Goal: Task Accomplishment & Management: Manage account settings

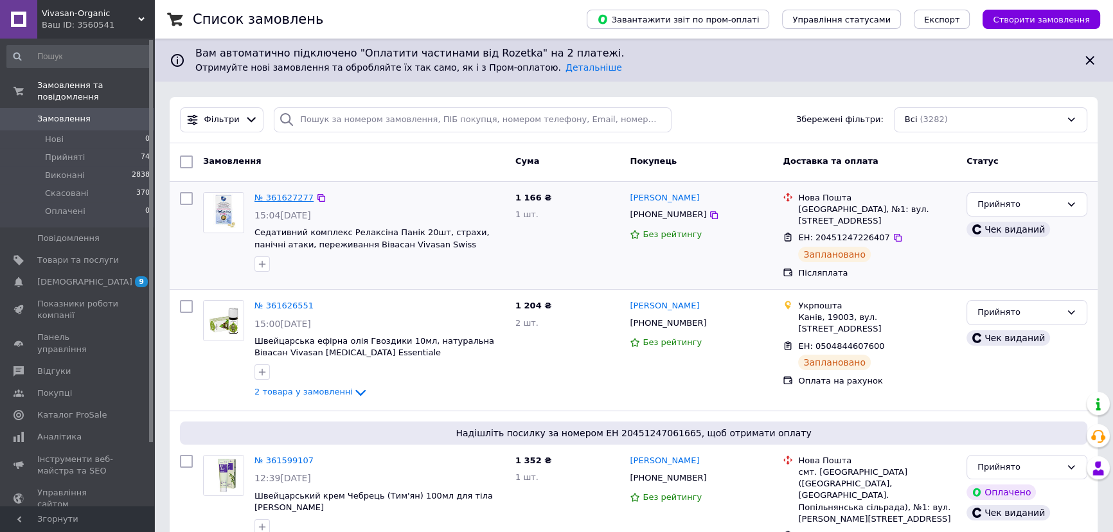
click at [290, 197] on link "№ 361627277" at bounding box center [283, 198] width 59 height 10
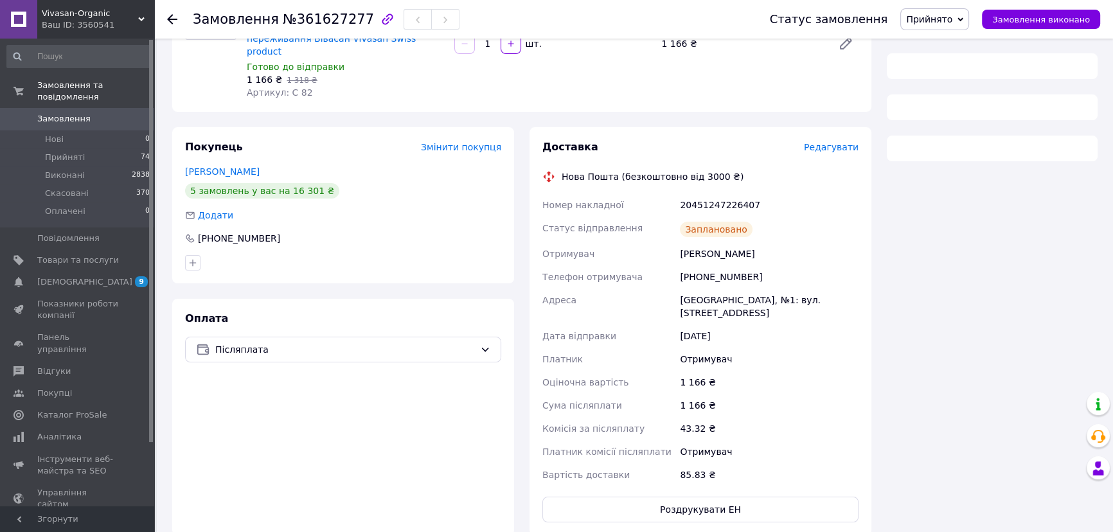
scroll to position [193, 0]
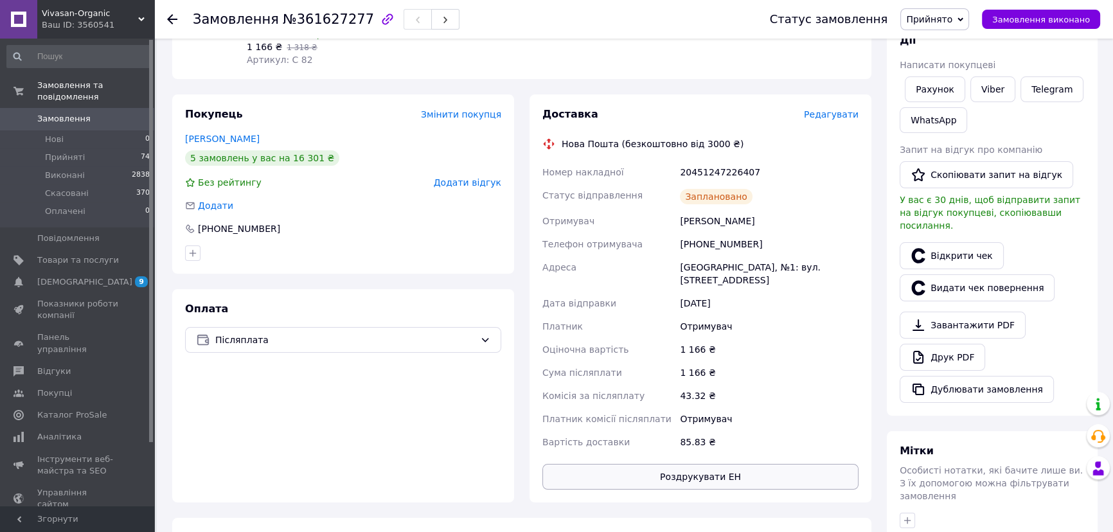
click at [676, 464] on button "Роздрукувати ЕН" at bounding box center [700, 477] width 316 height 26
click at [144, 20] on icon at bounding box center [141, 19] width 6 height 6
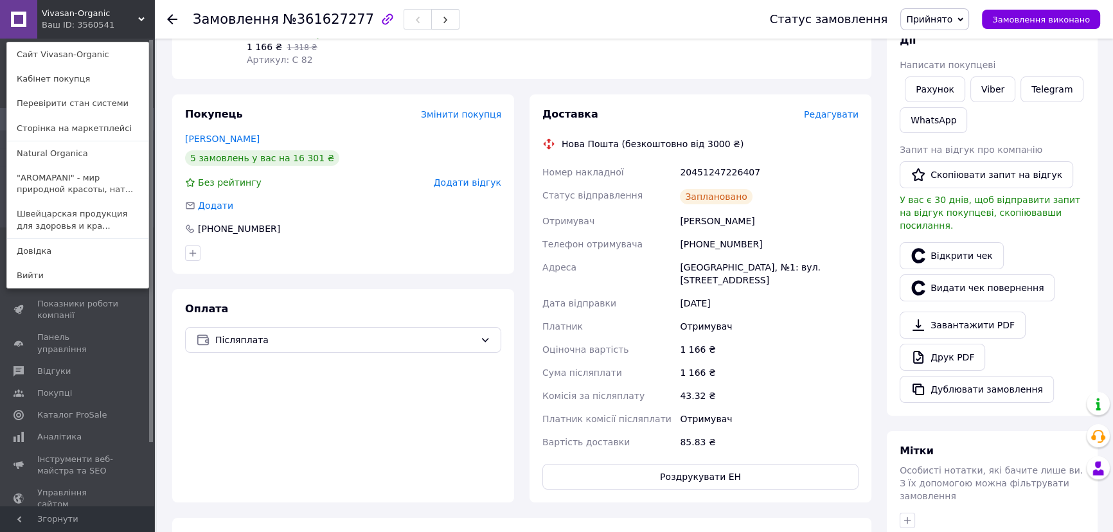
click at [81, 178] on link ""AROMAPANI" - мир природной красоты, нат..." at bounding box center [77, 184] width 141 height 36
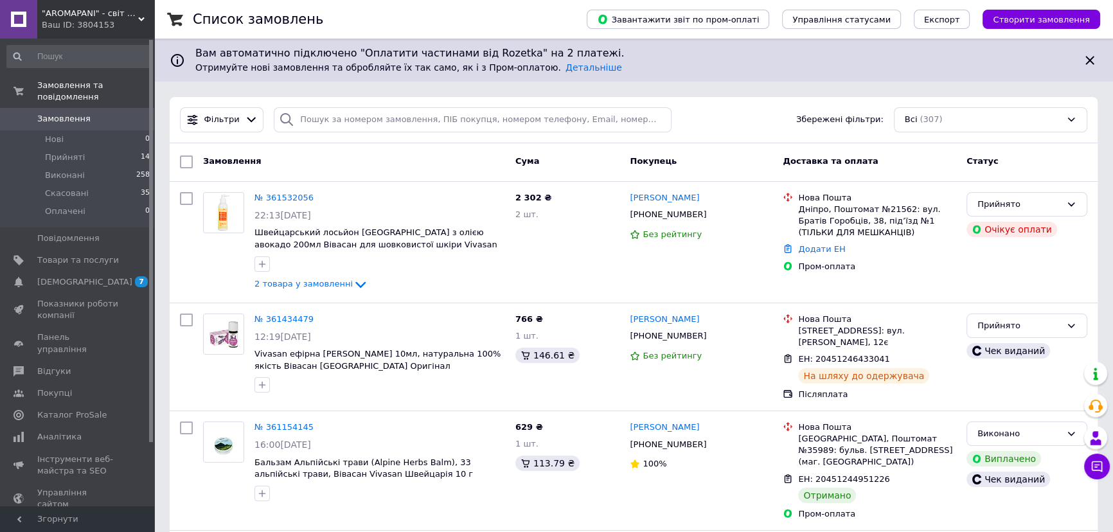
click at [133, 15] on span ""AROMAPANI" - світ природної краси, натуральної косметики та ефірних олій!" at bounding box center [90, 14] width 96 height 12
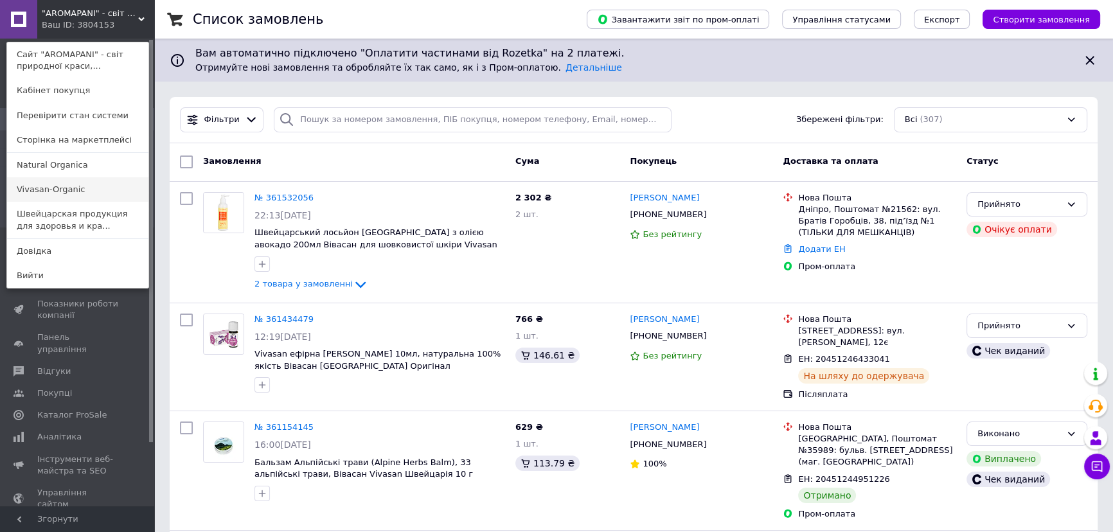
click at [102, 190] on link "Vivasan-Organic" at bounding box center [77, 189] width 141 height 24
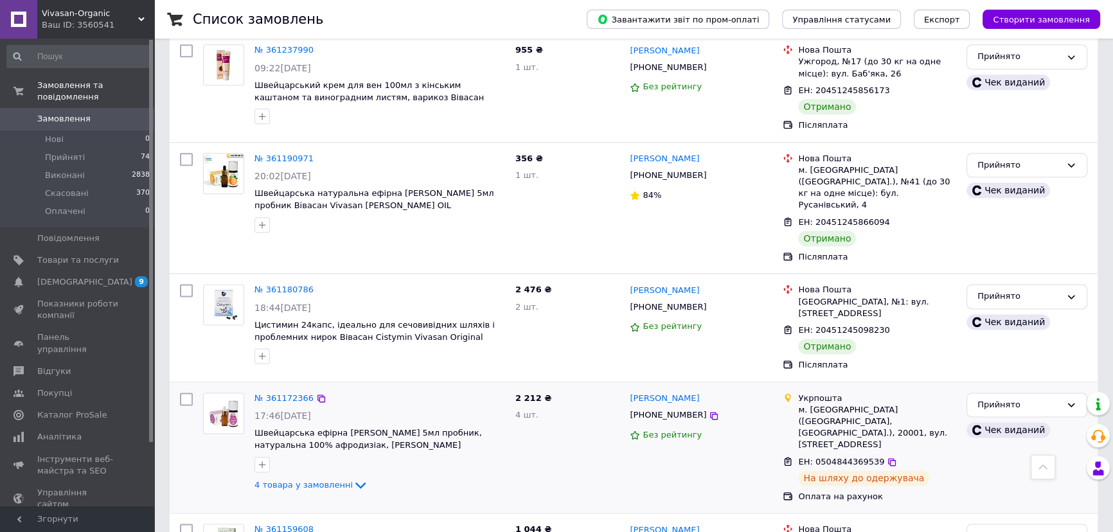
scroll to position [2061, 0]
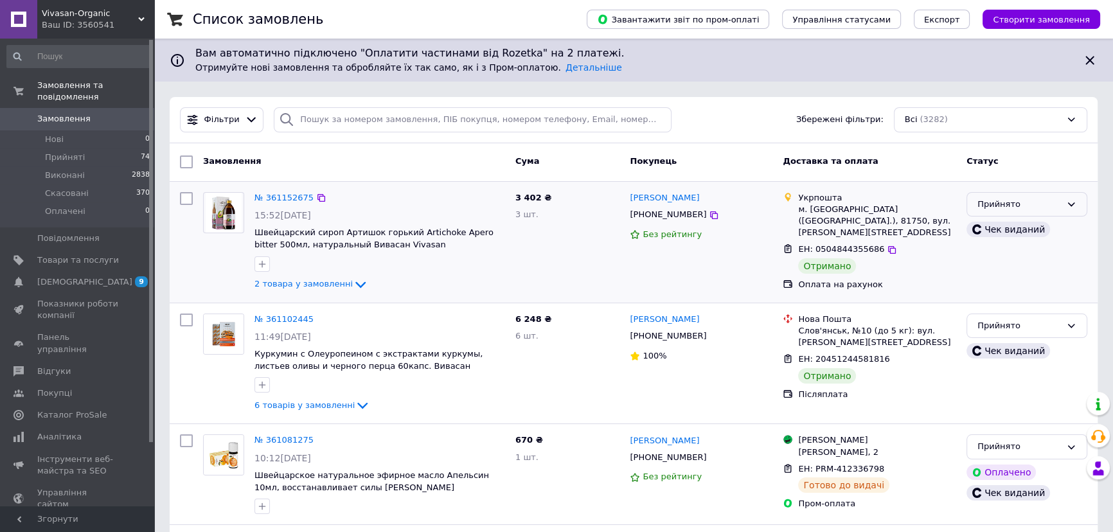
click at [1000, 198] on div "Прийнято" at bounding box center [1019, 204] width 84 height 13
click at [998, 236] on li "Виконано" at bounding box center [1026, 231] width 119 height 24
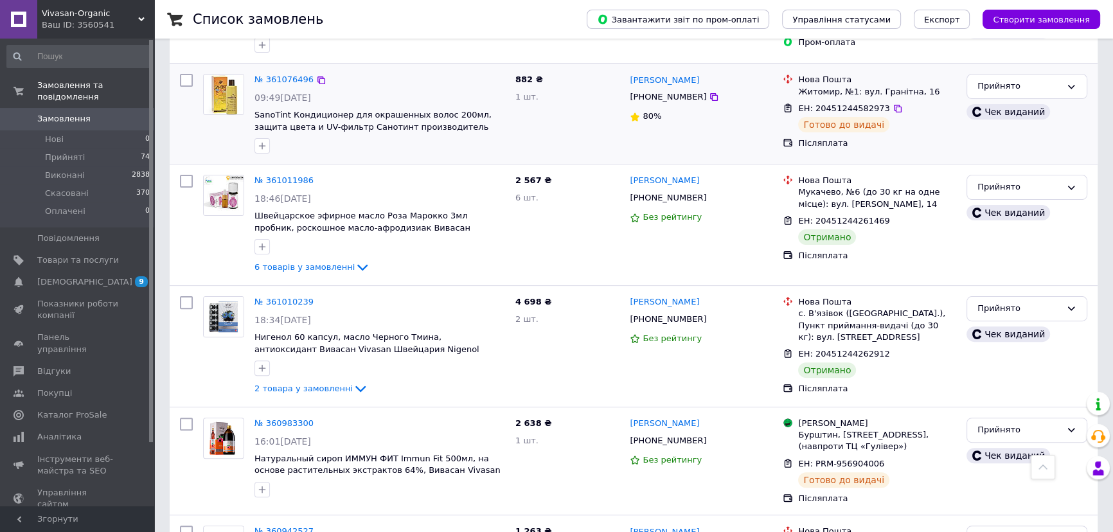
scroll to position [467, 0]
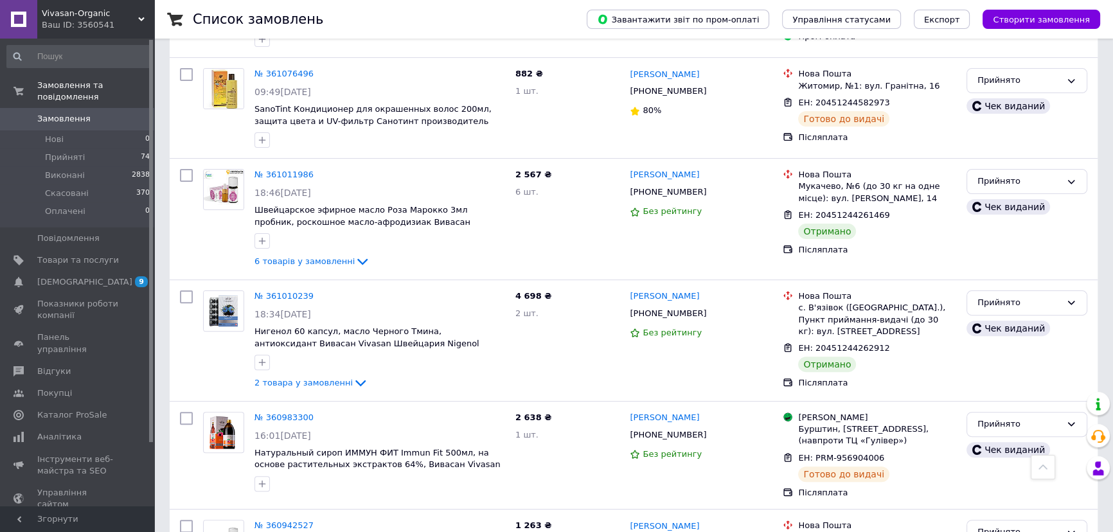
click at [141, 12] on div "Vivasan-Organic Ваш ID: 3560541" at bounding box center [95, 19] width 117 height 39
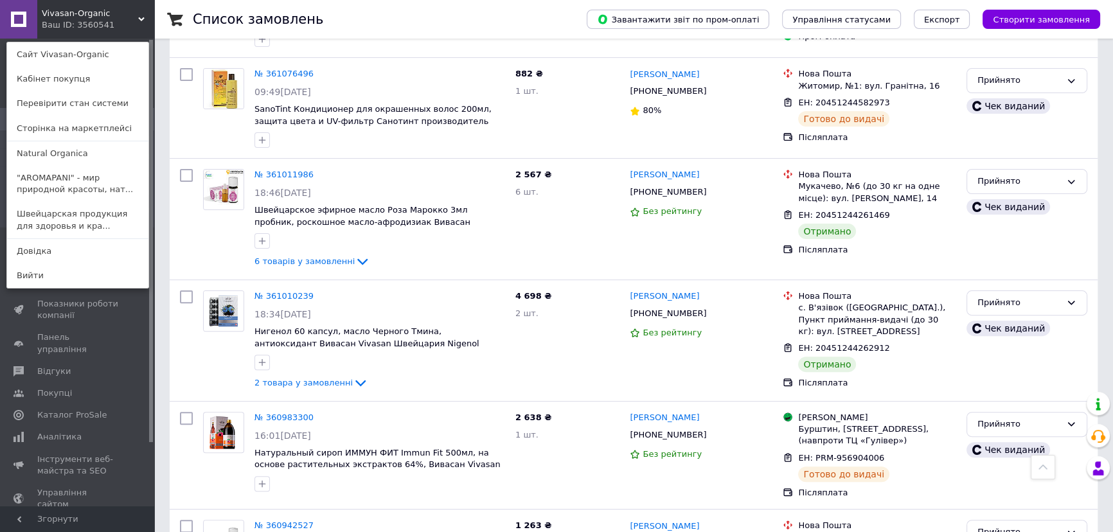
click at [90, 222] on link "Швейцарская продукция для здоровья и кра..." at bounding box center [77, 220] width 141 height 36
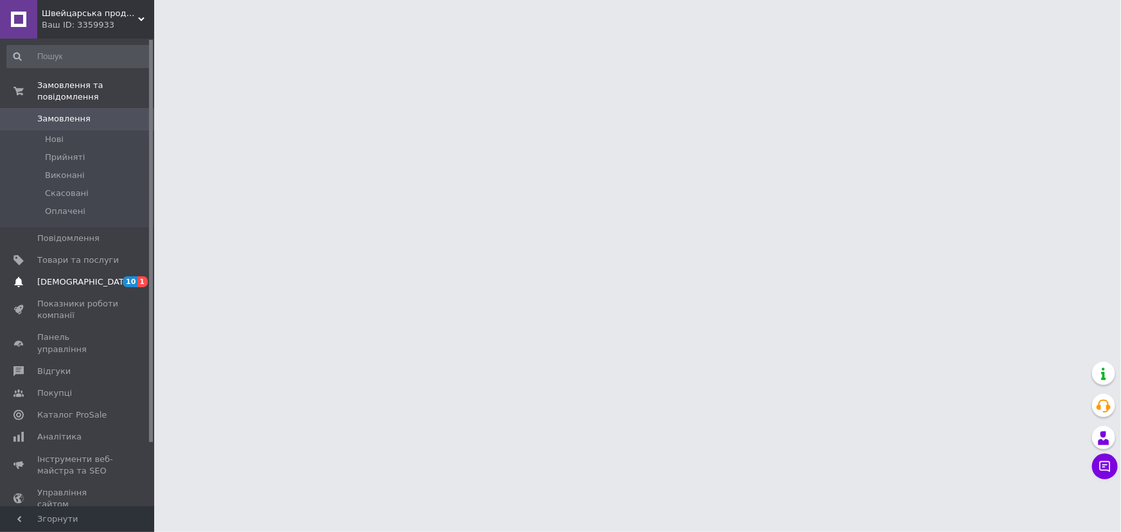
click at [140, 276] on span "1" at bounding box center [142, 281] width 10 height 11
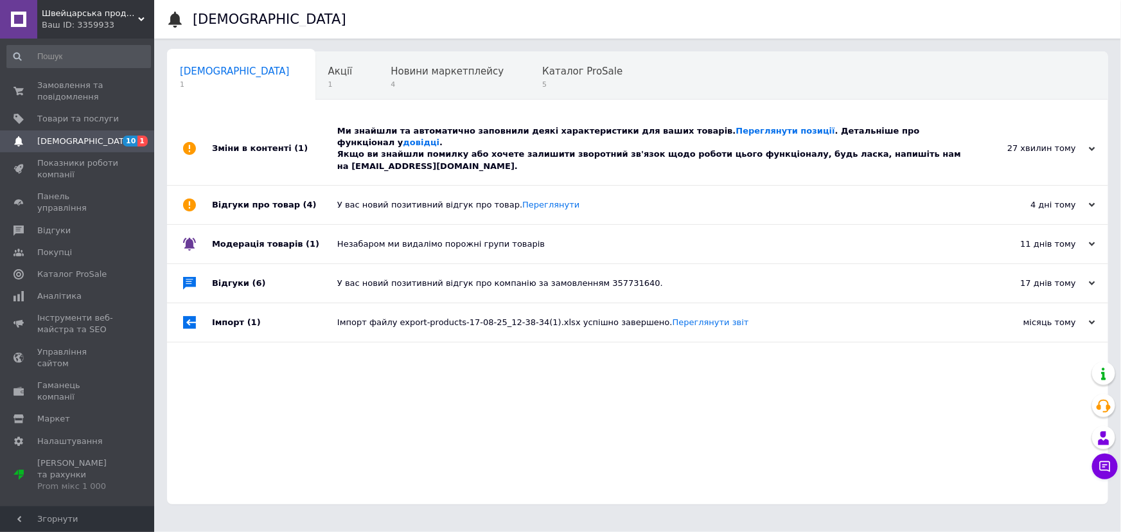
click at [596, 133] on div "Ми знайшли та автоматично заповнили деякі характеристики для ваших товарів. Пер…" at bounding box center [652, 148] width 630 height 47
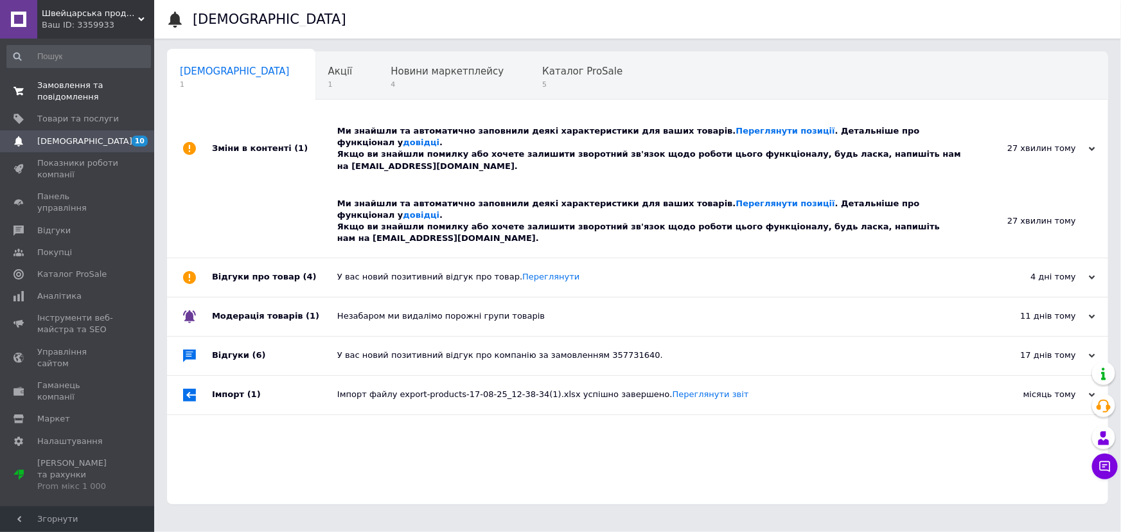
click at [49, 88] on span "Замовлення та повідомлення" at bounding box center [78, 91] width 82 height 23
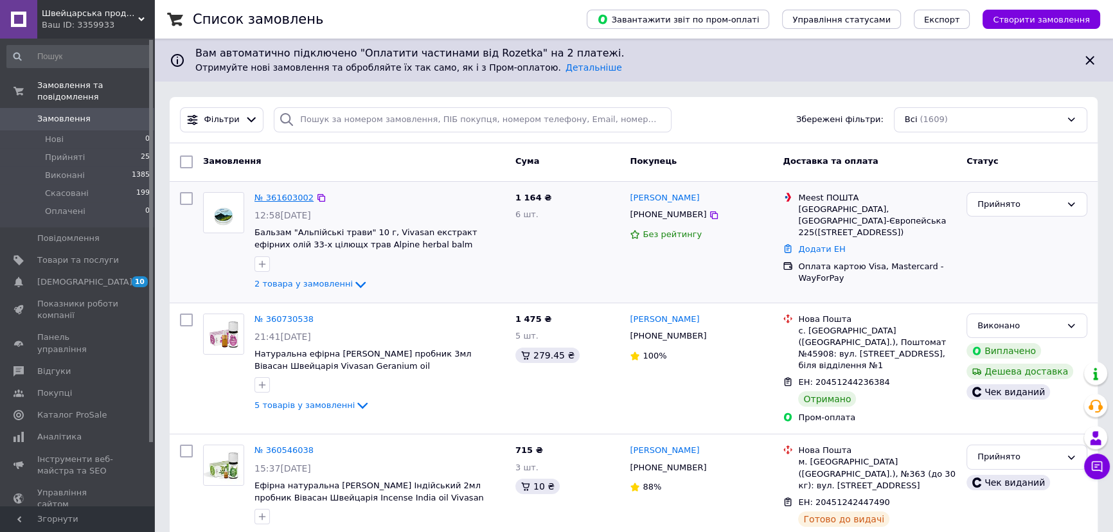
click at [288, 194] on link "№ 361603002" at bounding box center [283, 198] width 59 height 10
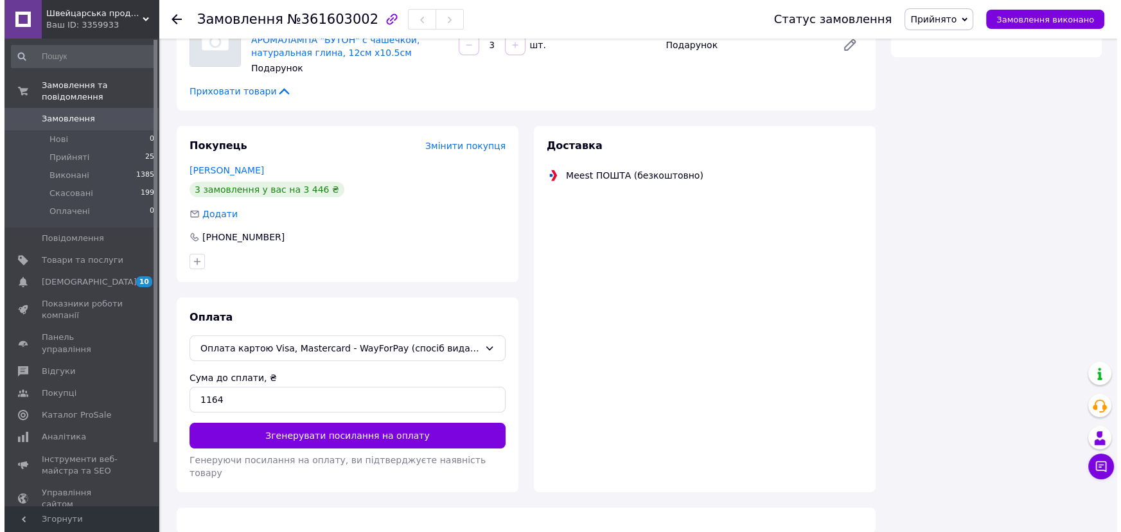
scroll to position [244, 0]
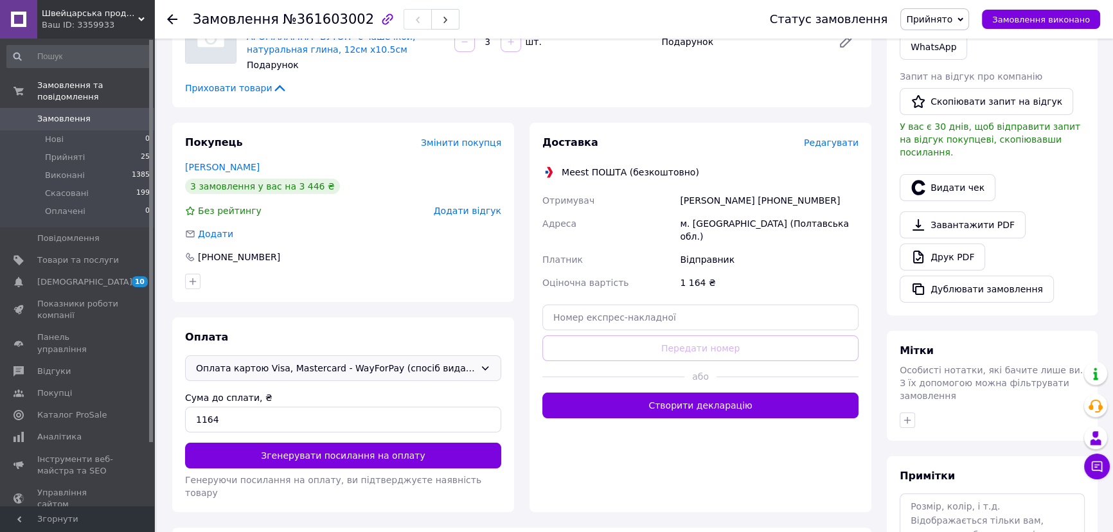
click at [481, 367] on icon at bounding box center [485, 368] width 10 height 10
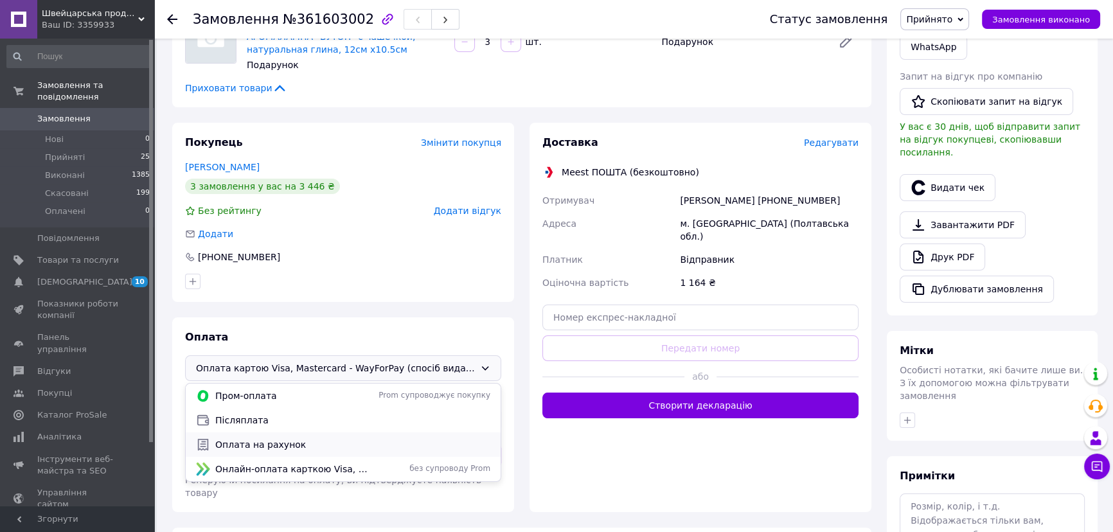
click at [291, 443] on span "Оплата на рахунок" at bounding box center [352, 444] width 275 height 13
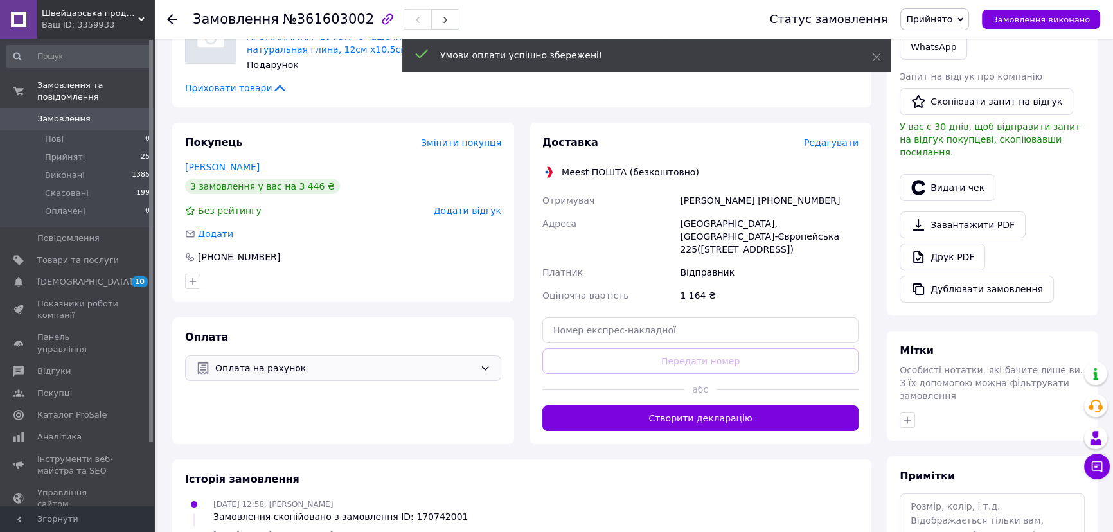
click at [841, 143] on span "Редагувати" at bounding box center [831, 142] width 55 height 10
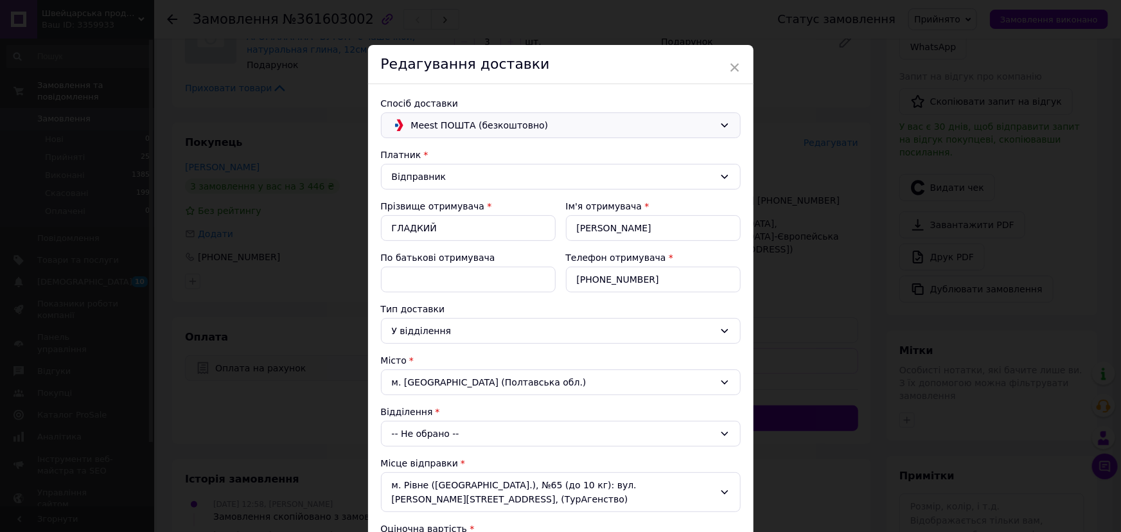
click at [431, 124] on span "Meest ПОШТА (безкоштовно)" at bounding box center [562, 125] width 303 height 14
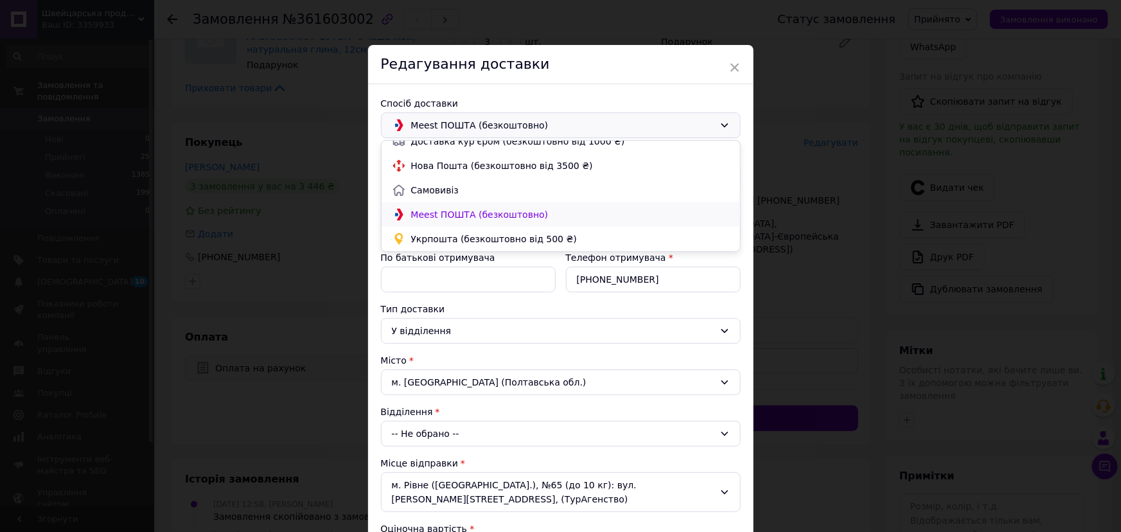
scroll to position [0, 0]
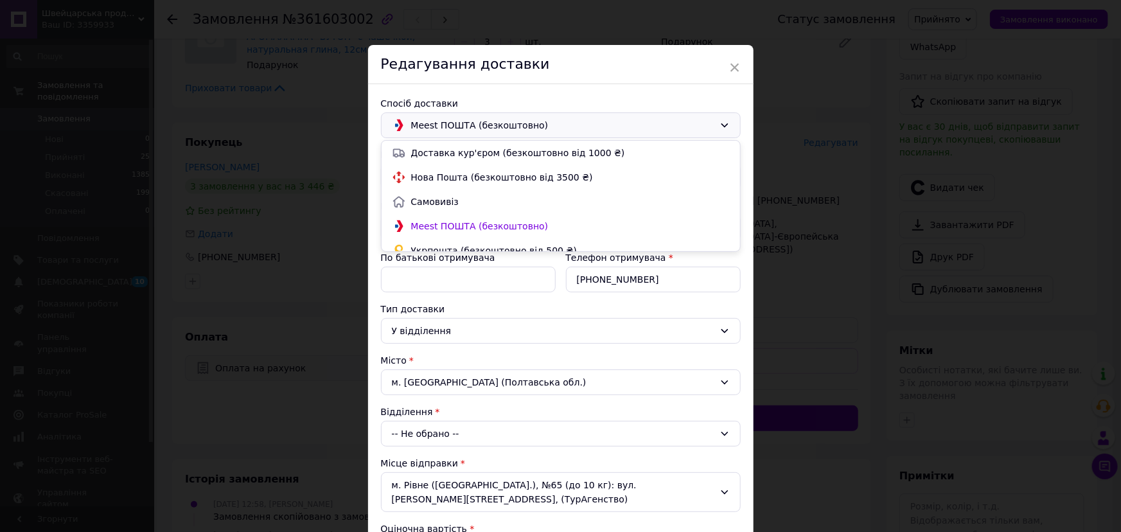
click at [442, 175] on span "Нова Пошта (безкоштовно від 3500 ₴)" at bounding box center [570, 177] width 319 height 13
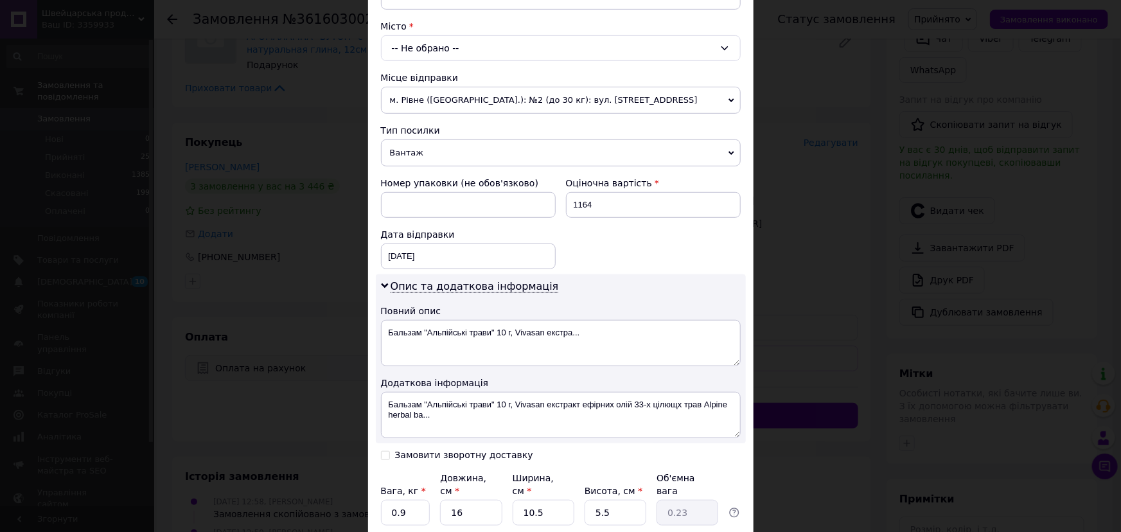
scroll to position [350, 0]
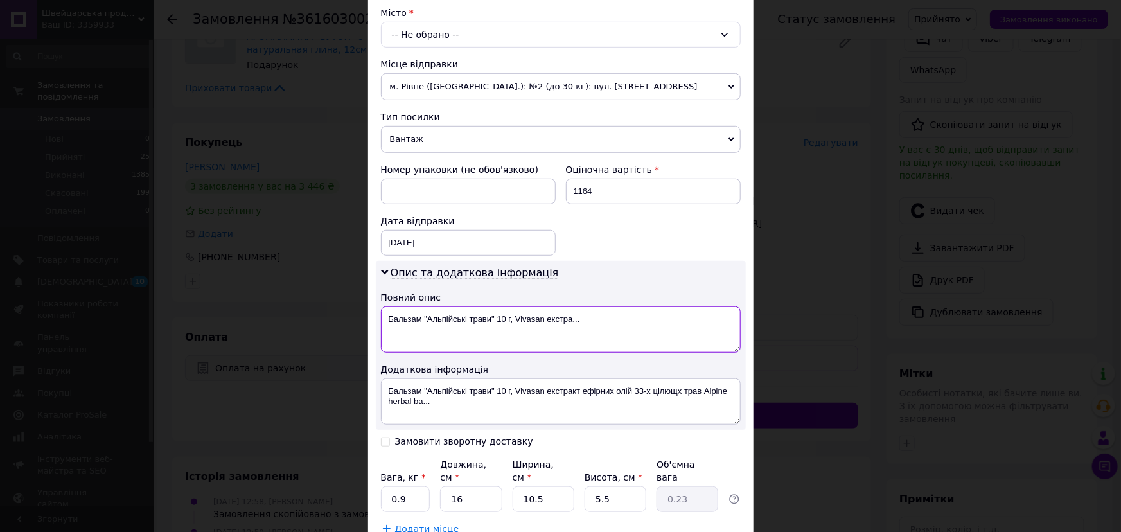
drag, startPoint x: 624, startPoint y: 315, endPoint x: 380, endPoint y: 332, distance: 245.4
click at [381, 332] on textarea "Бальзам "Альпійські трави" 10 г, Vivasan екстра..." at bounding box center [561, 329] width 360 height 46
click at [378, 316] on div "Опис та додаткова інформація Повний опис Бальзам "Альпійські трави" 10 г, Vivas…" at bounding box center [561, 345] width 370 height 169
drag, startPoint x: 385, startPoint y: 316, endPoint x: 594, endPoint y: 312, distance: 208.2
click at [594, 312] on textarea "Бальзам "Альпійські трави" 10 г, Vivasan екстра..." at bounding box center [561, 329] width 360 height 46
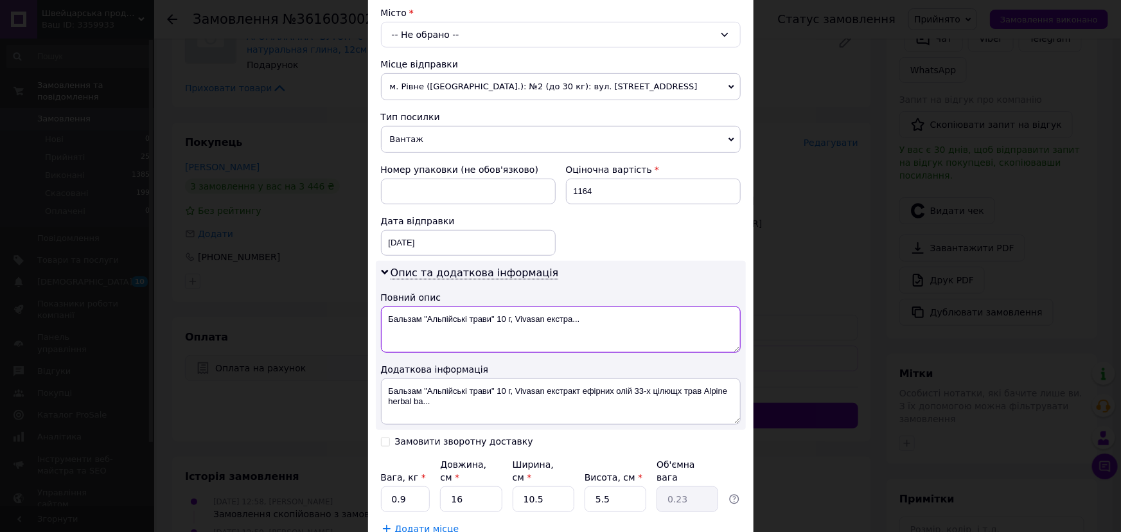
paste textarea "VIVASANOFFICIAL.COM"
type textarea "VIVASANOFFICIAL.COM"
drag, startPoint x: 543, startPoint y: 391, endPoint x: 565, endPoint y: 394, distance: 22.2
click at [565, 394] on textarea "Бальзам "Альпійські трави" 10 г, Vivasan екстракт ефірних олій 33-х цілющх трав…" at bounding box center [561, 401] width 360 height 46
click at [387, 389] on textarea "Бальзам "Альпійські трави" 10 г, Vivasan" at bounding box center [561, 401] width 360 height 46
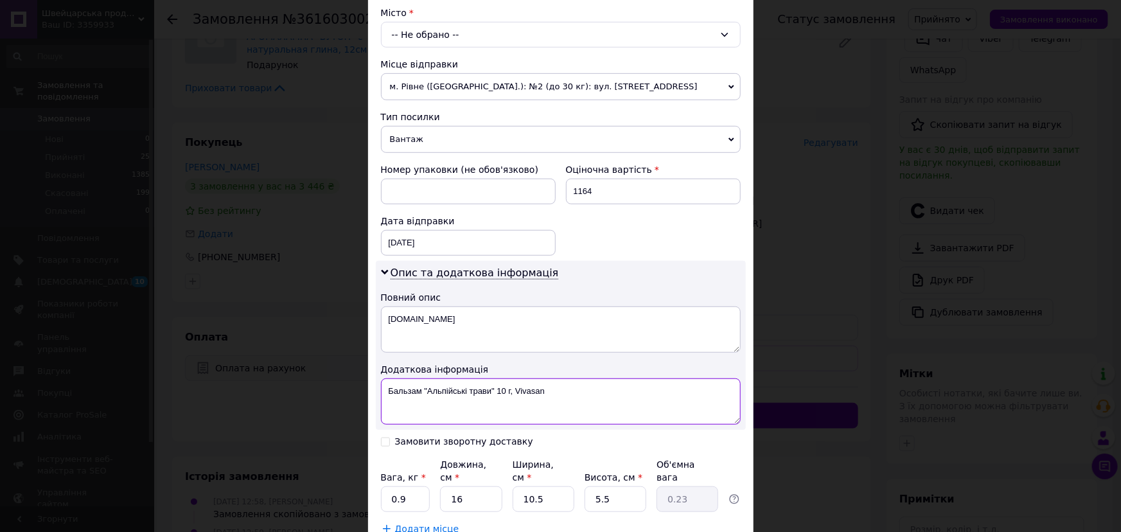
click at [400, 378] on textarea "Бальзам "Альпійські трави" 10 г, Vivasan" at bounding box center [561, 401] width 360 height 46
paste textarea "VIVASANOFFICIAL.COM"
type textarea "VIVASANOFFICIAL.COM Бальзам "Альпійські трави" 10 г, Vivasan"
click at [409, 486] on input "0.9" at bounding box center [405, 499] width 49 height 26
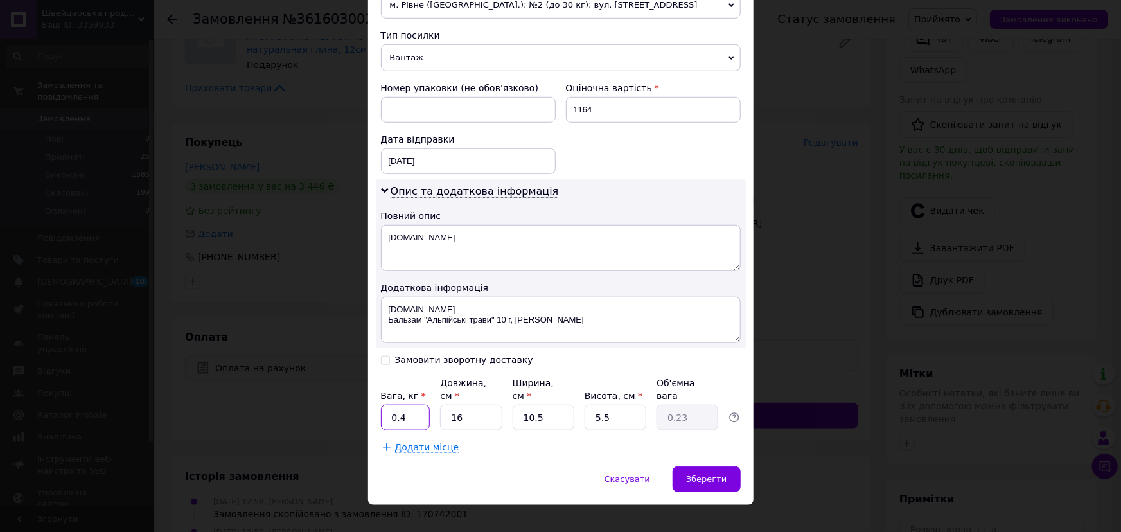
scroll to position [434, 0]
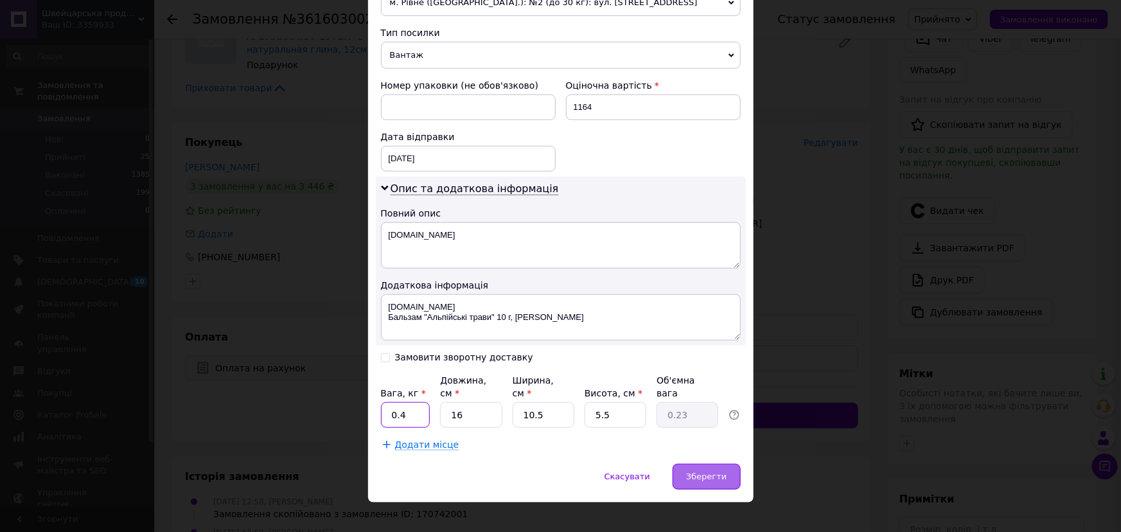
type input "0.4"
click at [698, 472] on span "Зберегти" at bounding box center [706, 477] width 40 height 10
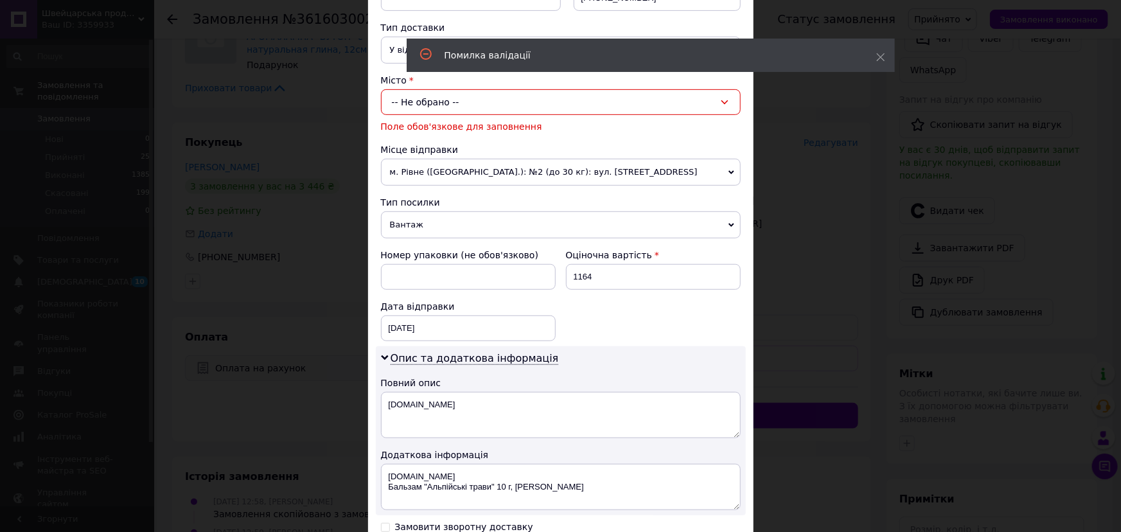
scroll to position [218, 0]
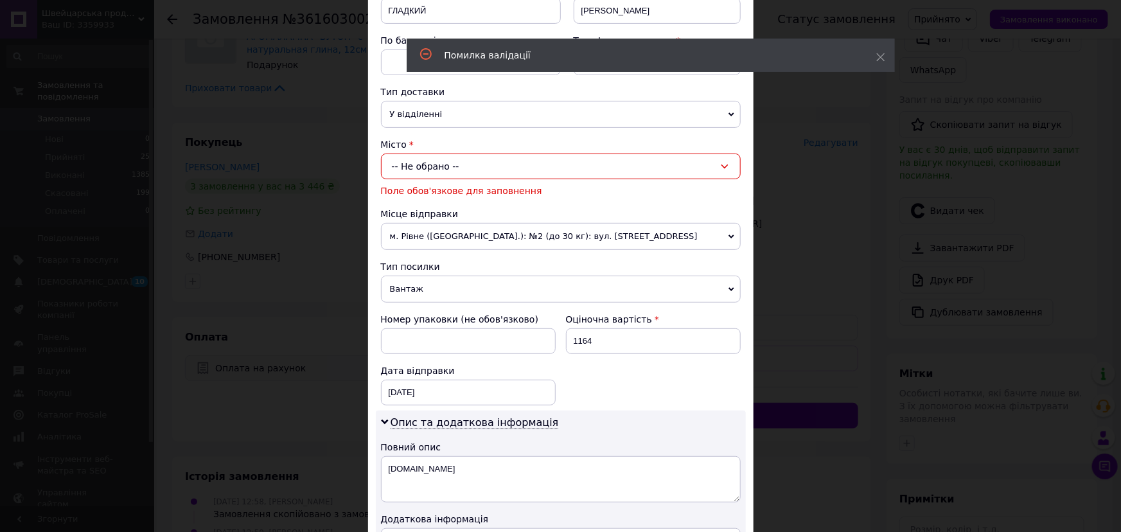
click at [430, 156] on div "-- Не обрано --" at bounding box center [561, 167] width 360 height 26
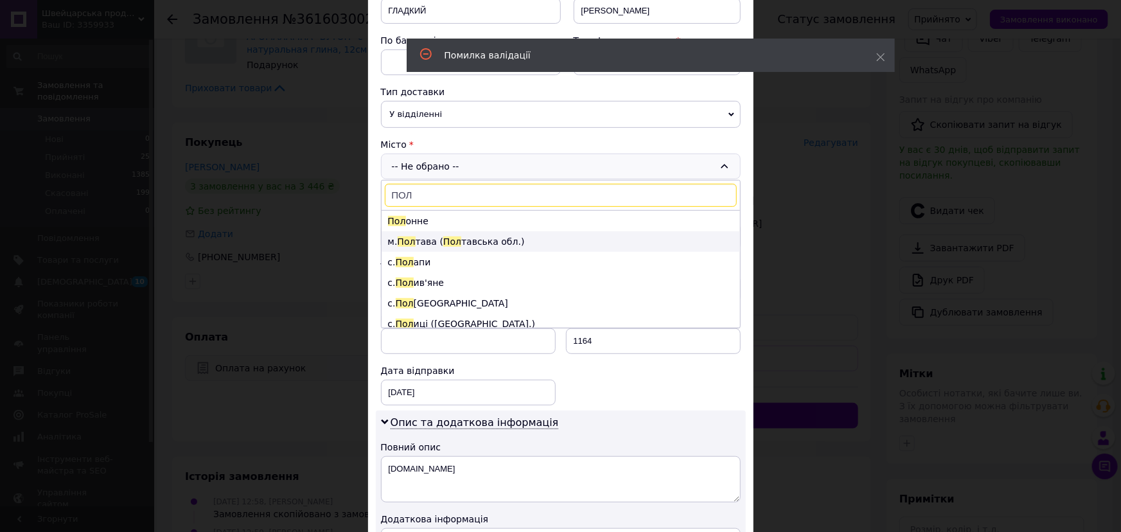
type input "ПОЛ"
click at [443, 240] on span "Пол" at bounding box center [452, 241] width 18 height 10
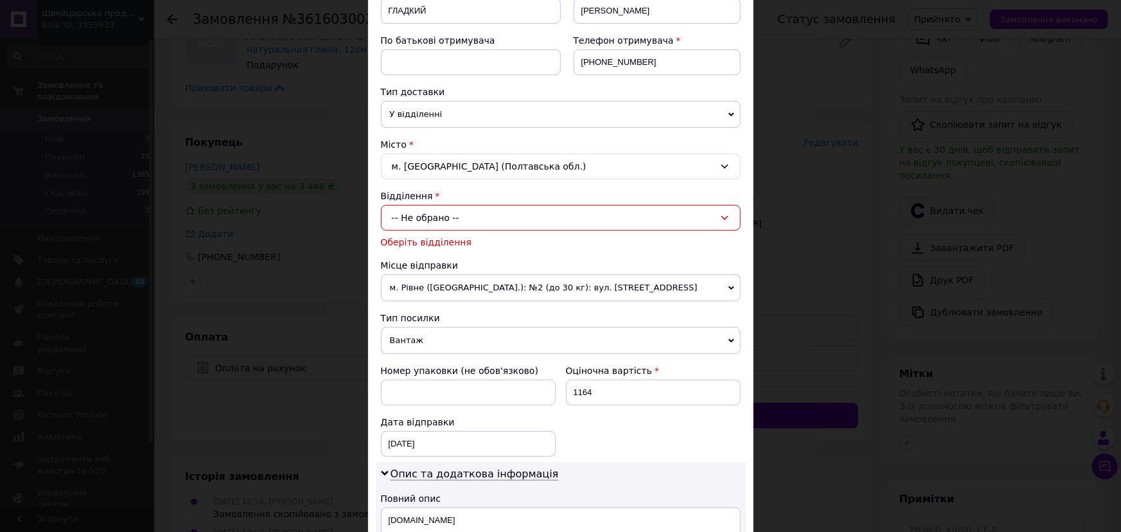
click at [425, 224] on div "-- Не обрано --" at bounding box center [561, 218] width 360 height 26
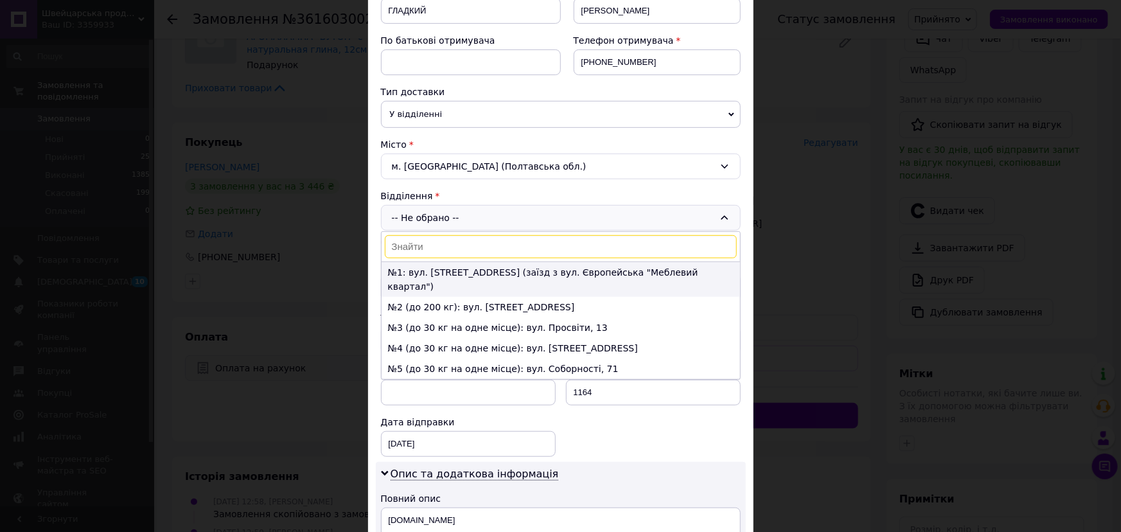
click at [441, 272] on li "№1: вул. [STREET_ADDRESS] (заїзд з вул. Європейська "Меблевий квартал")" at bounding box center [561, 279] width 358 height 35
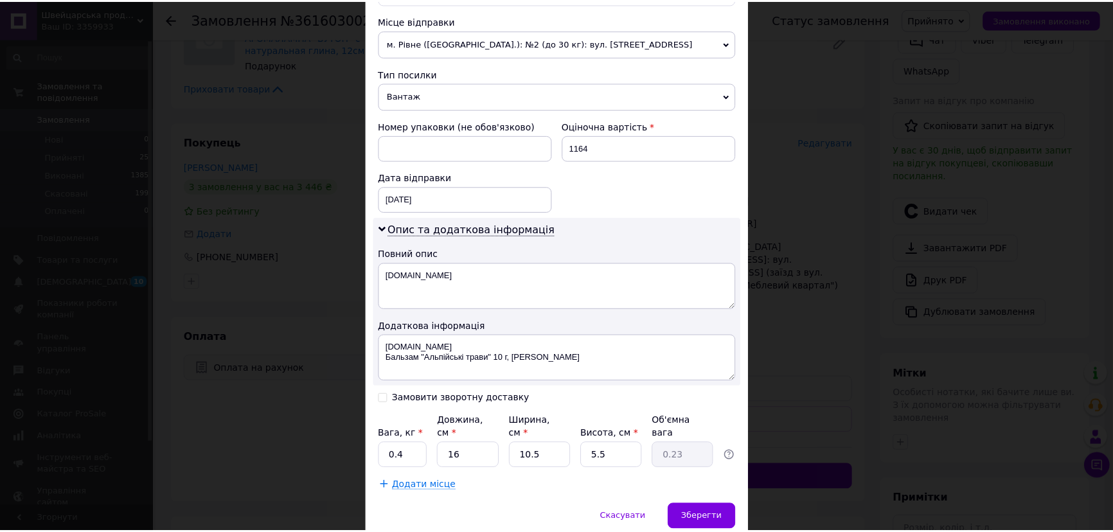
scroll to position [486, 0]
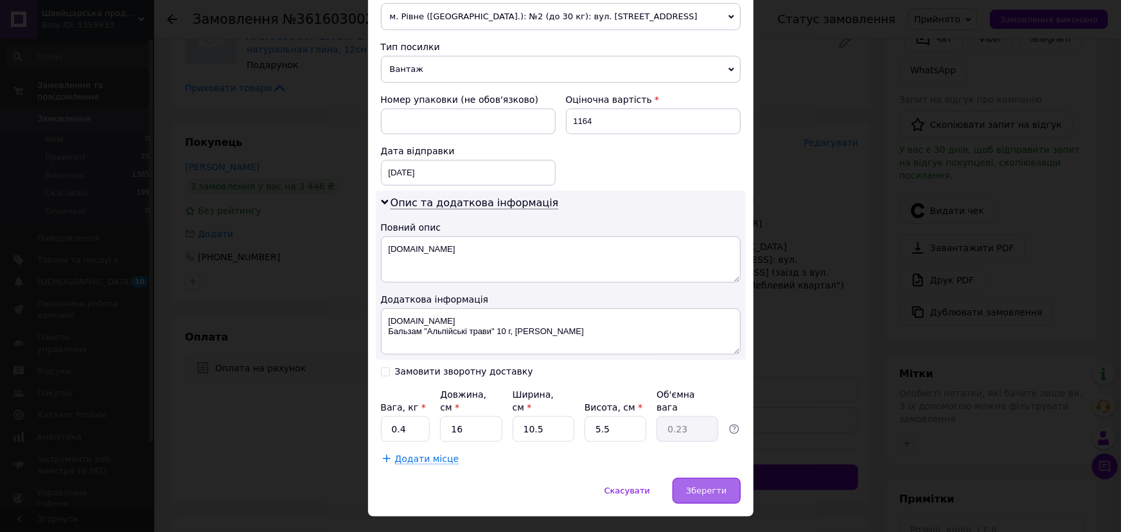
click at [710, 478] on div "Зберегти" at bounding box center [706, 491] width 67 height 26
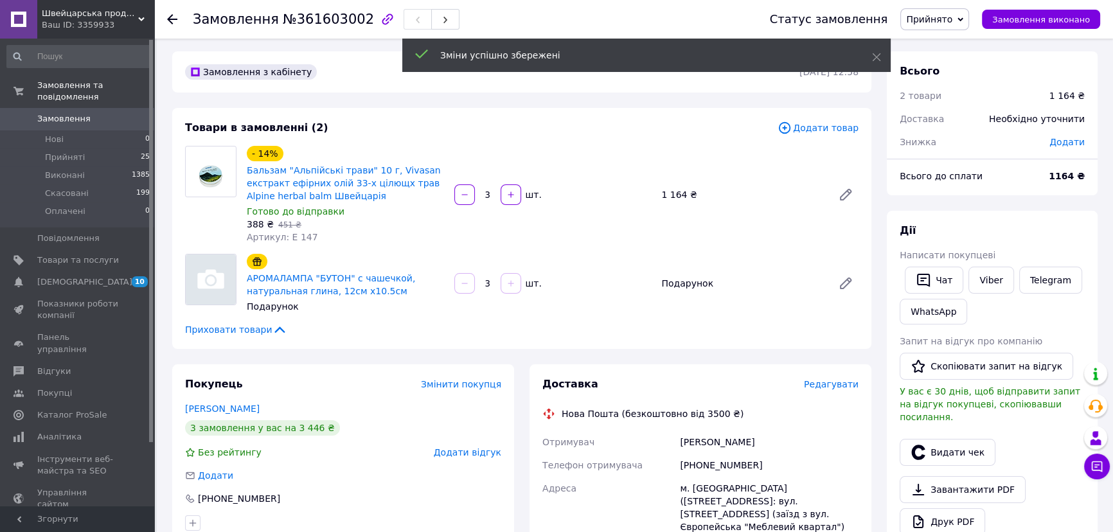
scroll to position [0, 0]
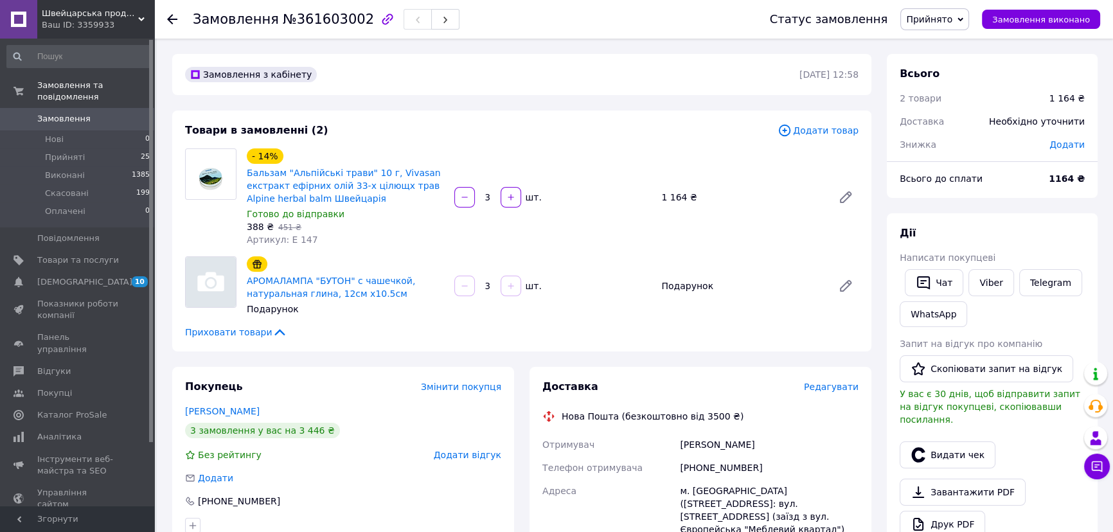
click at [827, 128] on span "Додати товар" at bounding box center [817, 130] width 81 height 14
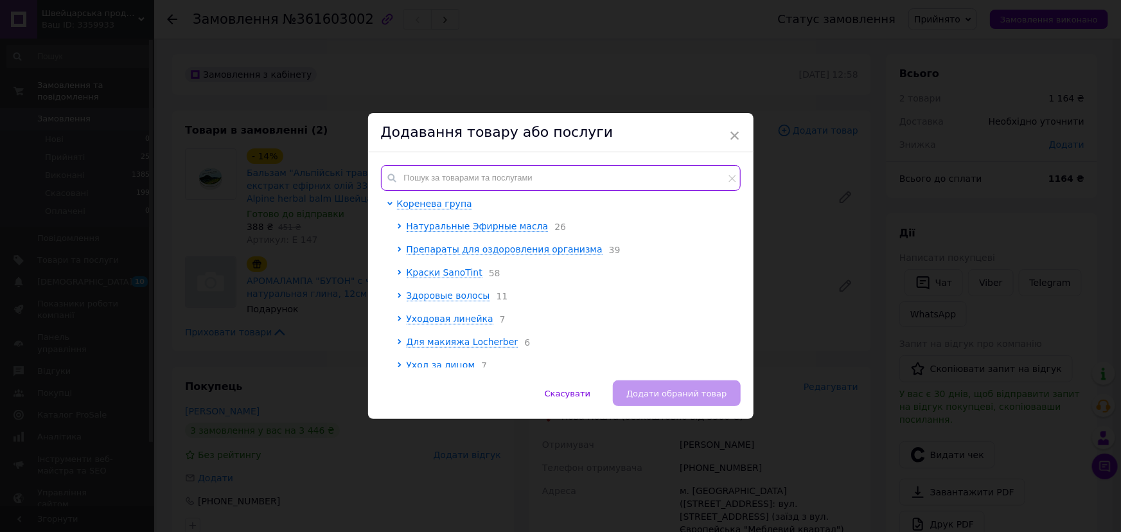
click at [469, 177] on input "text" at bounding box center [561, 178] width 360 height 26
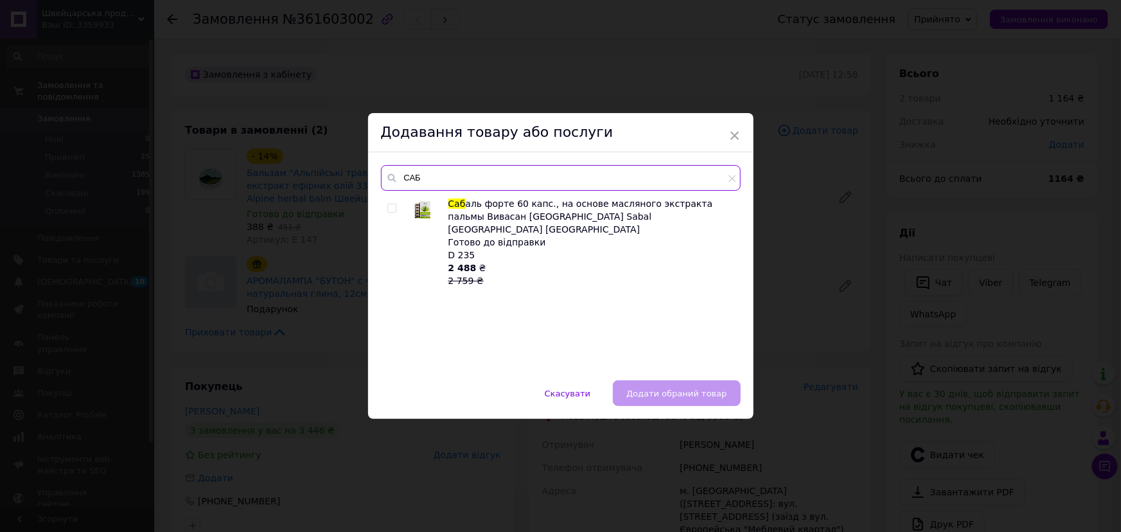
type input "САБ"
click at [387, 209] on input "checkbox" at bounding box center [391, 208] width 8 height 8
checkbox input "true"
click at [665, 395] on span "Додати обраний товар" at bounding box center [676, 394] width 100 height 10
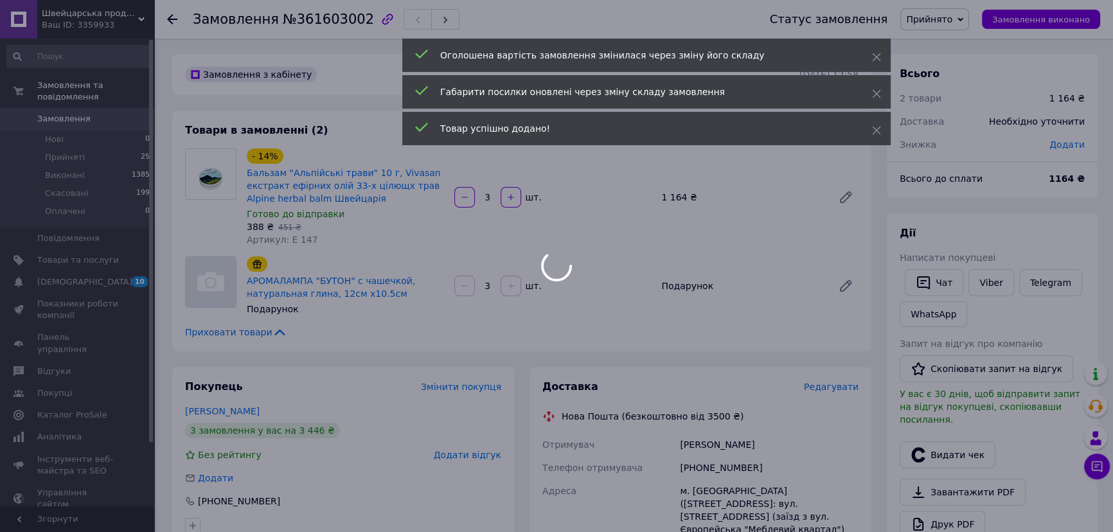
type input "1"
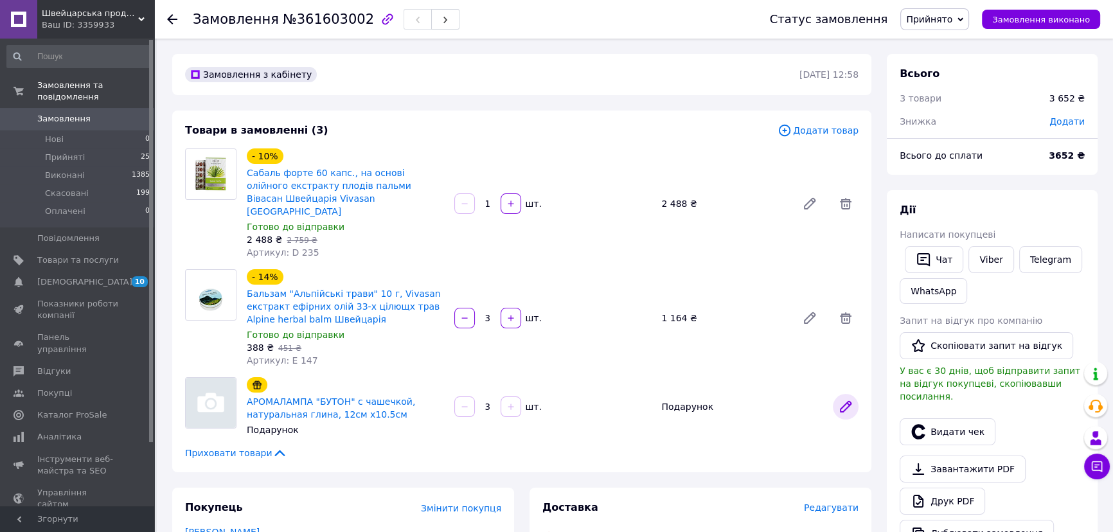
click at [849, 399] on icon at bounding box center [845, 406] width 15 height 15
click at [272, 445] on icon at bounding box center [279, 452] width 15 height 15
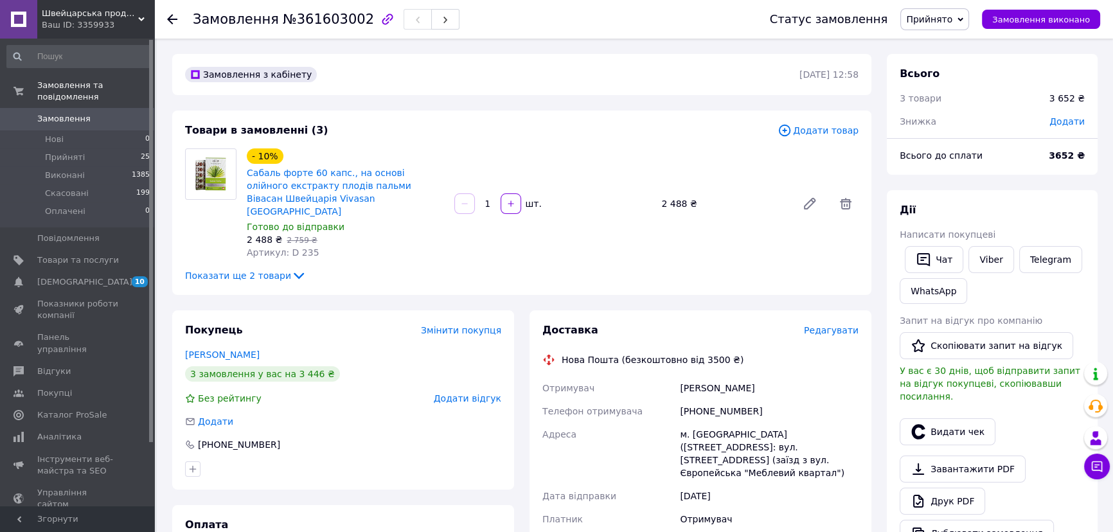
click at [834, 135] on span "Додати товар" at bounding box center [817, 130] width 81 height 14
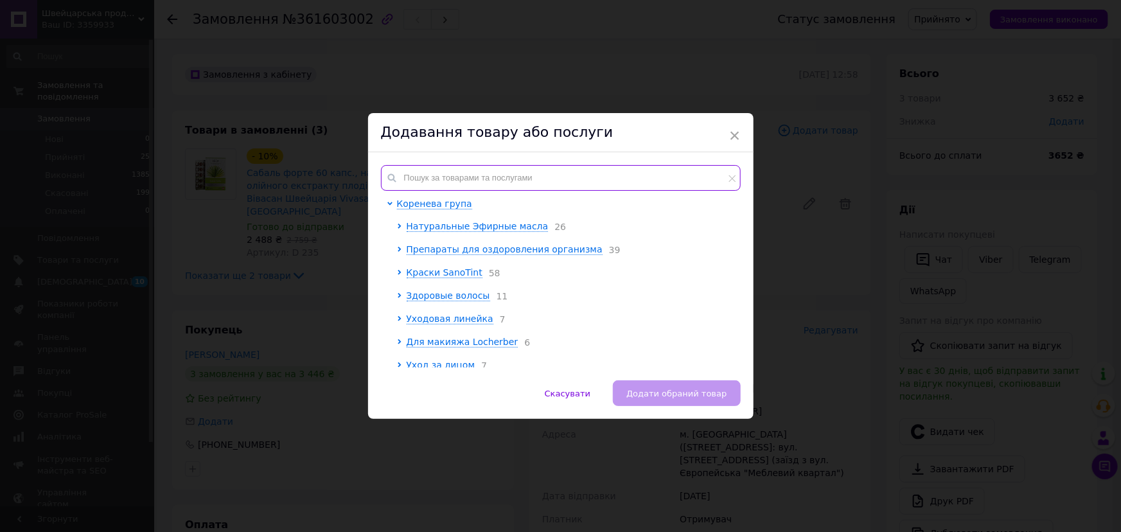
click at [405, 171] on input "text" at bounding box center [561, 178] width 360 height 26
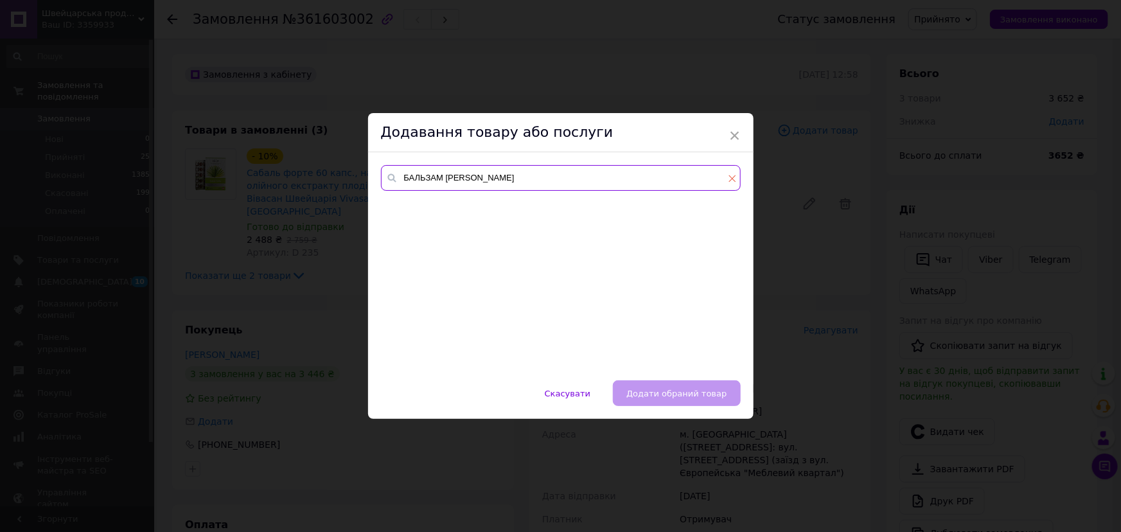
type input "БАЛЬЗАМ АЛ"
click at [730, 179] on icon at bounding box center [731, 178] width 7 height 7
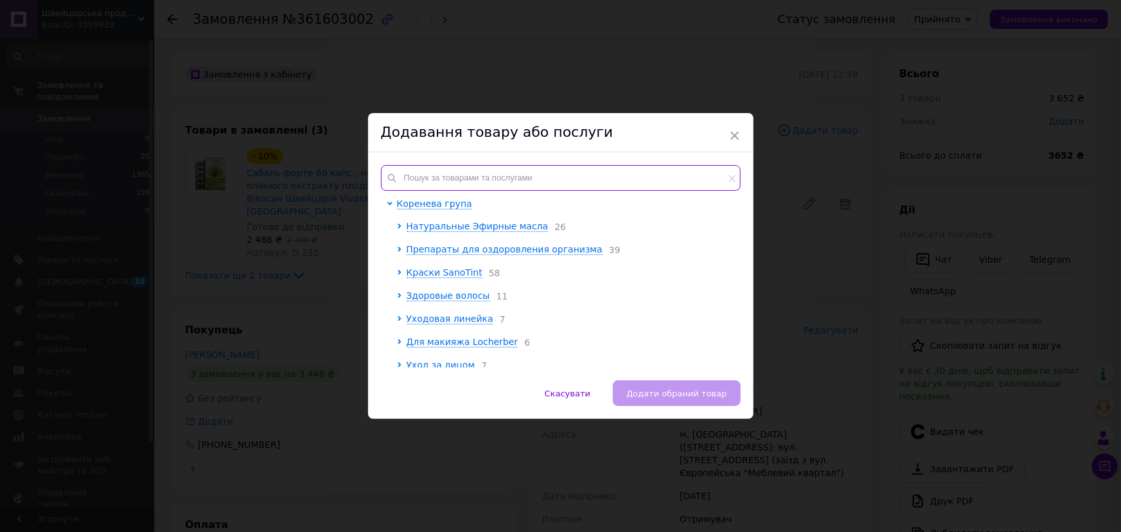
click at [567, 177] on input "text" at bounding box center [561, 178] width 360 height 26
type input "Б"
type input "П"
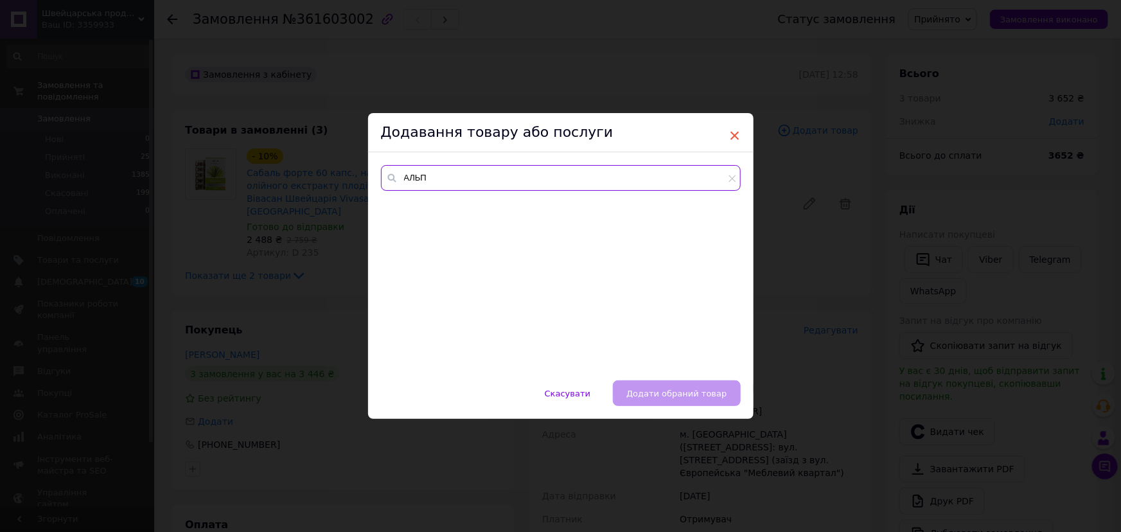
type input "АЛЬП"
click at [734, 138] on span "×" at bounding box center [735, 136] width 12 height 22
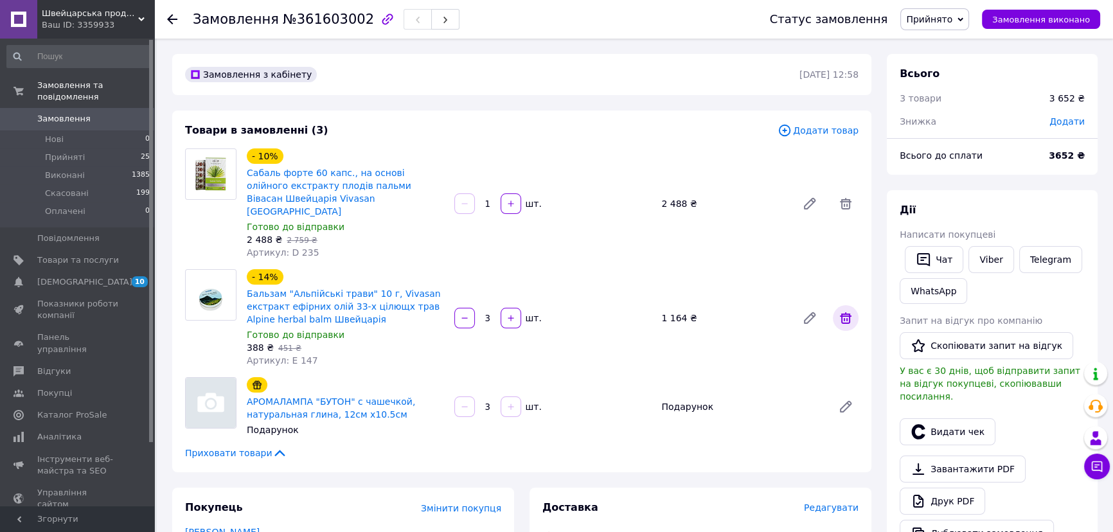
click at [849, 310] on icon at bounding box center [845, 317] width 15 height 15
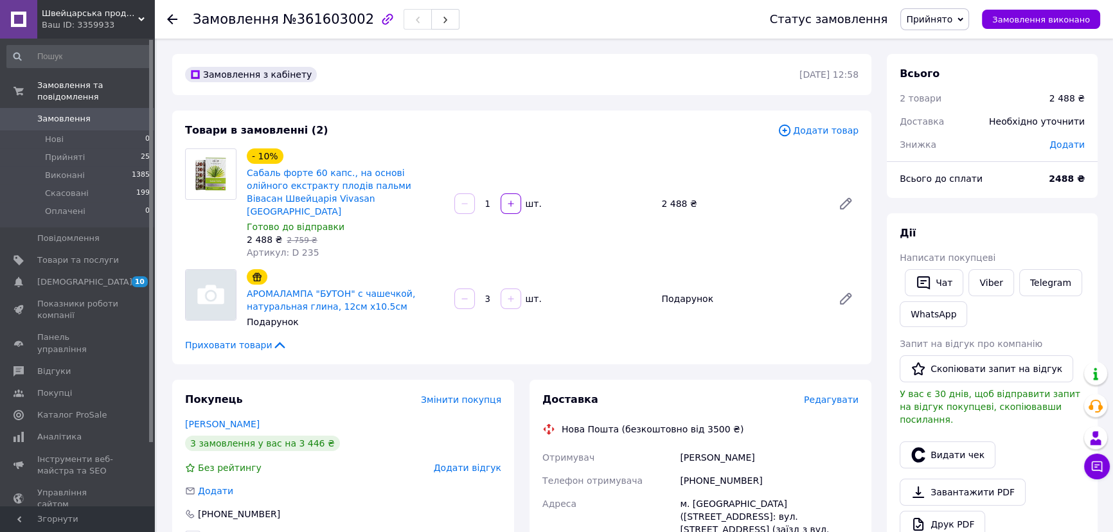
click at [272, 337] on icon at bounding box center [279, 344] width 15 height 15
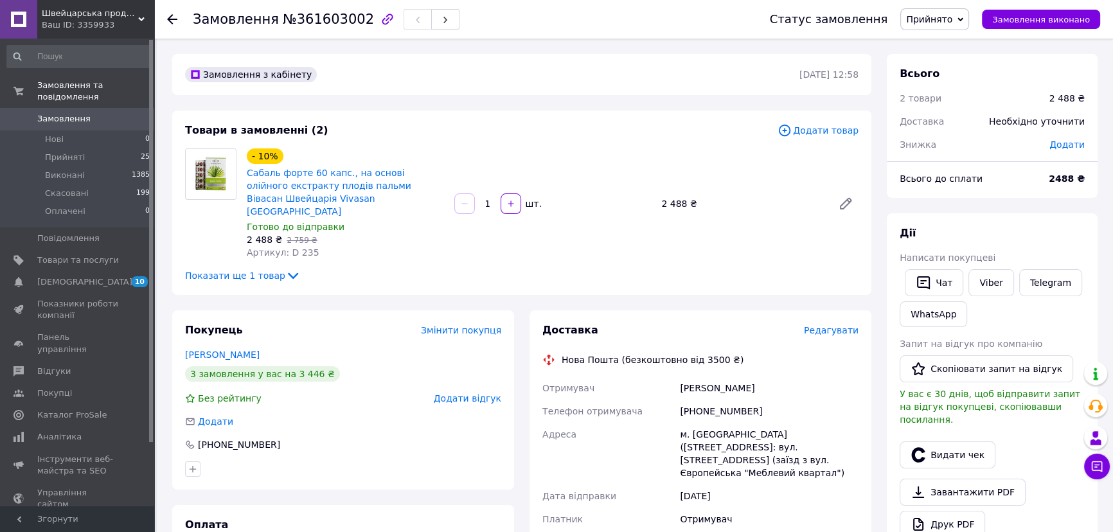
click at [285, 268] on icon at bounding box center [292, 275] width 15 height 15
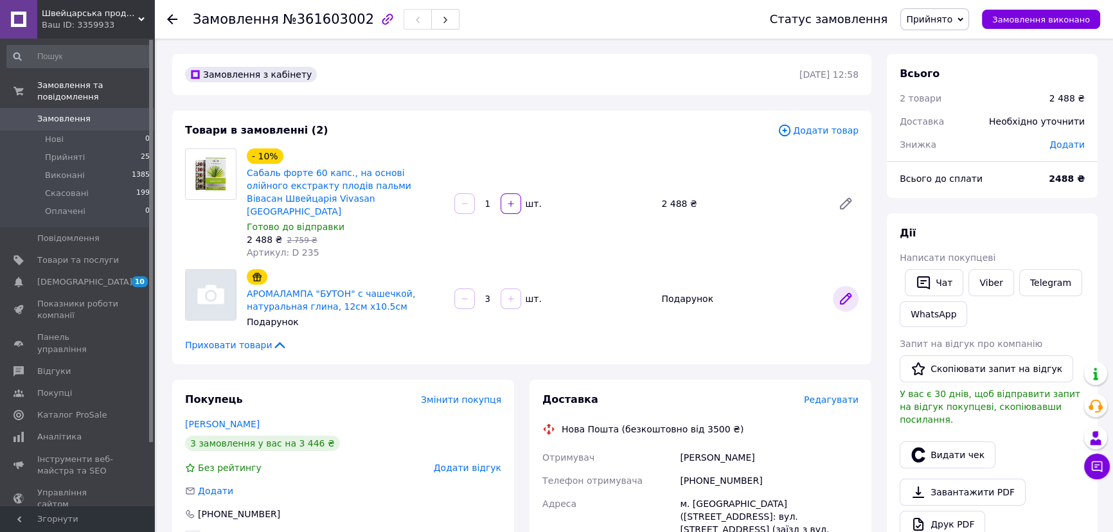
click at [843, 294] on icon at bounding box center [845, 299] width 10 height 10
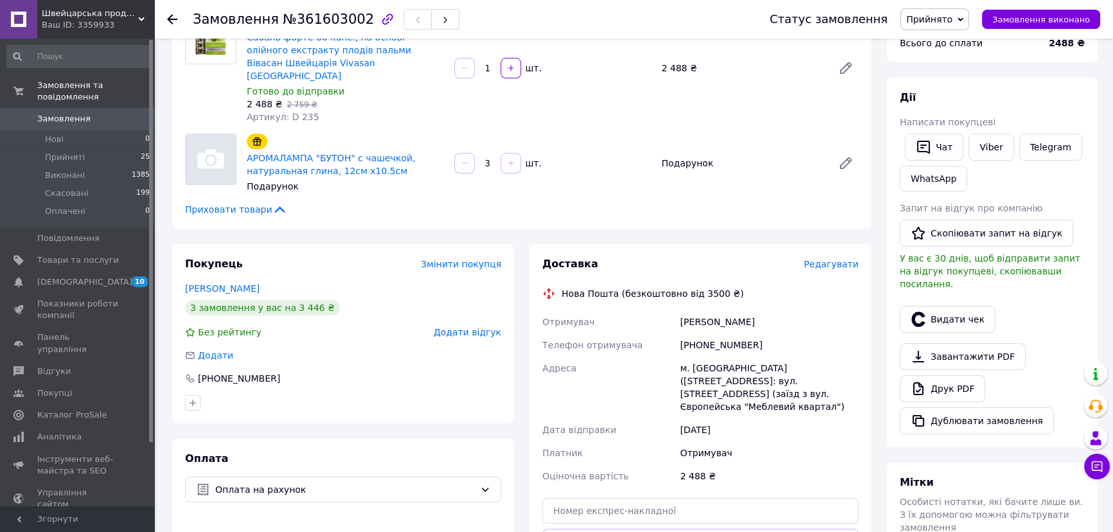
scroll to position [292, 0]
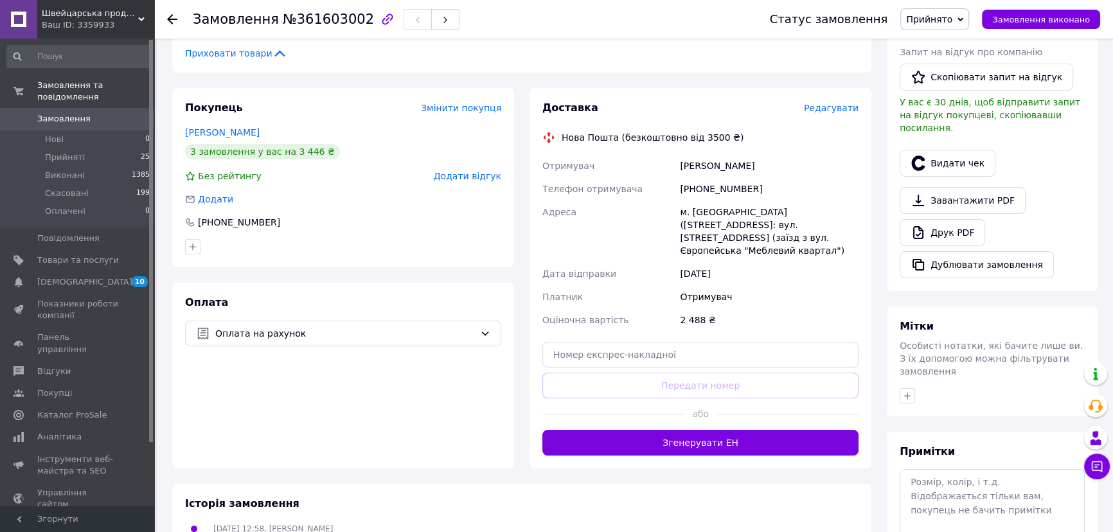
click at [237, 144] on div "3 замовлення у вас на 3 446 ₴" at bounding box center [262, 151] width 155 height 15
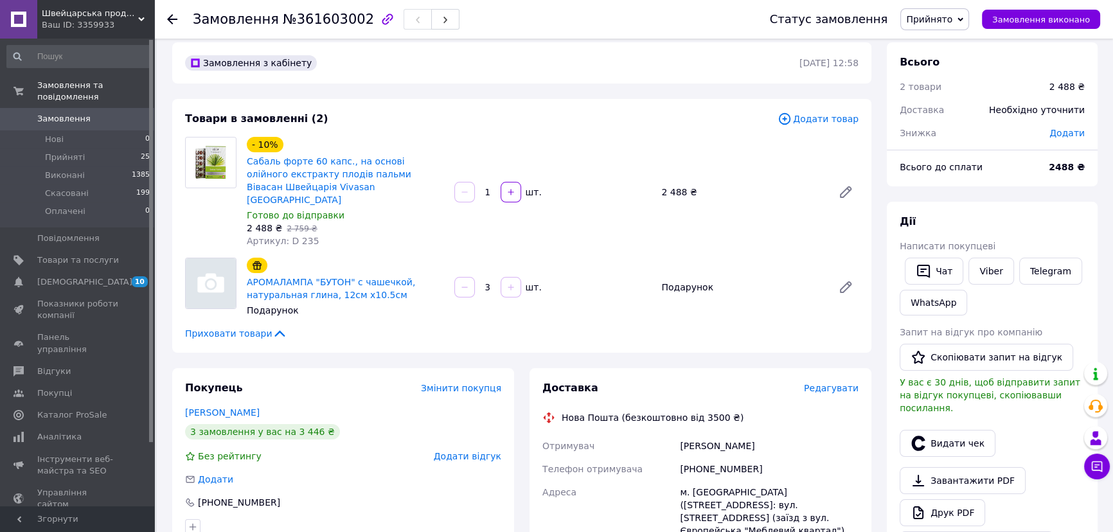
scroll to position [0, 0]
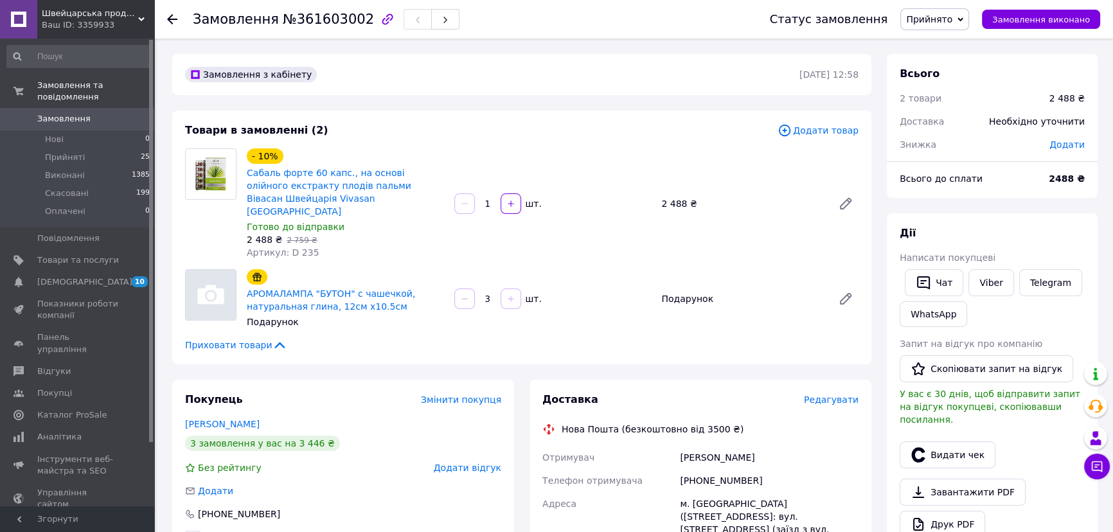
click at [172, 19] on use at bounding box center [172, 19] width 10 height 10
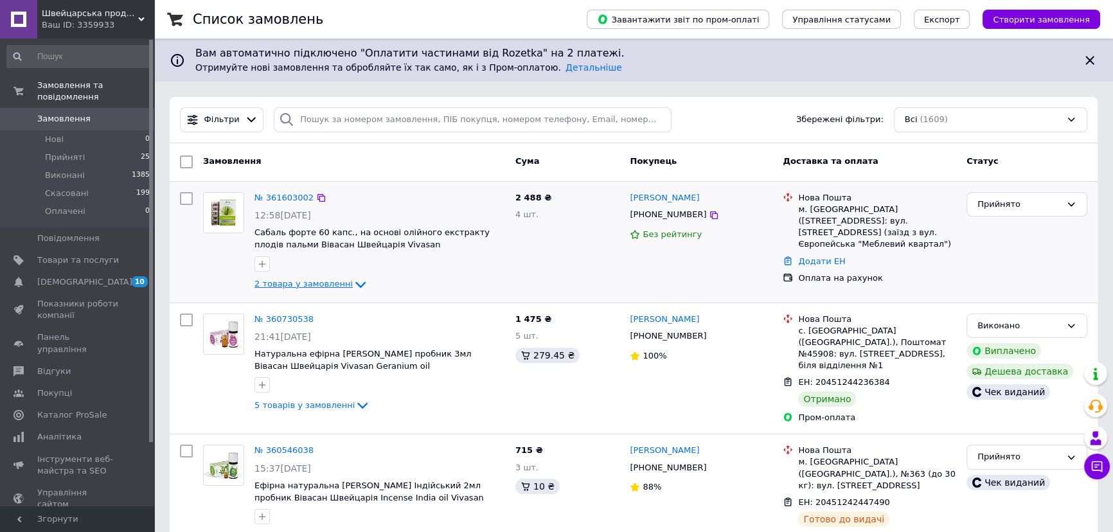
click at [290, 283] on span "2 товара у замовленні" at bounding box center [303, 284] width 98 height 10
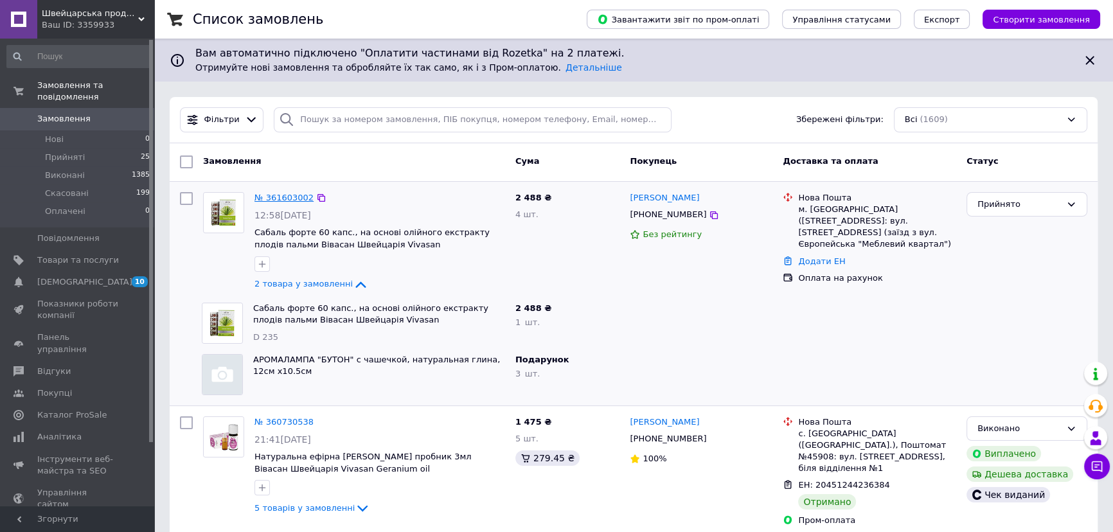
click at [278, 197] on link "№ 361603002" at bounding box center [283, 198] width 59 height 10
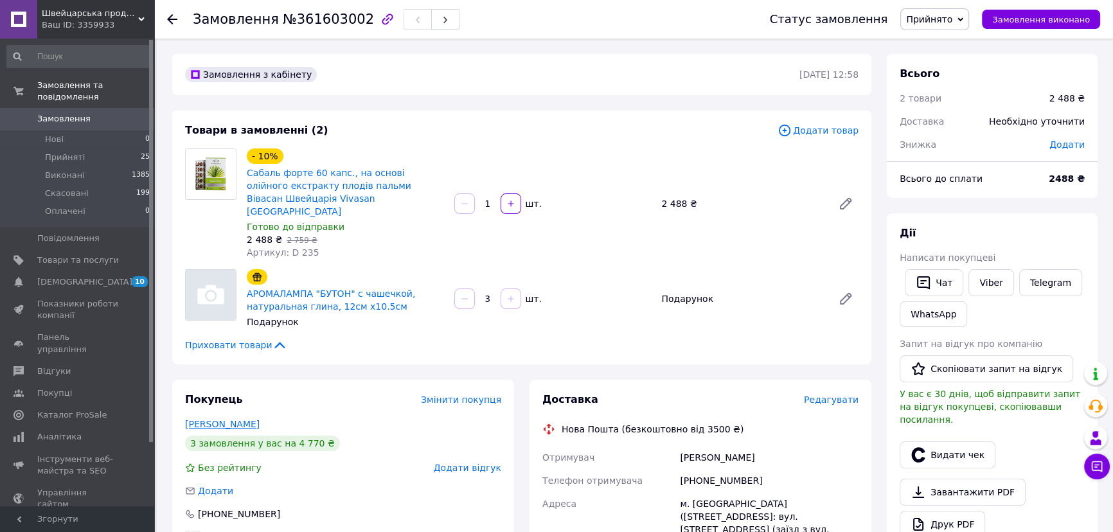
click at [206, 419] on link "ГЛАДКИЙ Павел" at bounding box center [222, 424] width 75 height 10
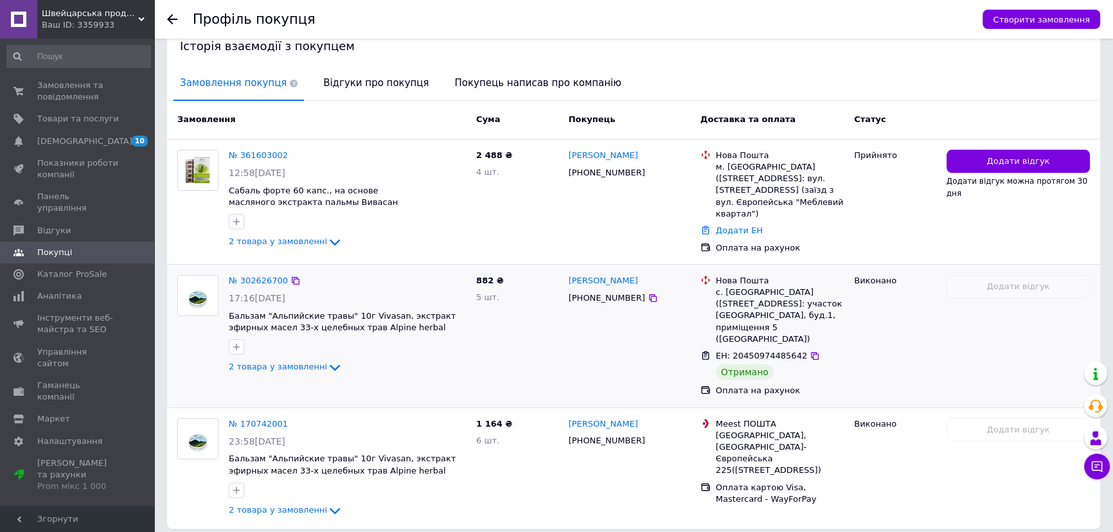
scroll to position [292, 0]
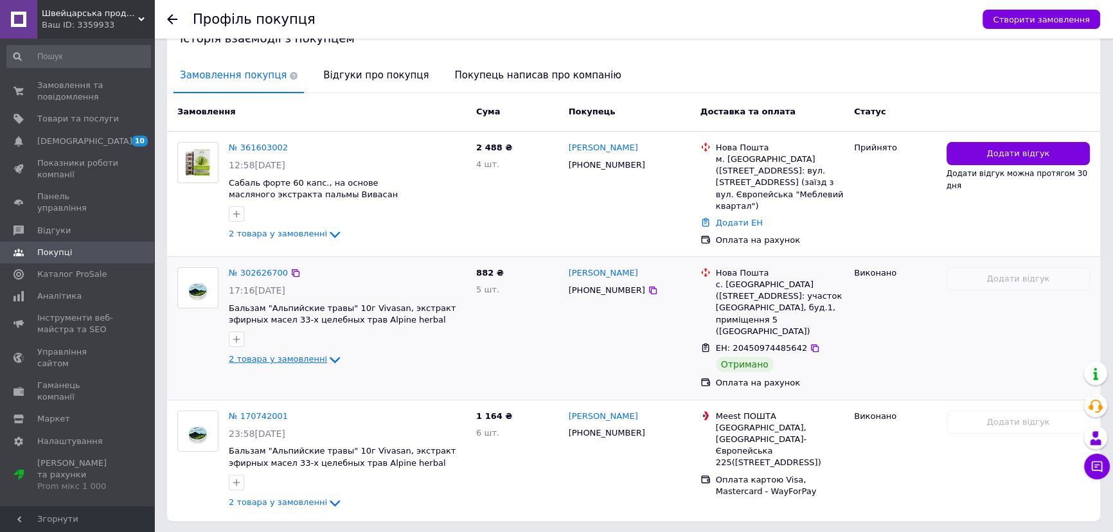
click at [295, 354] on span "2 товара у замовленні" at bounding box center [278, 359] width 98 height 10
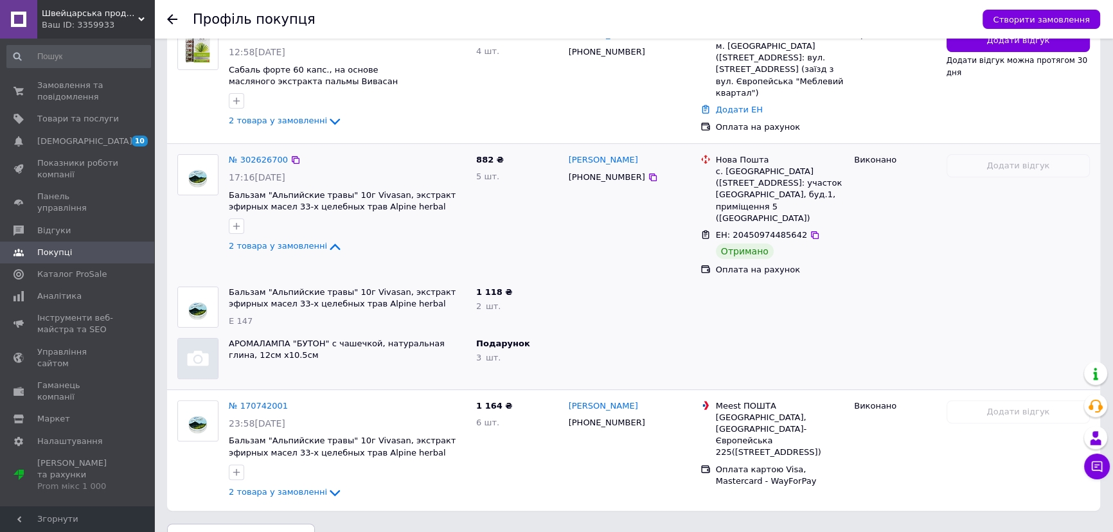
scroll to position [406, 0]
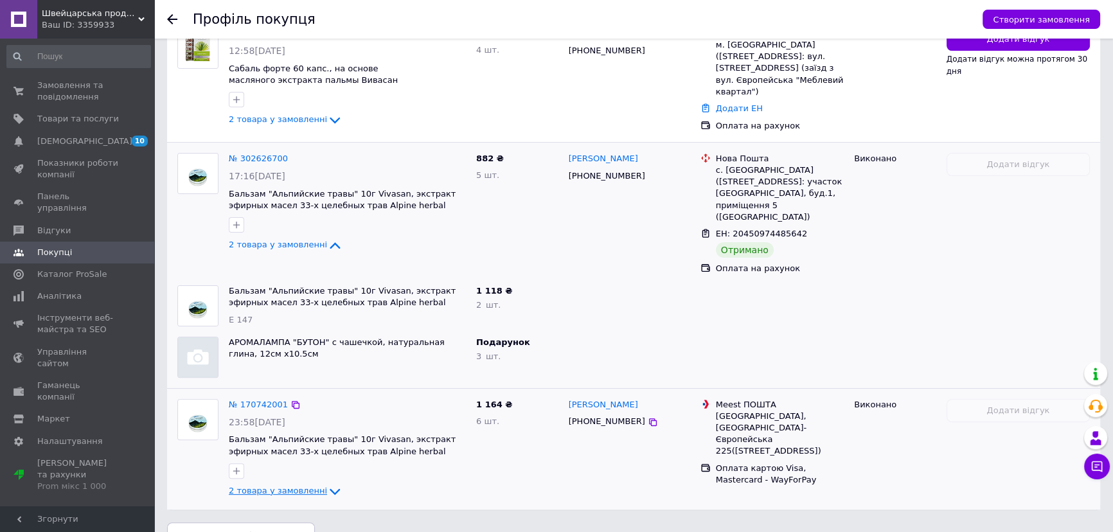
click at [278, 486] on span "2 товара у замовленні" at bounding box center [278, 491] width 98 height 10
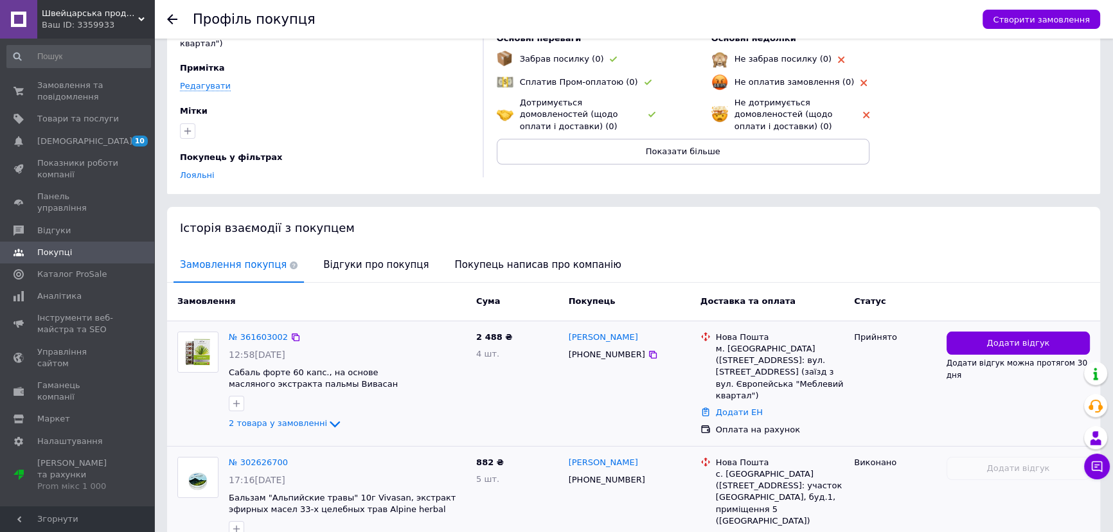
scroll to position [101, 0]
click at [276, 419] on span "2 товара у замовленні" at bounding box center [278, 424] width 98 height 10
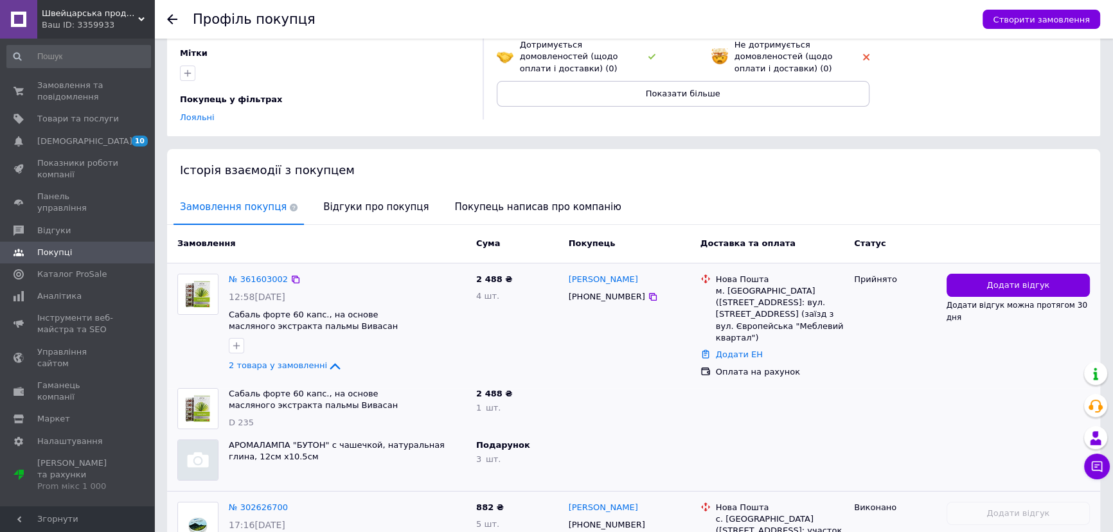
scroll to position [159, 0]
click at [587, 274] on link "Павел ГЛАДКИЙ" at bounding box center [603, 280] width 69 height 12
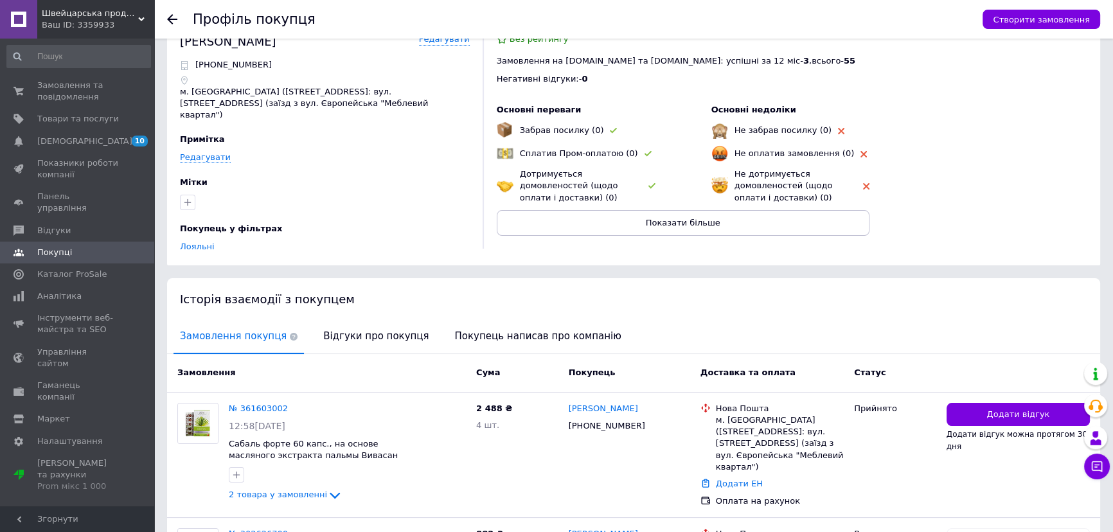
scroll to position [116, 0]
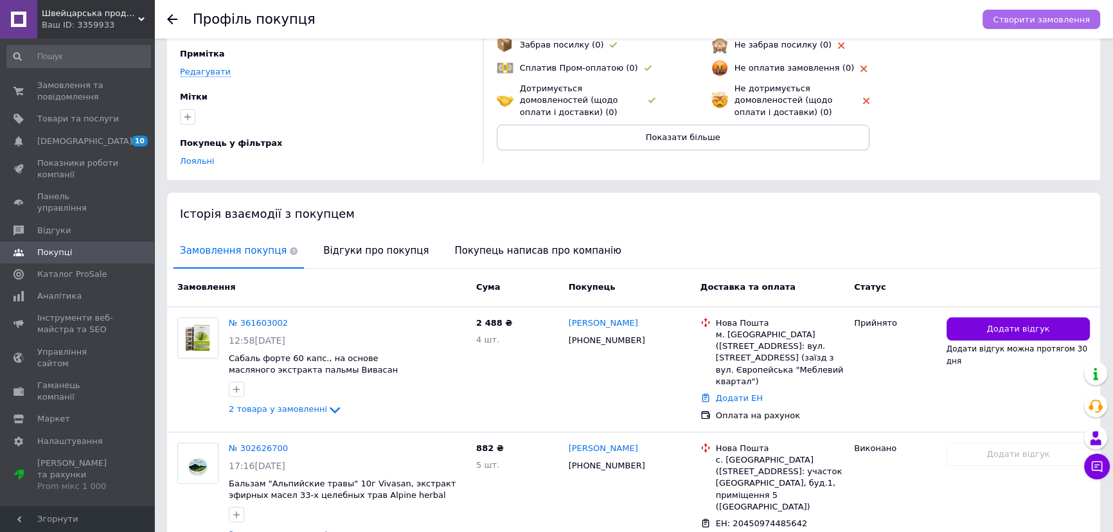
click at [1029, 20] on span "Створити замовлення" at bounding box center [1041, 20] width 97 height 10
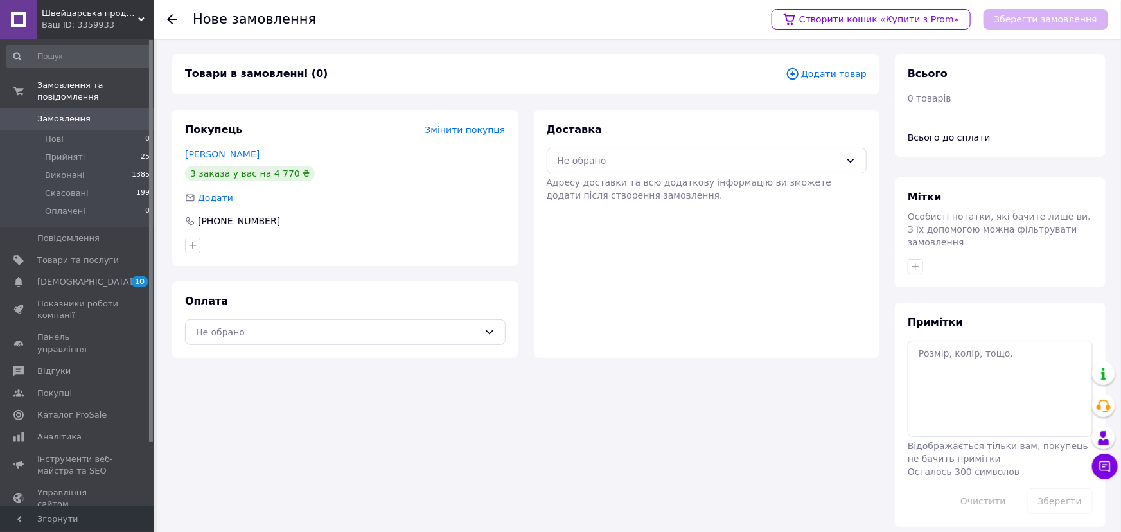
click at [840, 72] on span "Додати товар" at bounding box center [826, 74] width 81 height 14
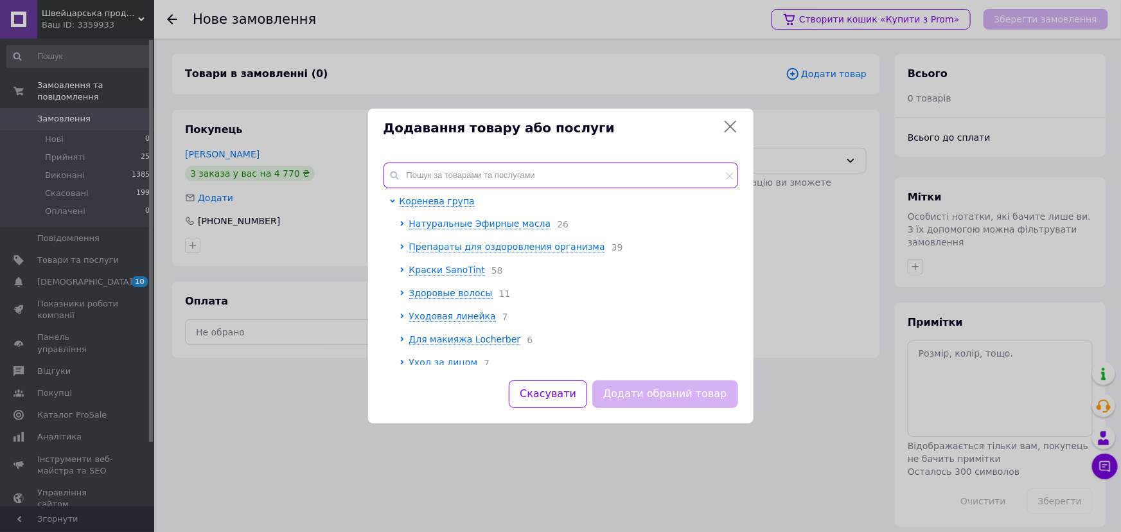
click at [440, 172] on input "text" at bounding box center [561, 176] width 355 height 26
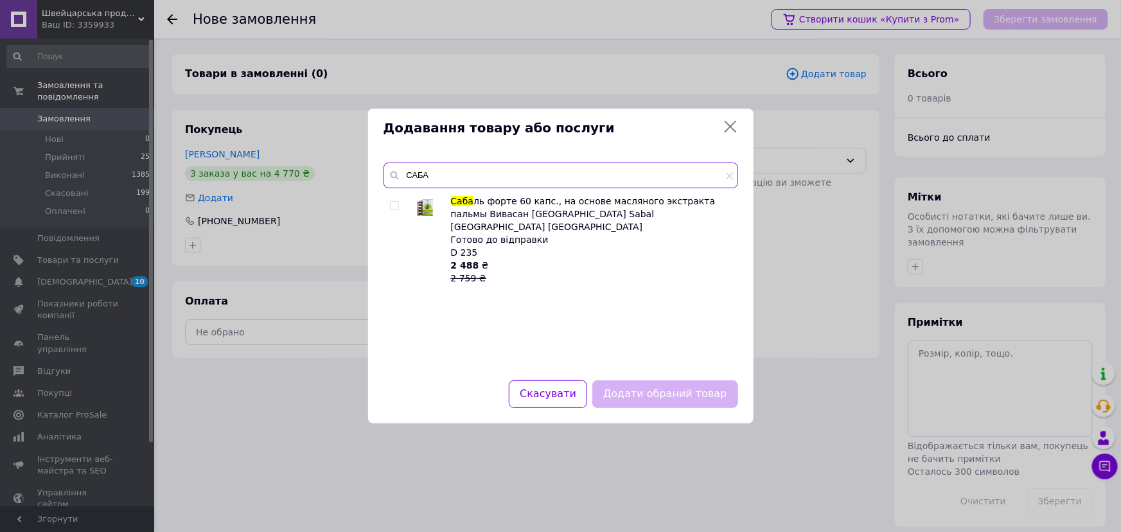
type input "САБА"
click at [396, 206] on input "checkbox" at bounding box center [394, 206] width 8 height 8
checkbox input "true"
click at [468, 176] on input "САБА" at bounding box center [561, 176] width 355 height 26
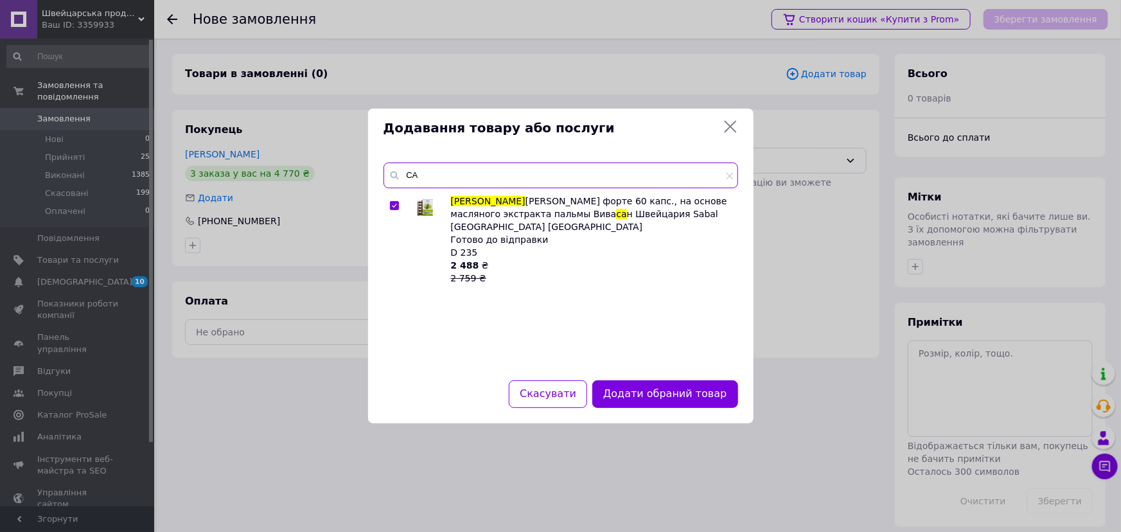
type input "С"
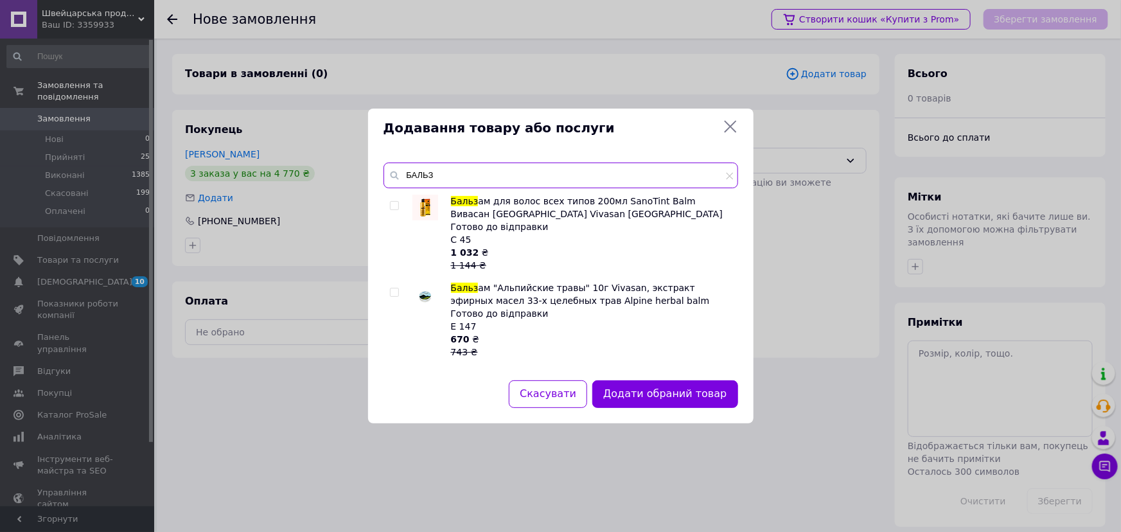
type input "БАЛЬЗ"
click at [394, 291] on input "checkbox" at bounding box center [394, 292] width 8 height 8
checkbox input "true"
click at [658, 395] on button "Додати обрані товари" at bounding box center [666, 394] width 141 height 28
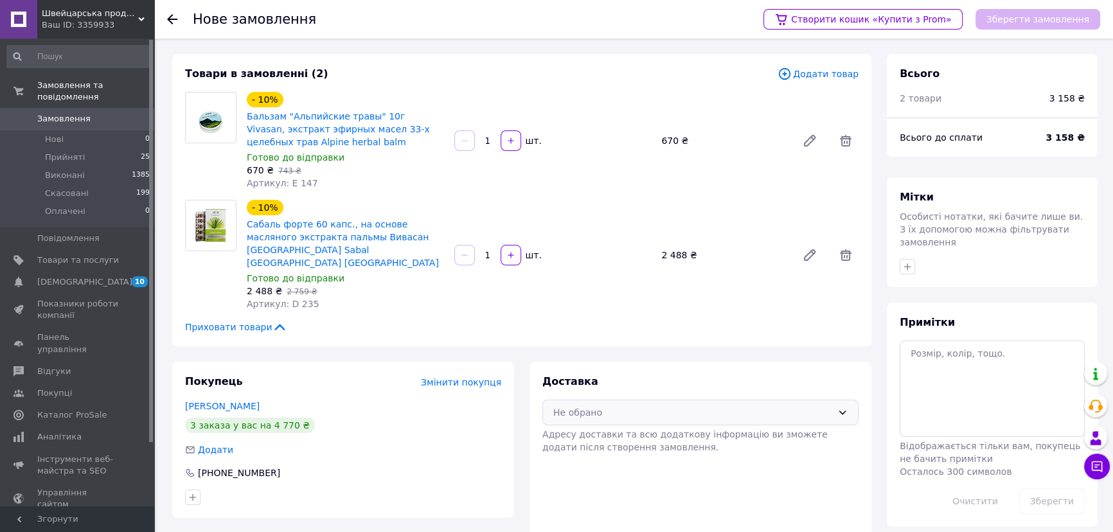
click at [602, 405] on div "Не обрано" at bounding box center [692, 412] width 279 height 14
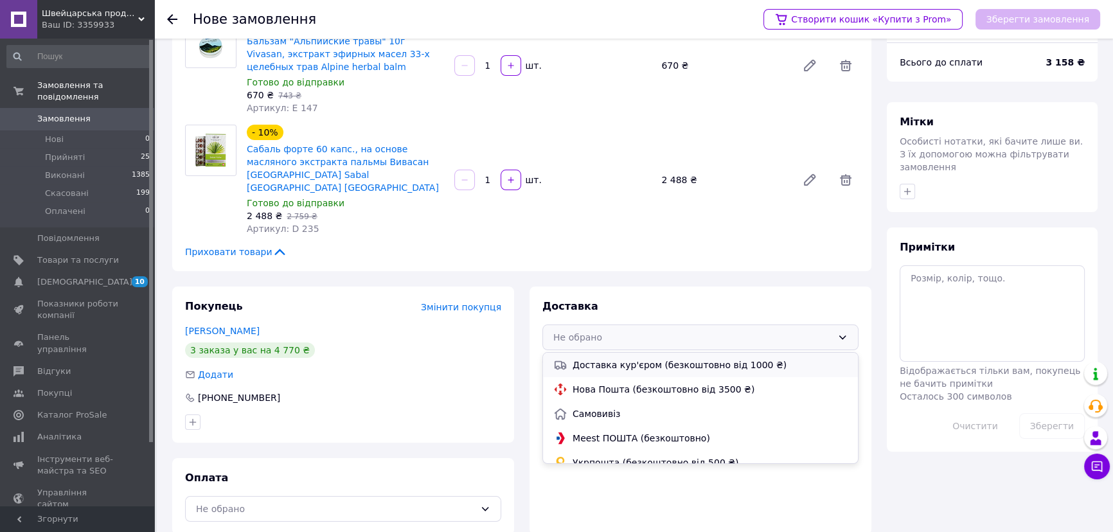
scroll to position [80, 0]
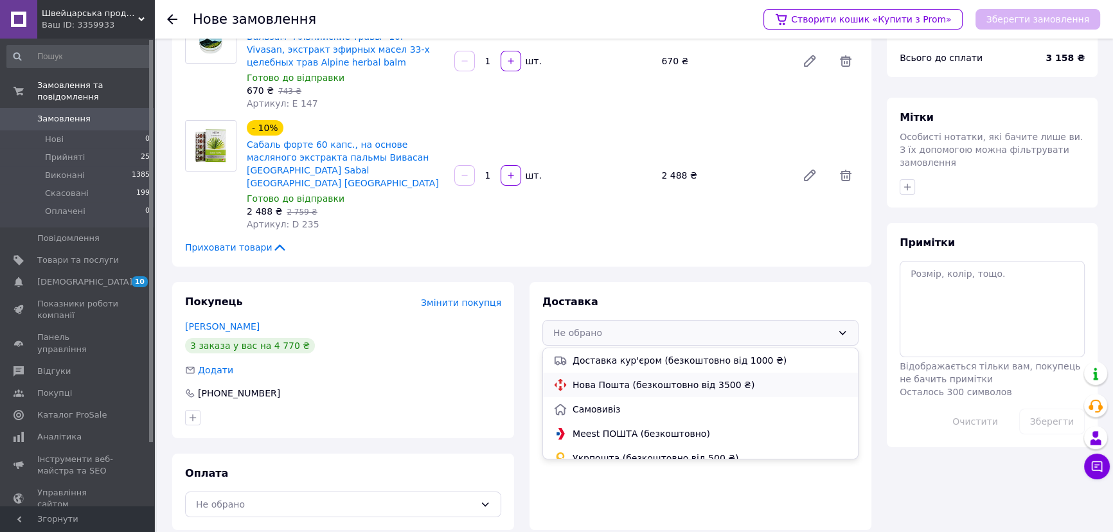
click at [626, 378] on span "Нова Пошта (безкоштовно від 3500 ₴)" at bounding box center [709, 384] width 275 height 13
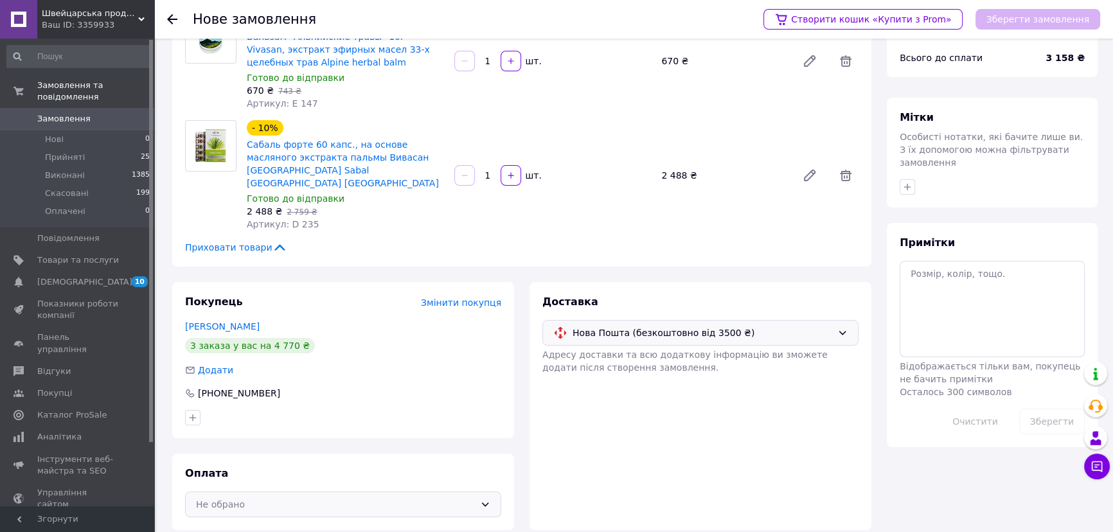
click at [288, 497] on div "Не обрано" at bounding box center [335, 504] width 279 height 14
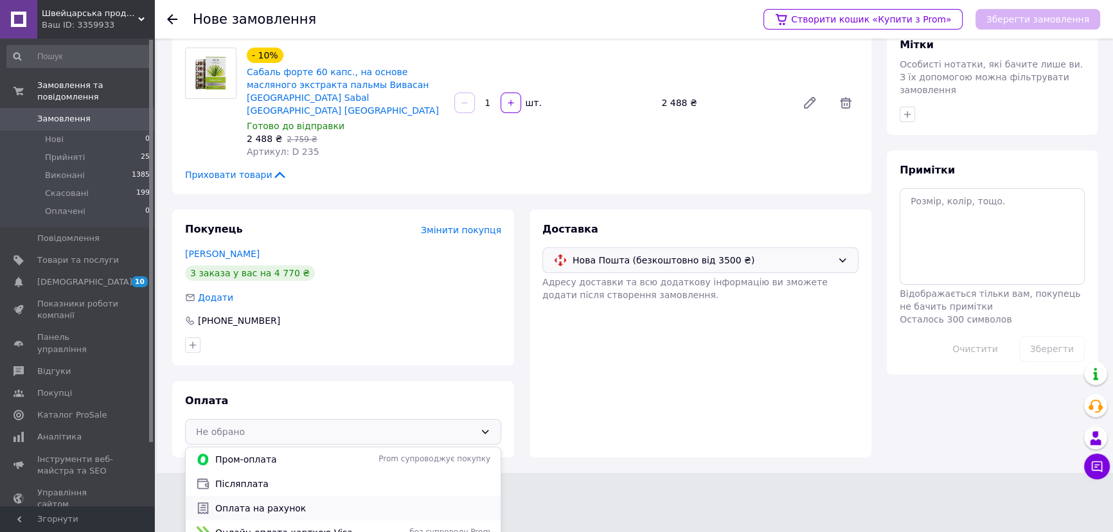
click at [263, 502] on span "Оплата на рахунок" at bounding box center [352, 508] width 275 height 13
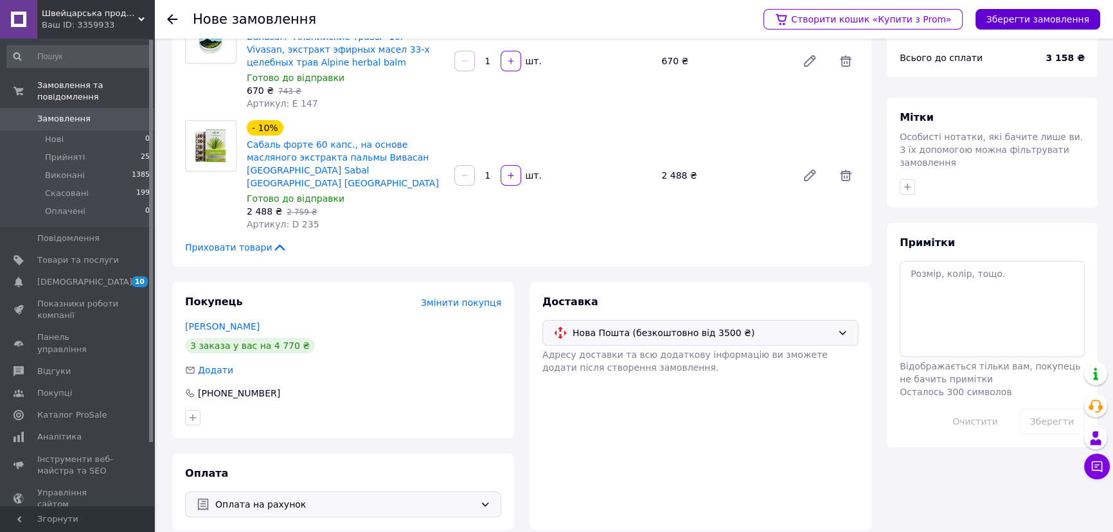
click at [1034, 19] on button "Зберегти замовлення" at bounding box center [1037, 19] width 125 height 21
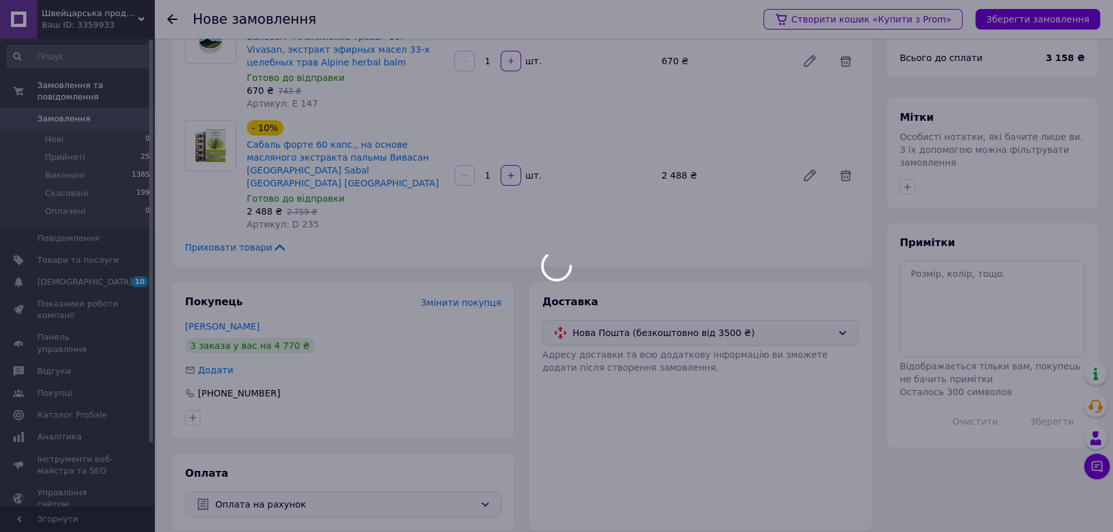
scroll to position [55, 0]
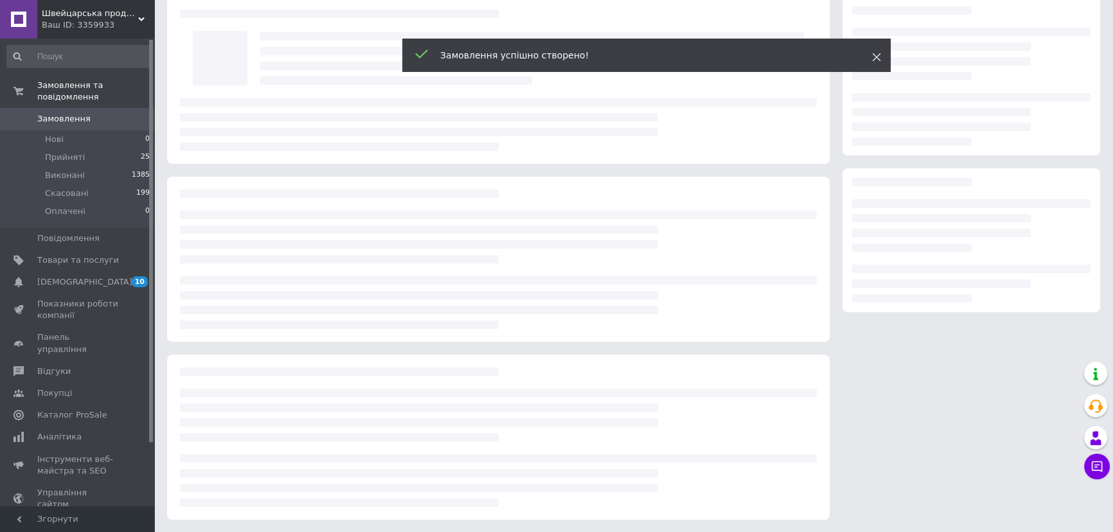
click at [874, 58] on icon at bounding box center [876, 57] width 9 height 9
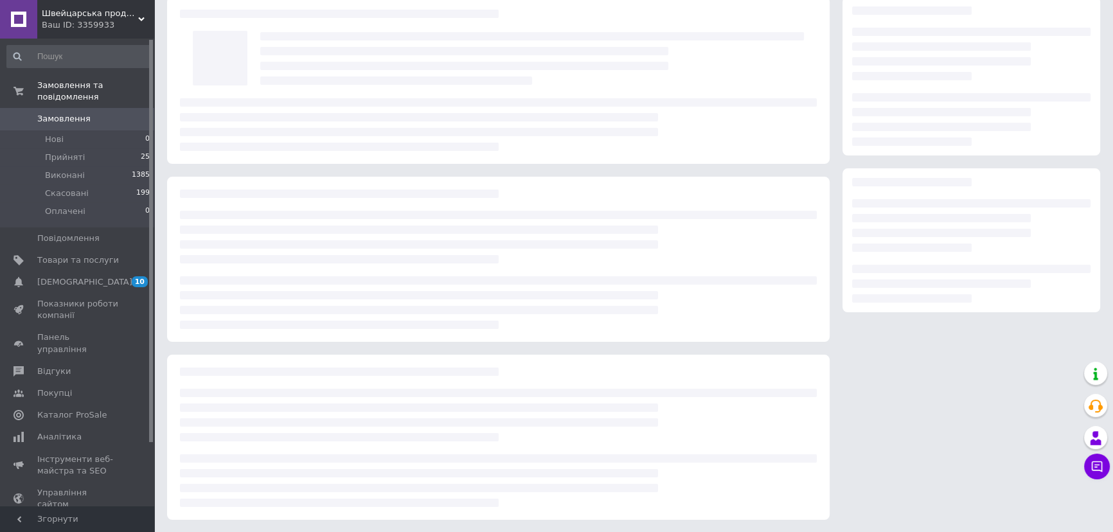
scroll to position [80, 0]
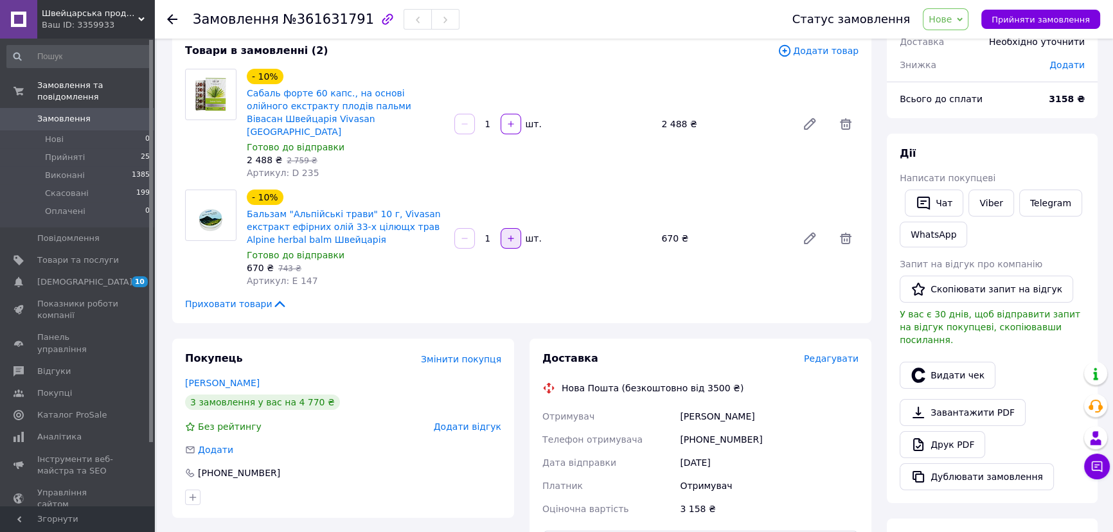
click at [508, 234] on icon "button" at bounding box center [510, 238] width 9 height 9
type input "2"
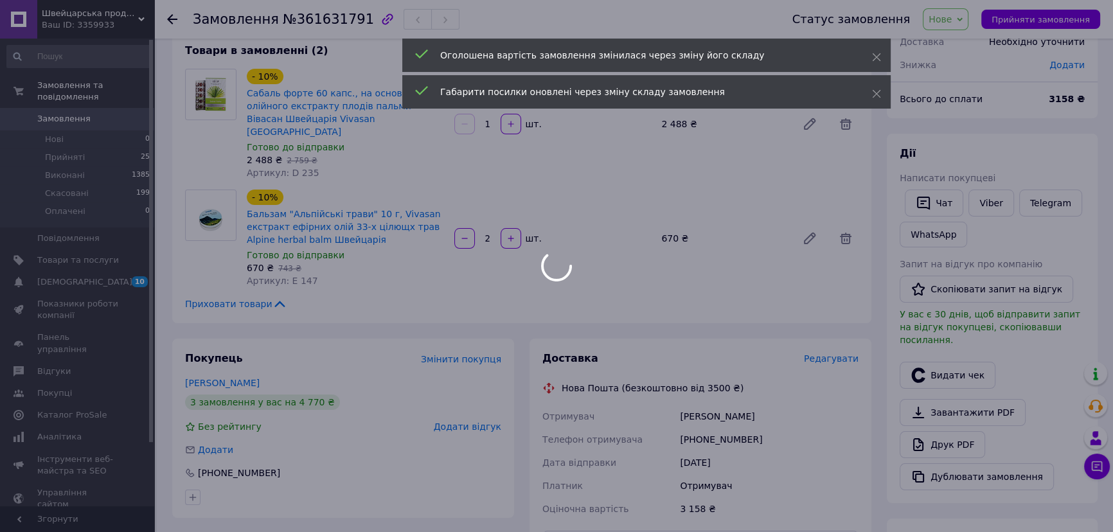
click at [957, 21] on body "Швейцарська продукція для здоров'я та краси Ваш ID: 3359933 Сайт Швейцарська пр…" at bounding box center [556, 374] width 1113 height 909
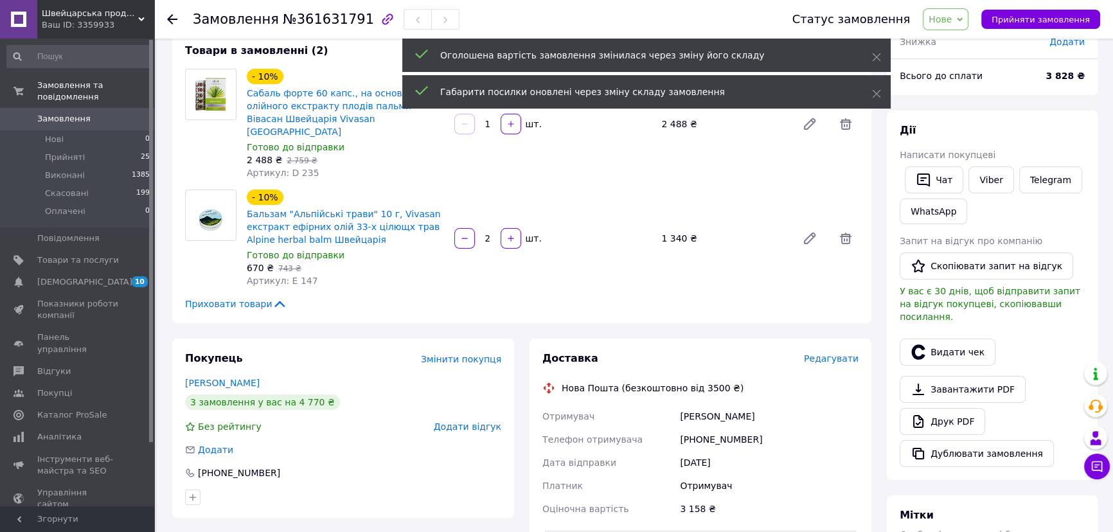
click at [951, 21] on span "Нове" at bounding box center [939, 19] width 23 height 10
click at [959, 44] on li "Прийнято" at bounding box center [952, 44] width 59 height 19
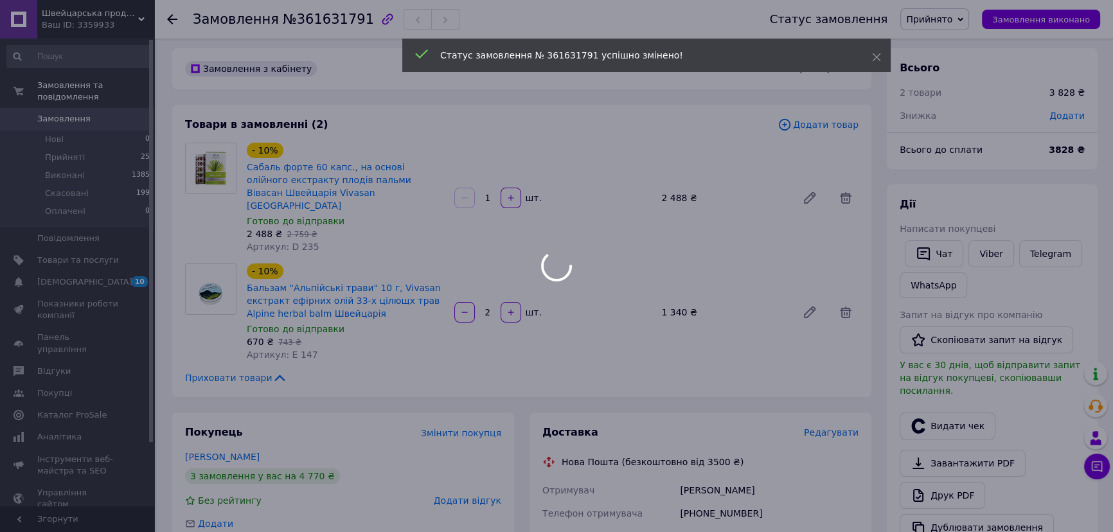
scroll to position [0, 0]
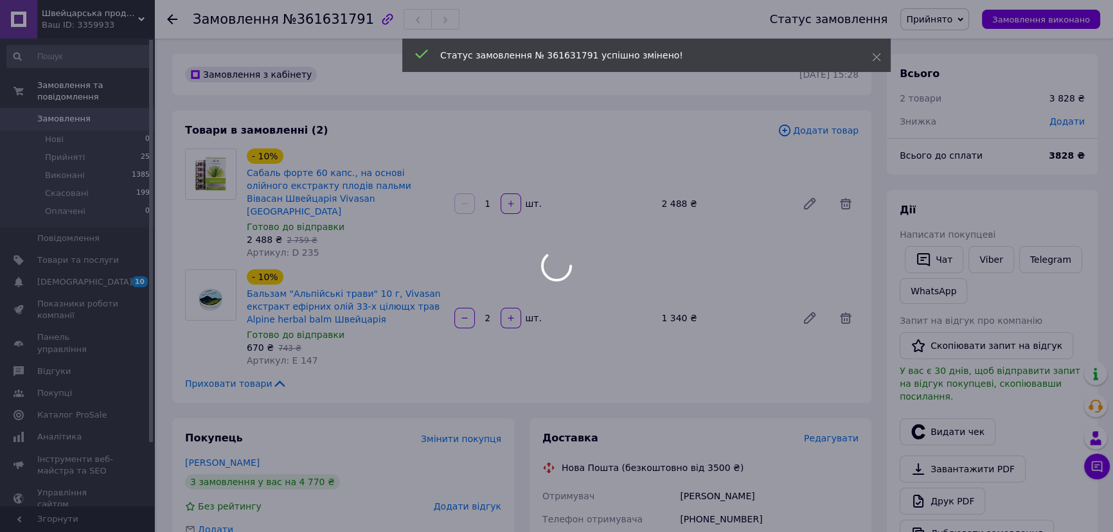
click at [1066, 120] on div at bounding box center [556, 266] width 1113 height 532
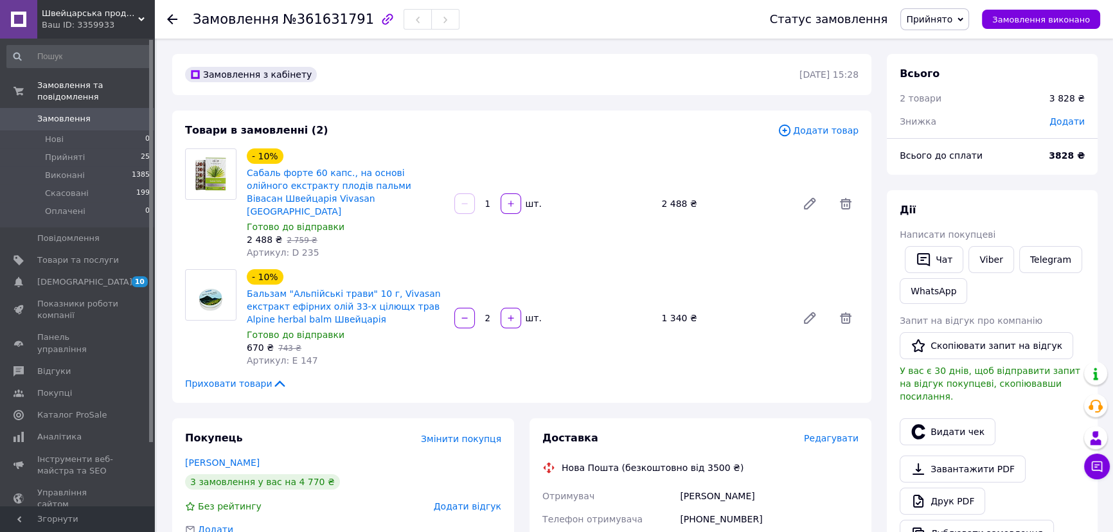
click at [1066, 120] on span "Додати" at bounding box center [1066, 121] width 35 height 10
click at [957, 148] on div "Знижка" at bounding box center [1007, 151] width 134 height 13
click at [970, 178] on input "text" at bounding box center [978, 174] width 76 height 26
type input "870"
click at [1038, 212] on button "Зберегти" at bounding box center [1041, 210] width 64 height 26
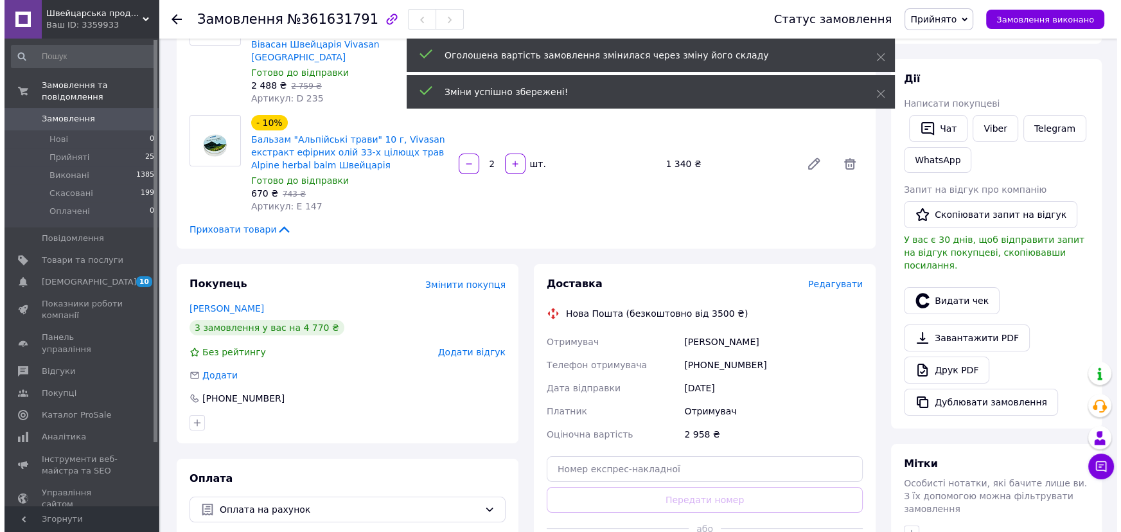
scroll to position [175, 0]
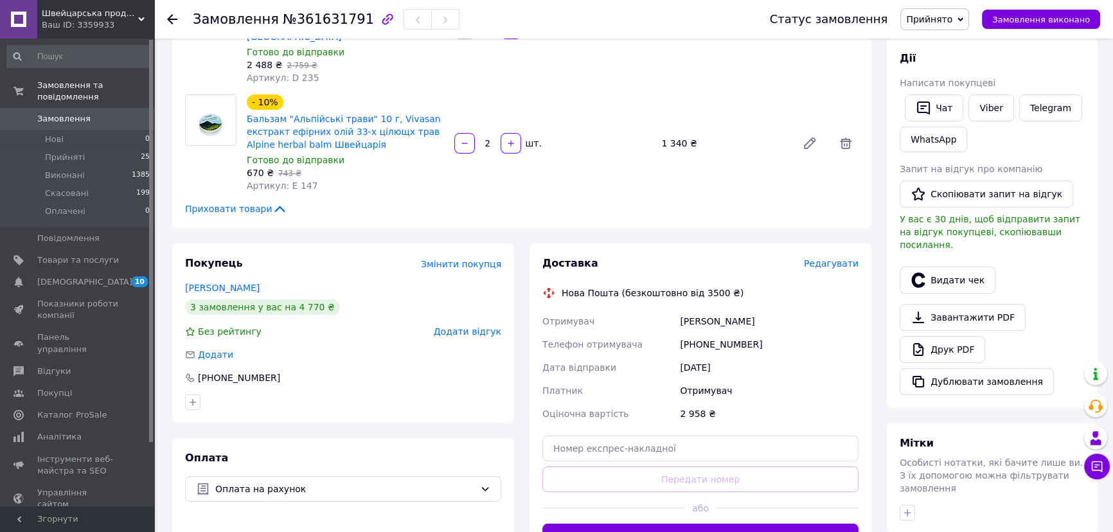
click at [841, 258] on span "Редагувати" at bounding box center [831, 263] width 55 height 10
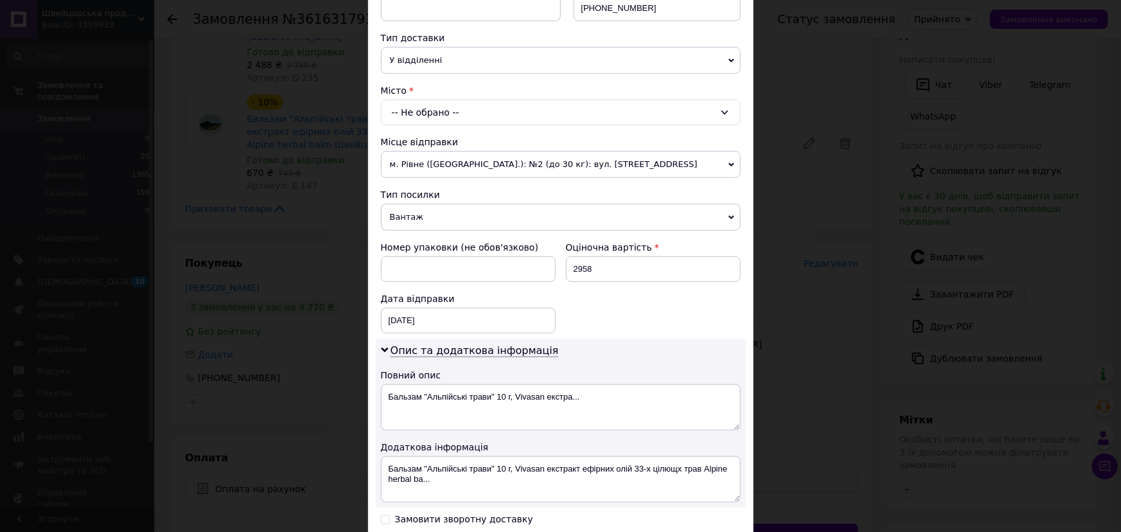
scroll to position [350, 0]
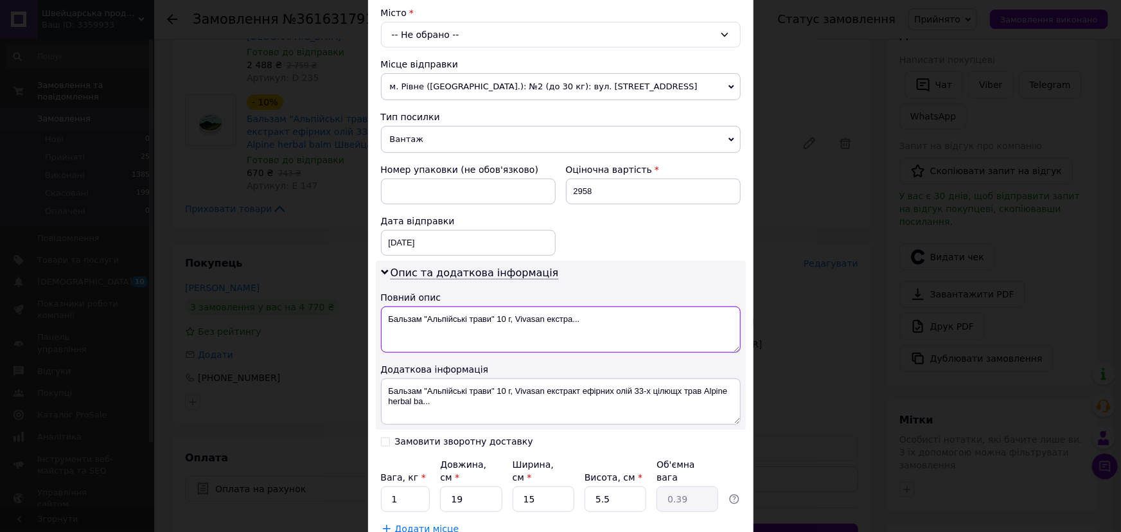
drag, startPoint x: 508, startPoint y: 315, endPoint x: 584, endPoint y: 316, distance: 75.8
click at [584, 316] on textarea "Бальзам "Альпійські трави" 10 г, Vivasan екстра..." at bounding box center [561, 329] width 360 height 46
click at [381, 317] on textarea "Бальзам "Альпійські трави"" at bounding box center [561, 329] width 360 height 46
click at [381, 313] on textarea "Бальзам "Альпійські трави"" at bounding box center [561, 329] width 360 height 46
paste textarea "VIVASANOFFICIAL.COM"
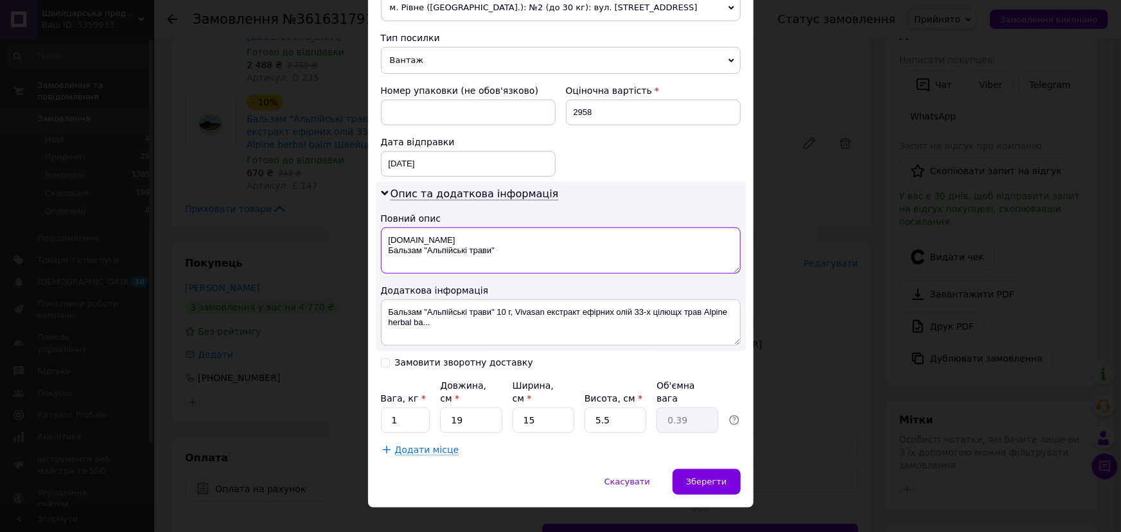
scroll to position [434, 0]
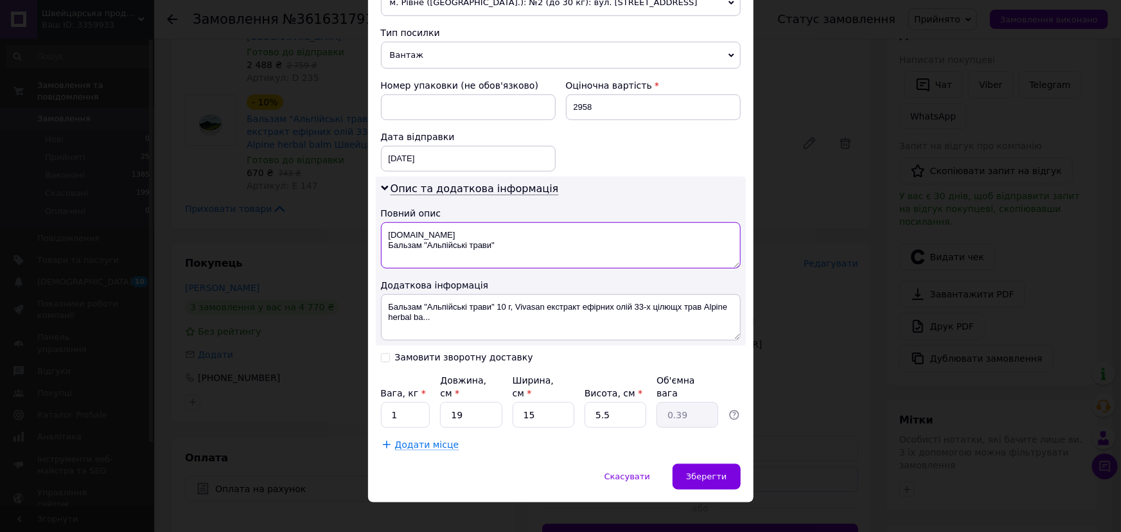
click at [504, 242] on textarea "VIVASANOFFICIAL.COM Бальзам "Альпійські трави"" at bounding box center [561, 245] width 360 height 46
type textarea "VIVASANOFFICIAL.COM ШВЕЙЦАРІЯ"
click at [381, 307] on textarea "Бальзам "Альпійські трави" 10 г, Vivasan екстракт ефірних олій 33-х цілющх трав…" at bounding box center [561, 317] width 360 height 46
type textarea "herbal ba..."
drag, startPoint x: 446, startPoint y: 306, endPoint x: 373, endPoint y: 312, distance: 74.1
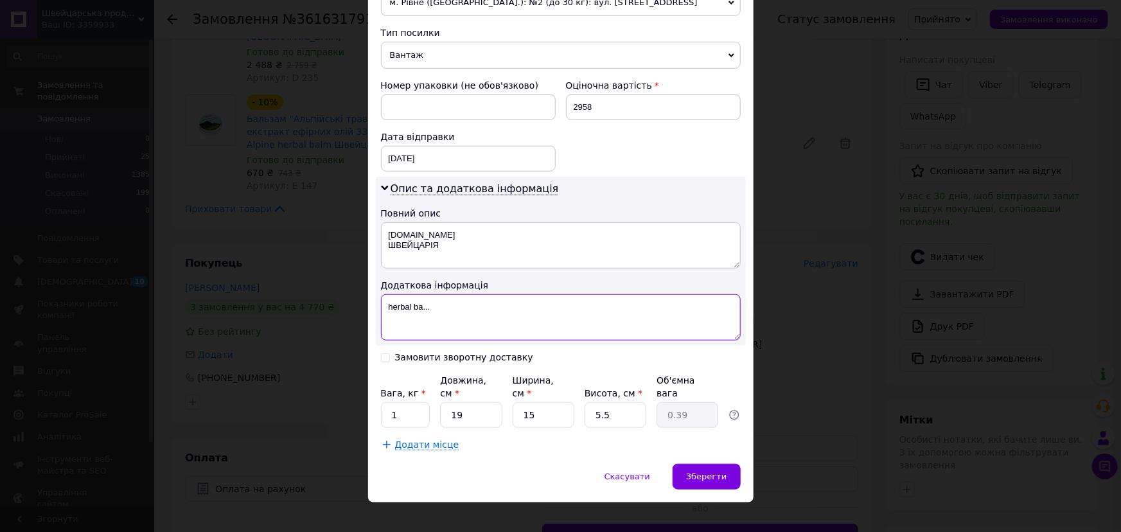
click at [373, 312] on div "Спосіб доставки Нова Пошта (безкоштовно від 3500 ₴) Платник Відправник Отримува…" at bounding box center [560, 57] width 385 height 814
paste textarea "VIVASANOFFICIAL.COM"
type textarea "VIVASANOFFICIAL.COM ШВЕЙЦАРІЯ"
click at [402, 402] on input "1" at bounding box center [405, 415] width 49 height 26
type input "0.5"
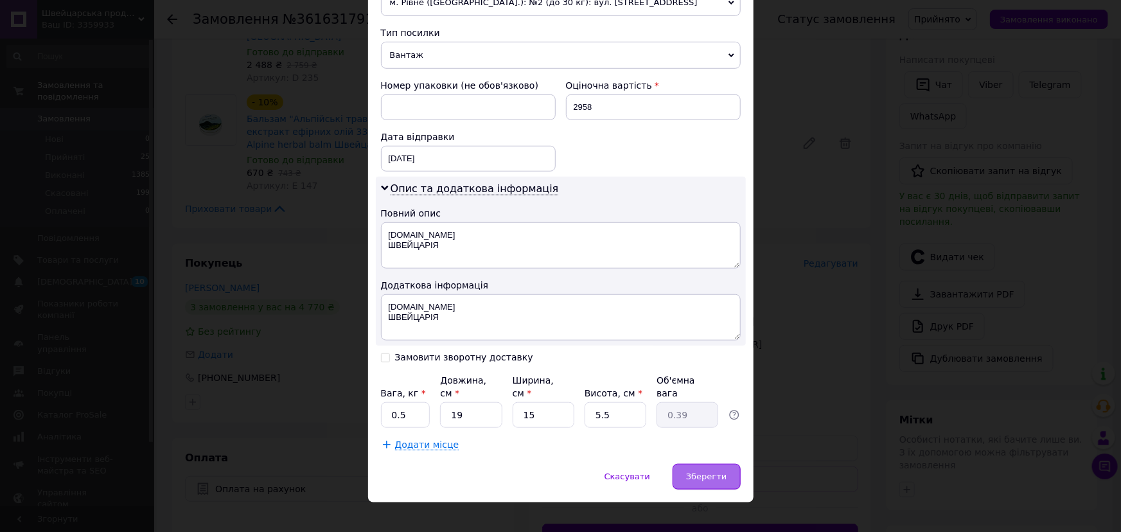
click at [701, 472] on span "Зберегти" at bounding box center [706, 477] width 40 height 10
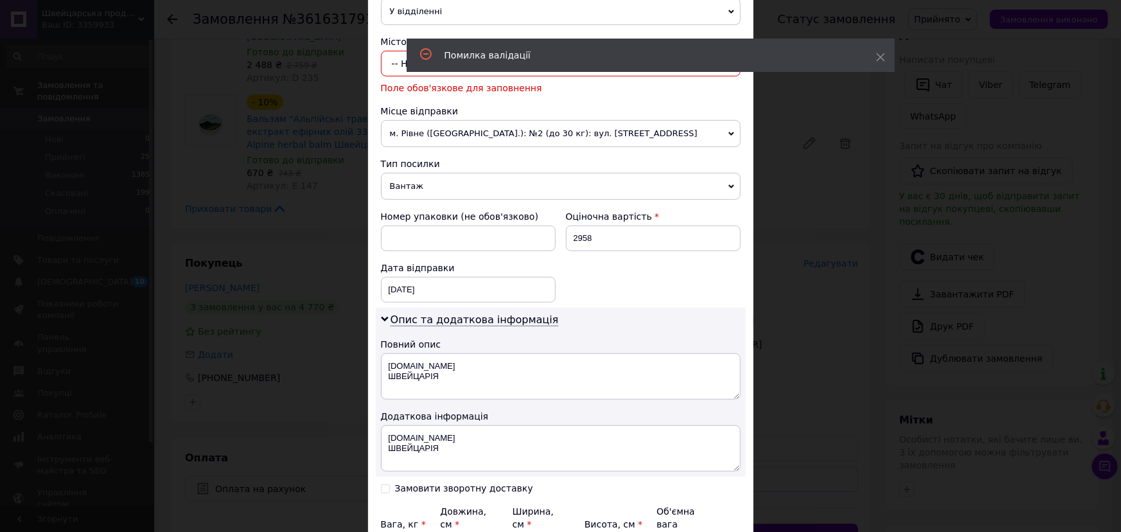
scroll to position [277, 0]
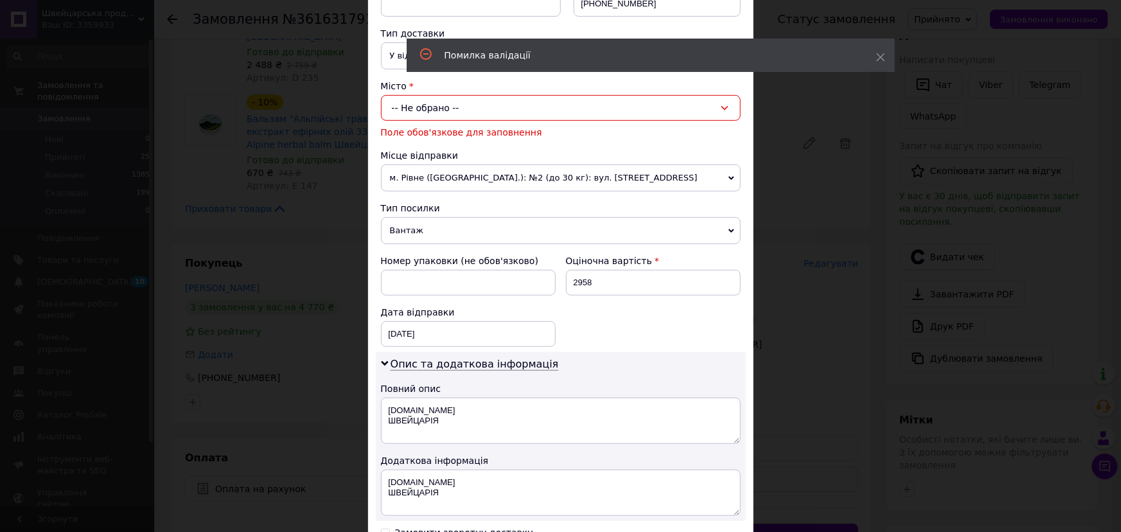
click at [432, 106] on div "-- Не обрано --" at bounding box center [561, 108] width 360 height 26
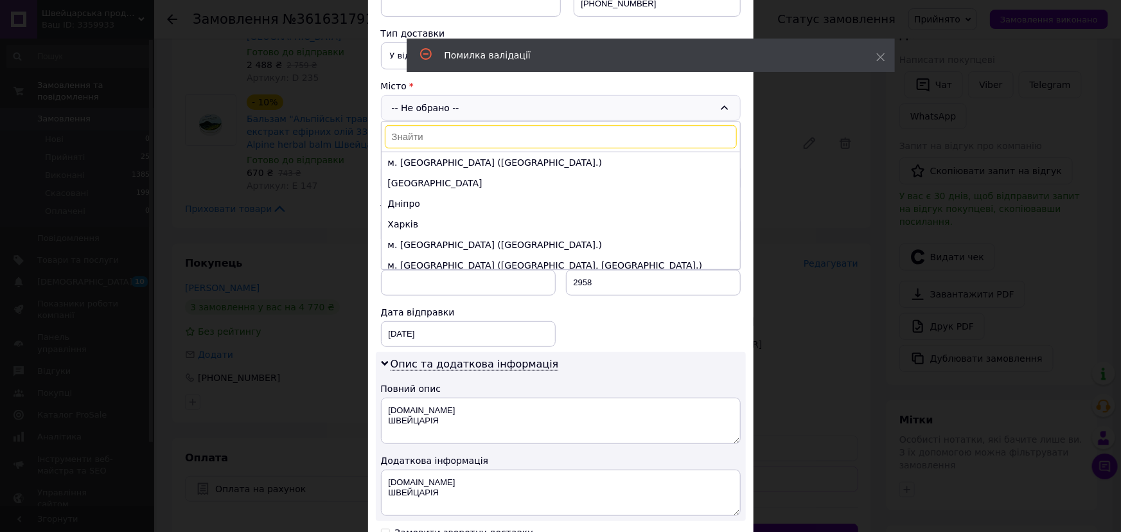
click at [407, 138] on input at bounding box center [561, 136] width 352 height 23
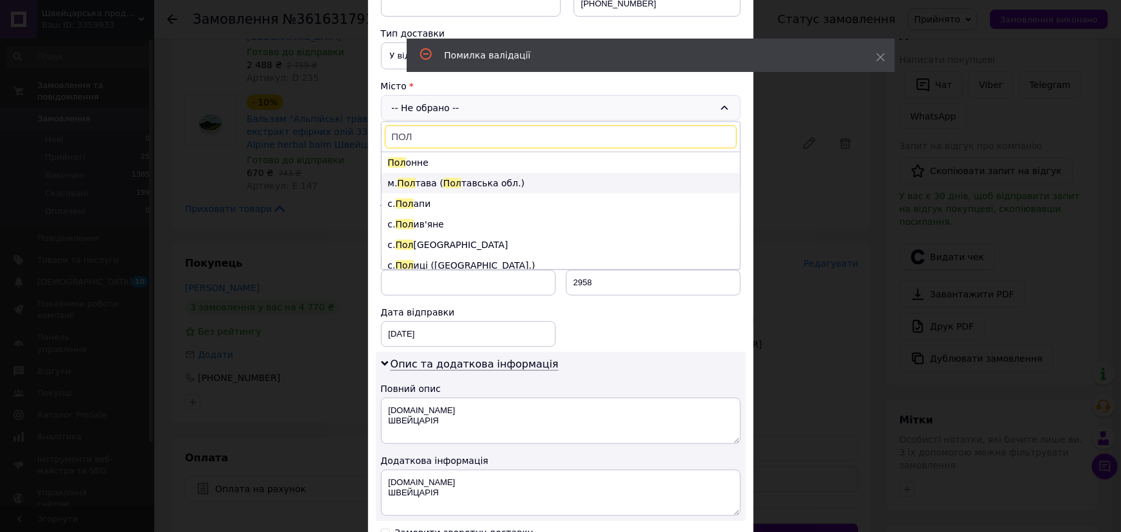
type input "ПОЛ"
click at [424, 181] on li "м. Пол тава ( Пол тавська обл.)" at bounding box center [561, 183] width 358 height 21
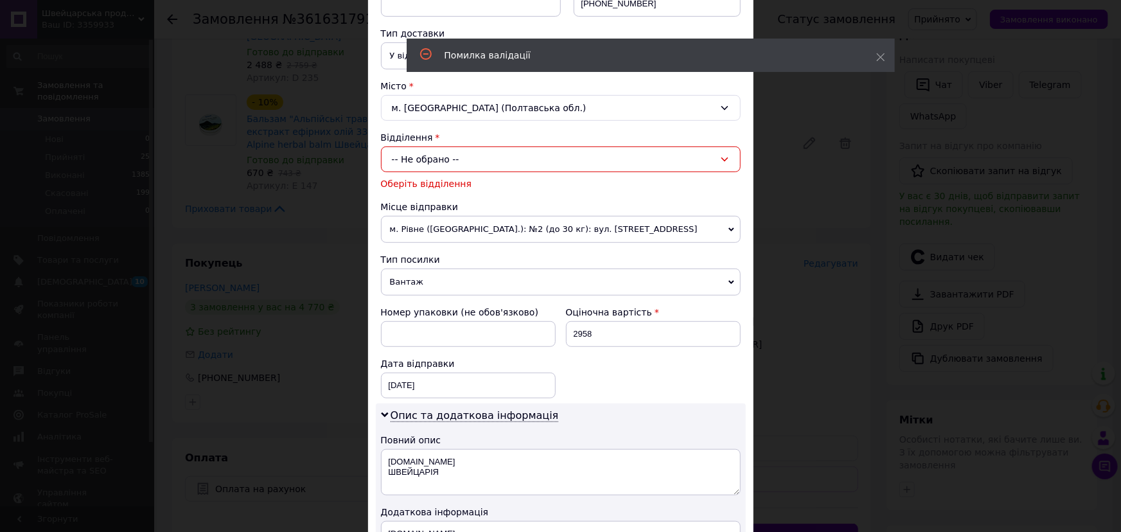
click at [425, 155] on div "-- Не обрано --" at bounding box center [561, 159] width 360 height 26
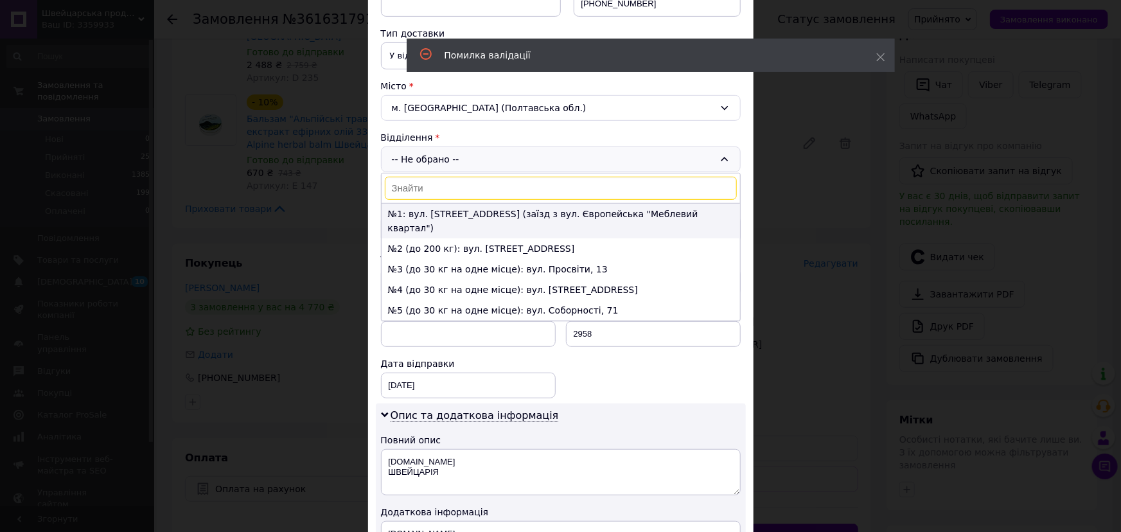
click at [427, 214] on li "№1: вул. Ветеринарна, 22 (заїзд з вул. Європейська "Меблевий квартал")" at bounding box center [561, 221] width 358 height 35
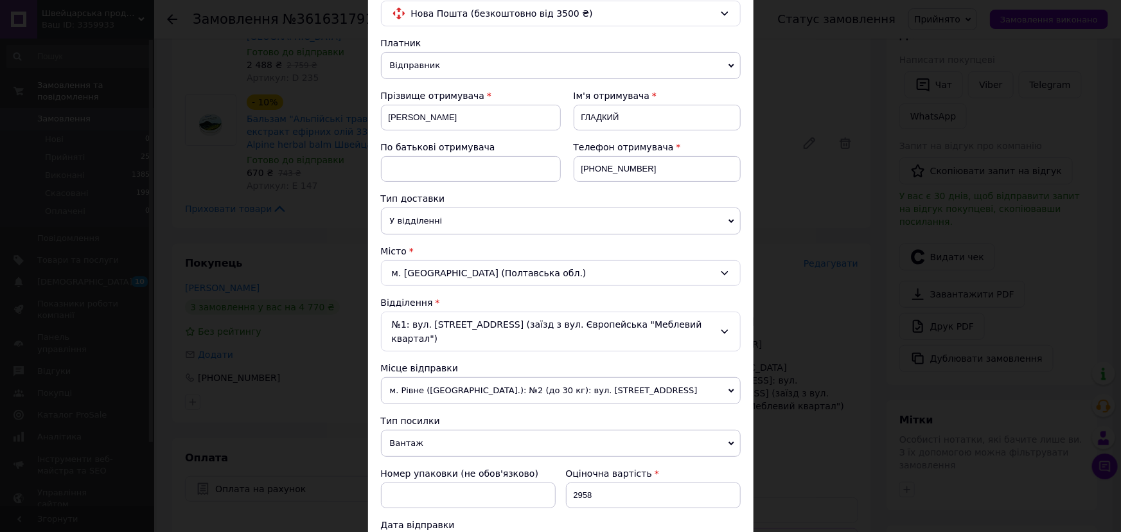
scroll to position [0, 0]
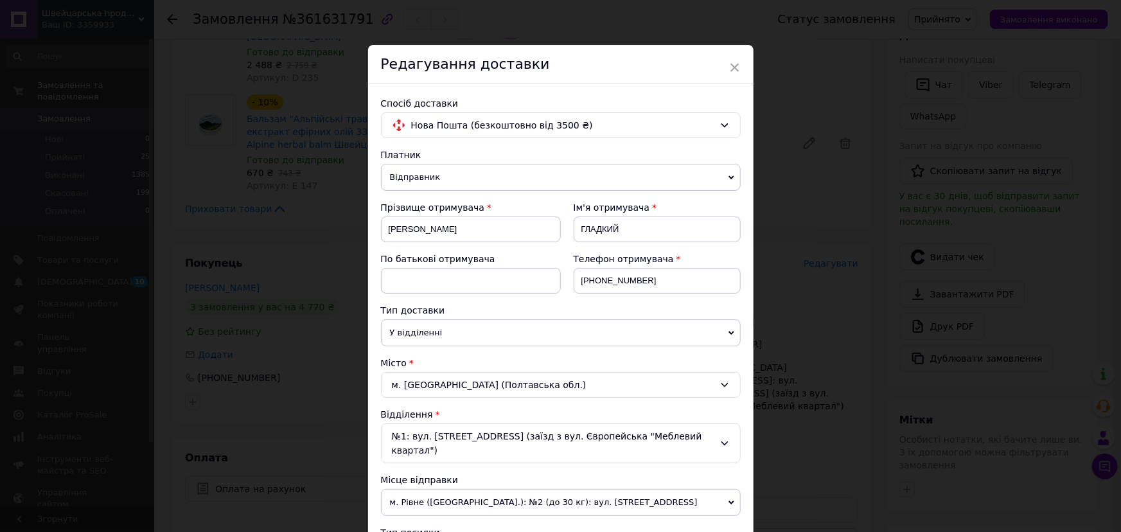
click at [455, 171] on span "Відправник" at bounding box center [561, 177] width 360 height 27
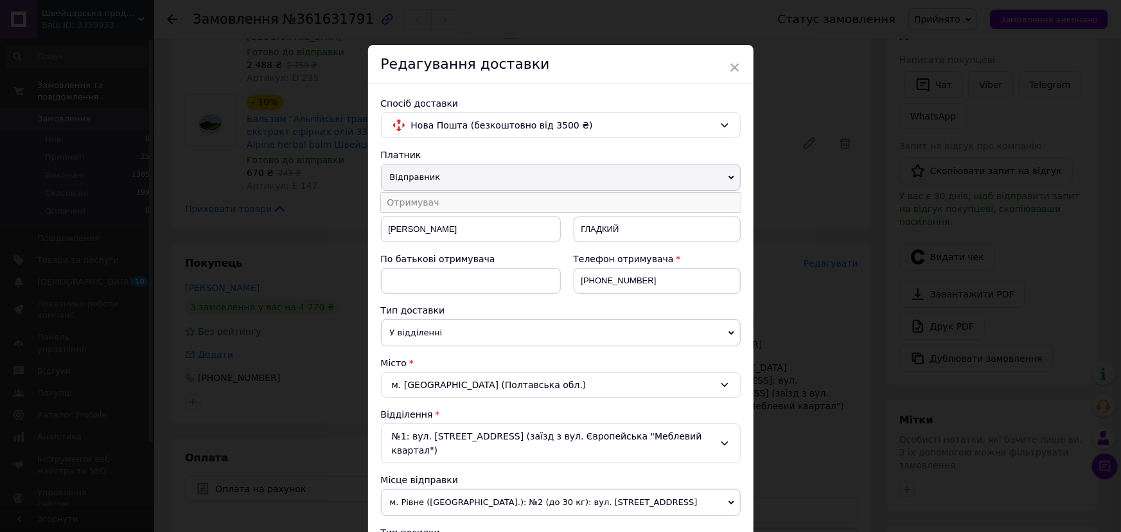
click at [417, 199] on li "Отримувач" at bounding box center [561, 202] width 360 height 19
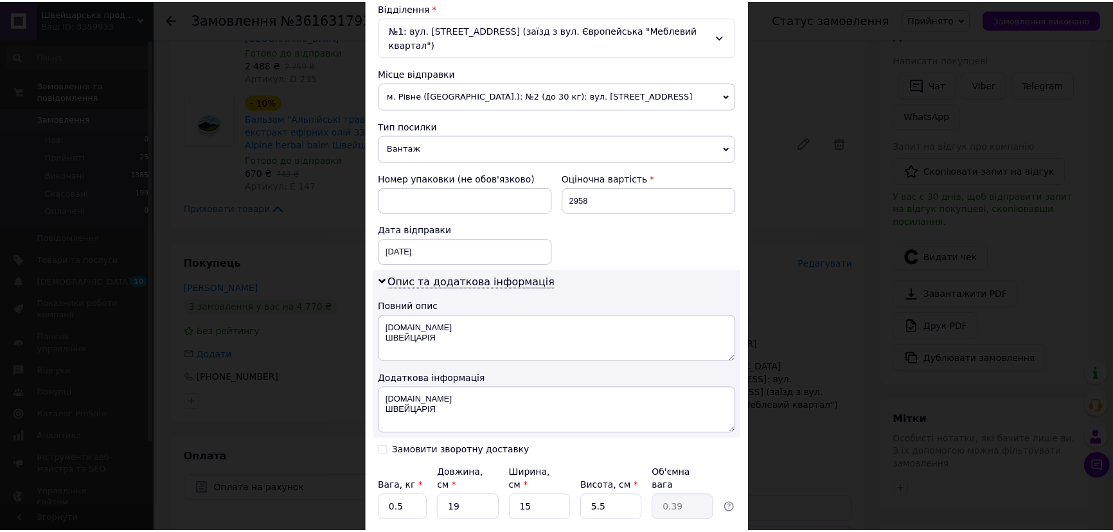
scroll to position [486, 0]
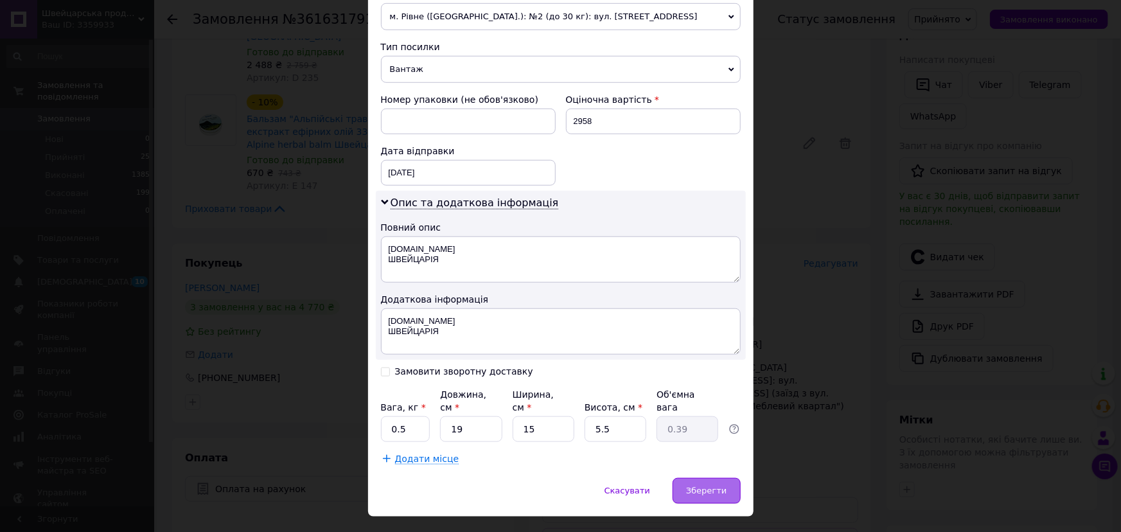
click at [706, 478] on div "Зберегти" at bounding box center [706, 491] width 67 height 26
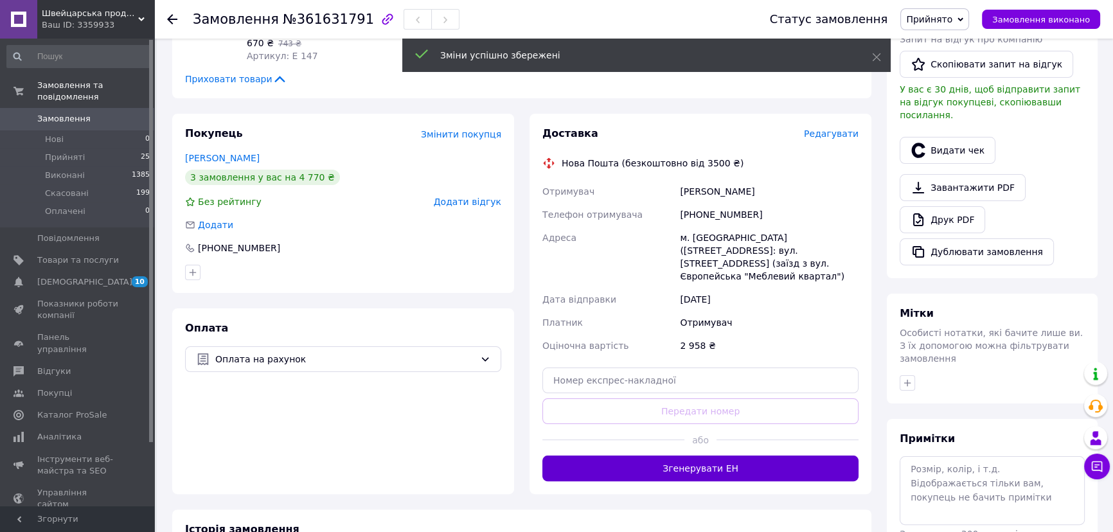
scroll to position [350, 0]
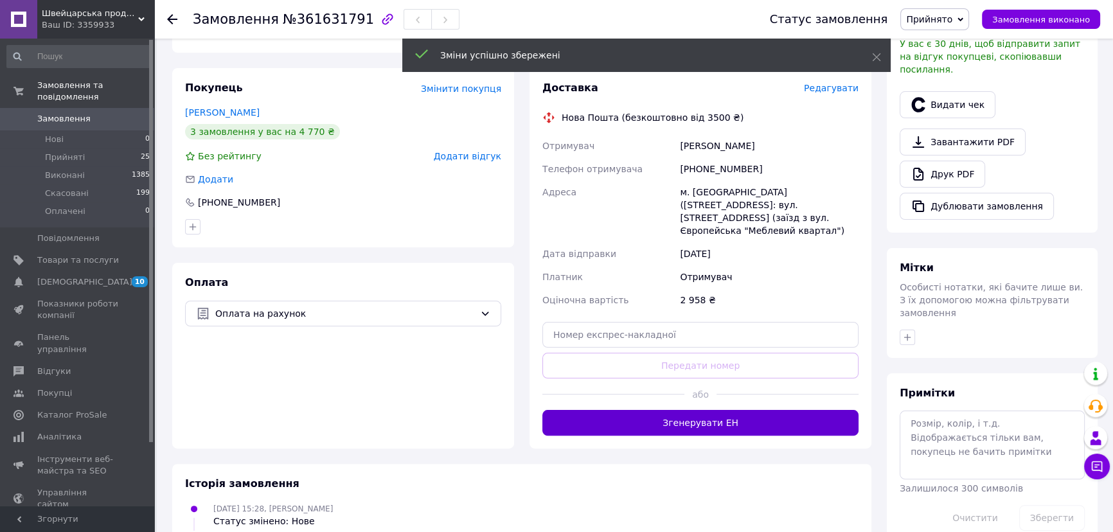
click at [687, 410] on button "Згенерувати ЕН" at bounding box center [700, 423] width 316 height 26
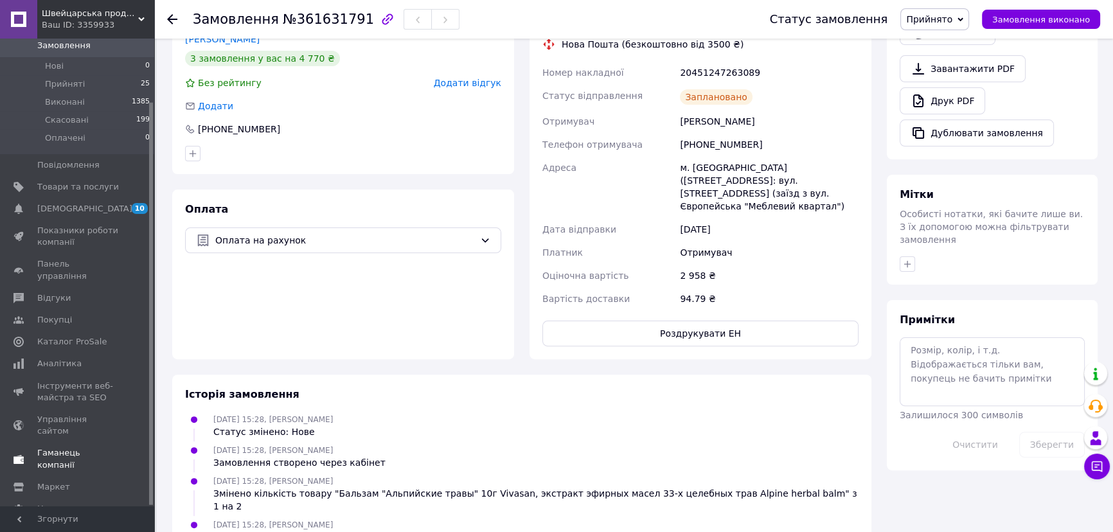
scroll to position [525, 0]
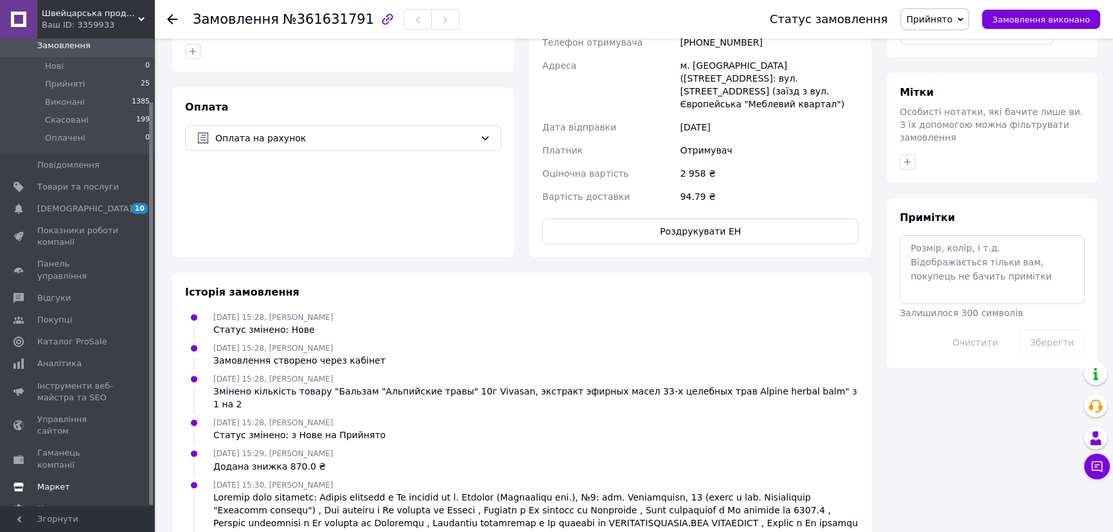
click at [53, 481] on span "Маркет" at bounding box center [53, 487] width 33 height 12
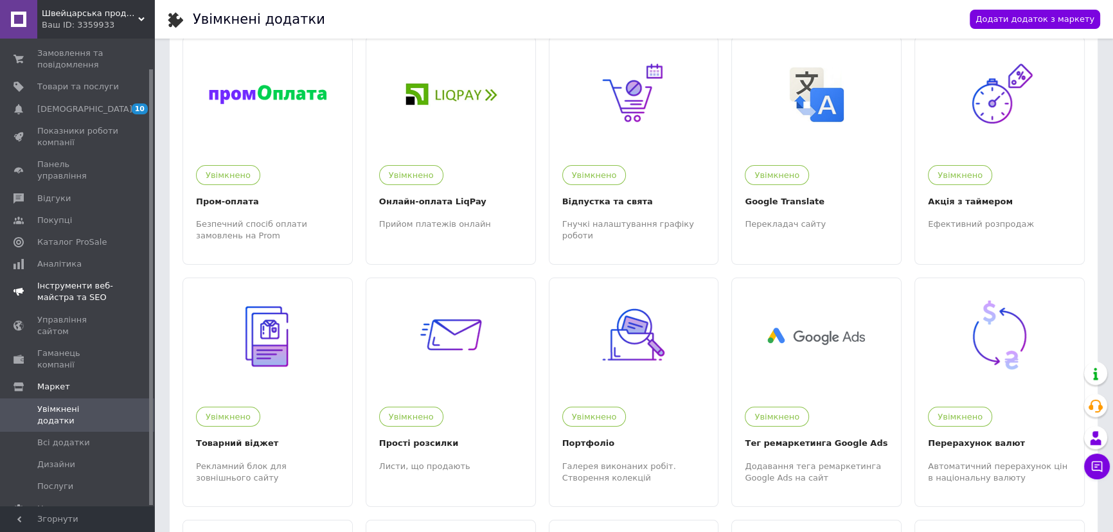
scroll to position [58, 0]
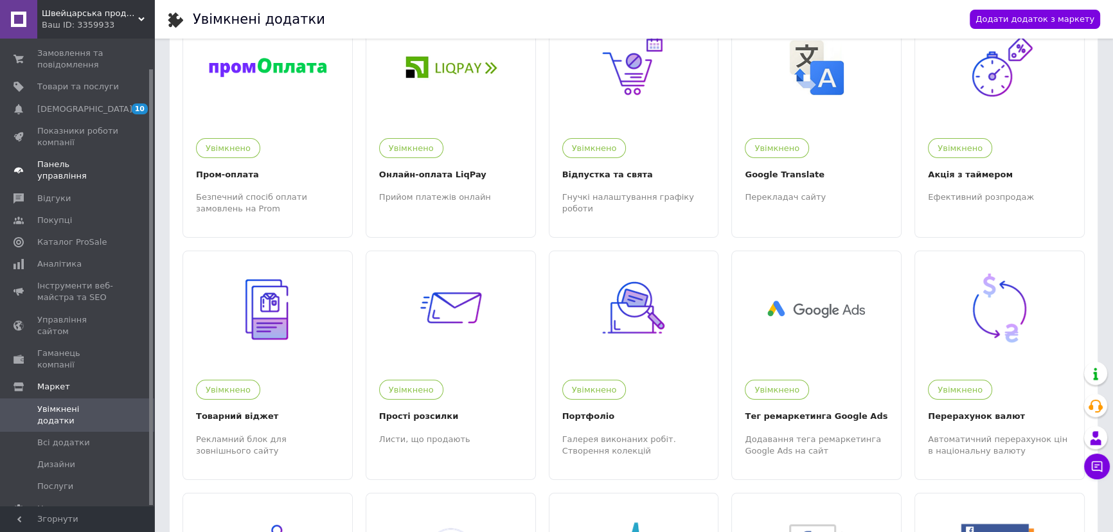
click at [85, 163] on span "Панель управління" at bounding box center [78, 170] width 82 height 23
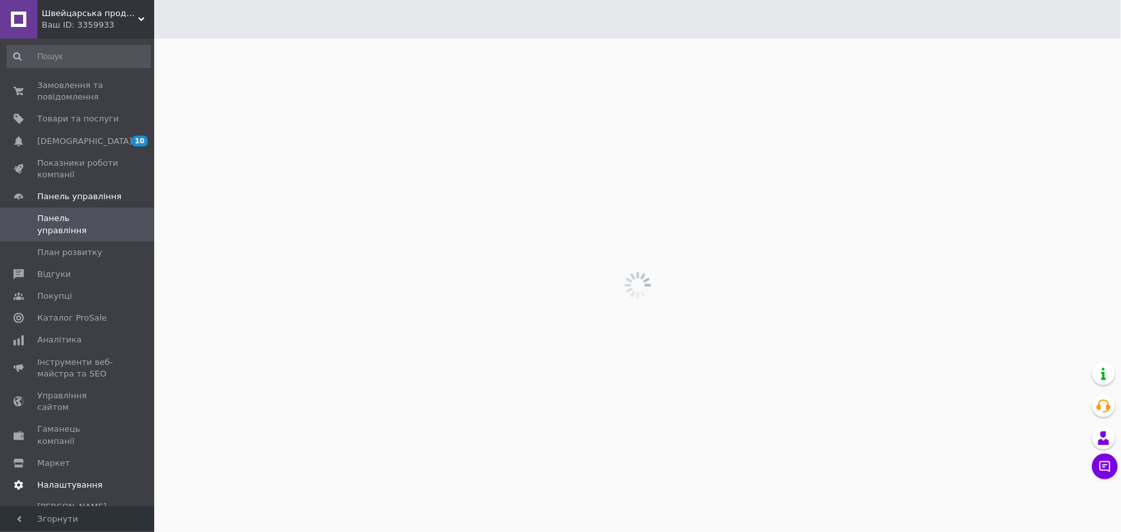
click at [71, 479] on span "Налаштування" at bounding box center [70, 485] width 66 height 12
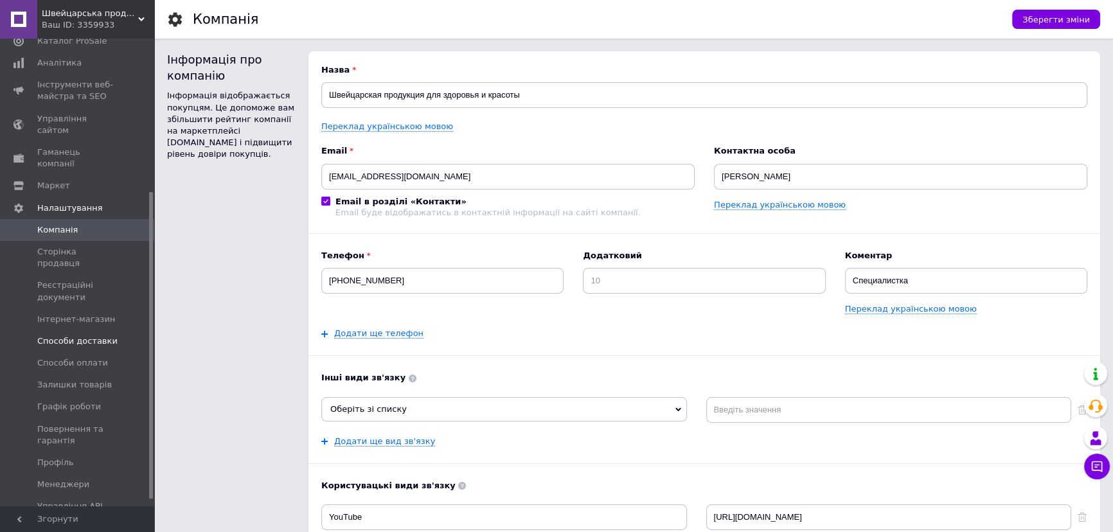
click at [84, 335] on span "Способи доставки" at bounding box center [77, 341] width 80 height 12
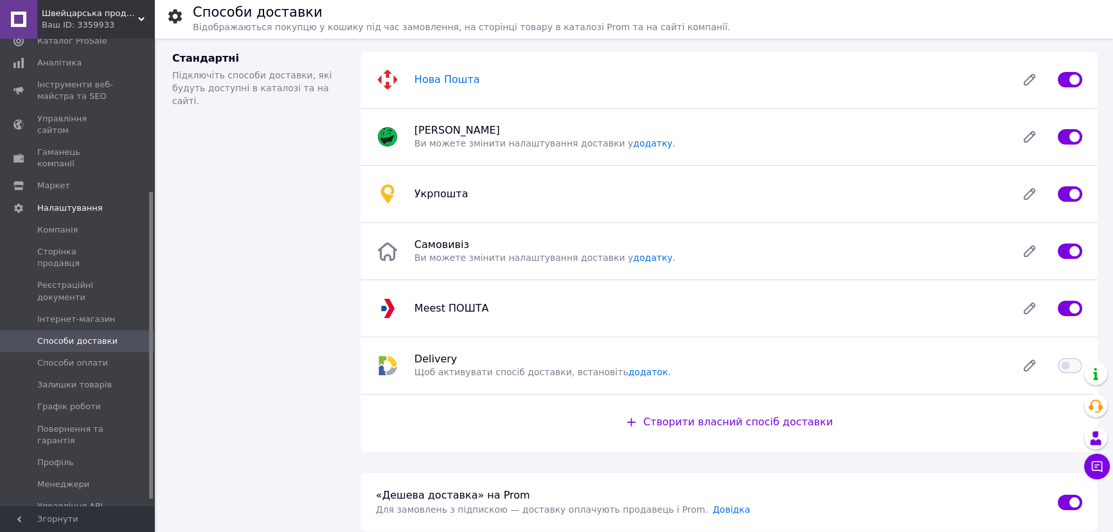
click at [443, 75] on span "Нова Пошта" at bounding box center [447, 79] width 66 height 12
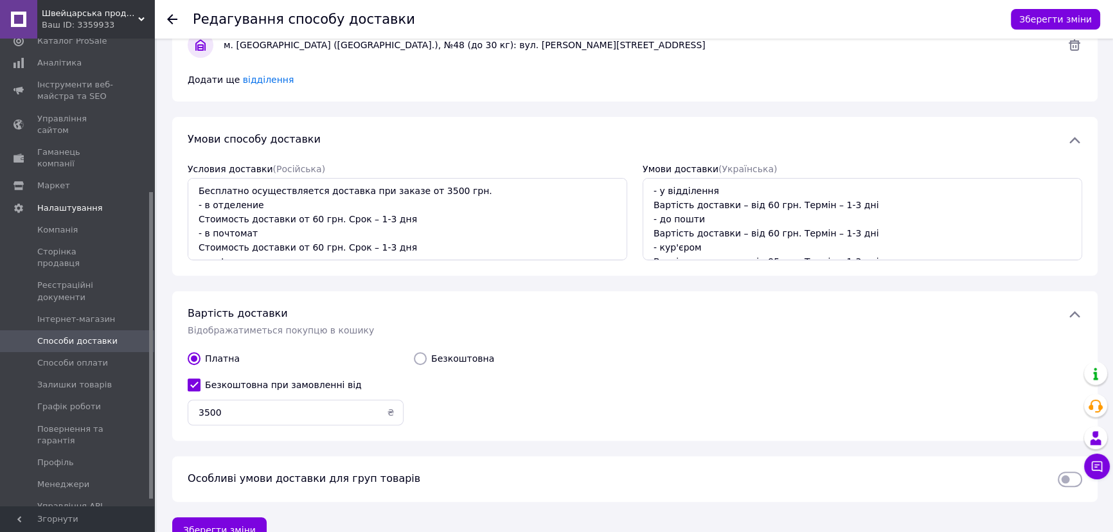
scroll to position [529, 0]
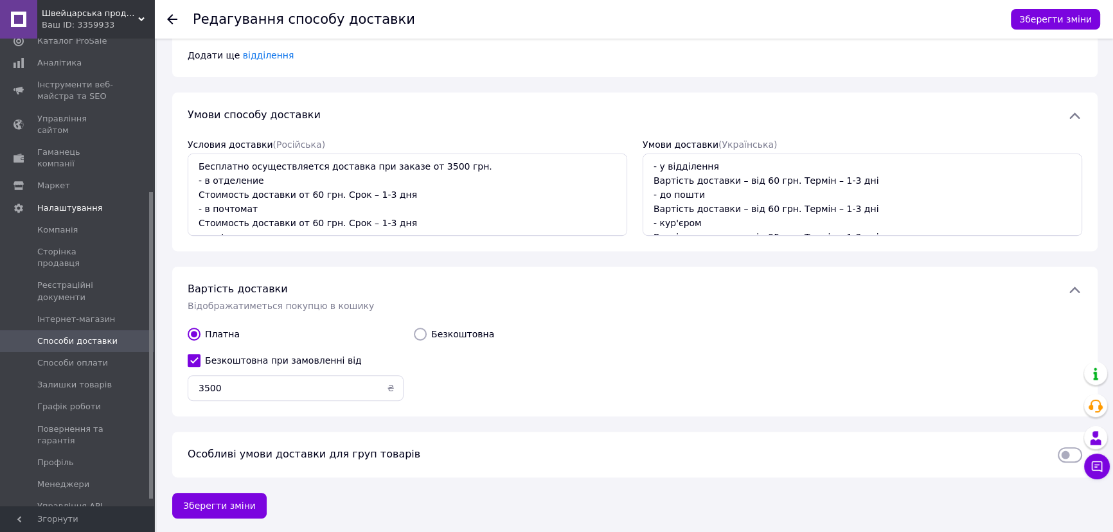
click at [130, 13] on span "Швейцарська продукція для здоров'я та краси" at bounding box center [90, 14] width 96 height 12
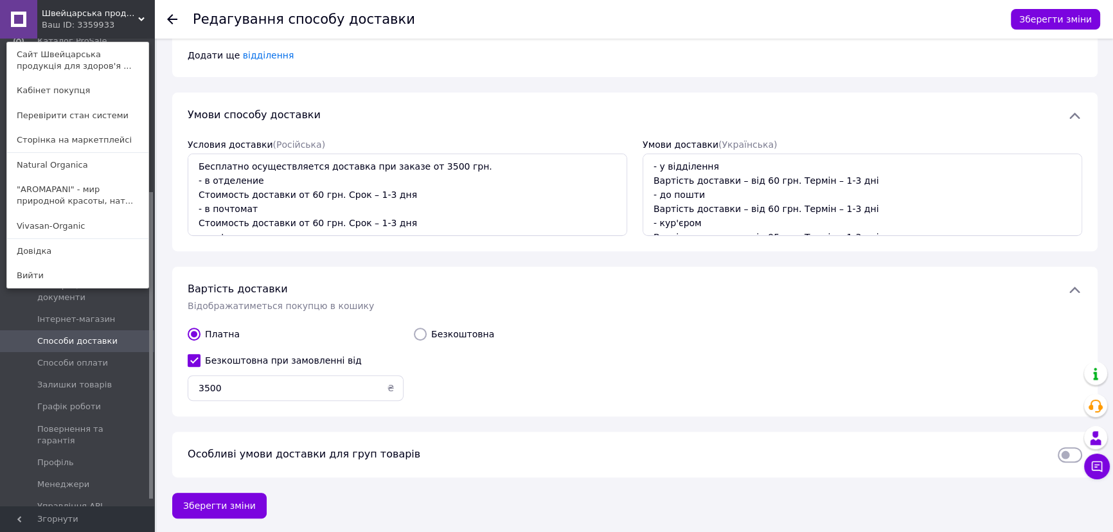
click at [141, 16] on icon at bounding box center [141, 19] width 6 height 6
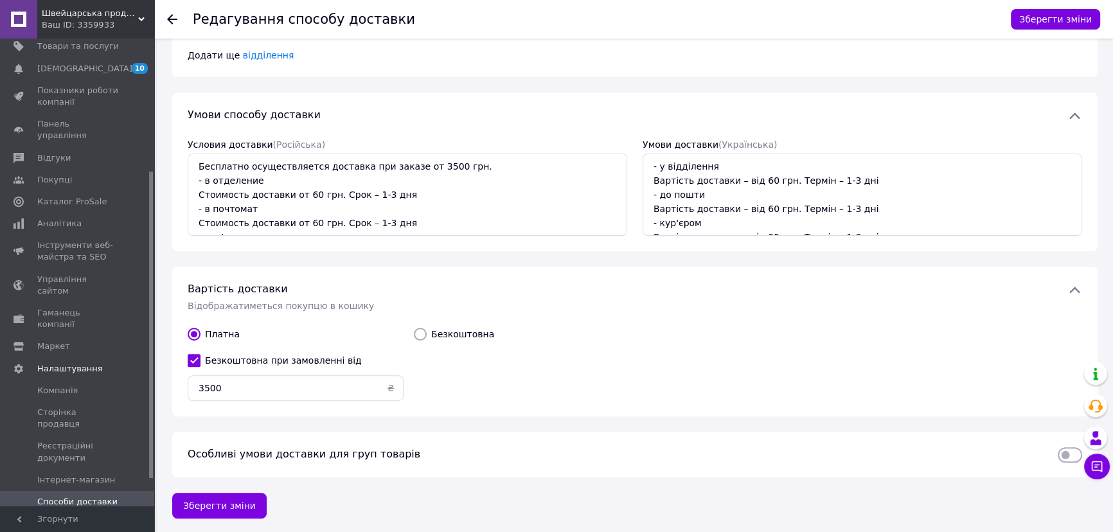
scroll to position [0, 0]
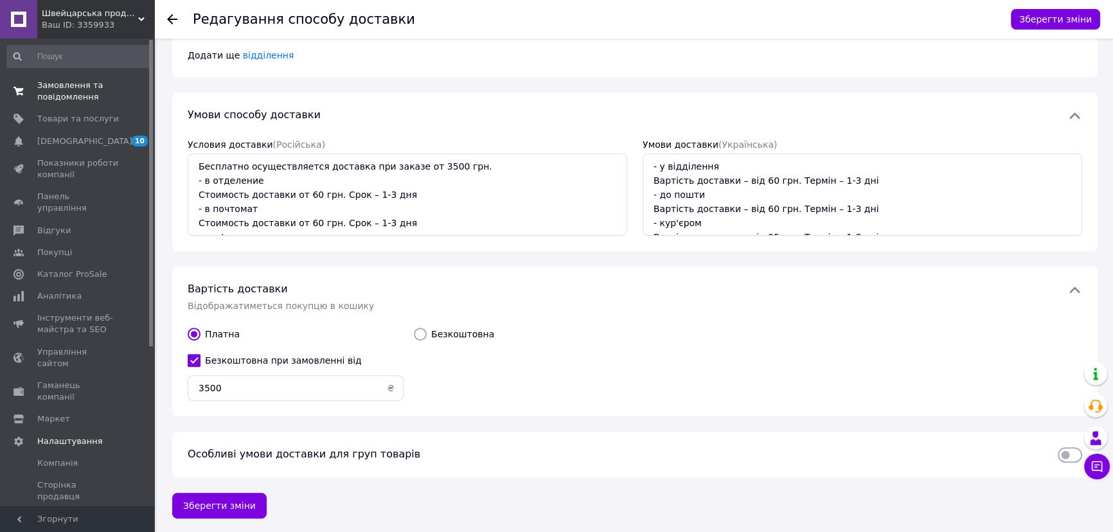
click at [64, 80] on span "Замовлення та повідомлення" at bounding box center [78, 91] width 82 height 23
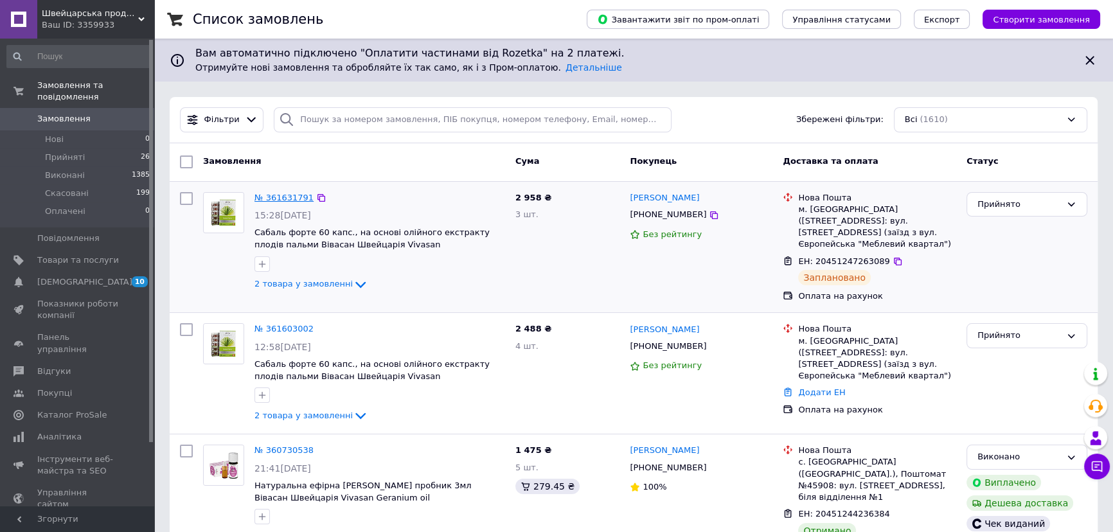
click at [282, 194] on link "№ 361631791" at bounding box center [283, 198] width 59 height 10
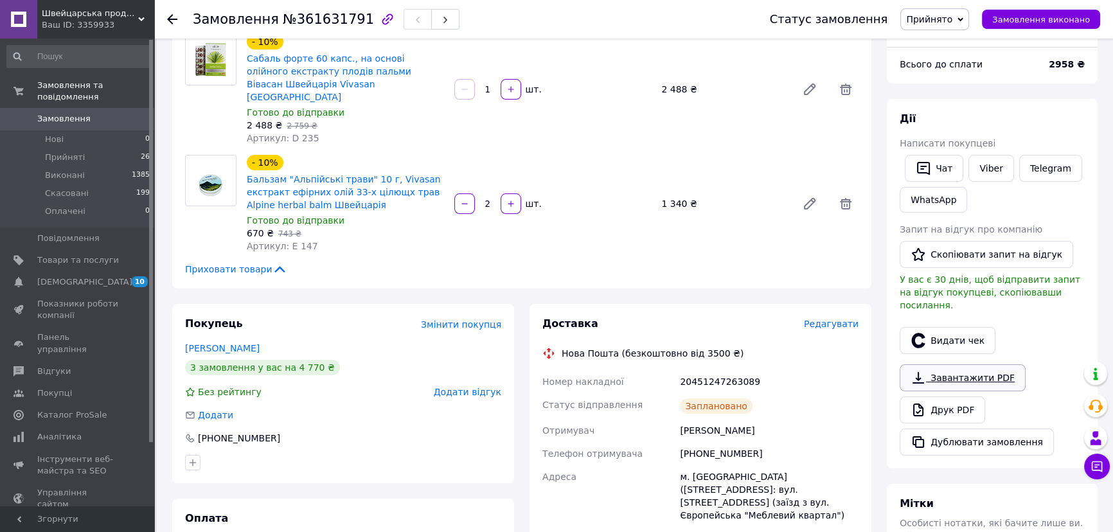
scroll to position [116, 0]
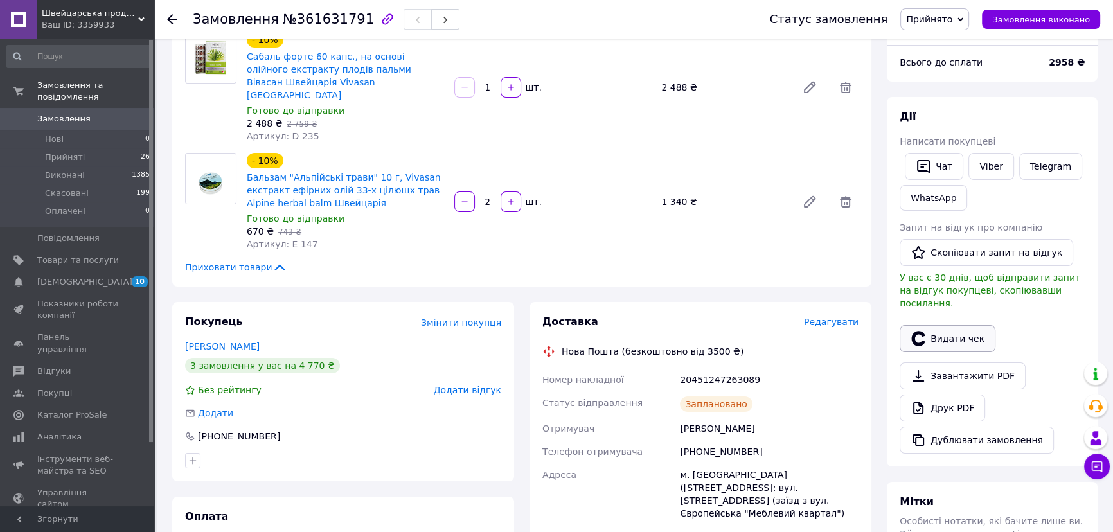
click at [946, 325] on button "Видати чек" at bounding box center [947, 338] width 96 height 27
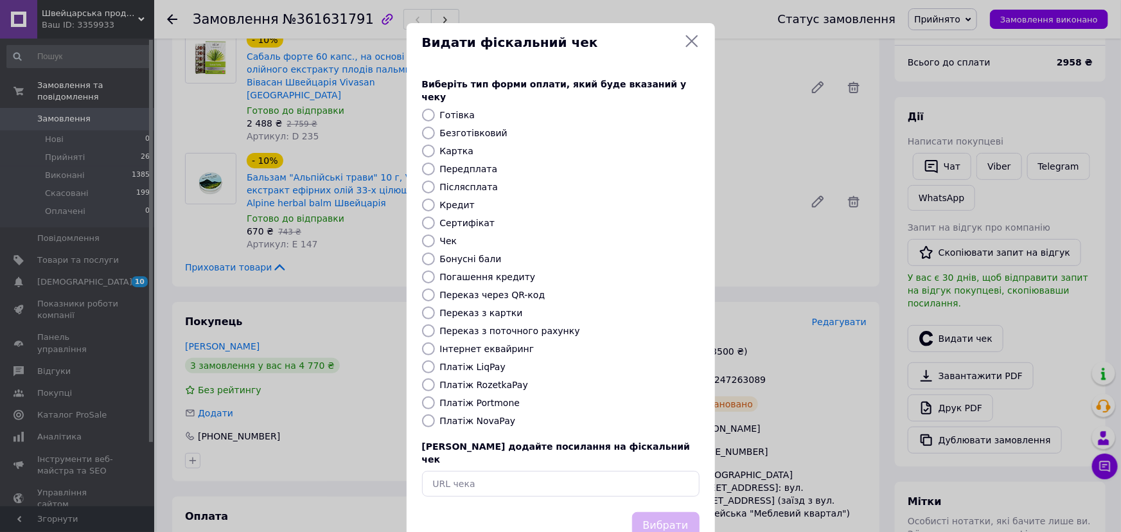
click at [521, 326] on label "Переказ з поточного рахунку" at bounding box center [510, 331] width 140 height 10
click at [435, 324] on input "Переказ з поточного рахунку" at bounding box center [428, 330] width 13 height 13
radio input "true"
click at [655, 512] on button "Вибрати" at bounding box center [665, 526] width 67 height 28
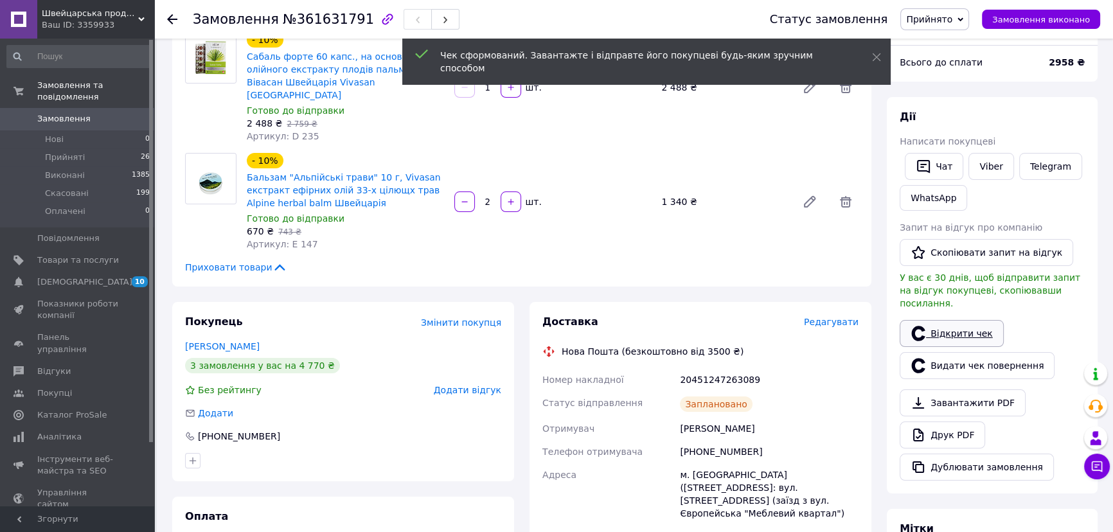
click at [953, 322] on link "Відкрити чек" at bounding box center [951, 333] width 104 height 27
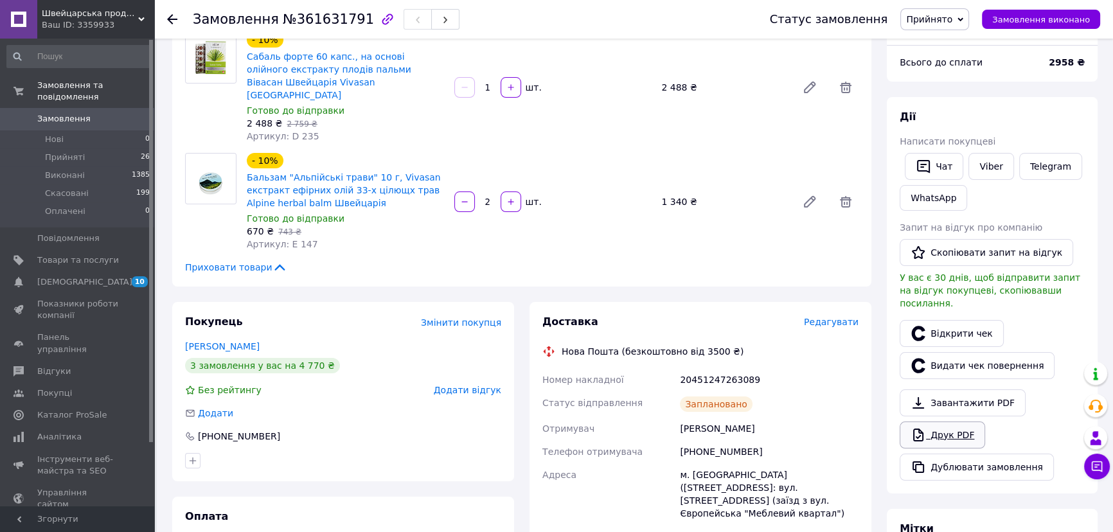
click at [951, 424] on link "Друк PDF" at bounding box center [941, 434] width 85 height 27
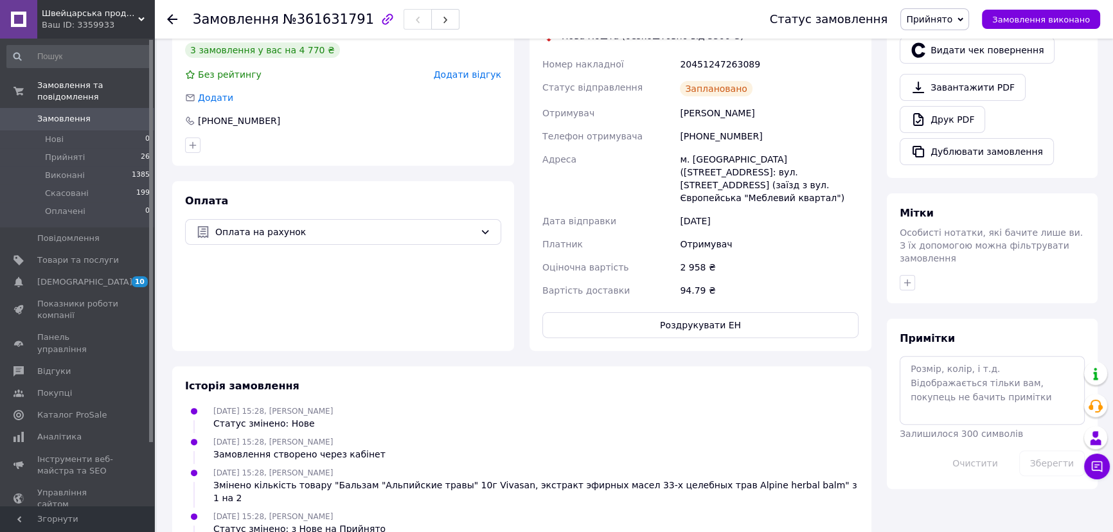
scroll to position [467, 0]
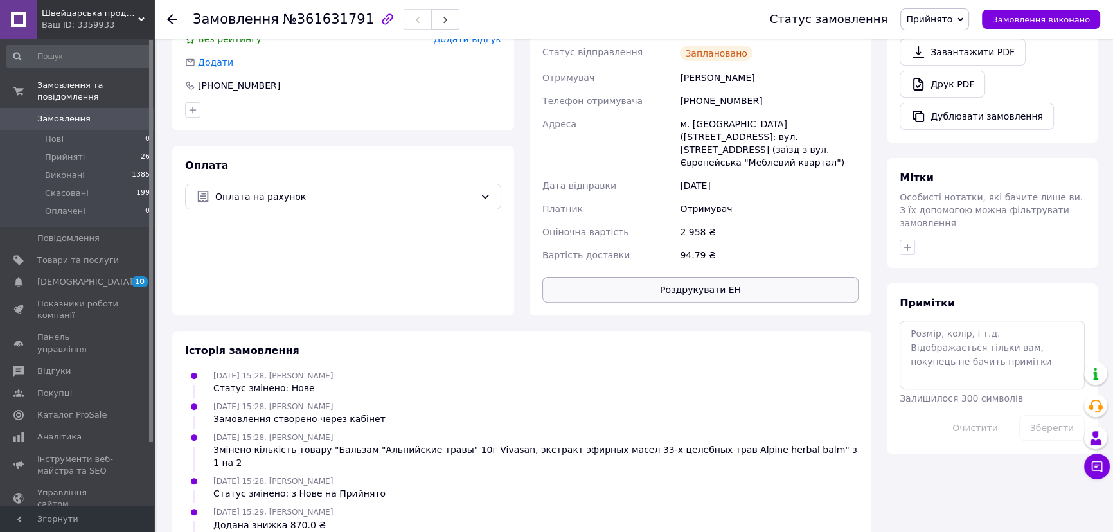
click at [675, 277] on button "Роздрукувати ЕН" at bounding box center [700, 290] width 316 height 26
click at [142, 19] on use at bounding box center [141, 19] width 6 height 4
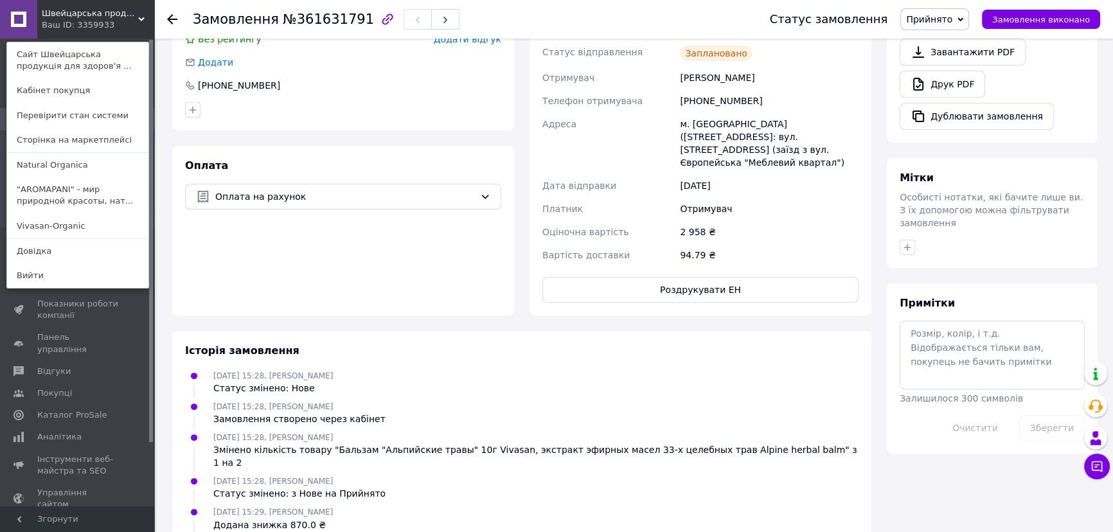
click at [76, 193] on link ""AROMAPANI" - мир природной красоты, нат..." at bounding box center [77, 195] width 141 height 36
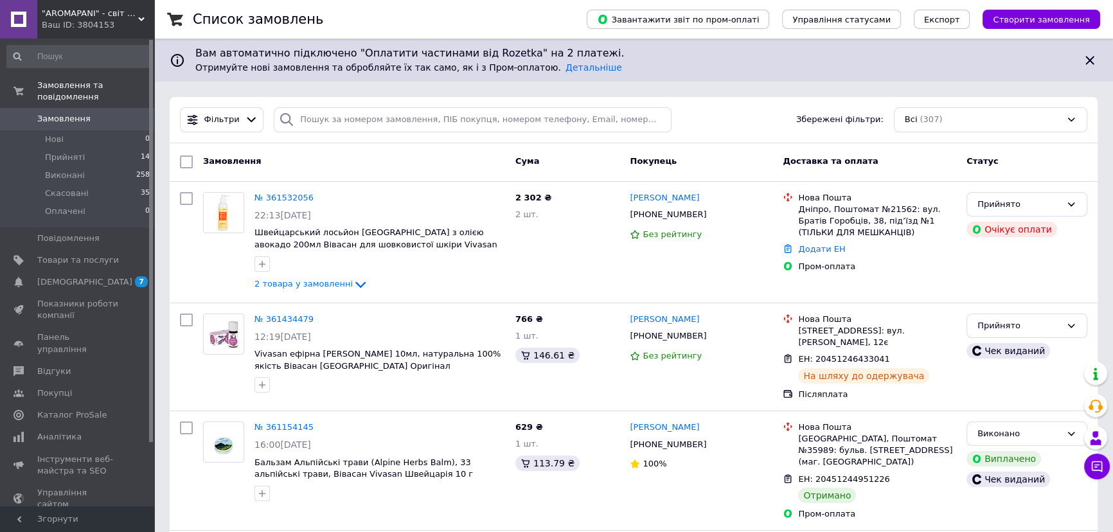
click at [145, 20] on div "Ваш ID: 3804153" at bounding box center [98, 25] width 112 height 12
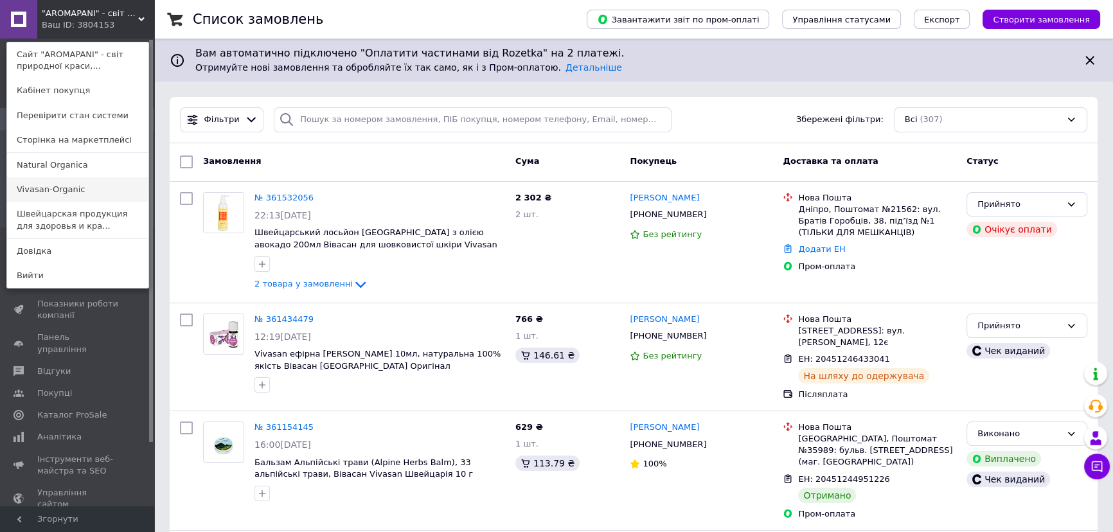
click at [84, 193] on link "Vivasan-Organic" at bounding box center [77, 189] width 141 height 24
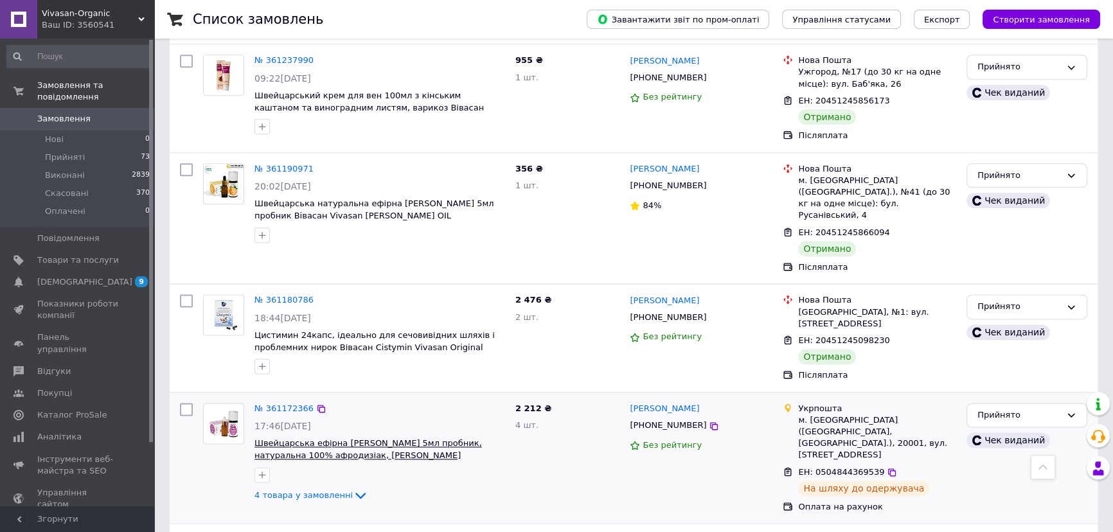
scroll to position [2061, 0]
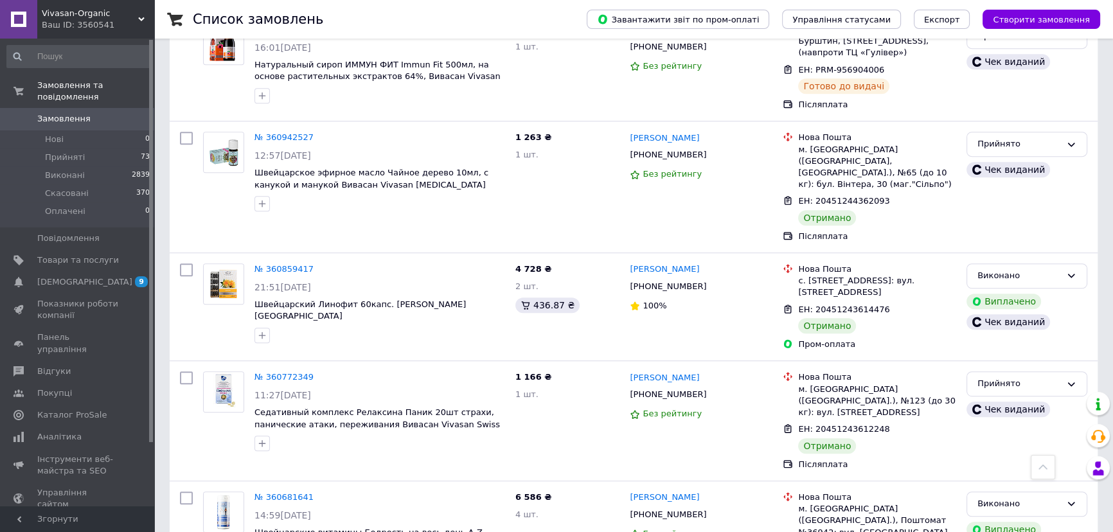
scroll to position [642, 0]
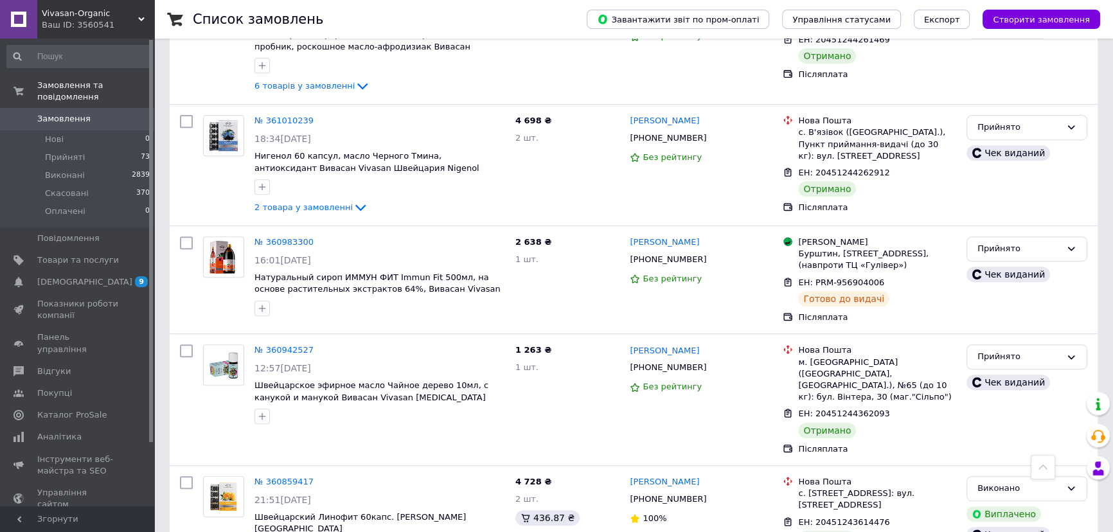
click at [138, 21] on icon at bounding box center [141, 19] width 6 height 6
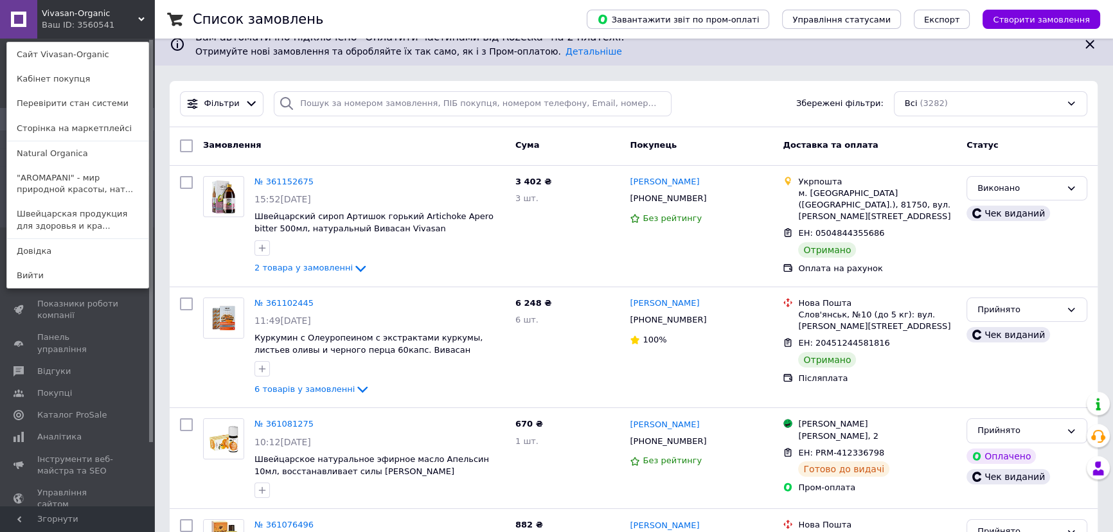
scroll to position [0, 0]
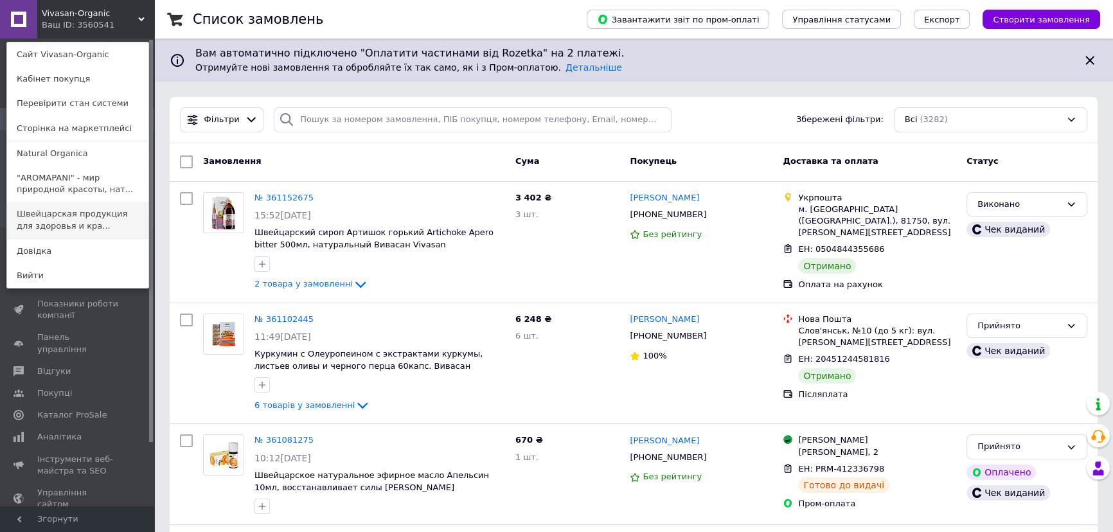
click at [75, 215] on link "Швейцарская продукция для здоровья и кра..." at bounding box center [77, 220] width 141 height 36
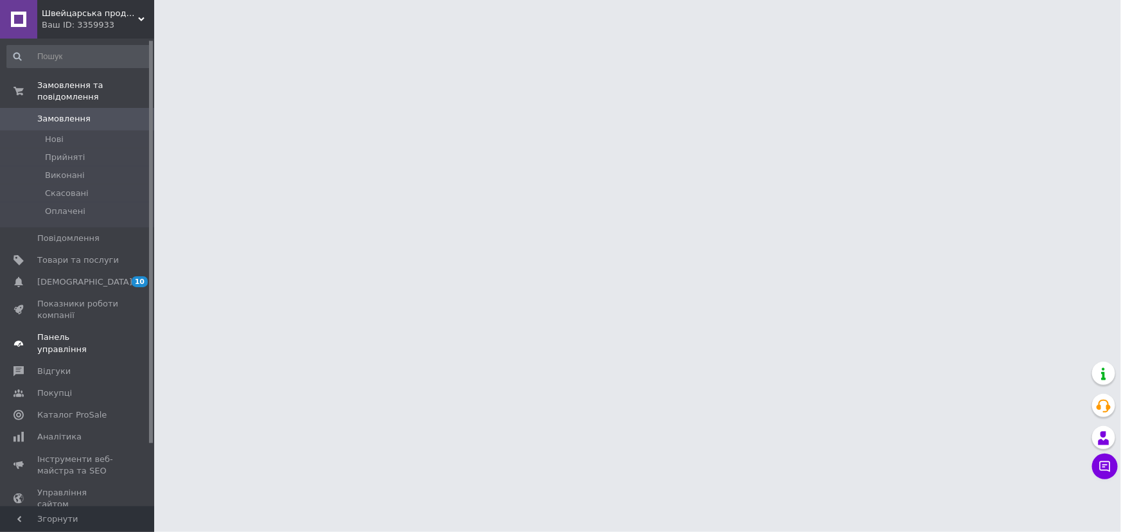
scroll to position [58, 0]
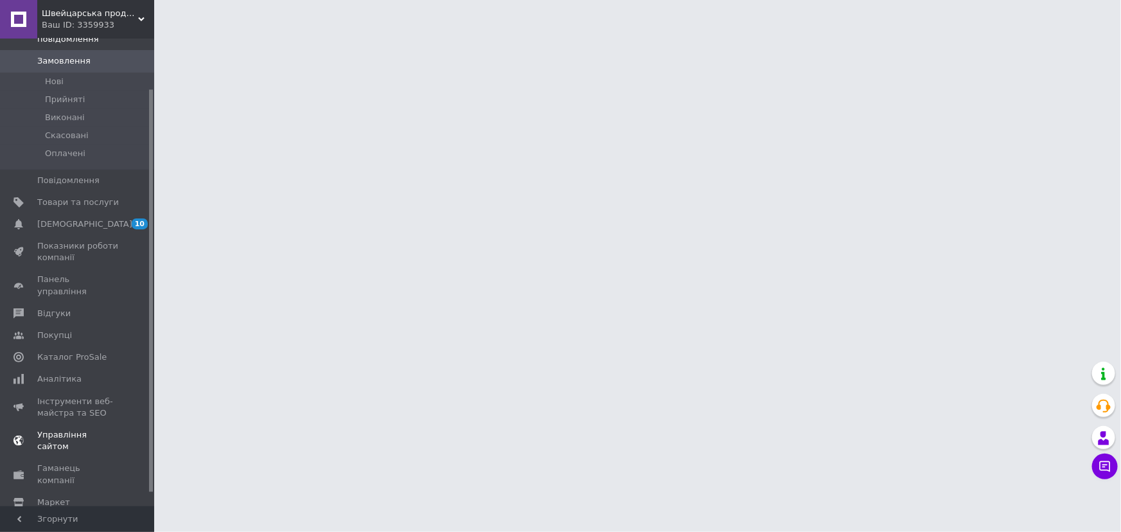
click at [103, 429] on span "Управління сайтом" at bounding box center [78, 440] width 82 height 23
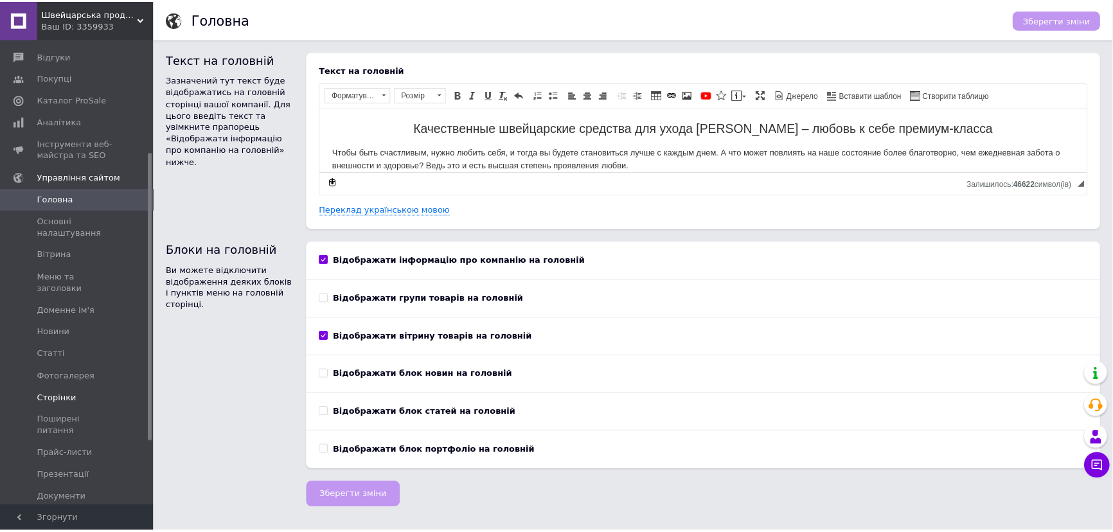
scroll to position [233, 0]
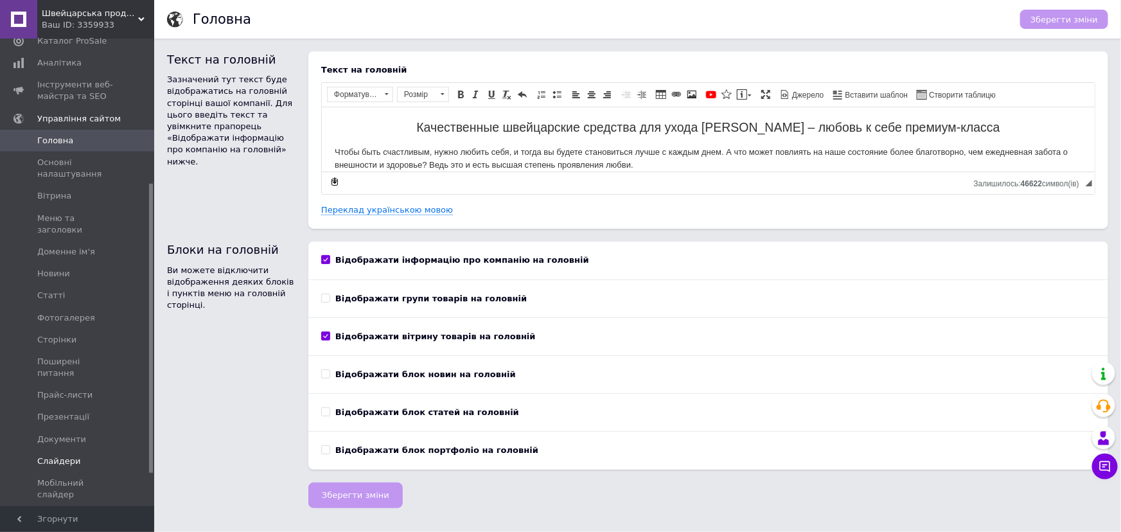
click at [69, 455] on span "Слайдери" at bounding box center [59, 461] width 44 height 12
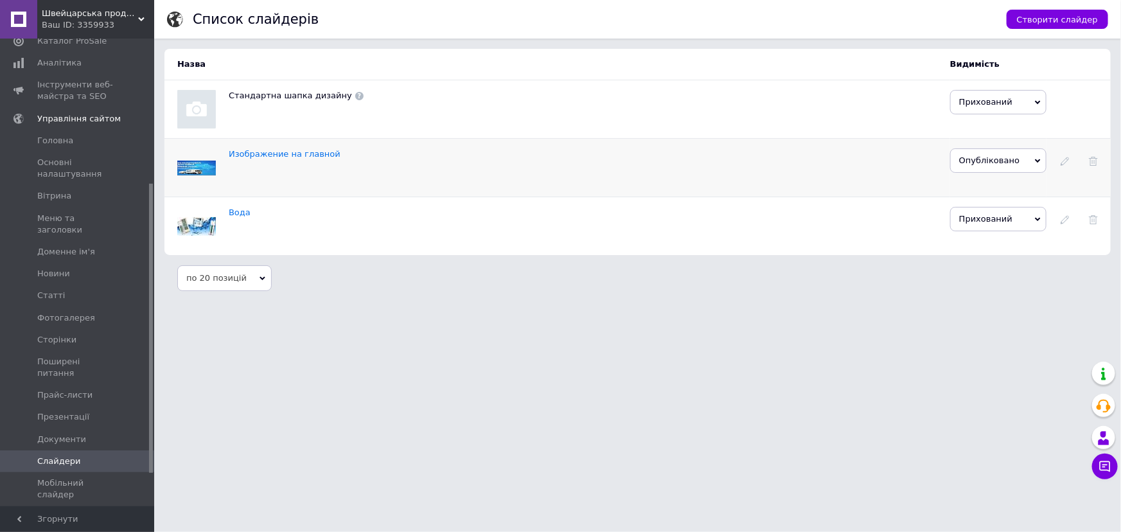
click at [1066, 155] on link at bounding box center [1065, 160] width 9 height 10
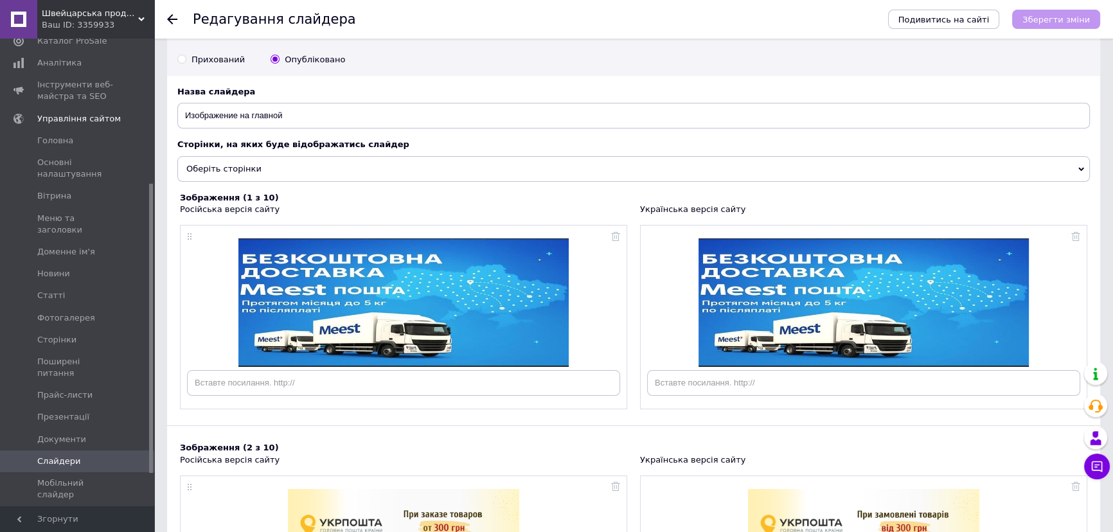
scroll to position [58, 0]
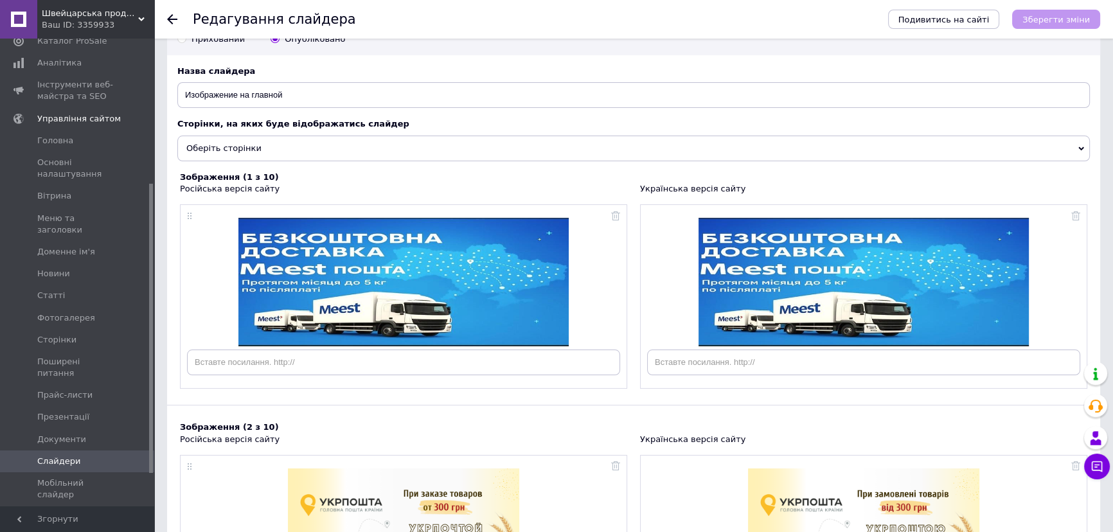
drag, startPoint x: 1073, startPoint y: 216, endPoint x: 1043, endPoint y: 222, distance: 30.6
click at [1073, 216] on icon at bounding box center [1075, 215] width 9 height 9
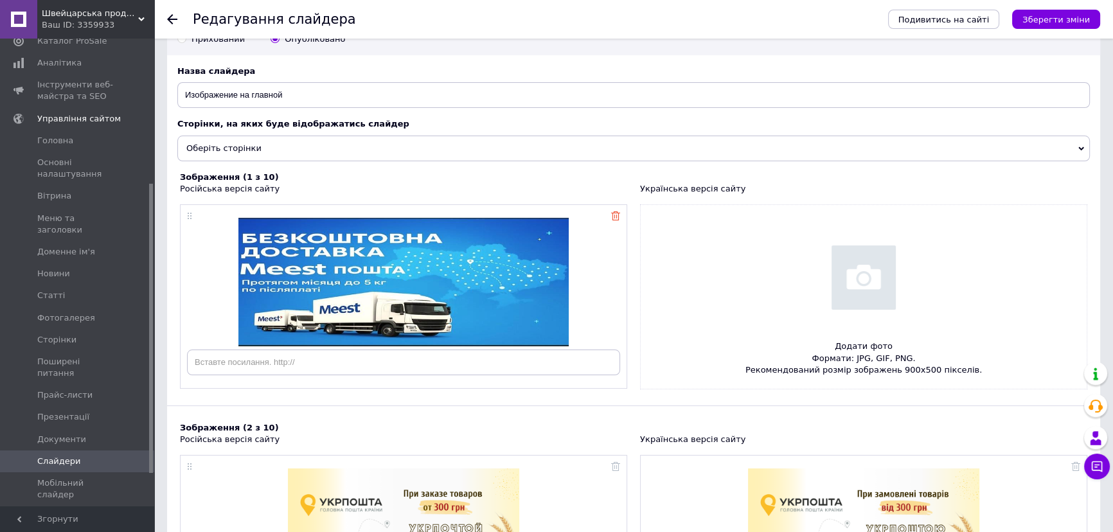
click at [614, 218] on icon at bounding box center [615, 215] width 9 height 9
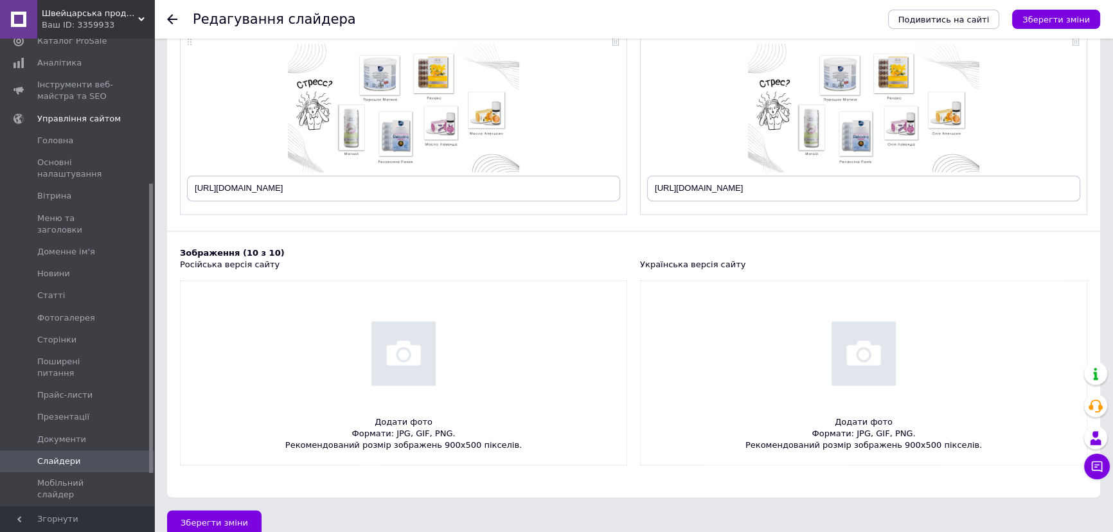
scroll to position [2247, 0]
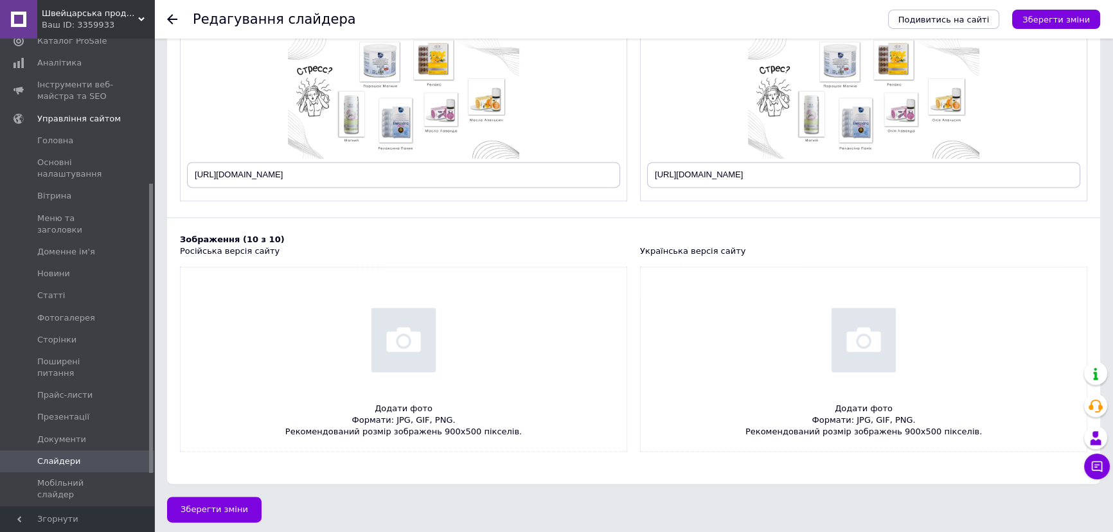
click at [838, 334] on input "file" at bounding box center [863, 359] width 446 height 184
type input "C:\fakepath\777.png"
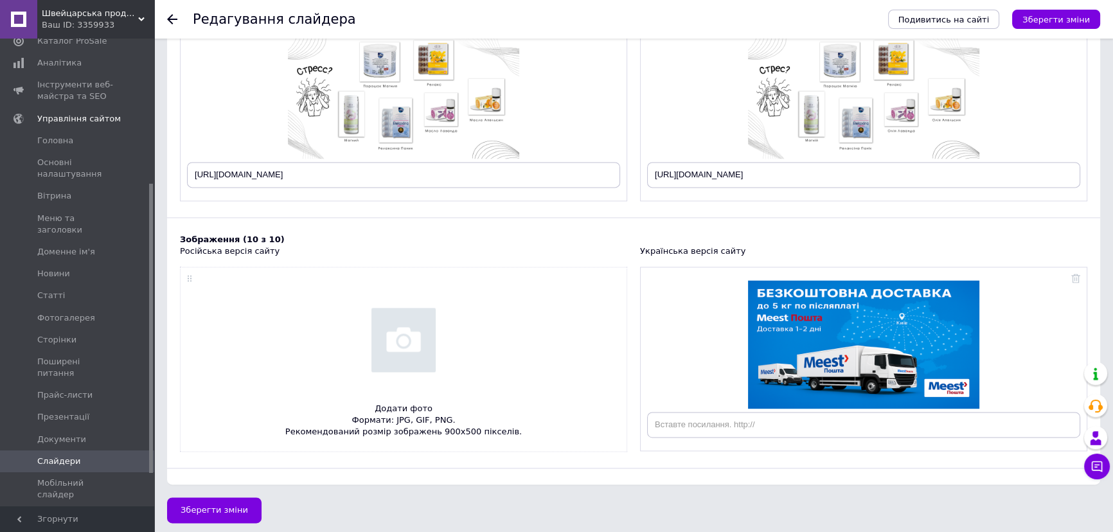
scroll to position [2248, 0]
click at [391, 327] on input "file" at bounding box center [404, 359] width 446 height 184
type input "C:\fakepath\7777.png"
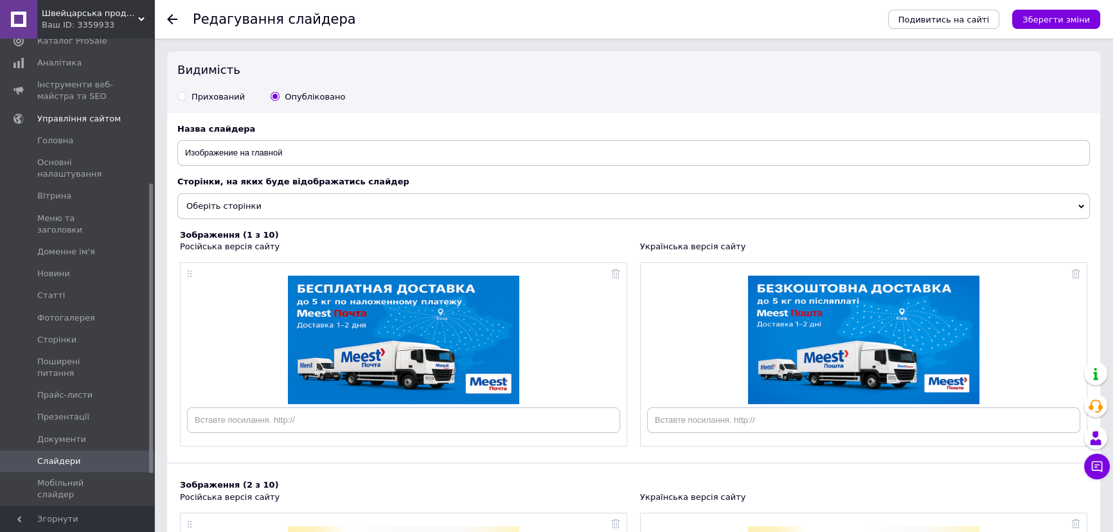
scroll to position [58, 0]
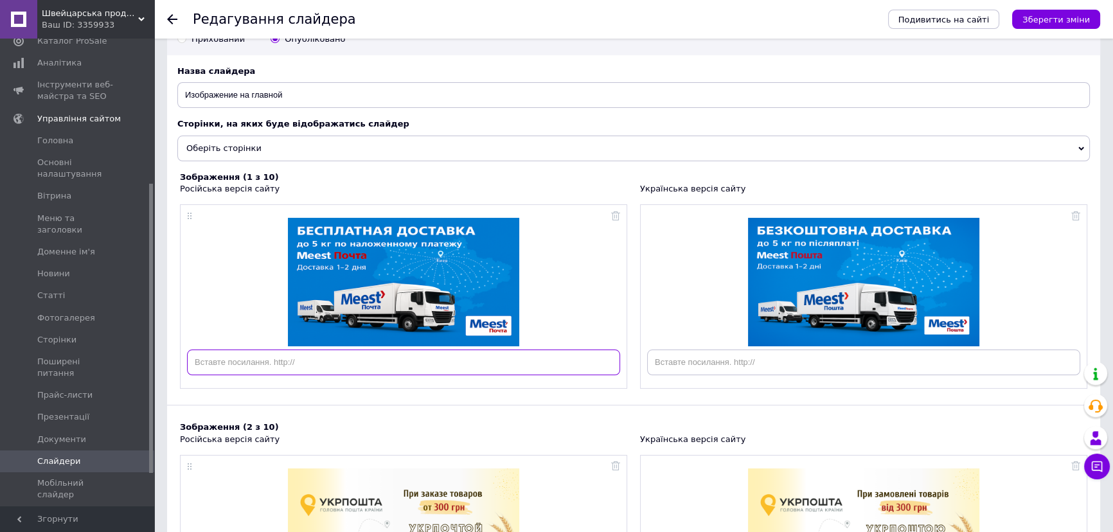
click at [258, 363] on input "text" at bounding box center [403, 362] width 433 height 26
paste input "https://vivasanofficial.com/ua/delivery_info"
type input "https://vivasanofficial.com/ua/delivery_info"
click at [764, 363] on input "text" at bounding box center [863, 362] width 433 height 26
paste input "https://vivasanofficial.com/ua/delivery_info"
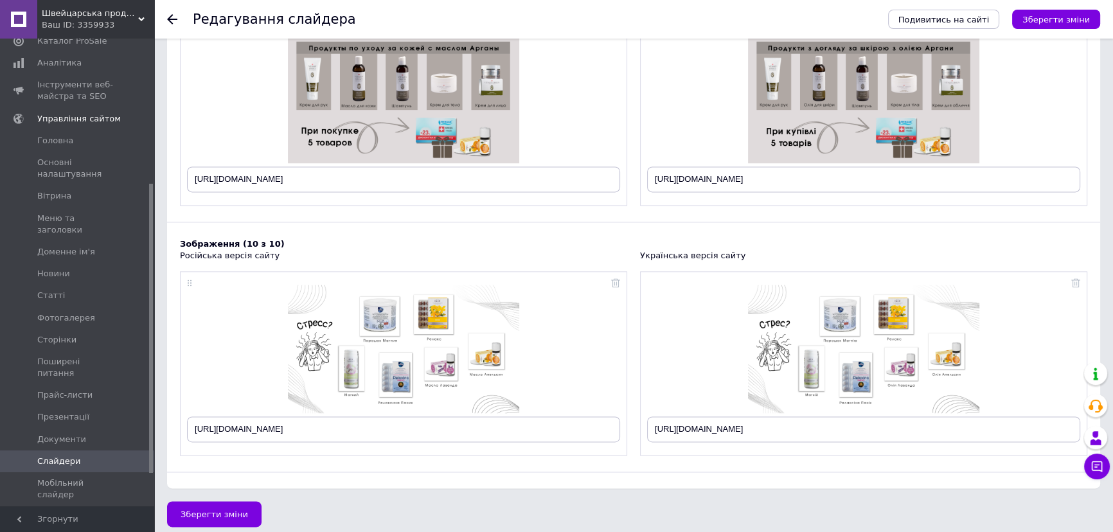
scroll to position [2247, 0]
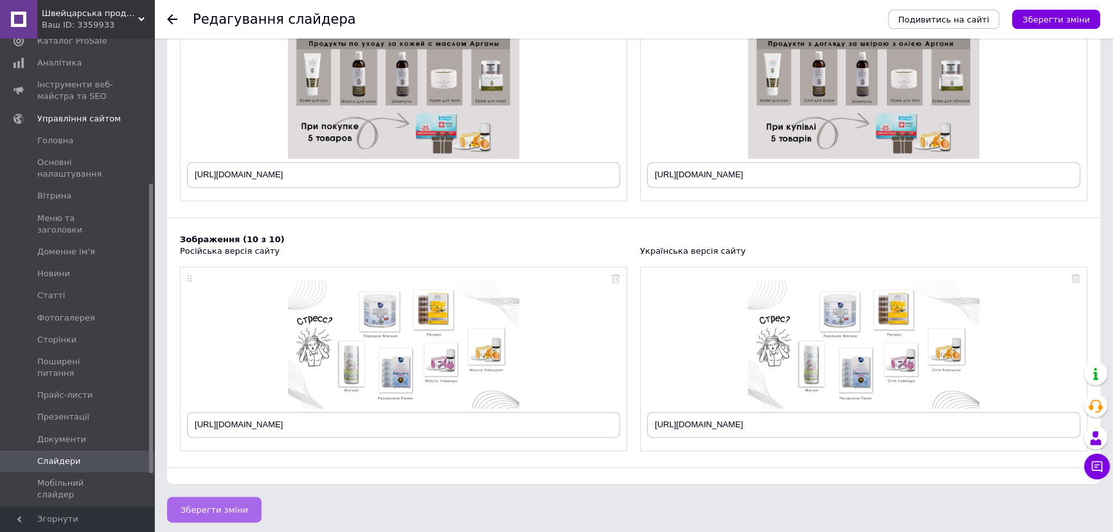
type input "https://vivasanofficial.com/ua/delivery_info"
click at [220, 497] on button "Зберегти зміни" at bounding box center [214, 510] width 94 height 26
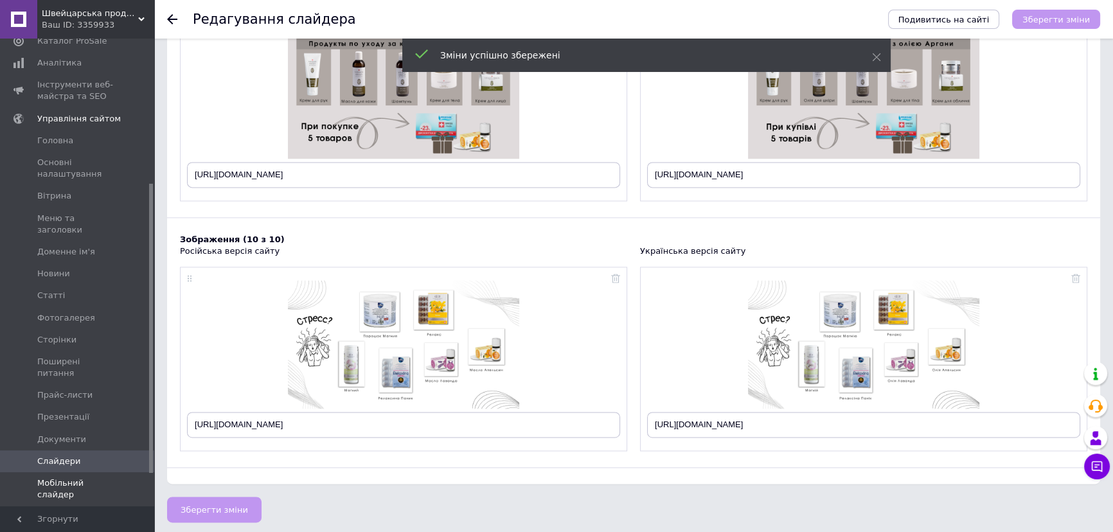
click at [93, 477] on span "Мобільний слайдер" at bounding box center [78, 488] width 82 height 23
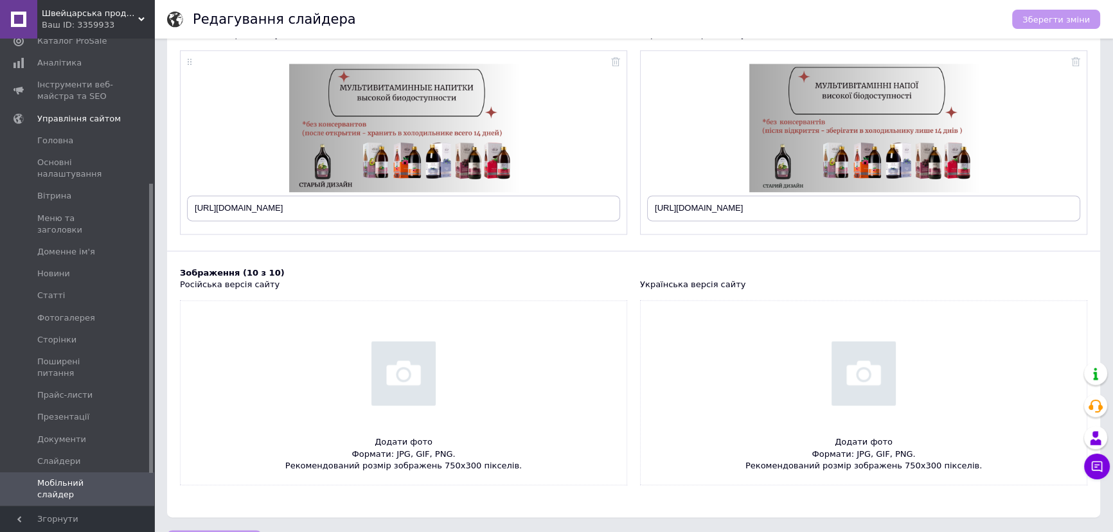
scroll to position [2194, 0]
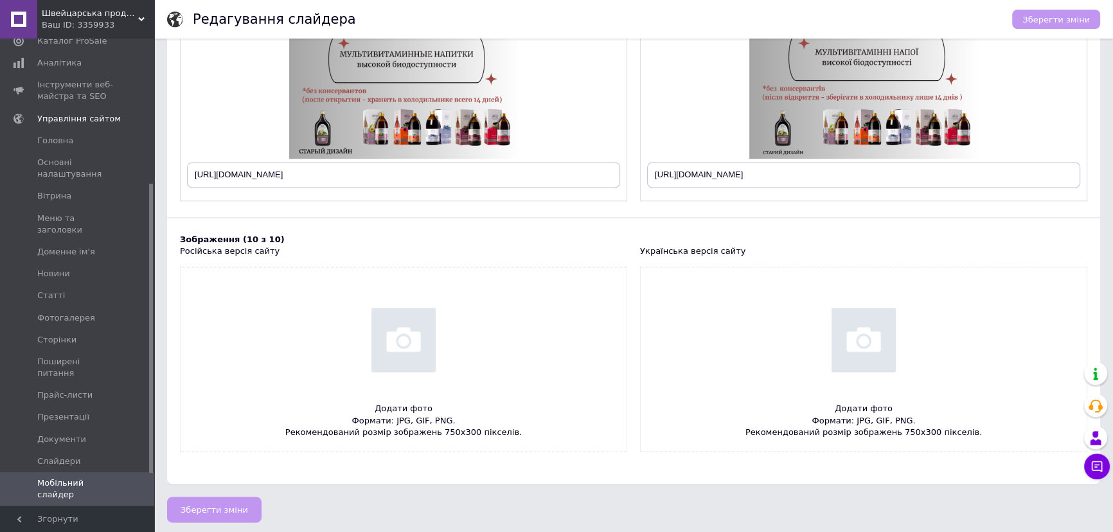
click at [862, 348] on input "file" at bounding box center [863, 359] width 446 height 184
type input "C:\fakepath\777.png"
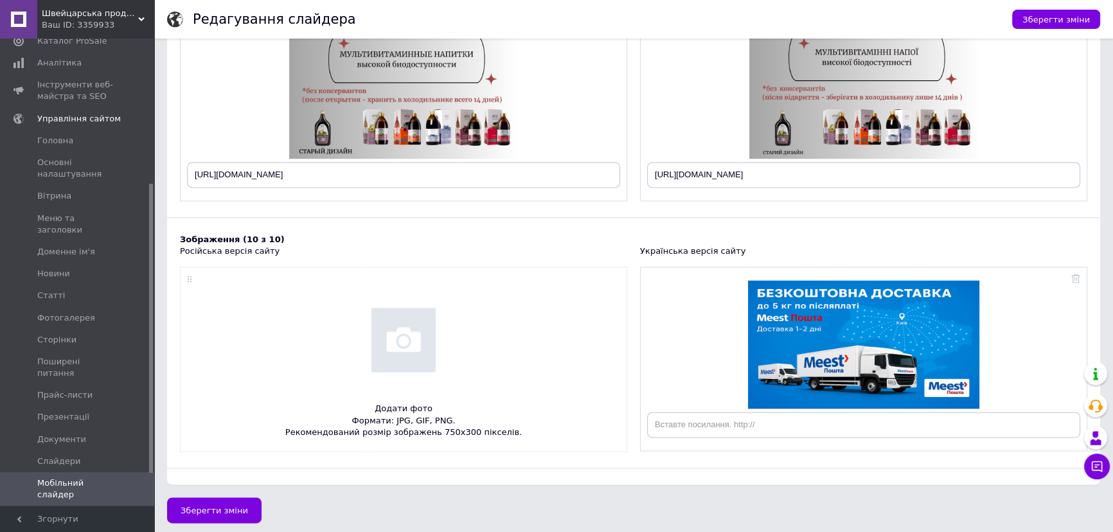
click at [419, 351] on input "file" at bounding box center [404, 359] width 446 height 184
type input "C:\fakepath\7777.png"
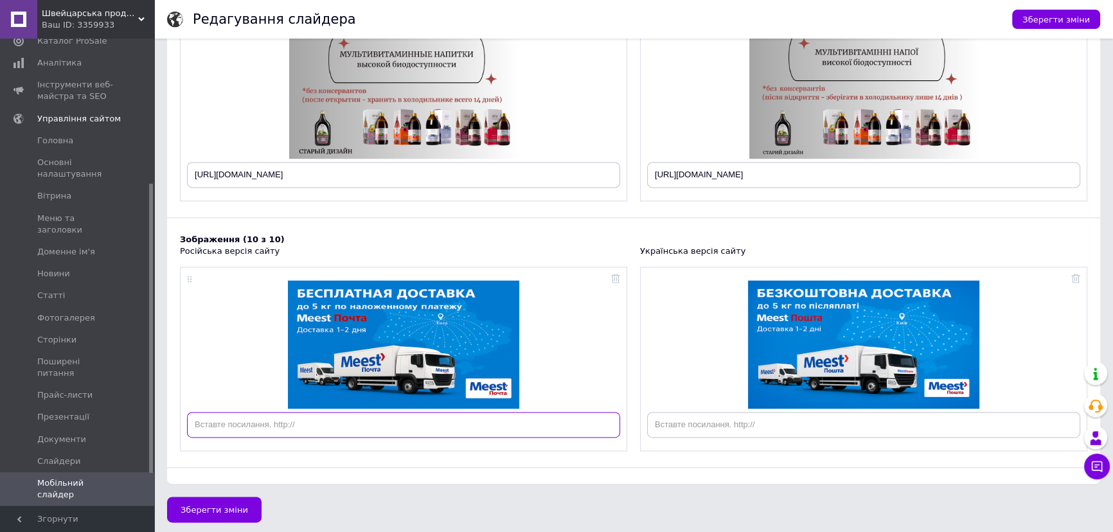
click at [327, 427] on input "text" at bounding box center [403, 425] width 433 height 26
paste input "https://vivasanofficial.com/ua/delivery_info"
type input "https://vivasanofficial.com/ua/delivery_info"
click at [768, 423] on input "text" at bounding box center [863, 425] width 433 height 26
paste input "https://vivasanofficial.com/ua/delivery_info"
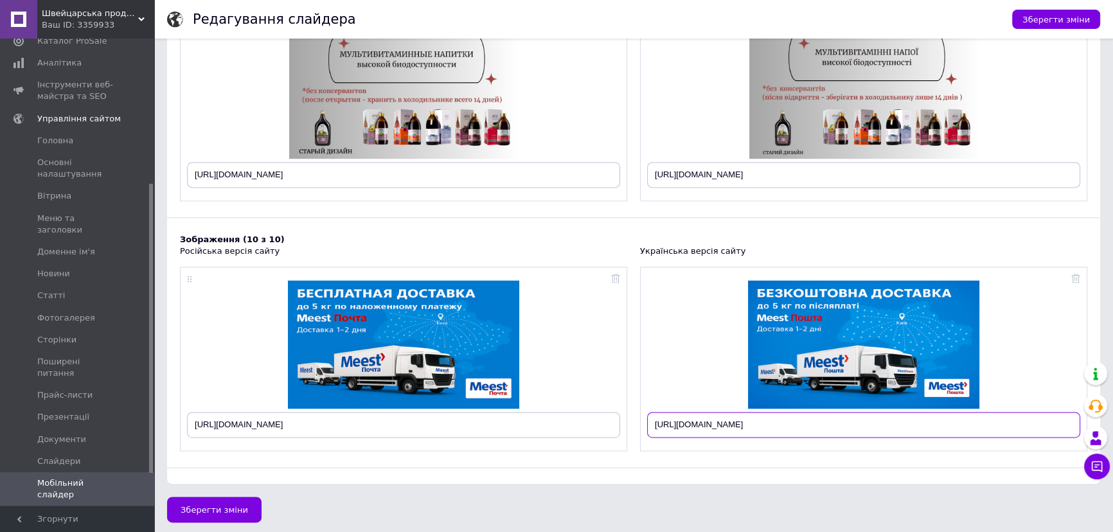
type input "https://vivasanofficial.com/ua/delivery_info"
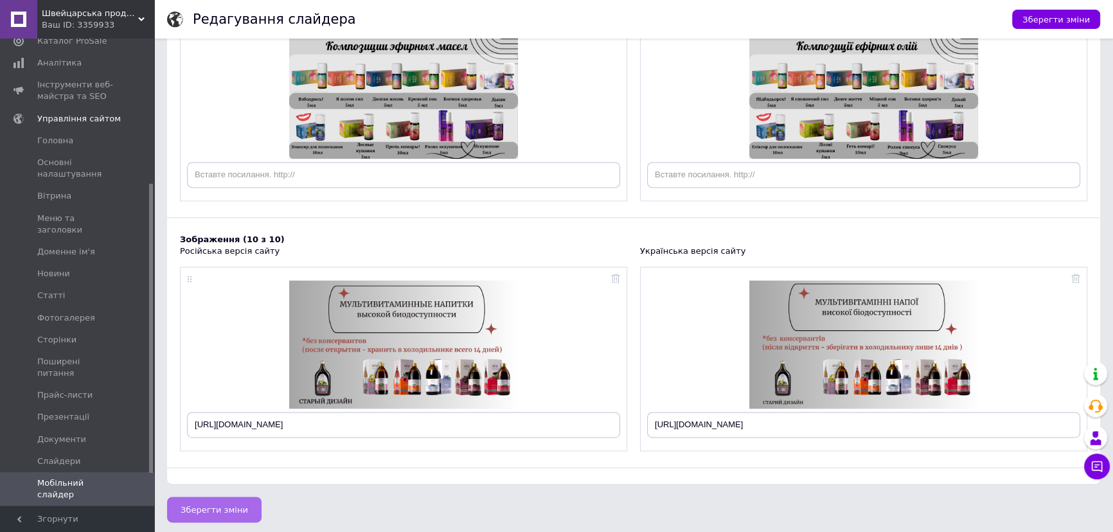
click at [229, 505] on span "Зберегти зміни" at bounding box center [214, 510] width 67 height 10
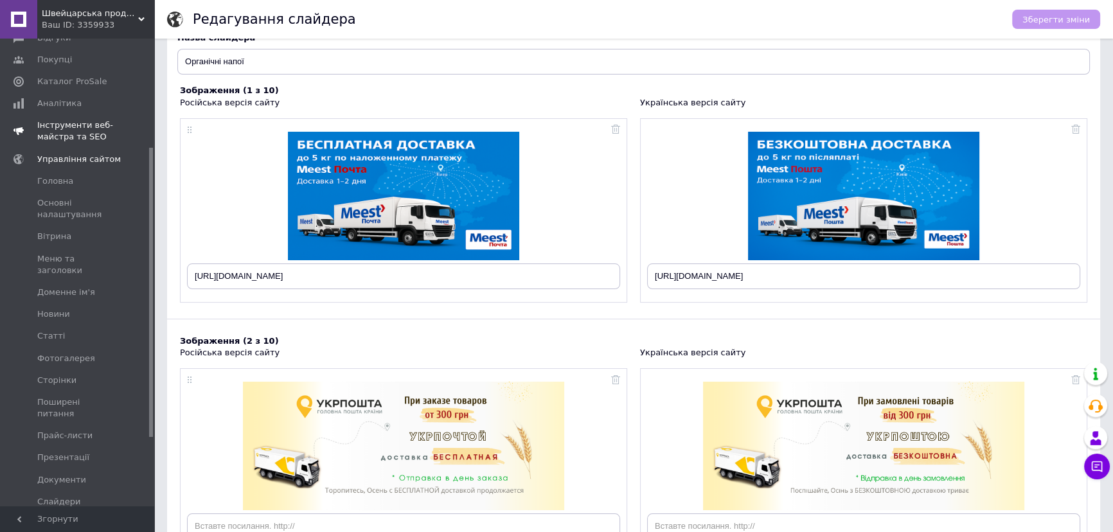
scroll to position [175, 0]
click at [138, 21] on icon at bounding box center [141, 19] width 6 height 6
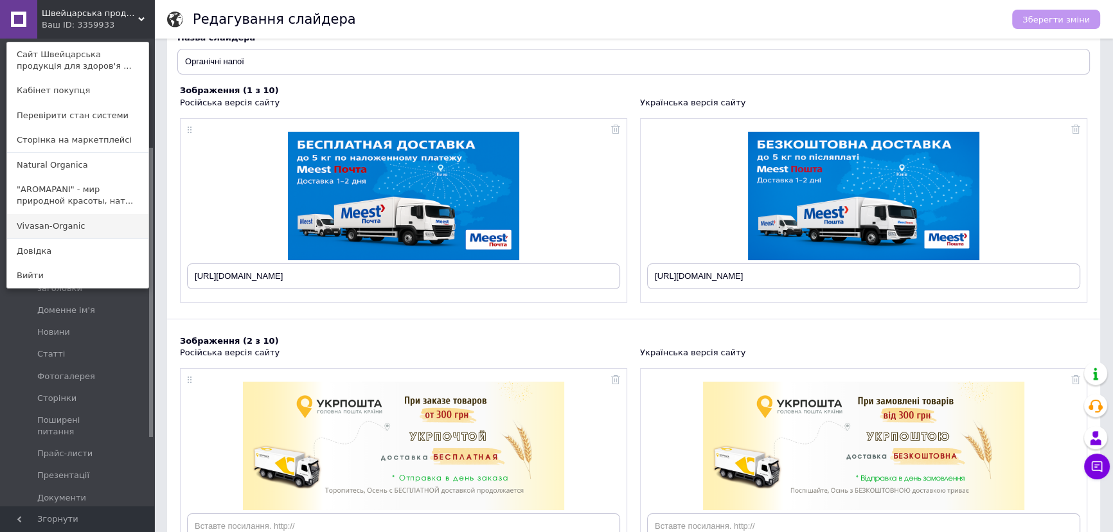
click at [81, 224] on link "Vivasan-Organic" at bounding box center [77, 226] width 141 height 24
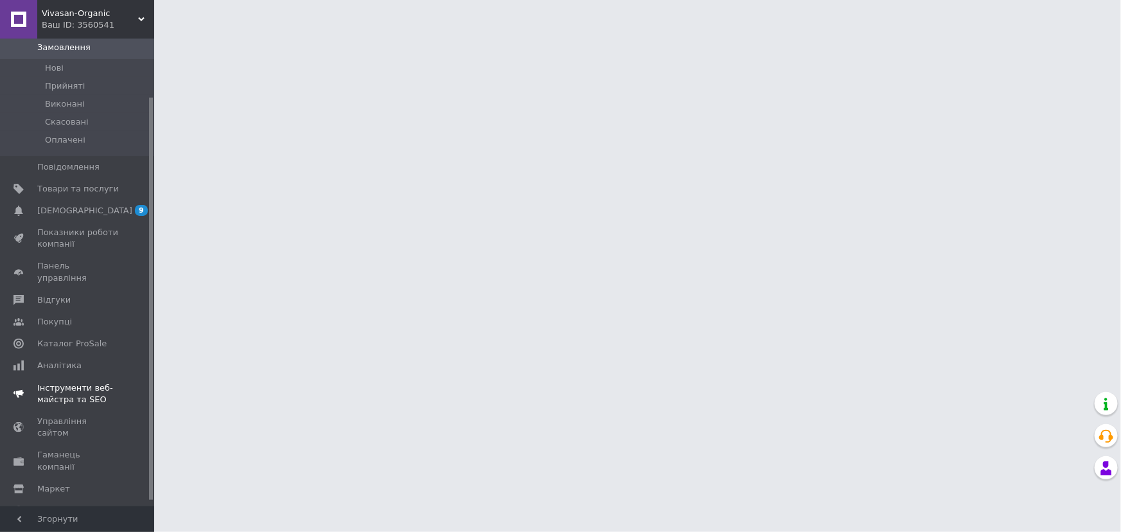
scroll to position [73, 0]
click at [100, 414] on span "Управління сайтом" at bounding box center [78, 425] width 82 height 23
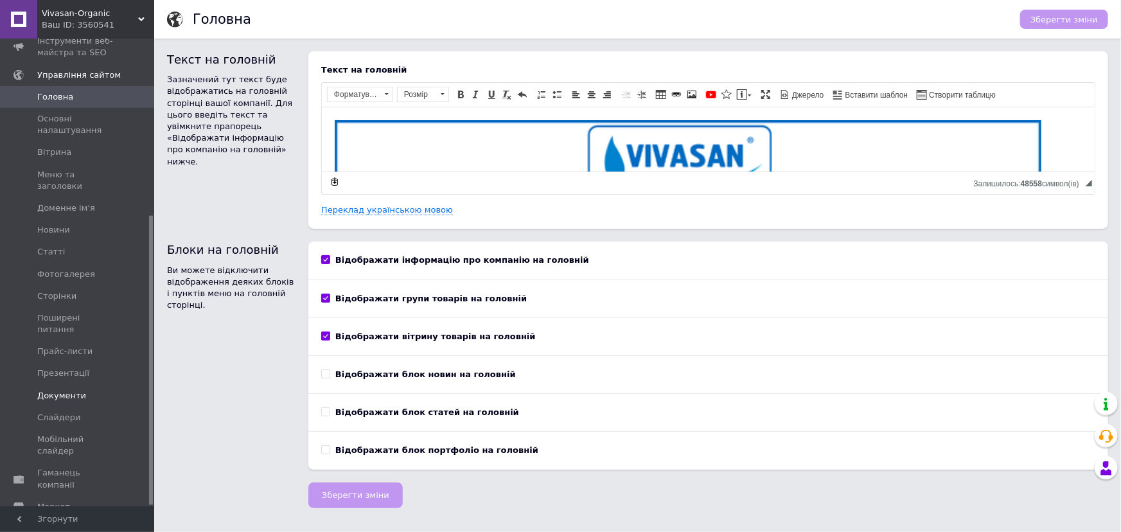
scroll to position [285, 0]
click at [69, 403] on span "Слайдери" at bounding box center [59, 409] width 44 height 12
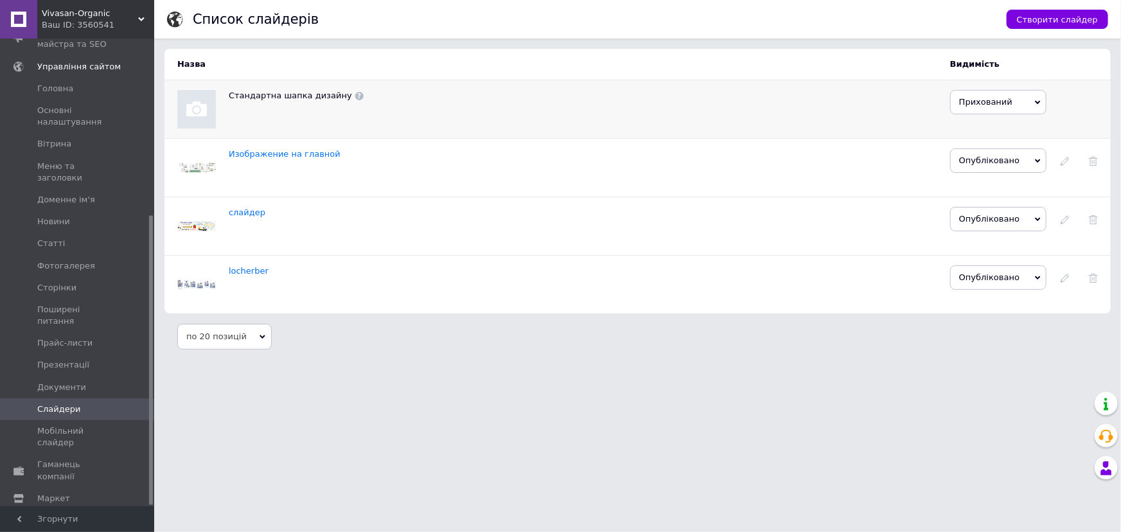
click at [301, 118] on td "Стандартна шапка дизайну" at bounding box center [589, 109] width 721 height 58
click at [1055, 17] on span "Створити слайдер" at bounding box center [1057, 20] width 81 height 10
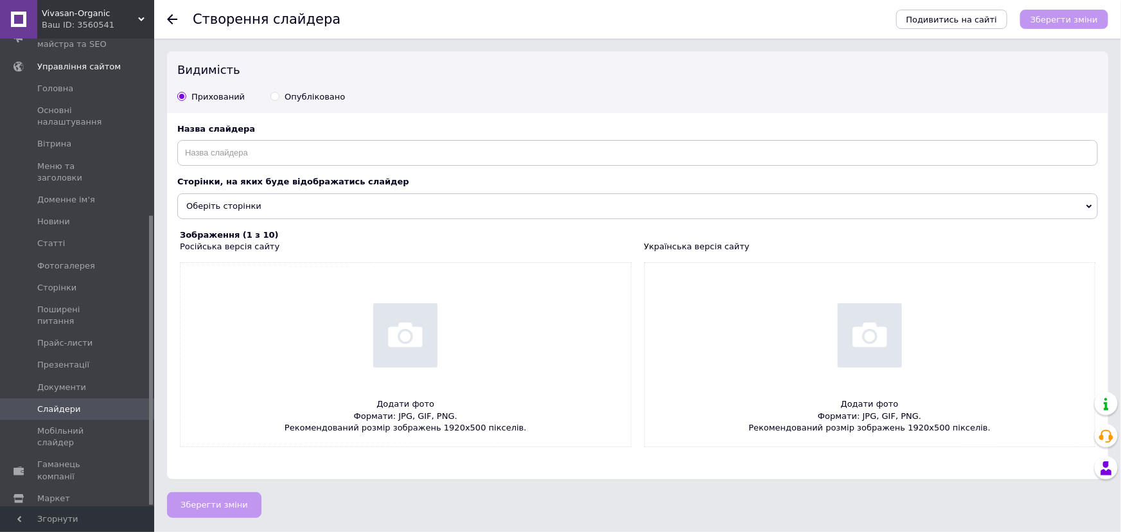
click at [402, 204] on span "Оберіть сторінки" at bounding box center [637, 206] width 921 height 26
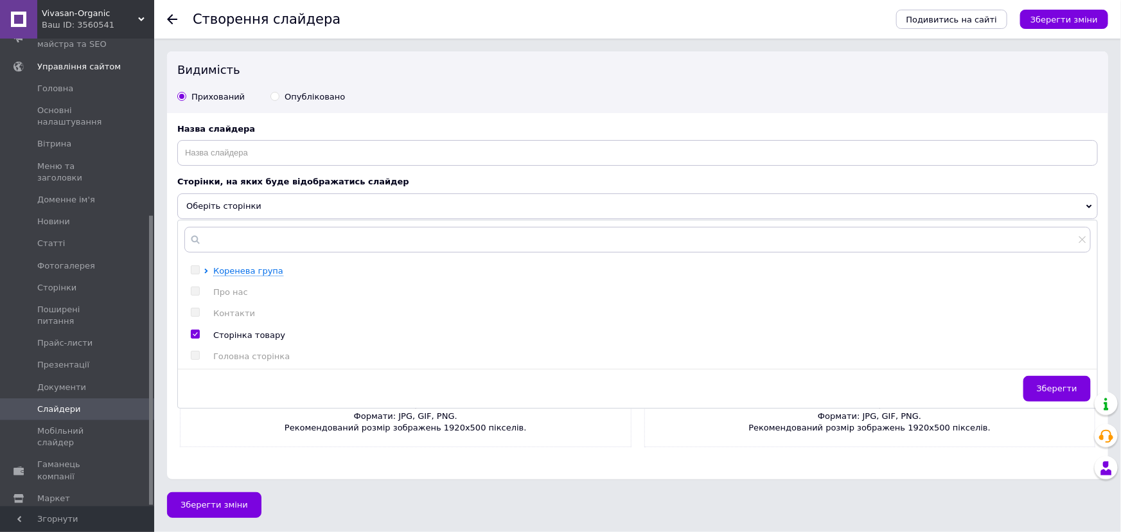
click at [403, 204] on span "Оберіть сторінки" at bounding box center [637, 206] width 921 height 26
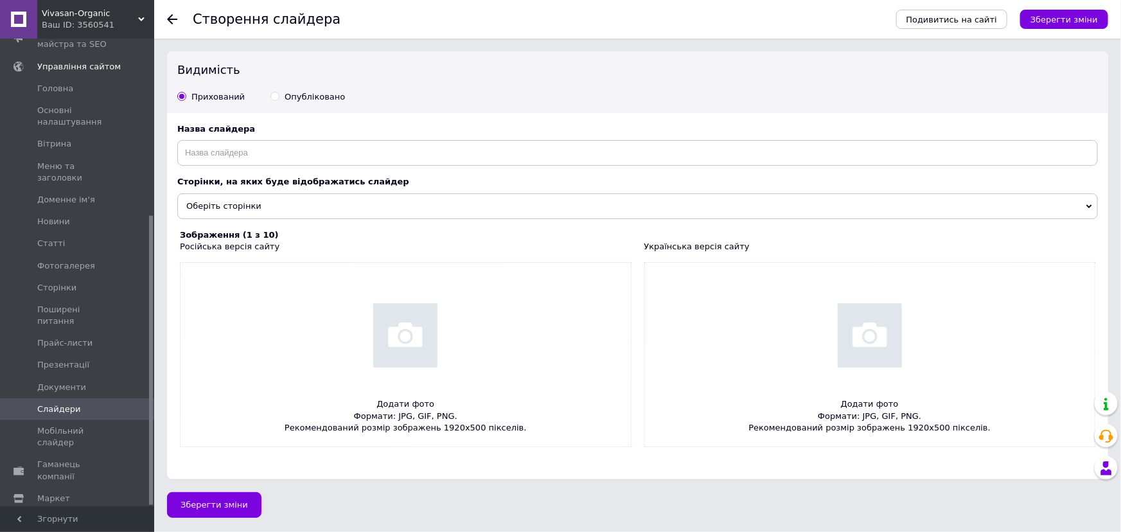
click at [141, 21] on icon at bounding box center [141, 19] width 6 height 6
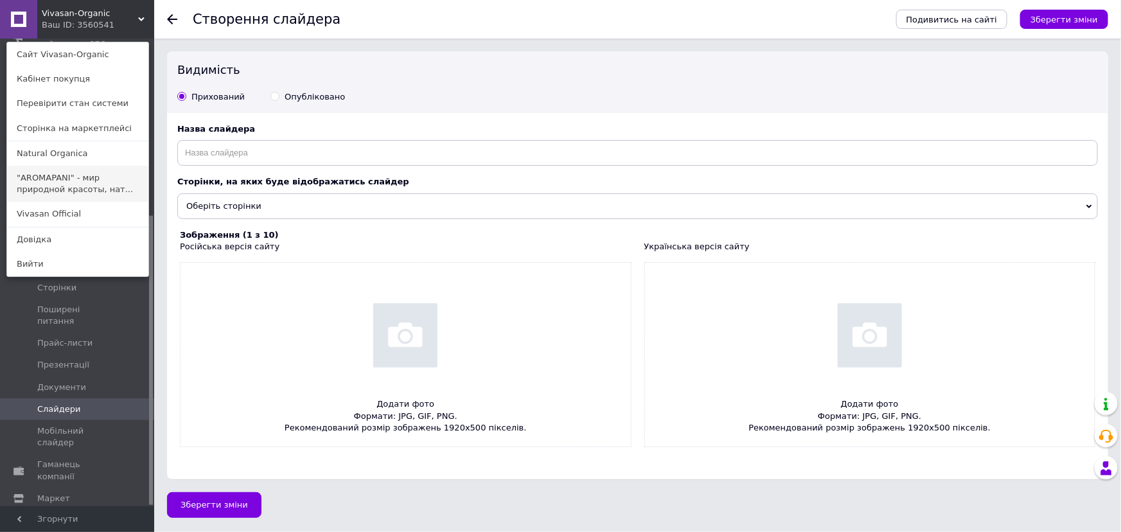
click at [91, 173] on link ""AROMAPANI" - мир природной красоты, нат..." at bounding box center [77, 184] width 141 height 36
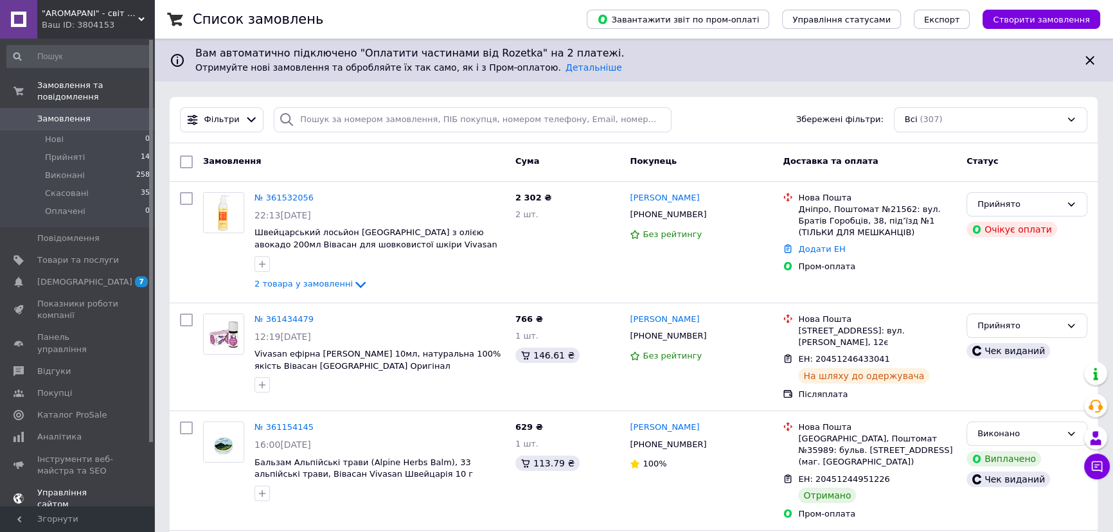
click at [101, 487] on span "Управління сайтом" at bounding box center [78, 498] width 82 height 23
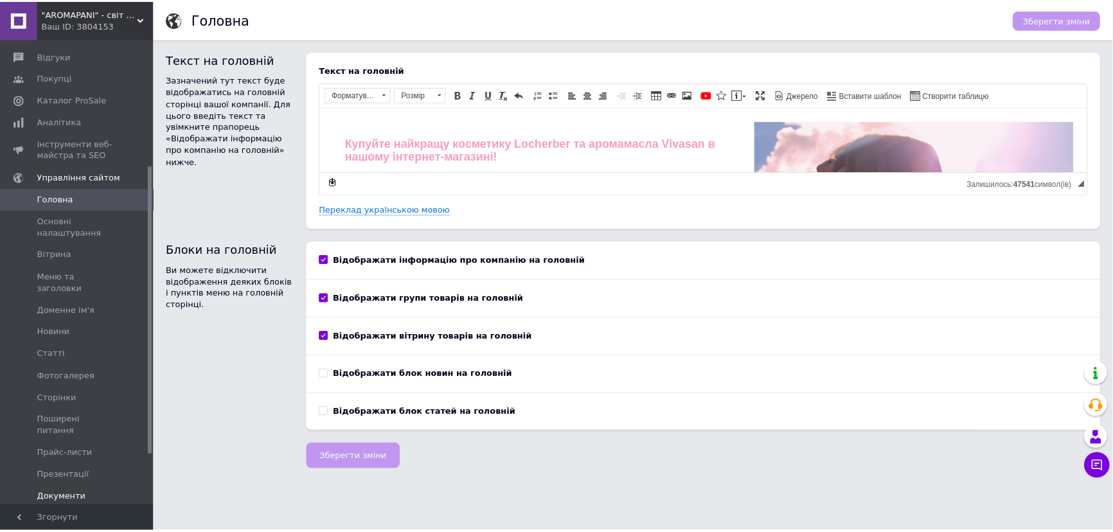
scroll to position [233, 0]
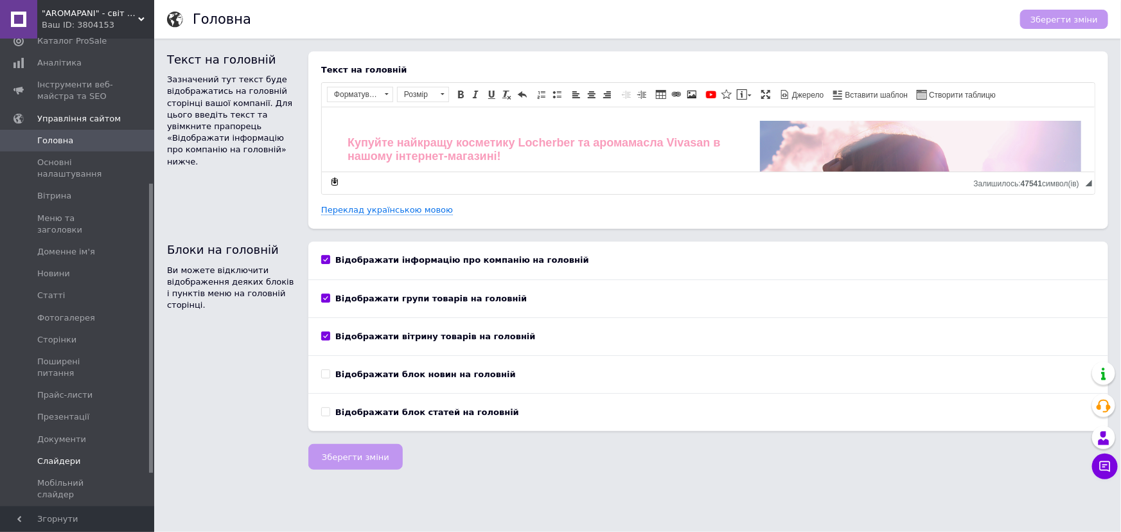
click at [64, 455] on span "Слайдери" at bounding box center [59, 461] width 44 height 12
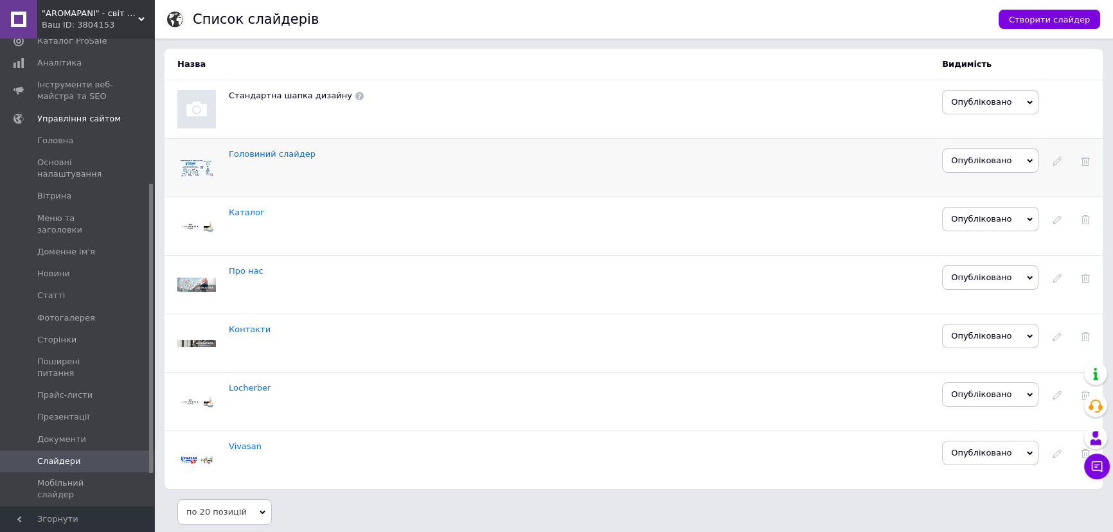
scroll to position [3, 0]
click at [380, 168] on td "Головиний слайдер" at bounding box center [585, 165] width 713 height 58
click at [1054, 160] on icon at bounding box center [1056, 158] width 9 height 9
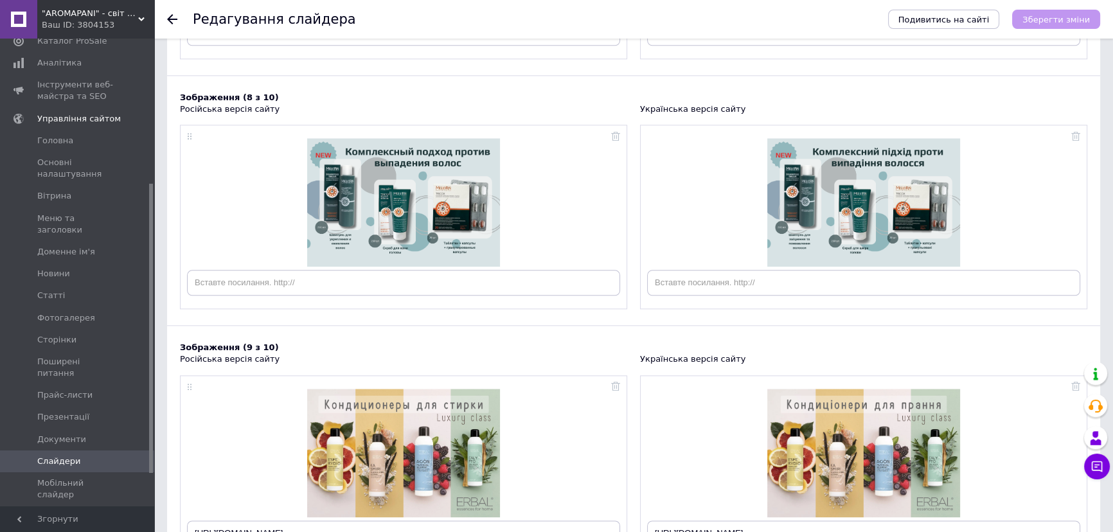
scroll to position [1838, 0]
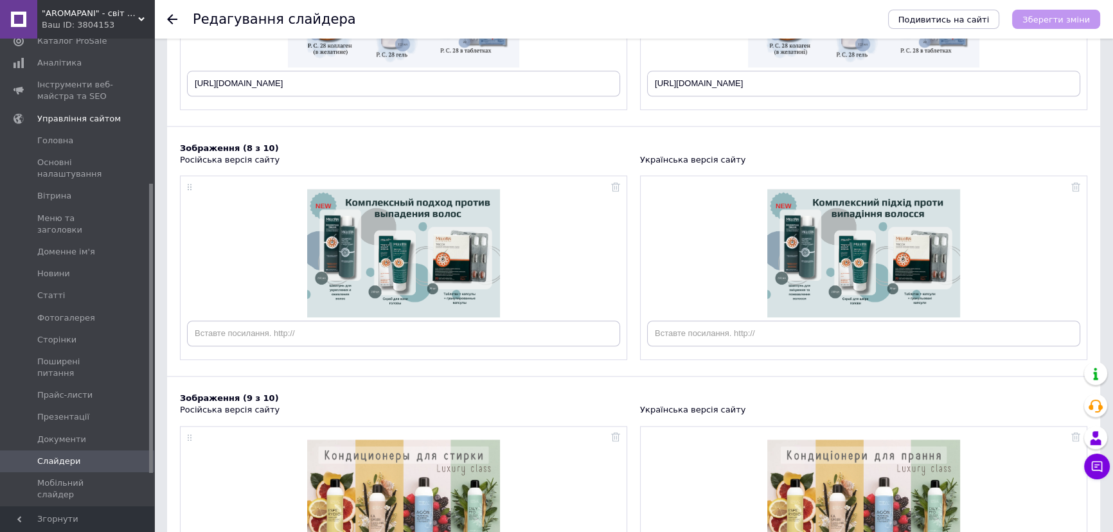
click at [173, 19] on use at bounding box center [172, 19] width 10 height 10
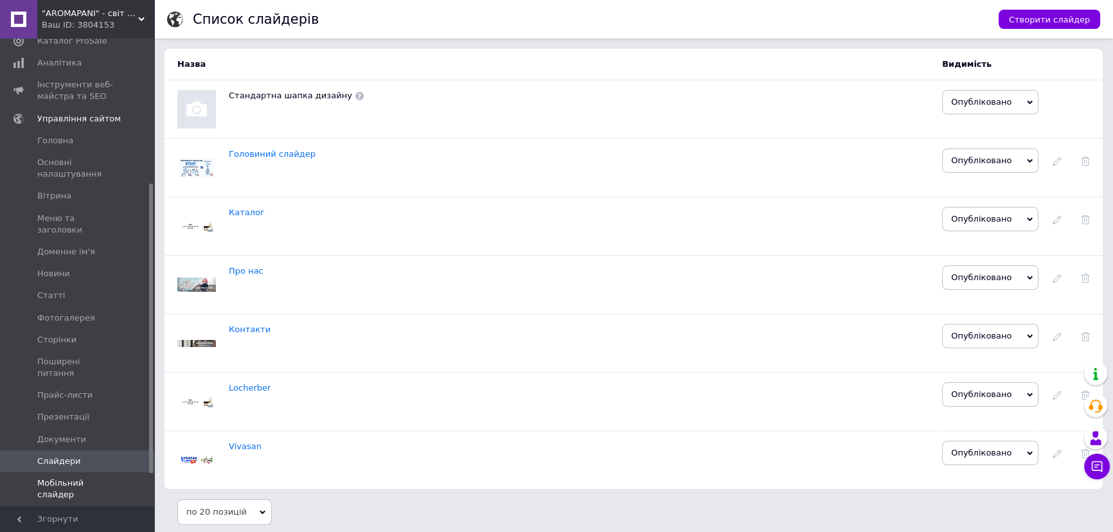
click at [103, 477] on span "Мобільний слайдер" at bounding box center [78, 488] width 82 height 23
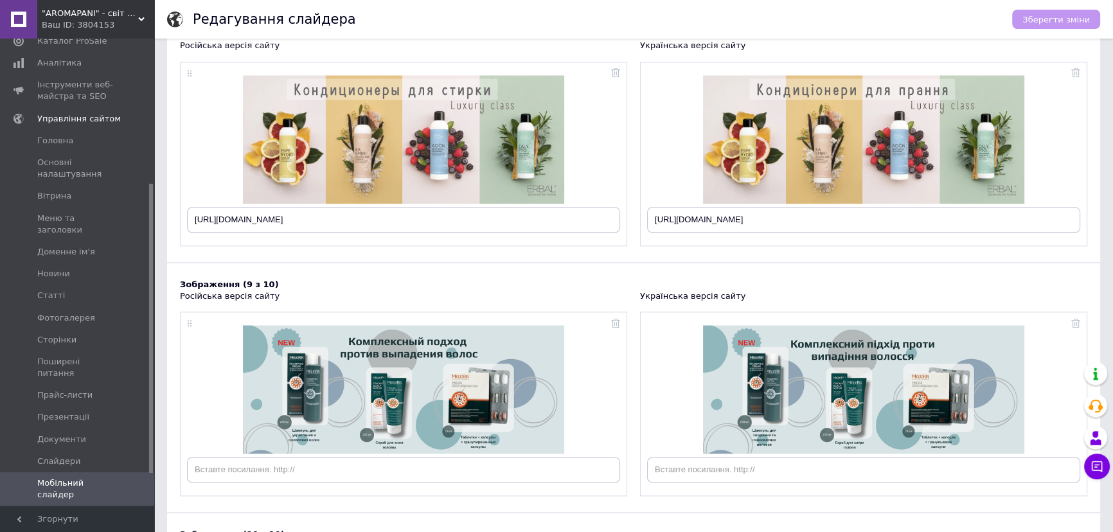
scroll to position [2102, 0]
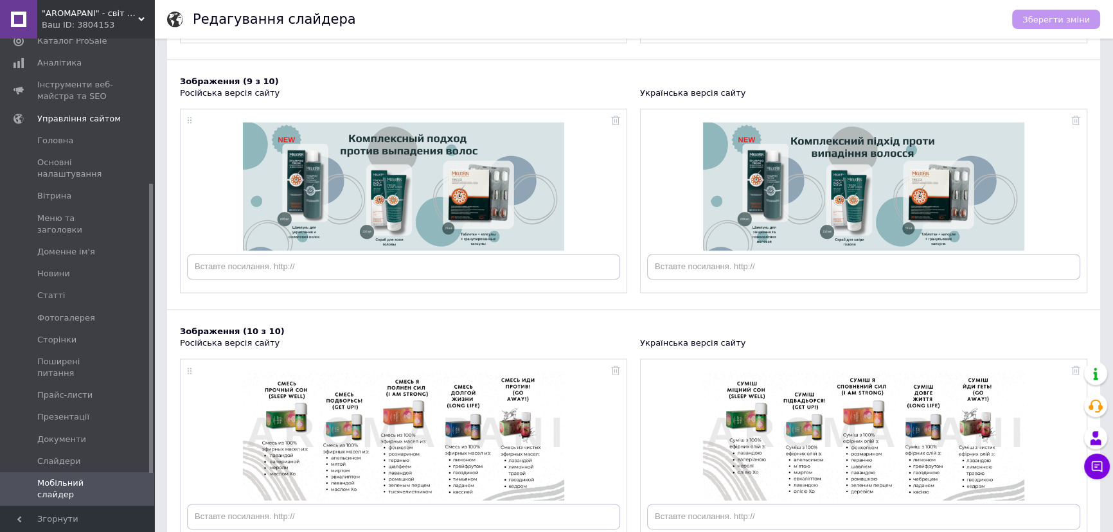
click at [143, 17] on icon at bounding box center [141, 19] width 6 height 6
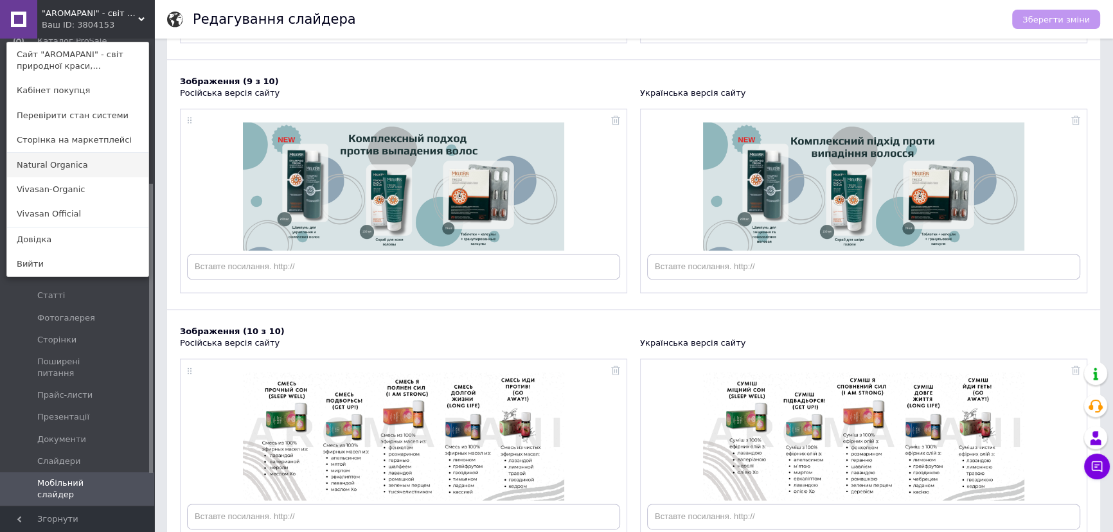
click at [64, 170] on link "Natural Organica" at bounding box center [77, 165] width 141 height 24
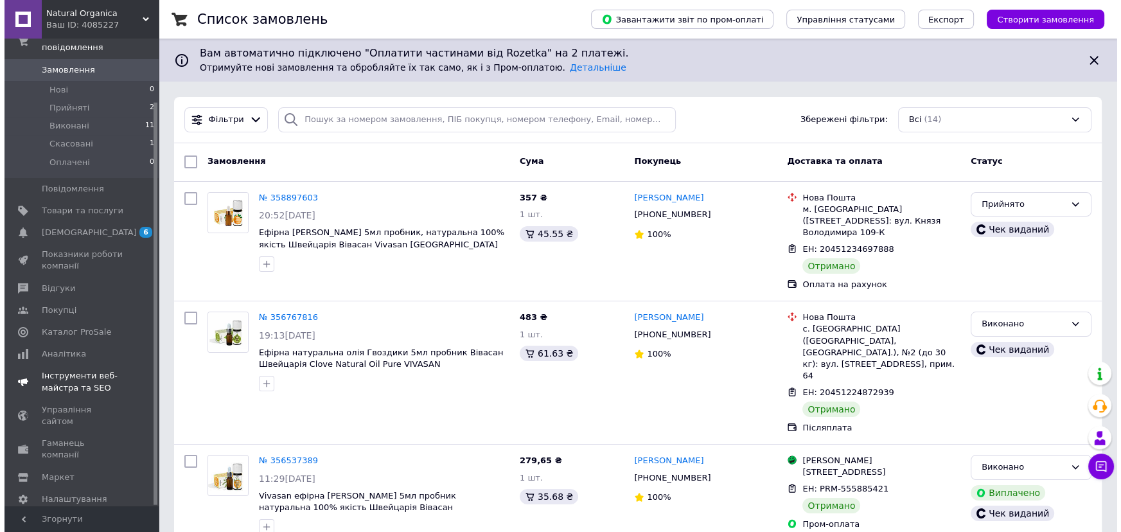
scroll to position [73, 0]
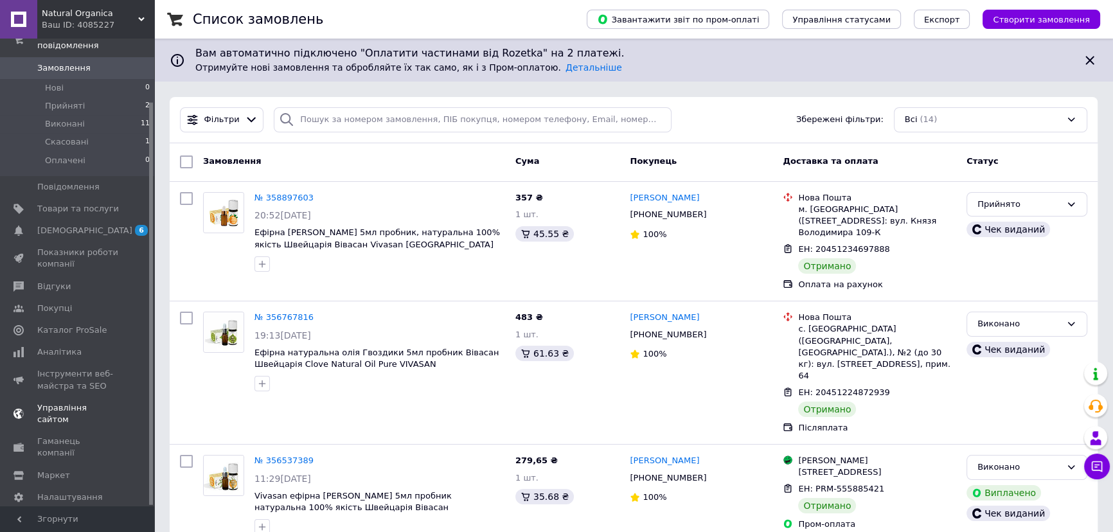
click at [75, 402] on span "Управління сайтом" at bounding box center [78, 413] width 82 height 23
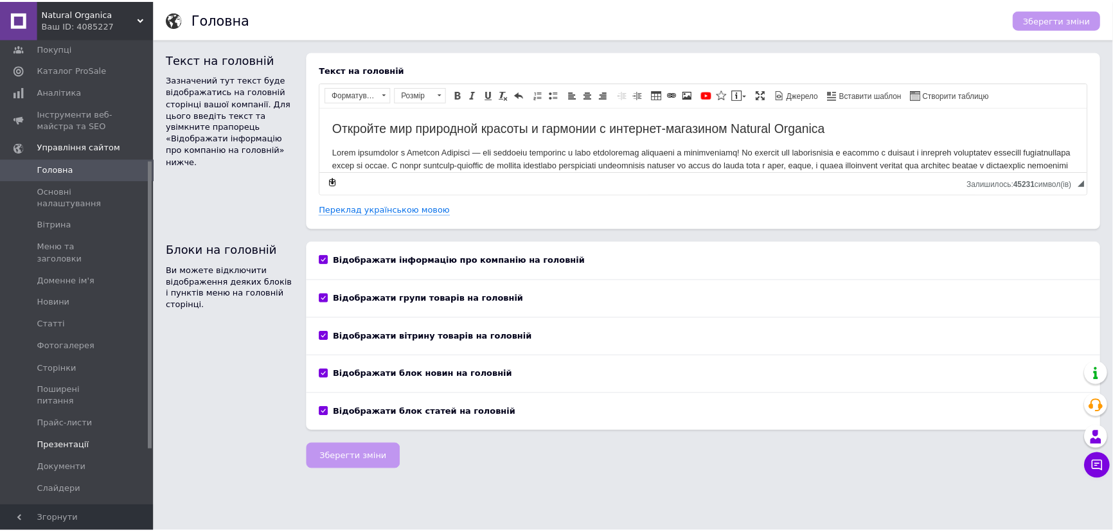
scroll to position [196, 0]
click at [63, 481] on span "Слайдери" at bounding box center [59, 487] width 44 height 12
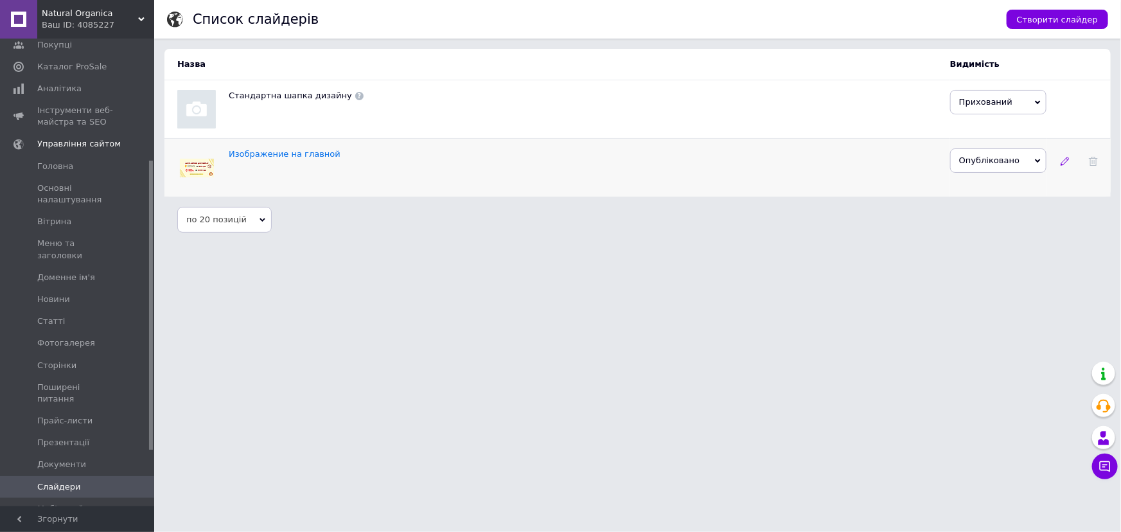
click at [1065, 159] on icon at bounding box center [1065, 161] width 9 height 9
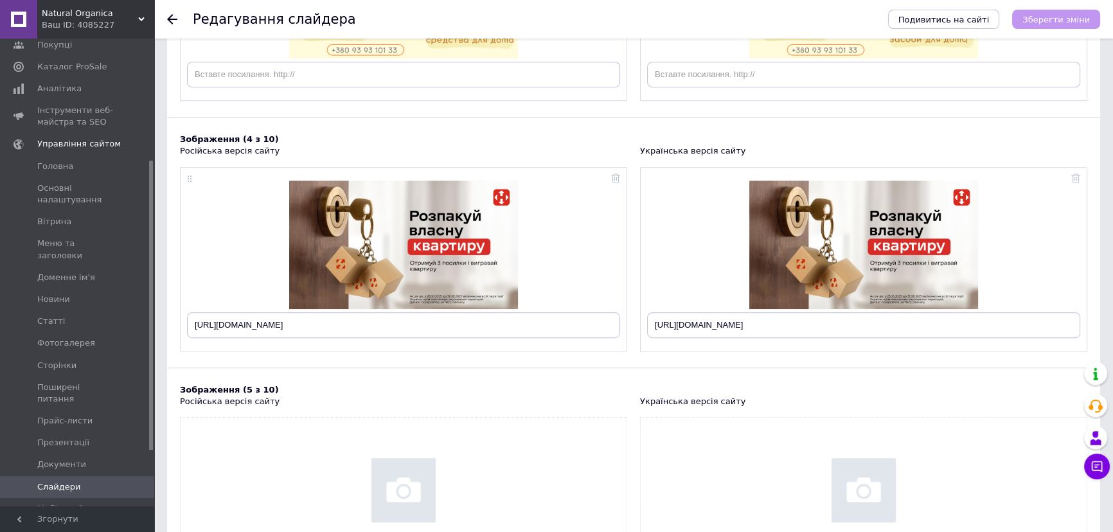
scroll to position [822, 0]
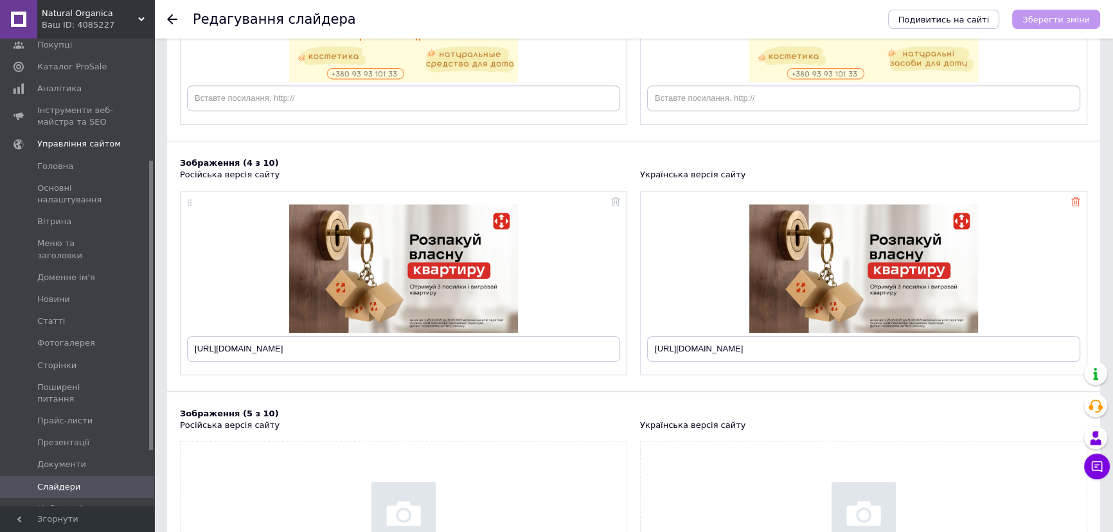
click at [1075, 202] on icon at bounding box center [1075, 201] width 9 height 9
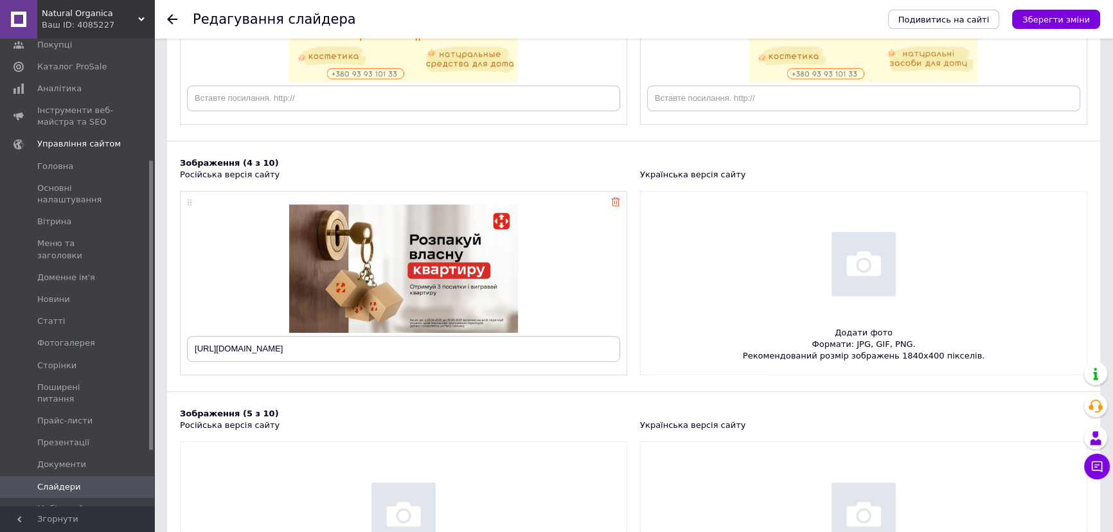
click at [614, 200] on use at bounding box center [615, 201] width 9 height 9
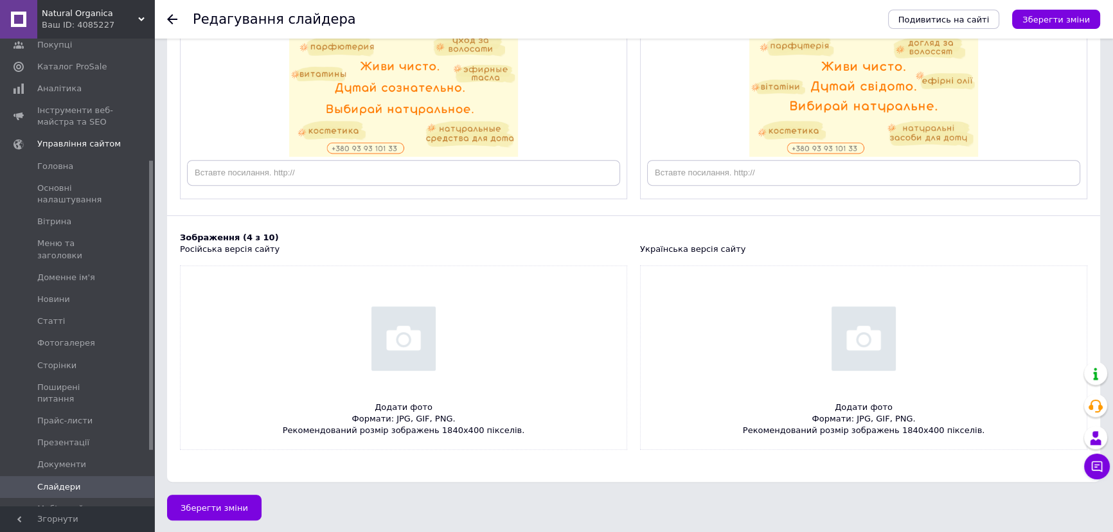
click at [128, 22] on div "Ваш ID: 4085227" at bounding box center [98, 25] width 112 height 12
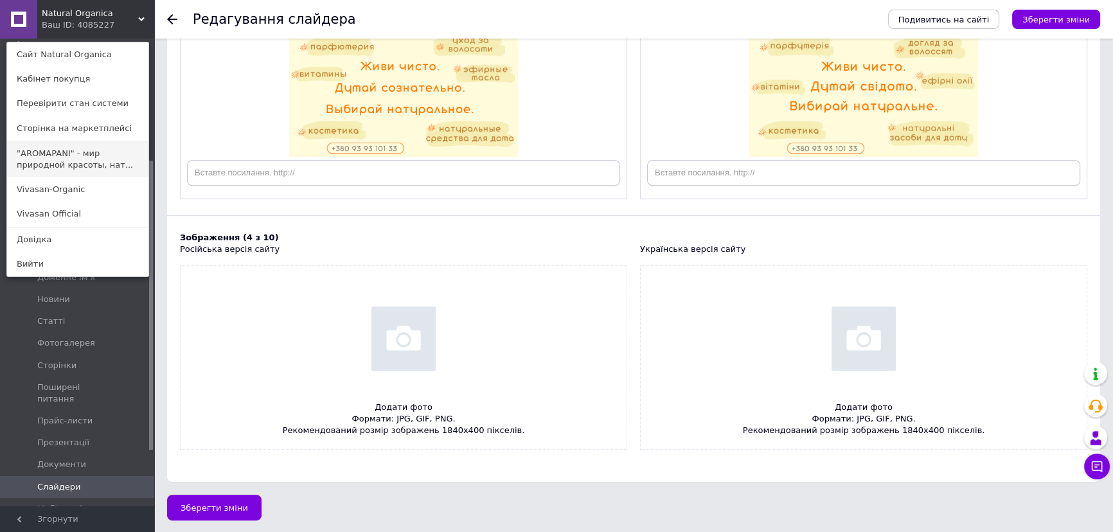
click at [70, 159] on link ""AROMAPANI" - мир природной красоты, нат..." at bounding box center [77, 159] width 141 height 36
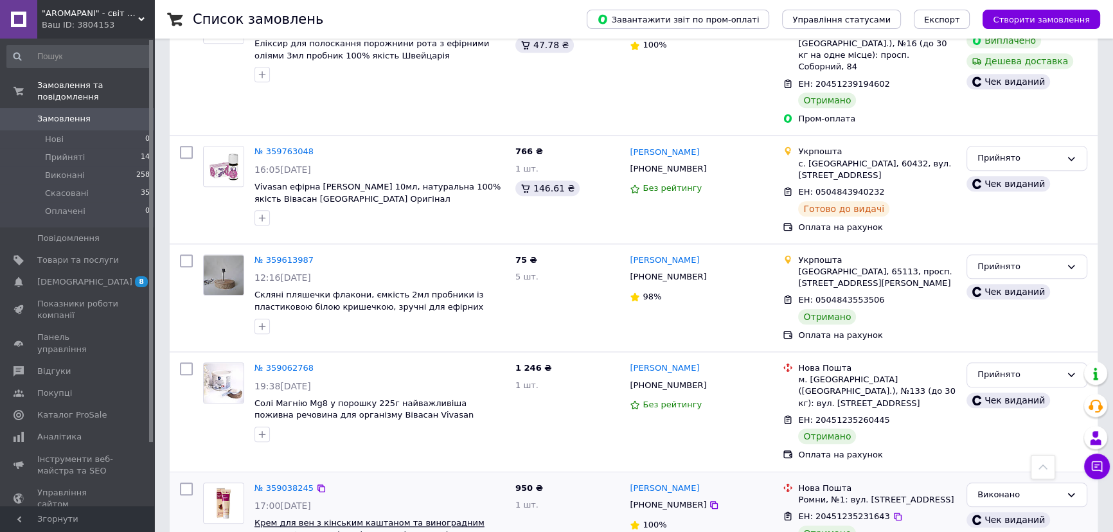
scroll to position [1810, 0]
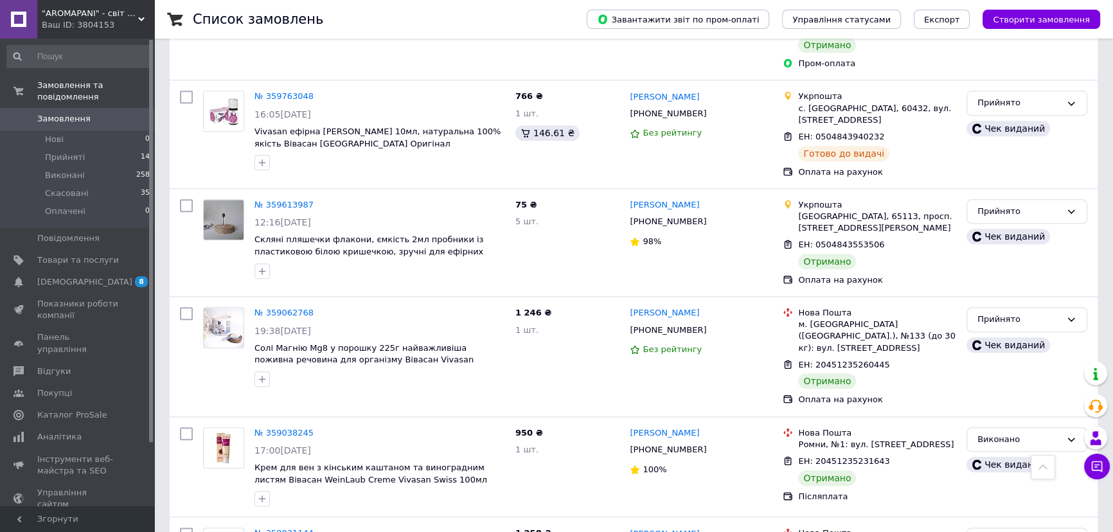
click at [138, 21] on icon at bounding box center [141, 19] width 6 height 6
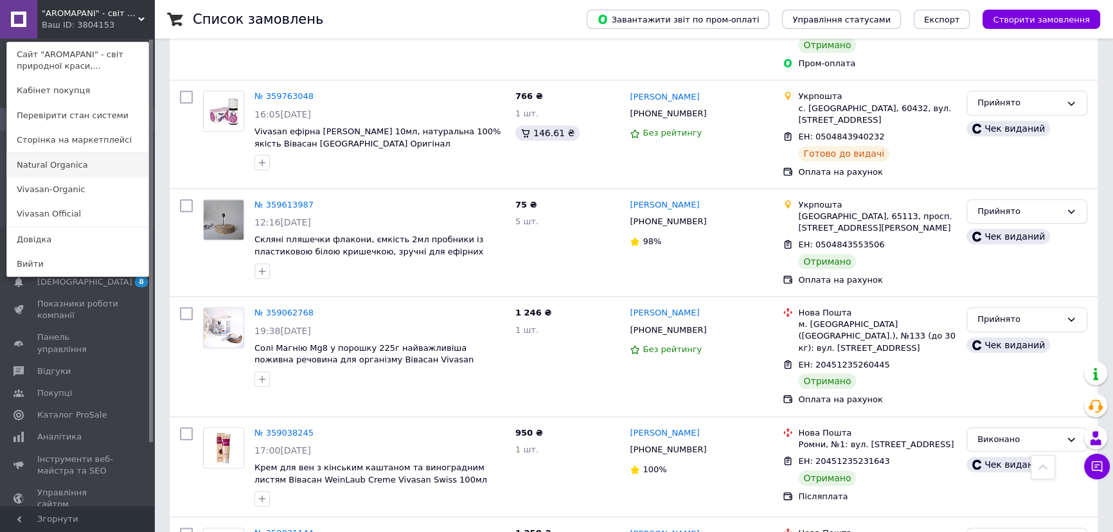
click at [85, 164] on link "Natural Organica" at bounding box center [77, 165] width 141 height 24
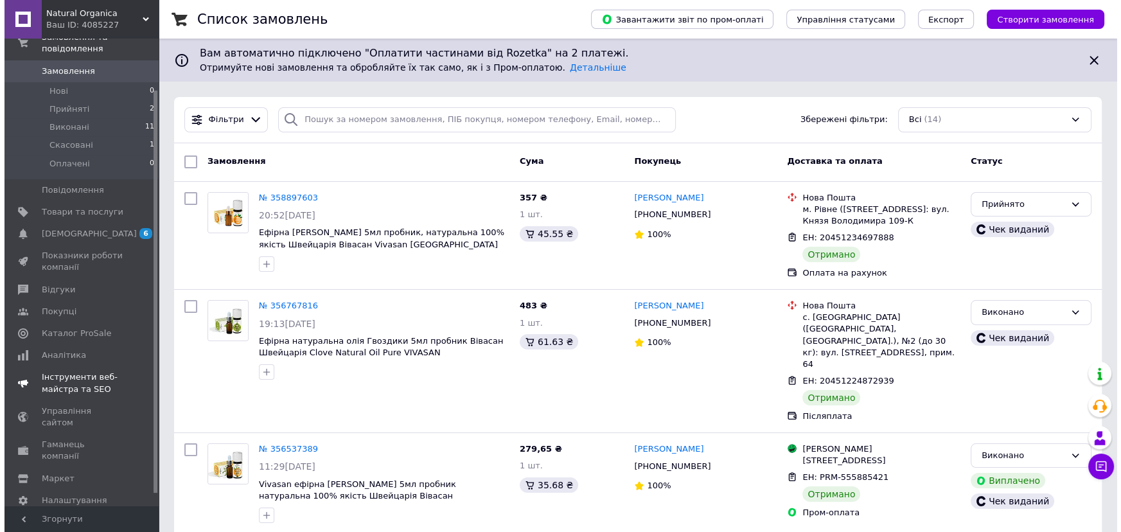
scroll to position [73, 0]
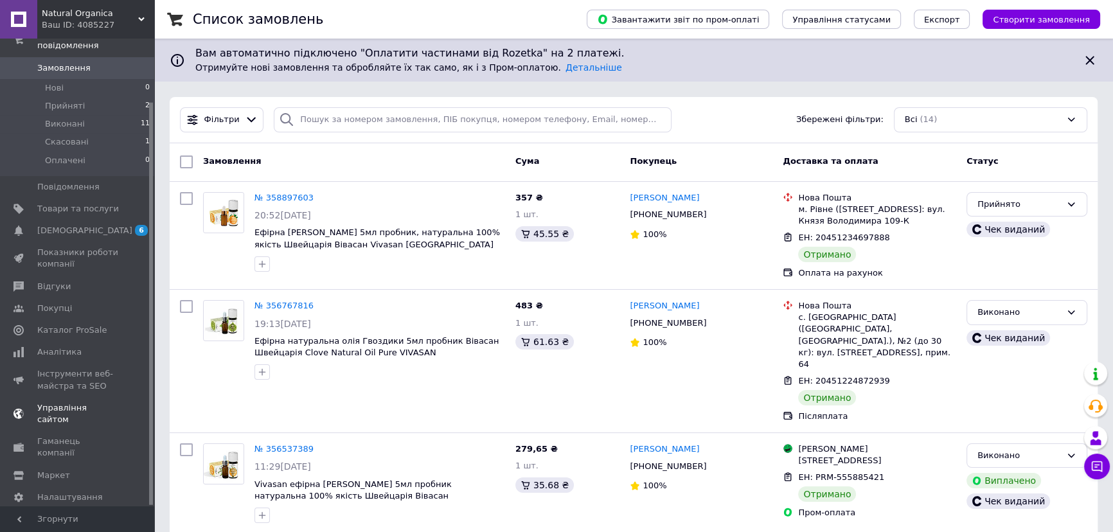
click at [94, 402] on span "Управління сайтом" at bounding box center [78, 413] width 82 height 23
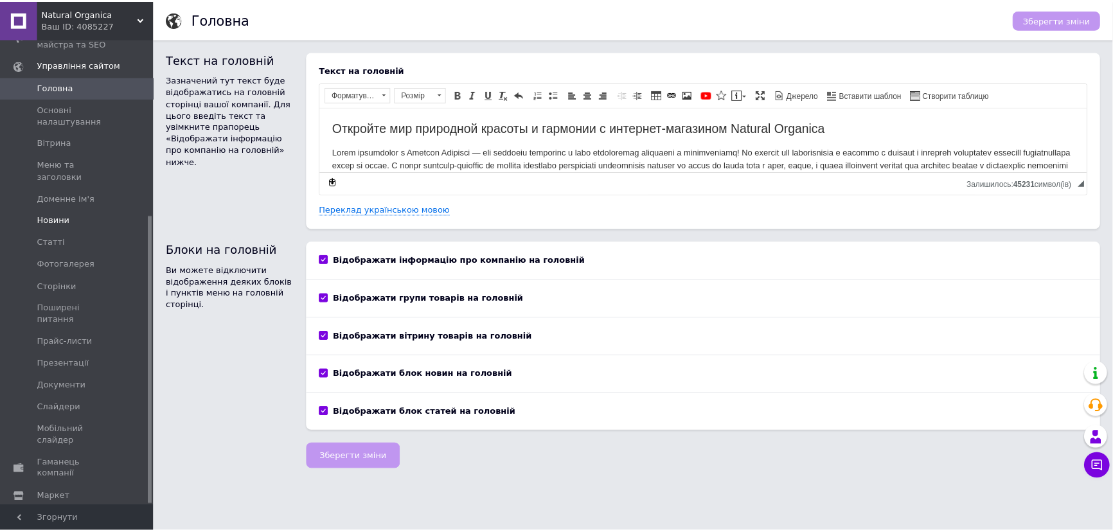
scroll to position [285, 0]
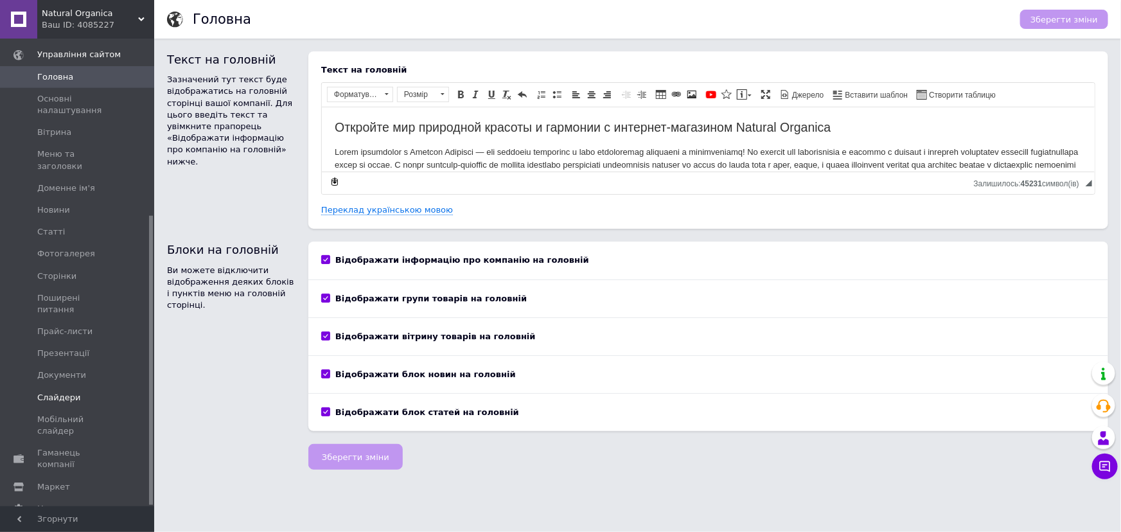
click at [68, 392] on span "Слайдери" at bounding box center [59, 398] width 44 height 12
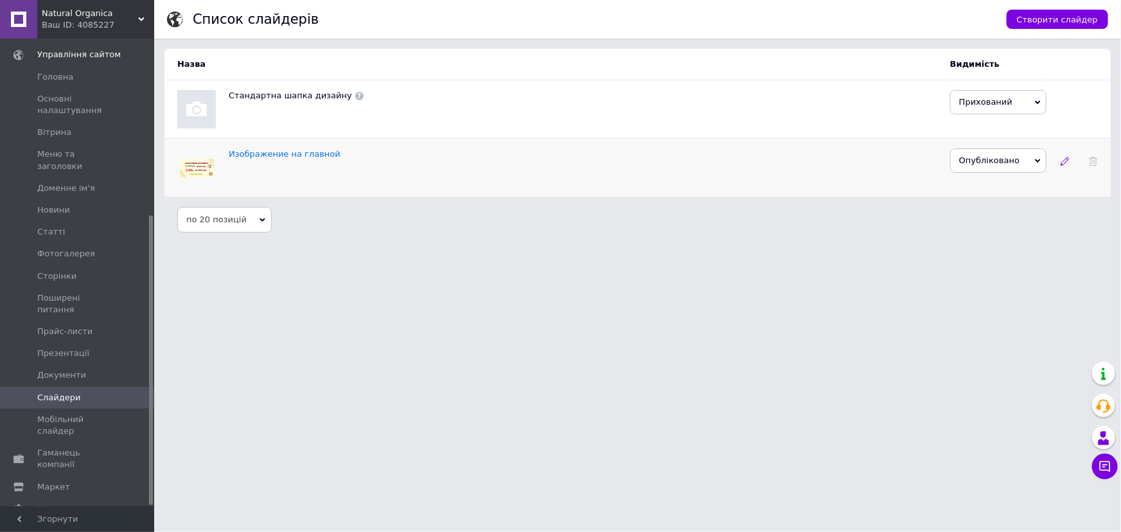
click at [1063, 164] on icon at bounding box center [1065, 161] width 9 height 9
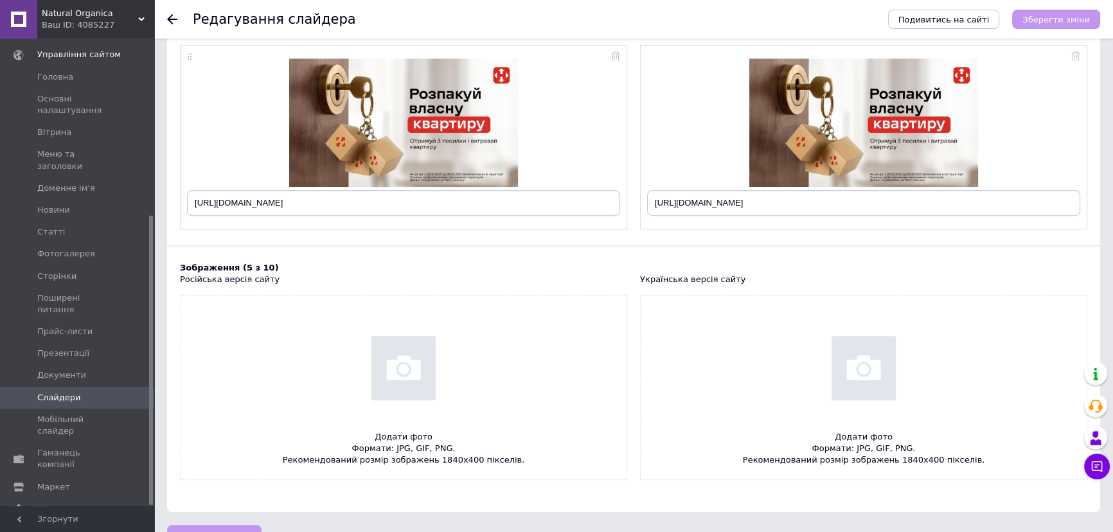
scroll to position [998, 0]
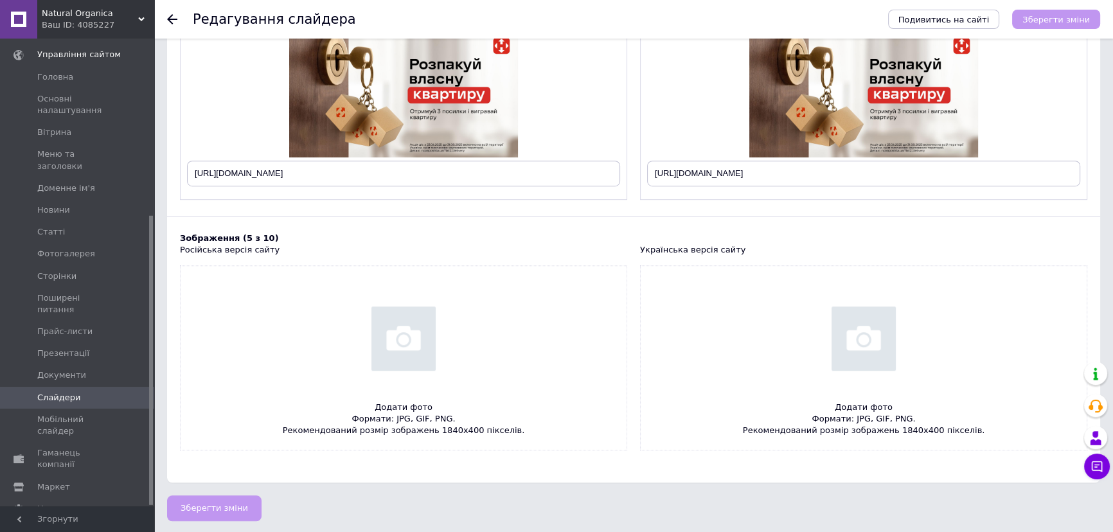
click at [848, 344] on input "file" at bounding box center [863, 358] width 446 height 184
type input "C:\fakepath\888.png"
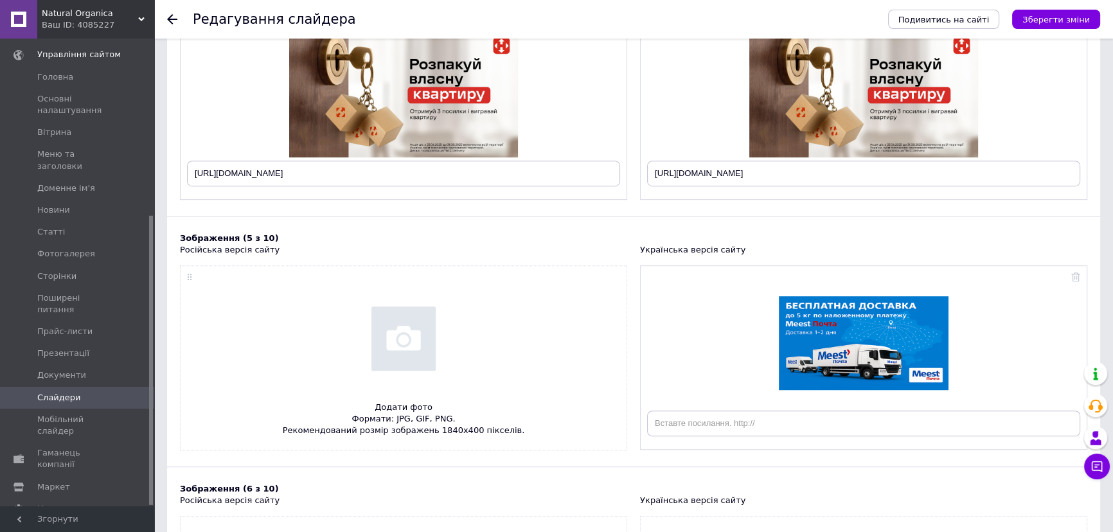
scroll to position [1056, 0]
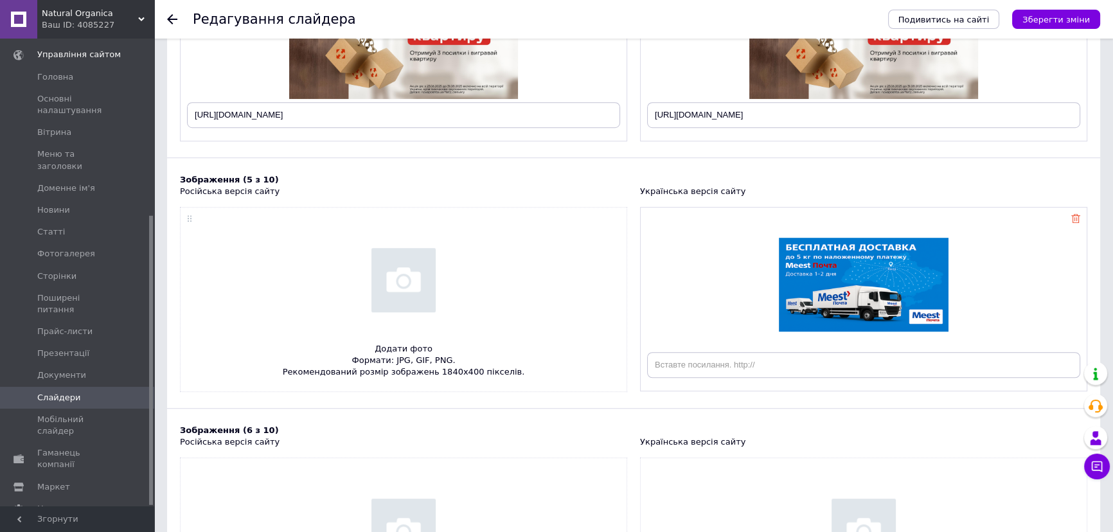
click at [1076, 218] on use at bounding box center [1075, 218] width 9 height 9
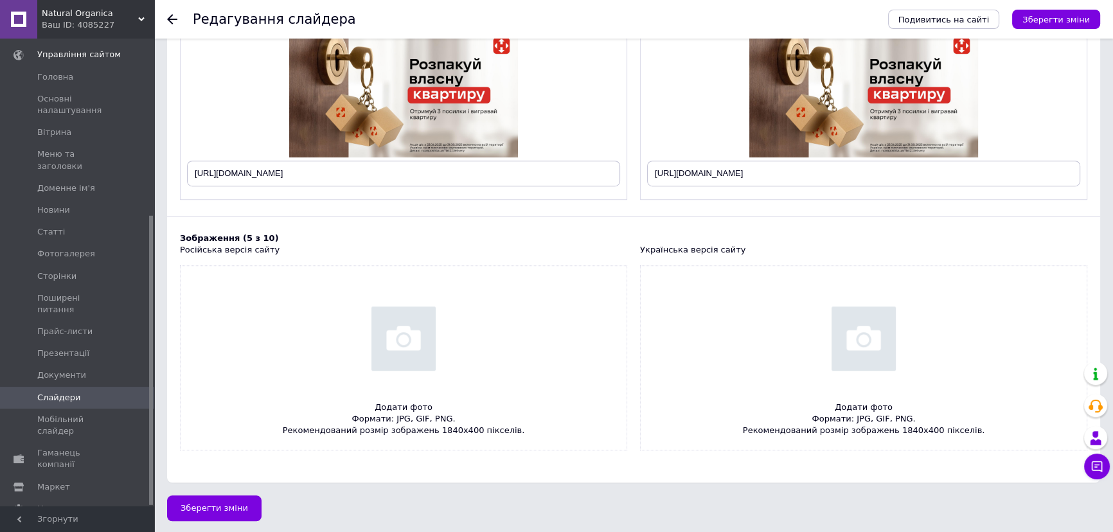
click at [861, 343] on input "file" at bounding box center [863, 358] width 446 height 184
type input "C:\fakepath\8888.png"
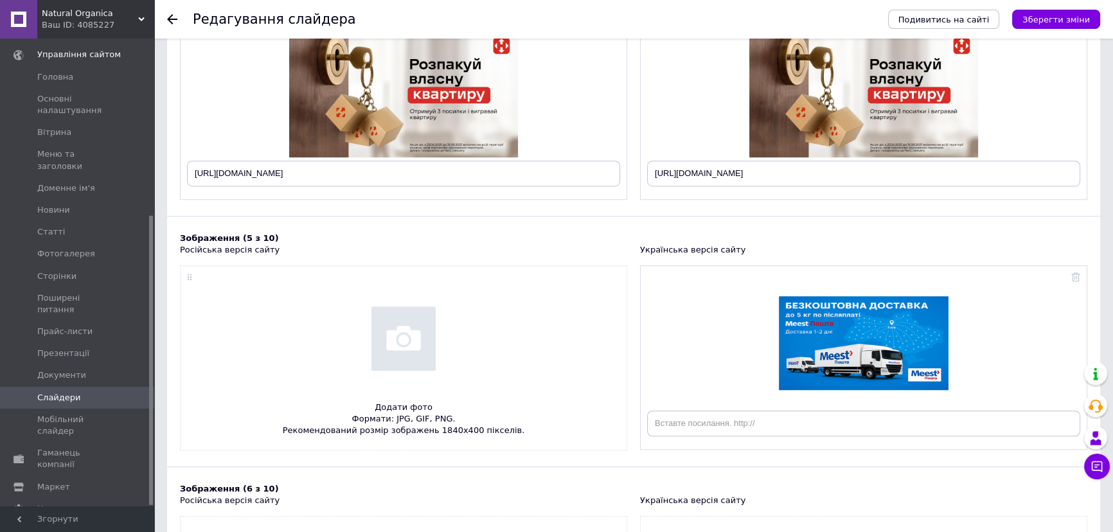
click at [425, 358] on input "file" at bounding box center [404, 358] width 446 height 184
type input "C:\fakepath\888.png"
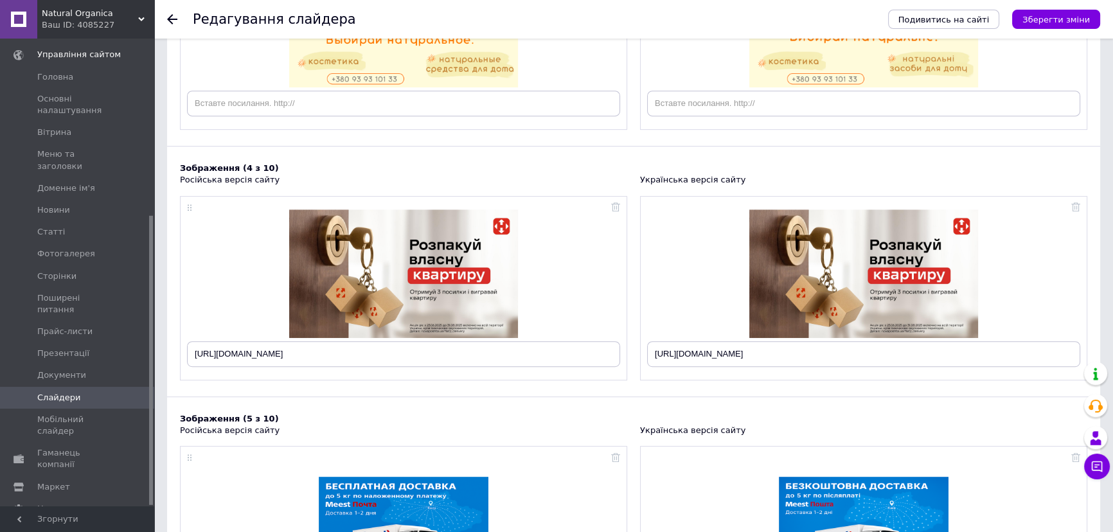
scroll to position [1051, 0]
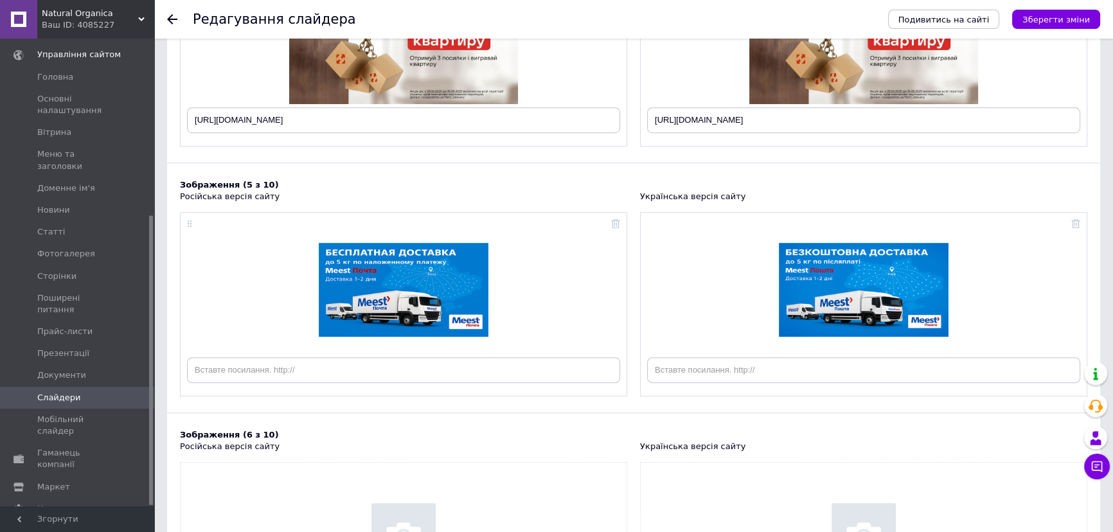
click at [138, 19] on icon at bounding box center [141, 19] width 6 height 6
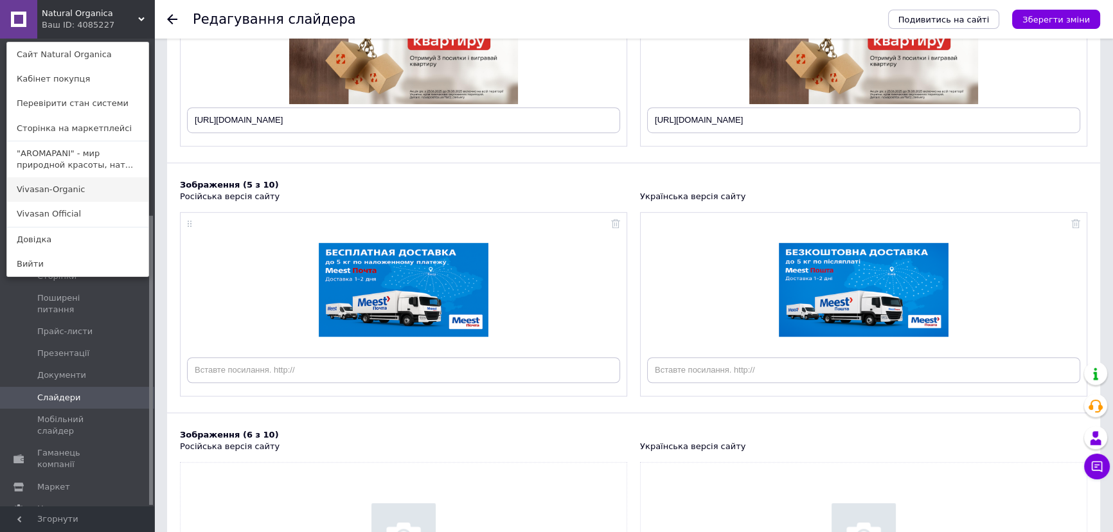
click at [75, 188] on link "Vivasan-Organic" at bounding box center [77, 189] width 141 height 24
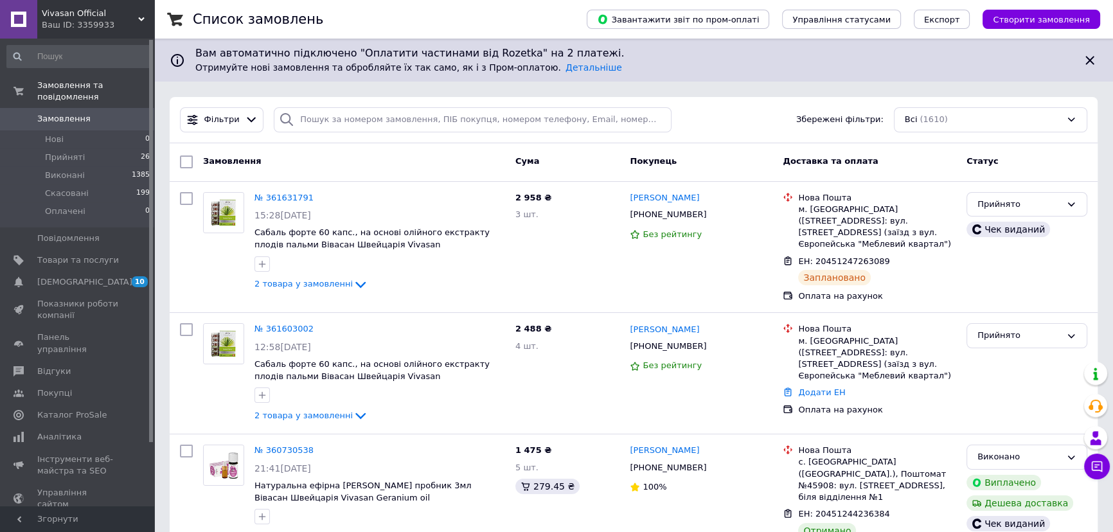
click at [140, 24] on div "Ваш ID: 3359933" at bounding box center [98, 25] width 112 height 12
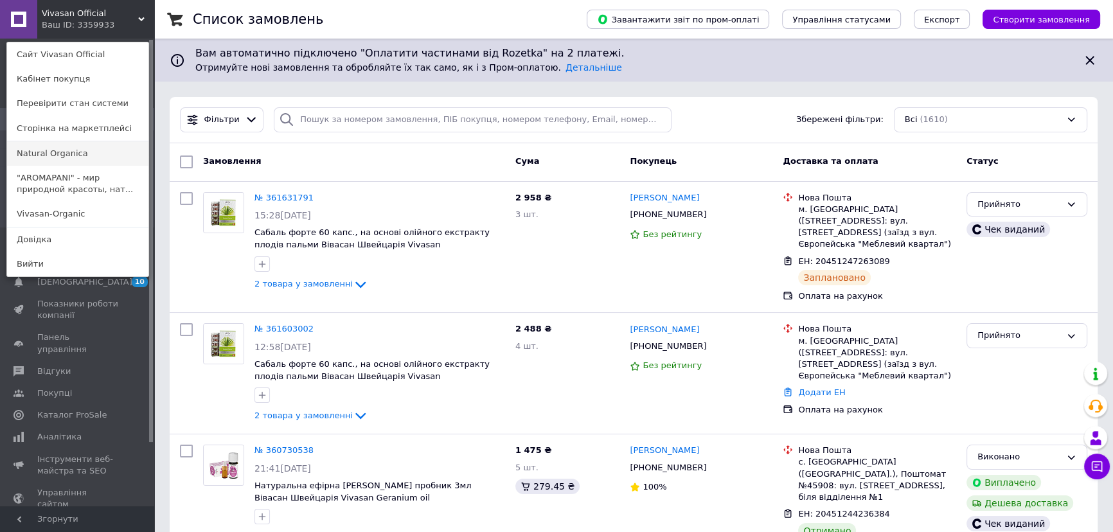
click at [85, 150] on link "Natural Organica" at bounding box center [77, 153] width 141 height 24
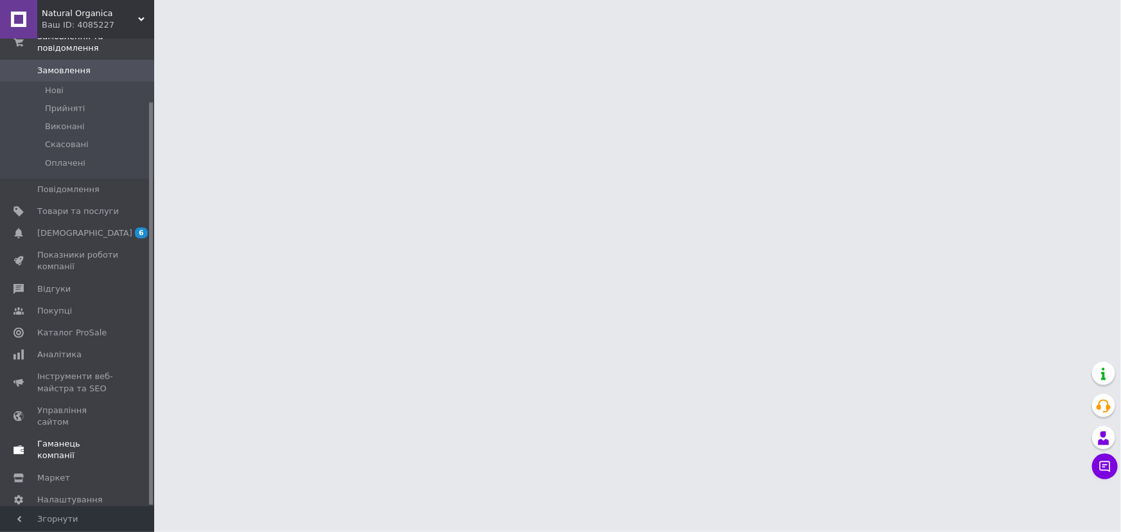
scroll to position [73, 0]
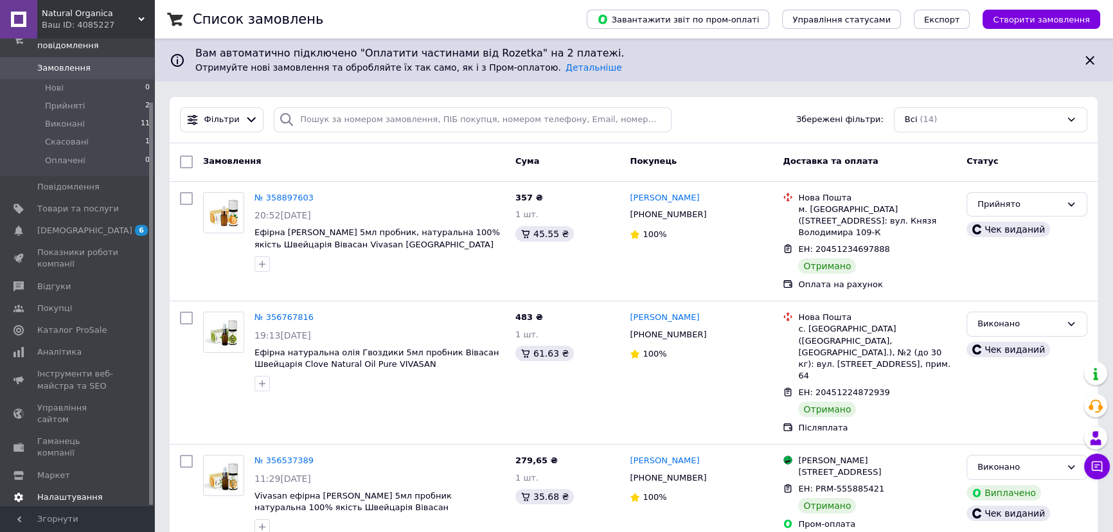
click at [79, 491] on span "Налаштування" at bounding box center [70, 497] width 66 height 12
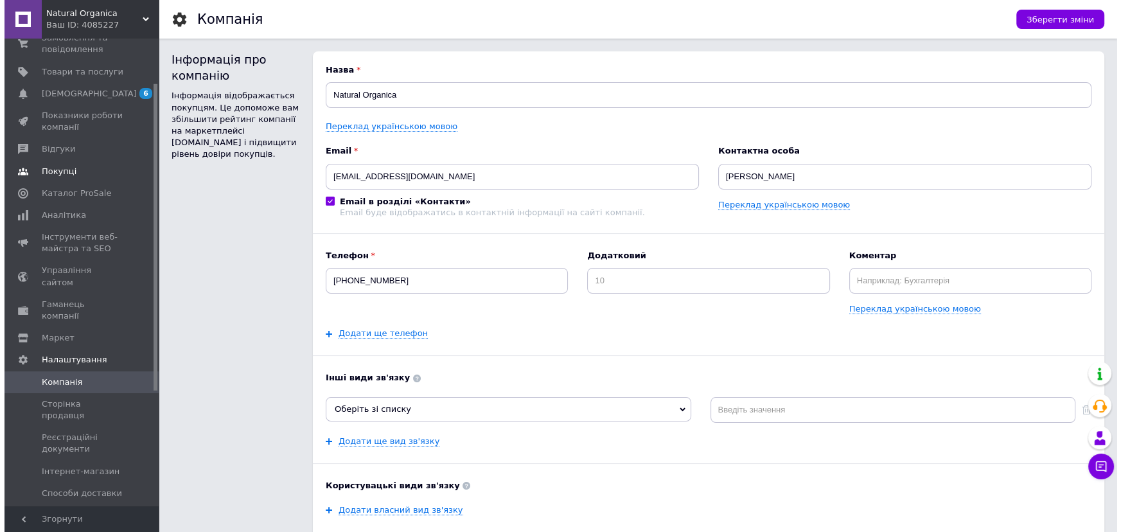
scroll to position [67, 0]
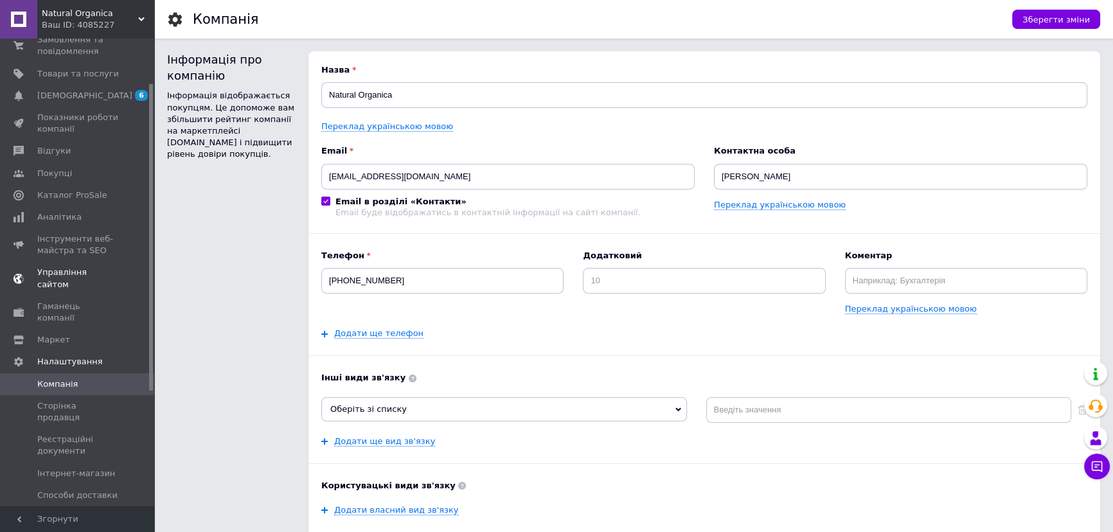
click at [76, 276] on span "Управління сайтом" at bounding box center [78, 278] width 82 height 23
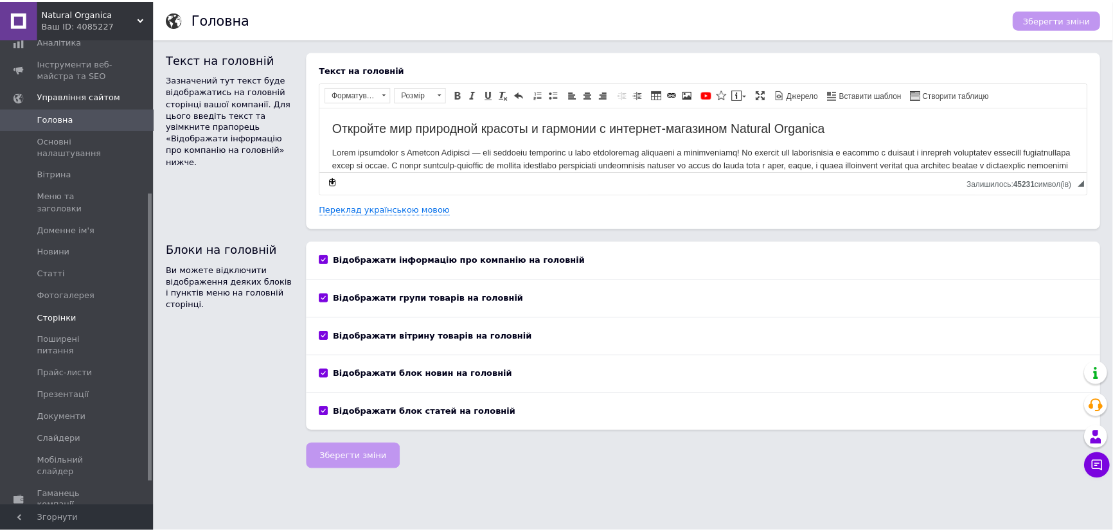
scroll to position [285, 0]
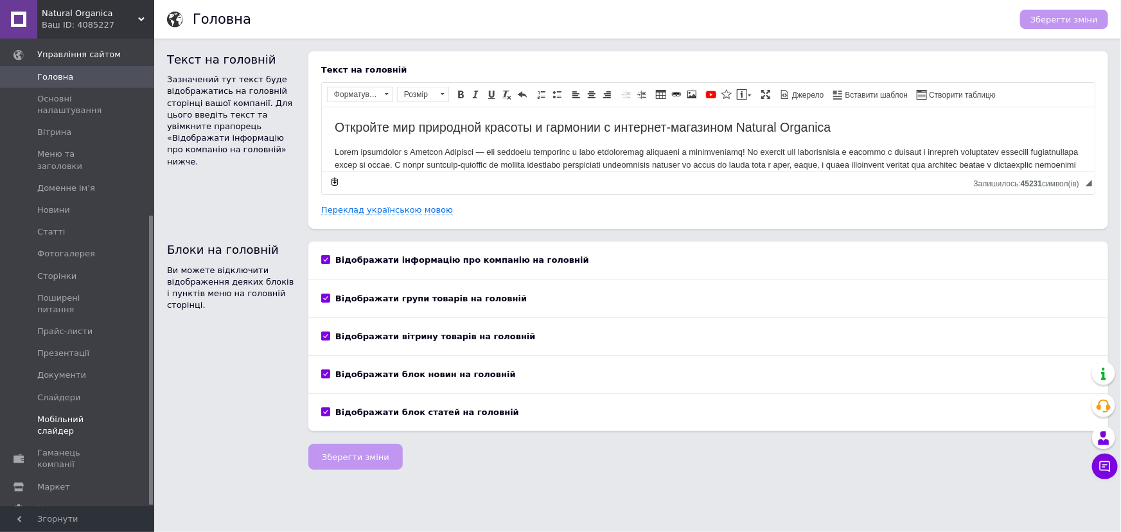
click at [75, 409] on link "Мобільний слайдер" at bounding box center [78, 425] width 157 height 33
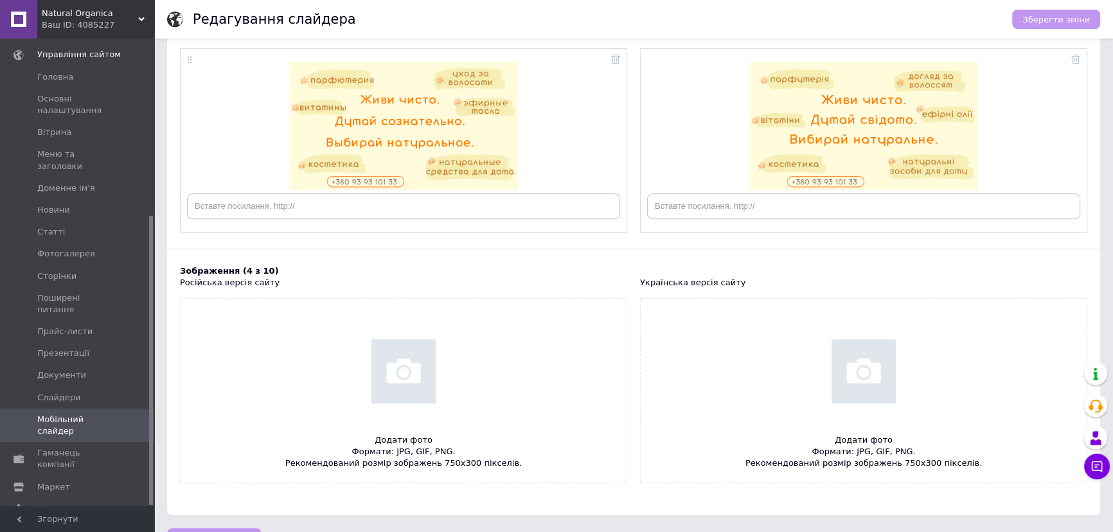
scroll to position [520, 0]
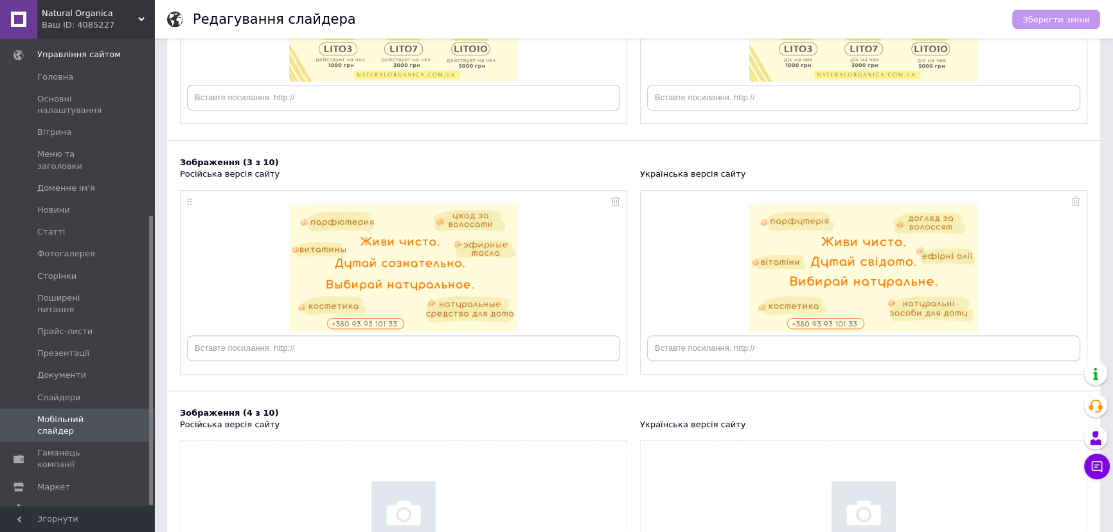
click at [419, 269] on img at bounding box center [403, 268] width 229 height 128
click at [135, 19] on div "Ваш ID: 4085227" at bounding box center [98, 25] width 112 height 12
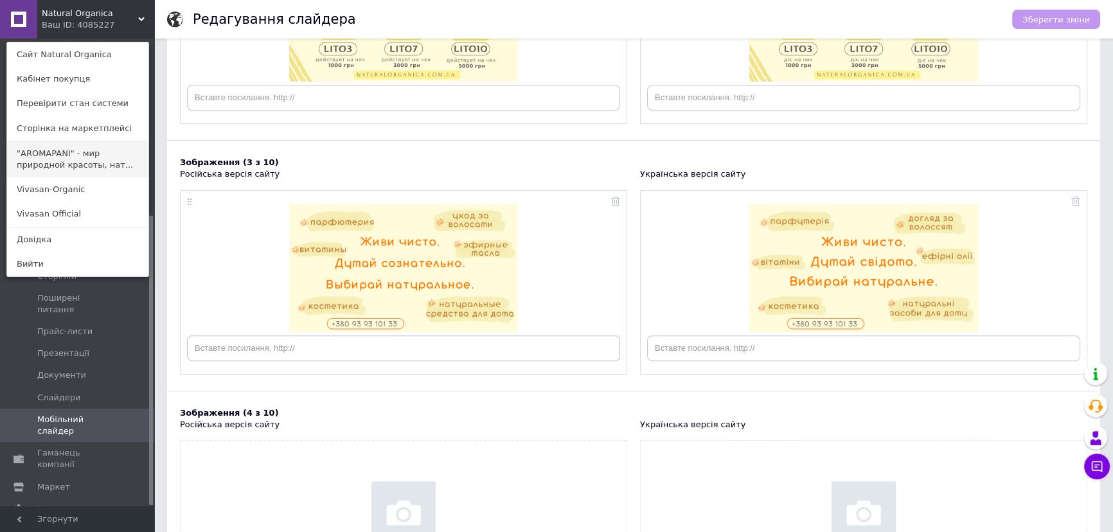
click at [88, 156] on link ""AROMAPANI" - мир природной красоты, нат..." at bounding box center [77, 159] width 141 height 36
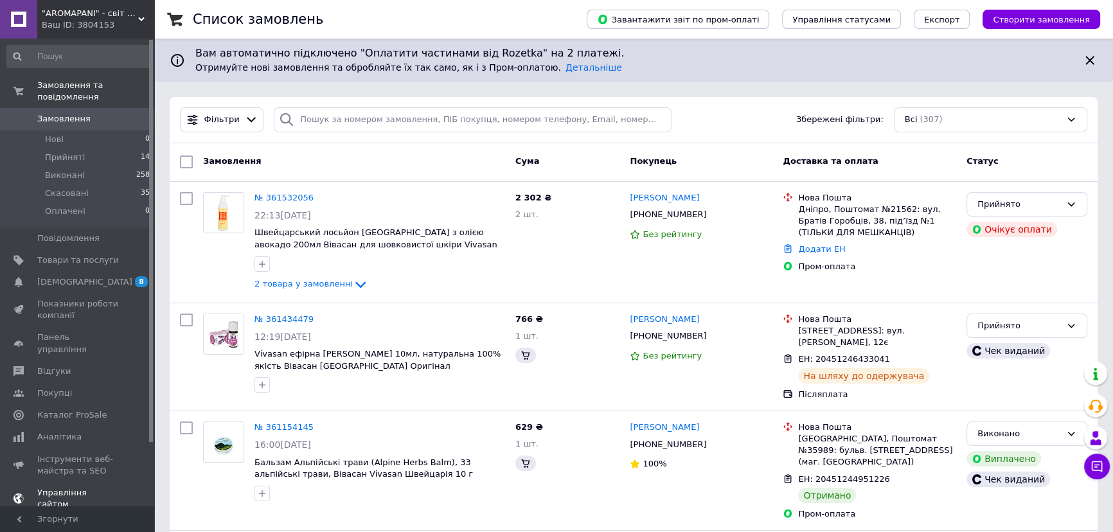
click at [84, 487] on span "Управління сайтом" at bounding box center [78, 498] width 82 height 23
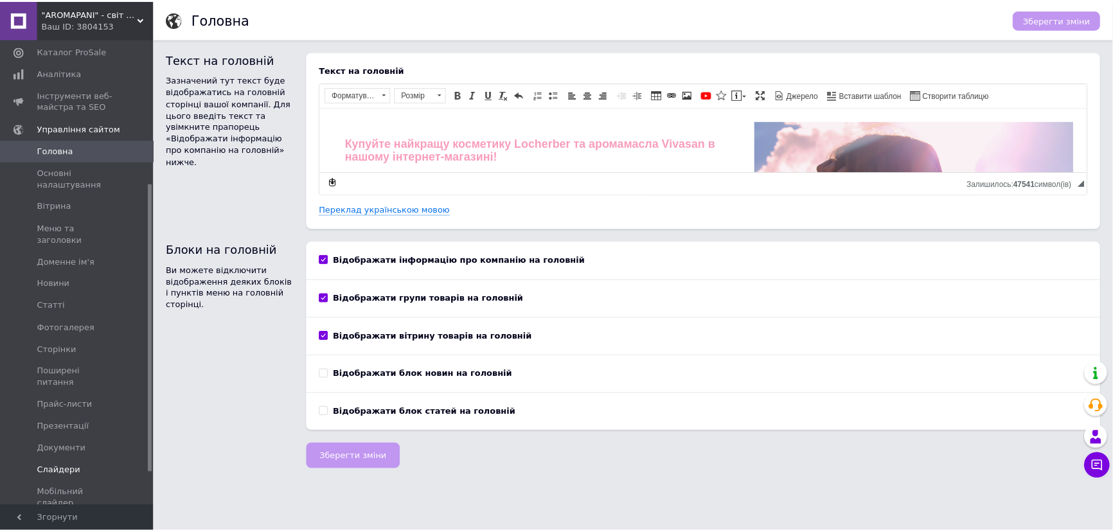
scroll to position [233, 0]
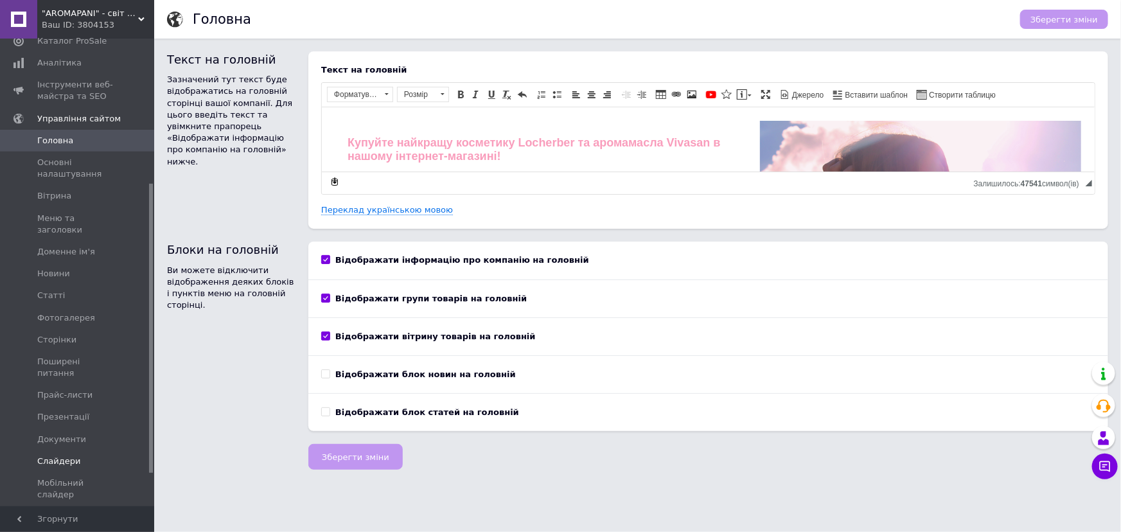
click at [67, 455] on span "Слайдери" at bounding box center [59, 461] width 44 height 12
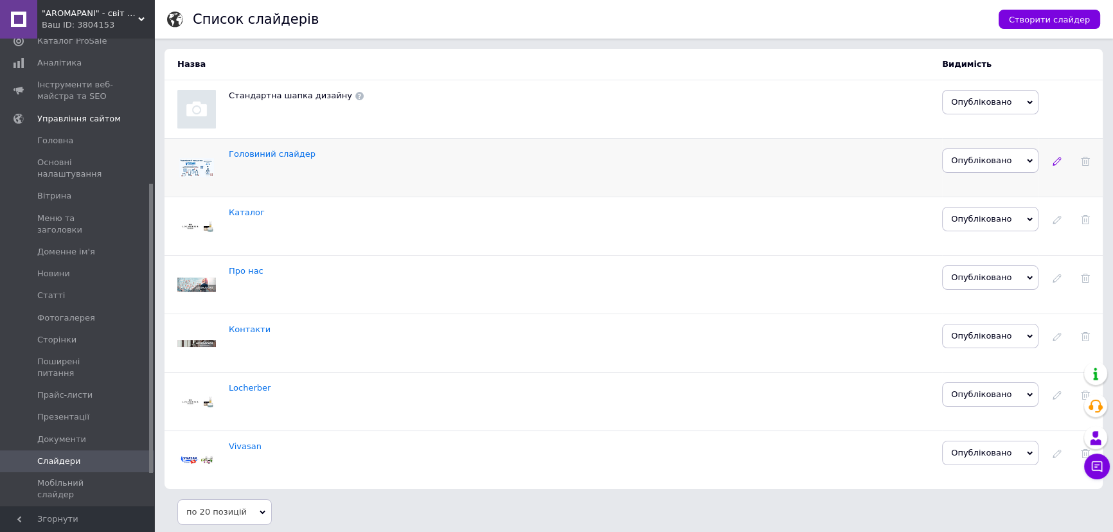
click at [1058, 157] on icon at bounding box center [1056, 161] width 9 height 9
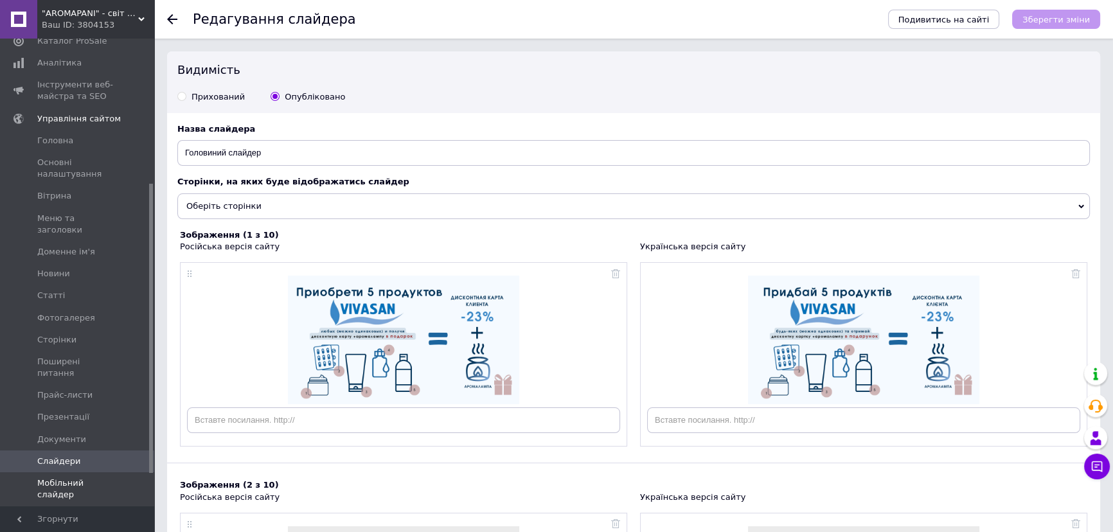
click at [81, 472] on link "Мобільний слайдер" at bounding box center [78, 488] width 157 height 33
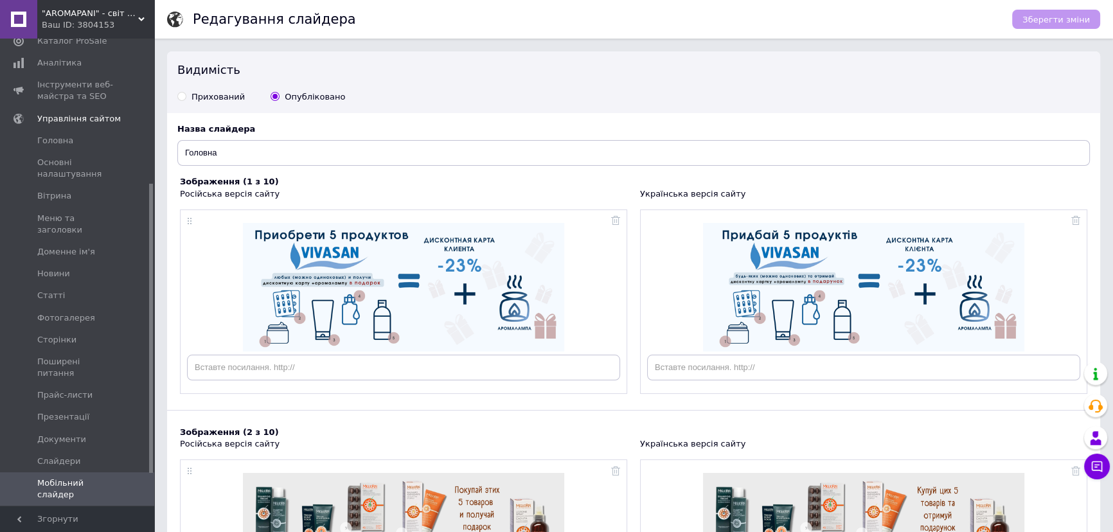
click at [137, 26] on div "Ваш ID: 3804153" at bounding box center [98, 25] width 112 height 12
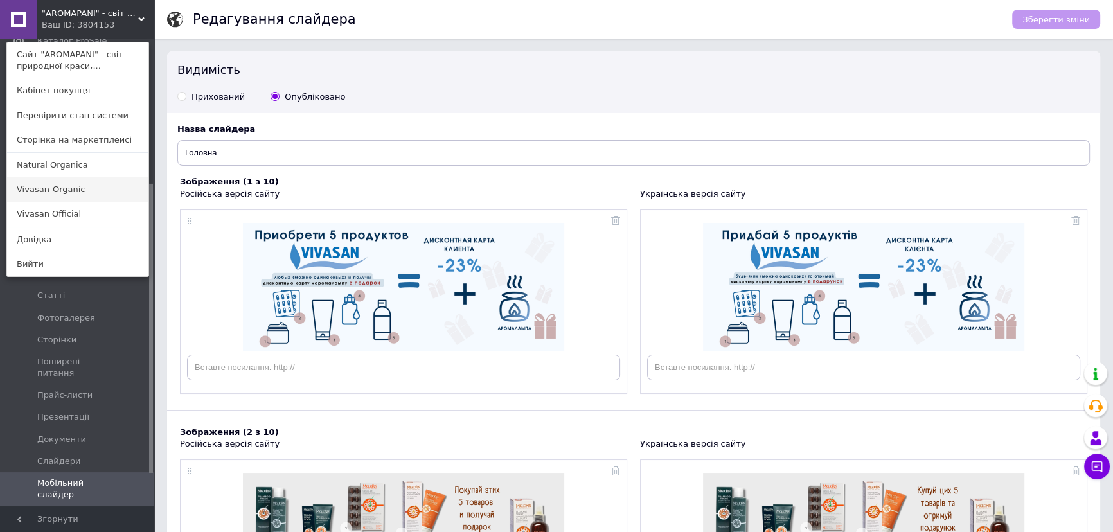
click at [85, 188] on link "Vivasan-Organic" at bounding box center [77, 189] width 141 height 24
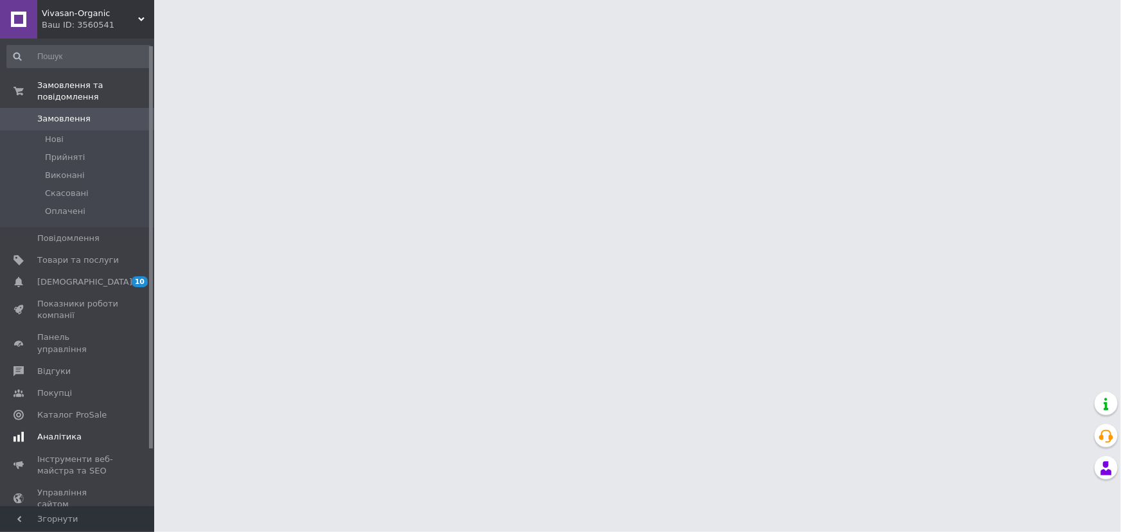
scroll to position [58, 0]
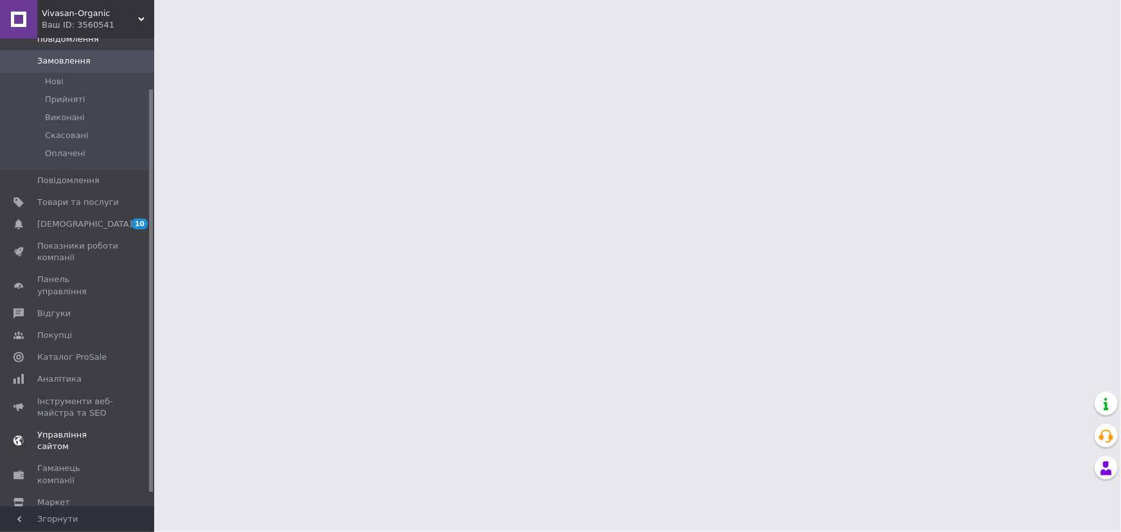
click at [93, 429] on span "Управління сайтом" at bounding box center [78, 440] width 82 height 23
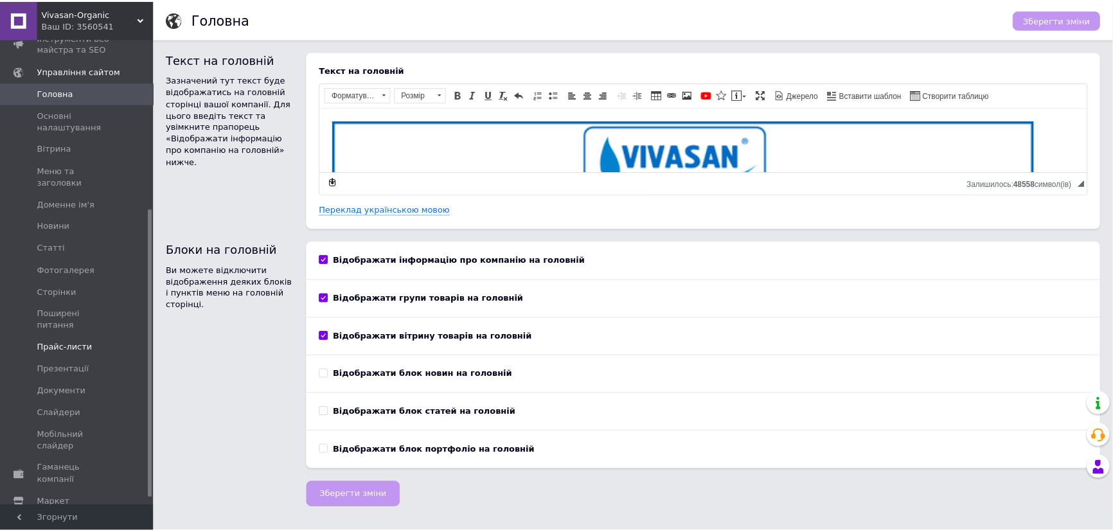
scroll to position [285, 0]
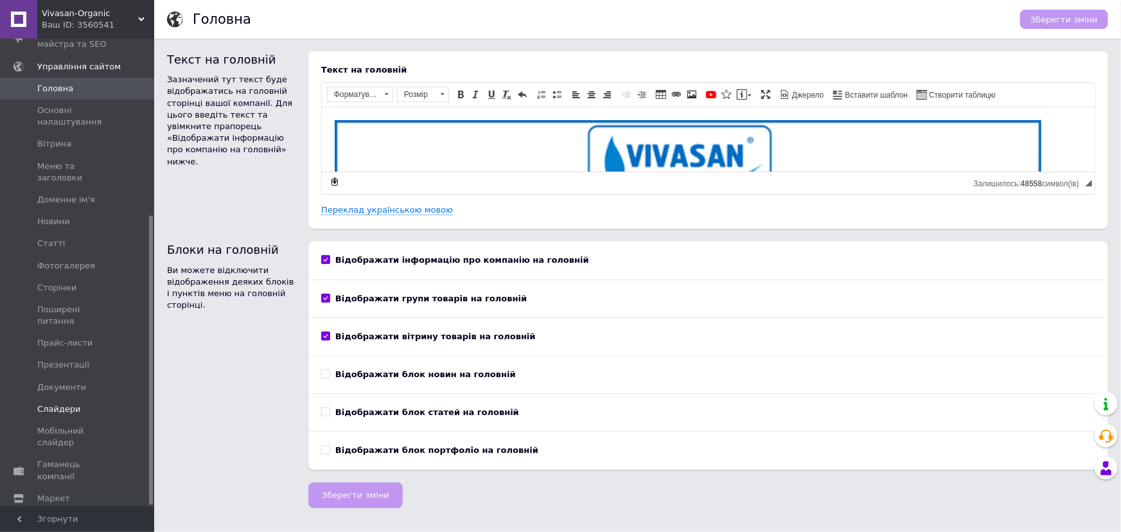
click at [66, 403] on span "Слайдери" at bounding box center [59, 409] width 44 height 12
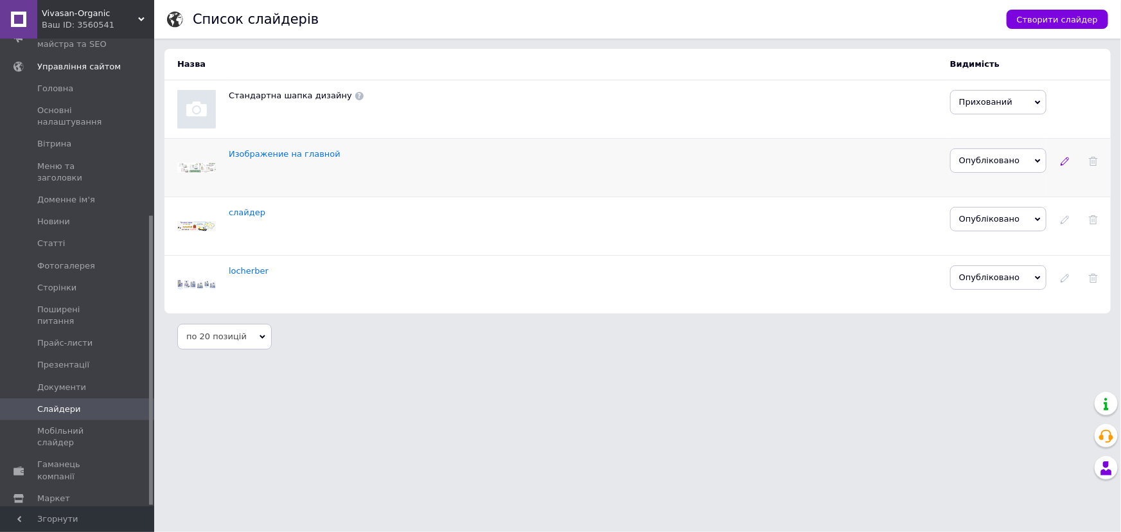
click at [1061, 163] on icon at bounding box center [1065, 161] width 9 height 9
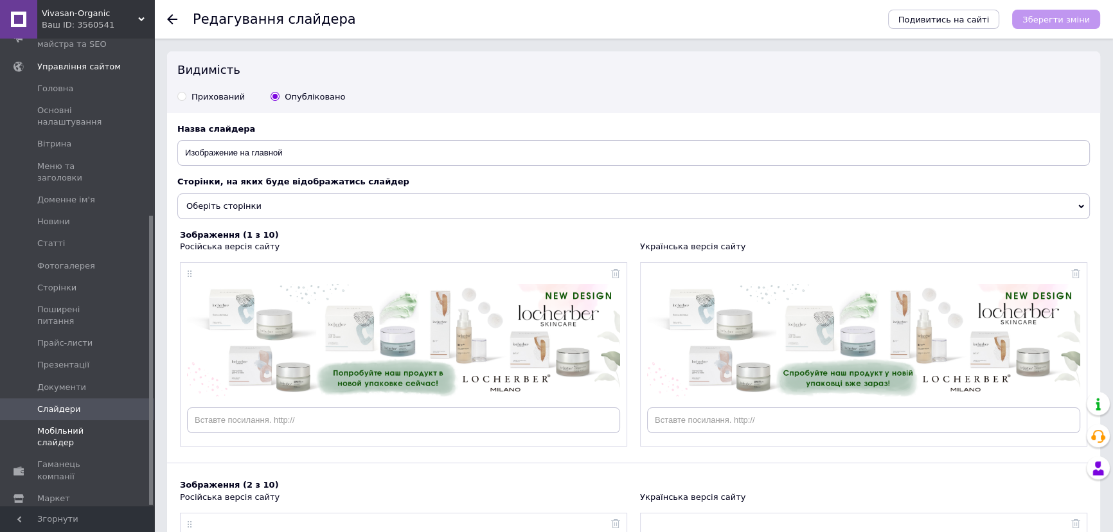
click at [91, 425] on span "Мобільний слайдер" at bounding box center [78, 436] width 82 height 23
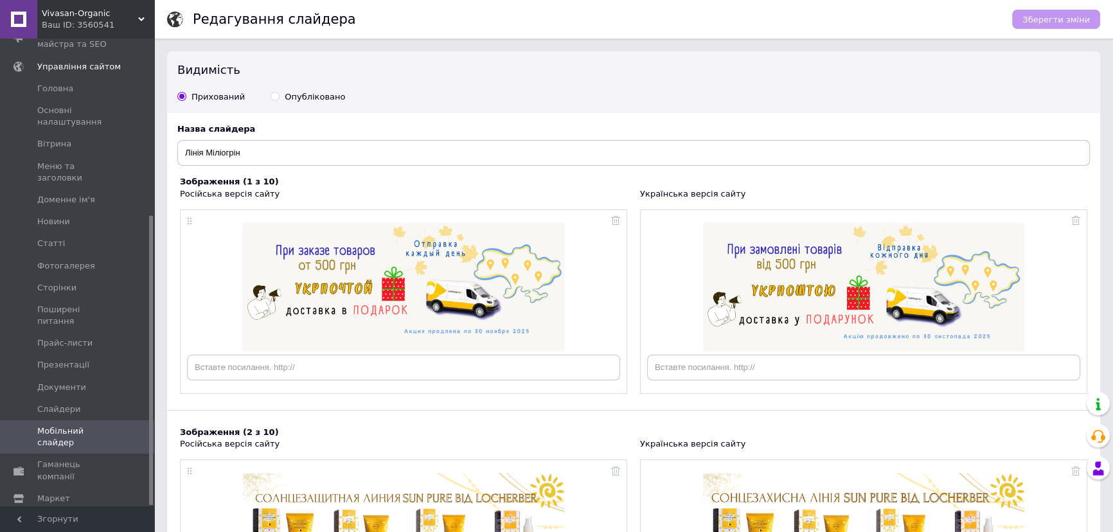
click at [420, 242] on img at bounding box center [403, 287] width 321 height 128
click at [85, 403] on span "Слайдери" at bounding box center [78, 409] width 82 height 12
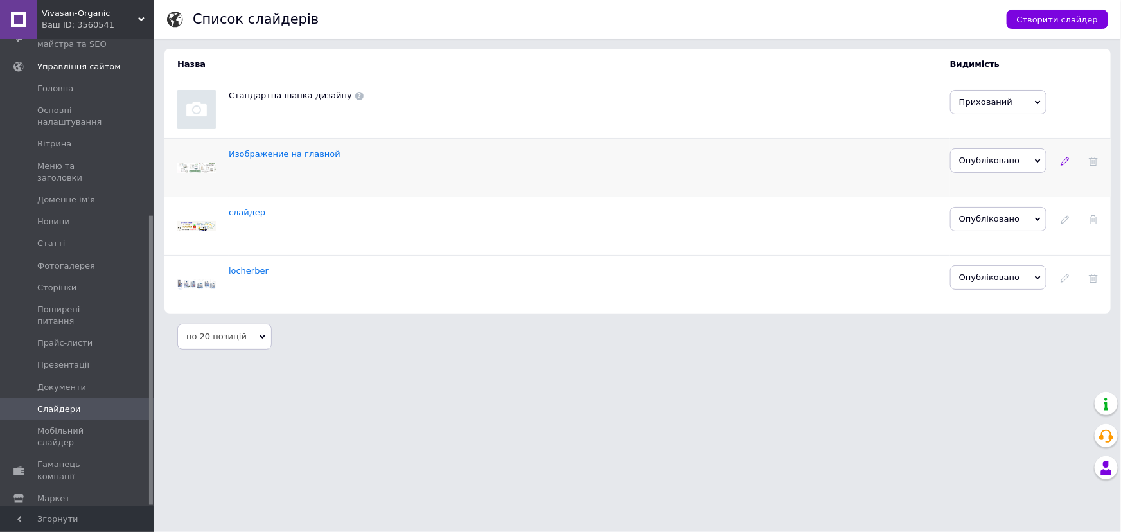
click at [1062, 163] on use at bounding box center [1065, 161] width 8 height 8
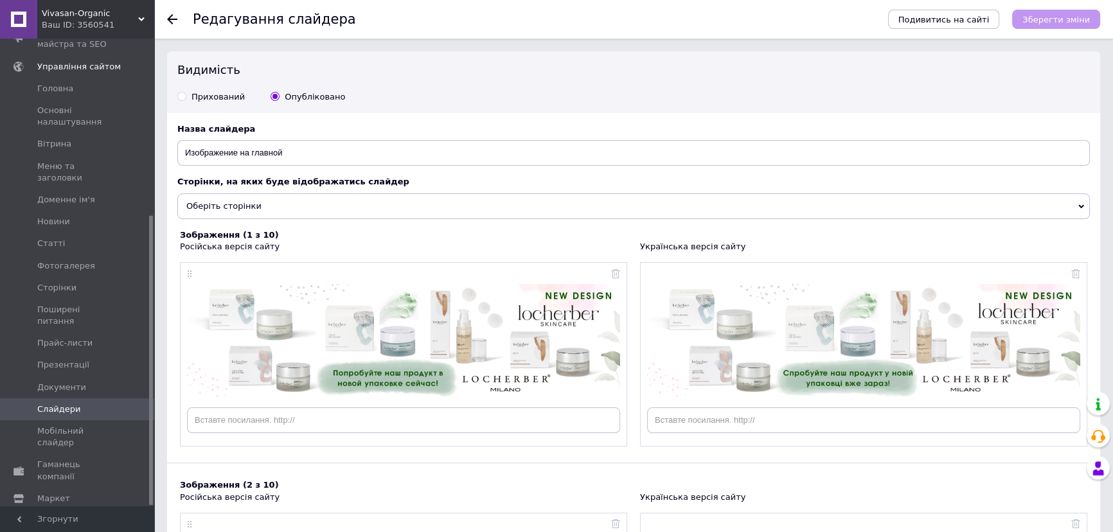
click at [134, 20] on div "Ваш ID: 3560541" at bounding box center [98, 25] width 112 height 12
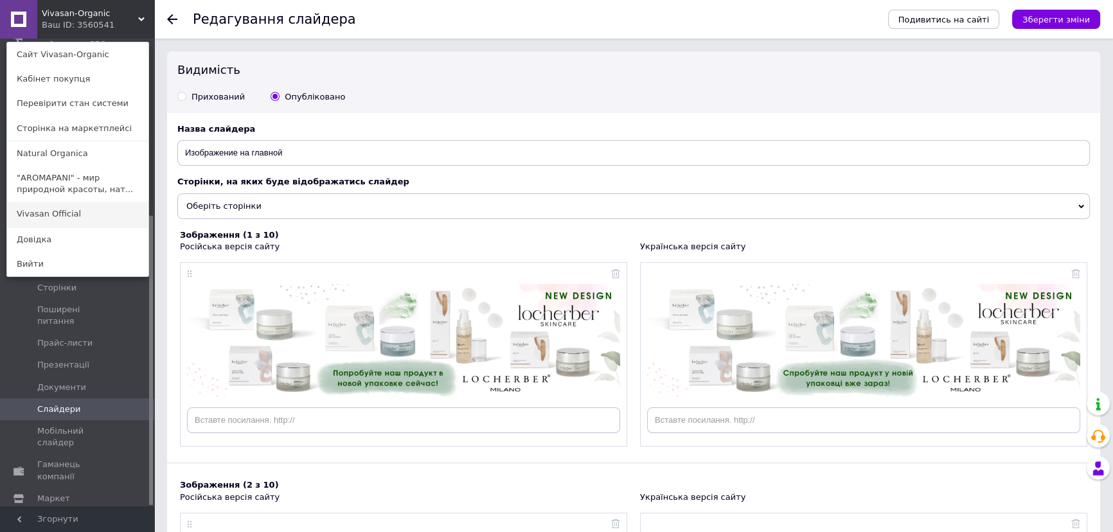
click at [75, 216] on link "Vivasan Official" at bounding box center [77, 214] width 141 height 24
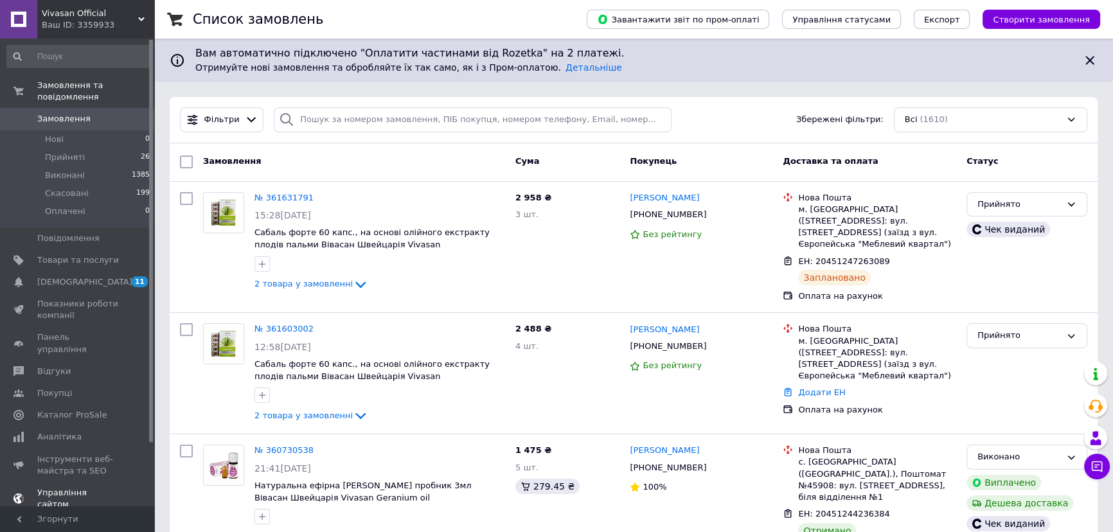
click at [80, 487] on span "Управління сайтом" at bounding box center [78, 498] width 82 height 23
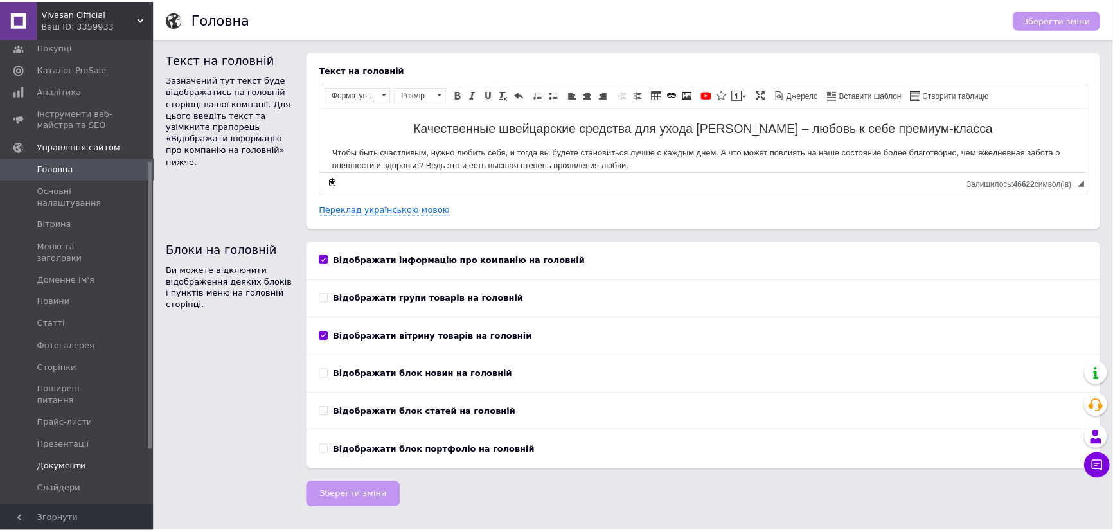
scroll to position [233, 0]
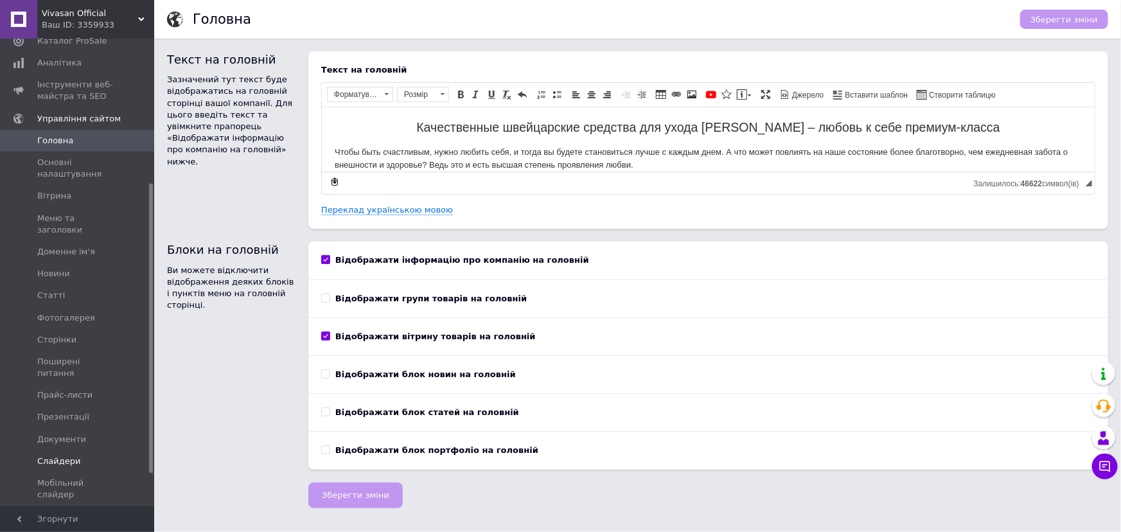
click at [70, 455] on span "Слайдери" at bounding box center [59, 461] width 44 height 12
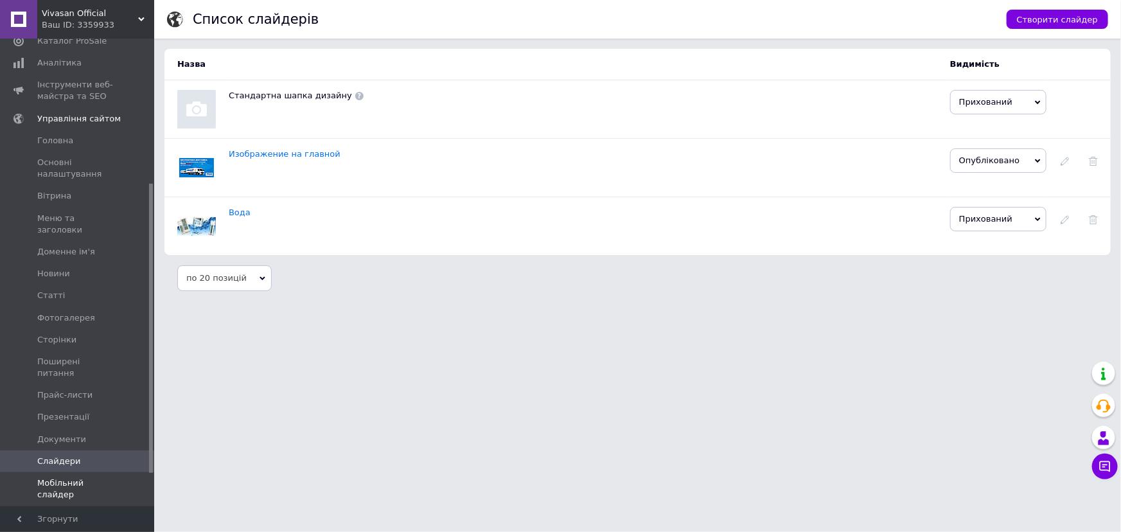
click at [97, 477] on span "Мобільний слайдер" at bounding box center [78, 488] width 82 height 23
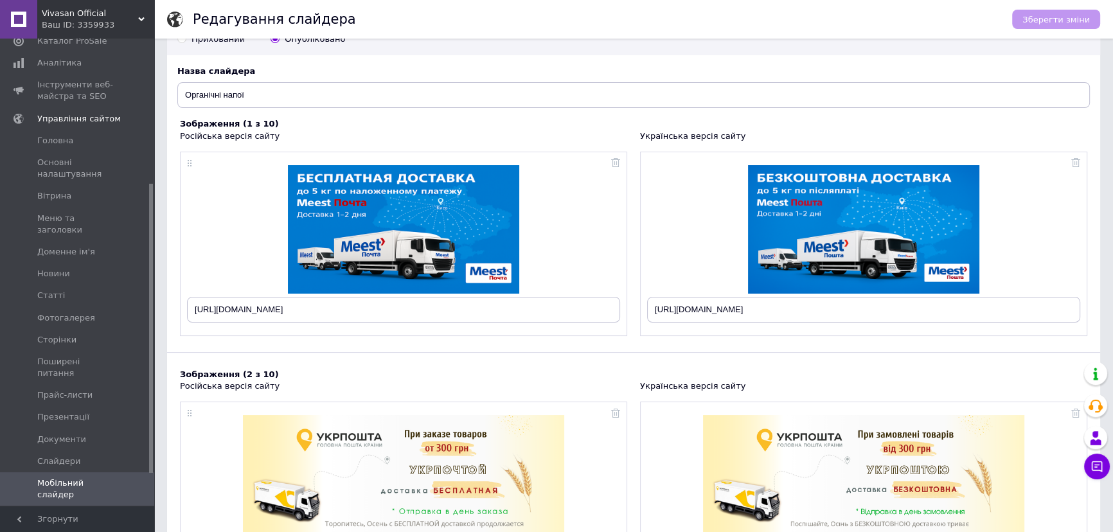
scroll to position [116, 0]
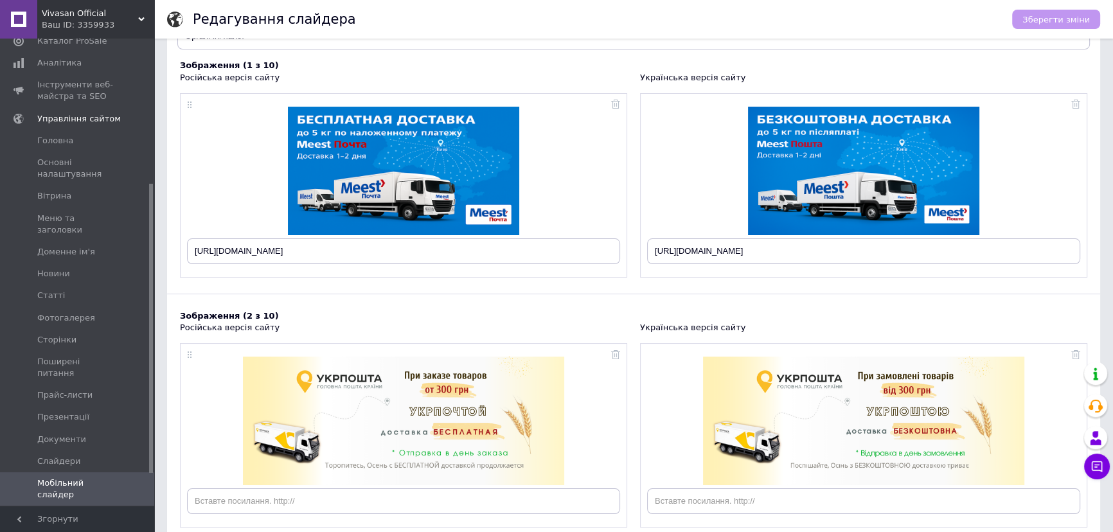
click at [141, 17] on icon at bounding box center [141, 19] width 6 height 6
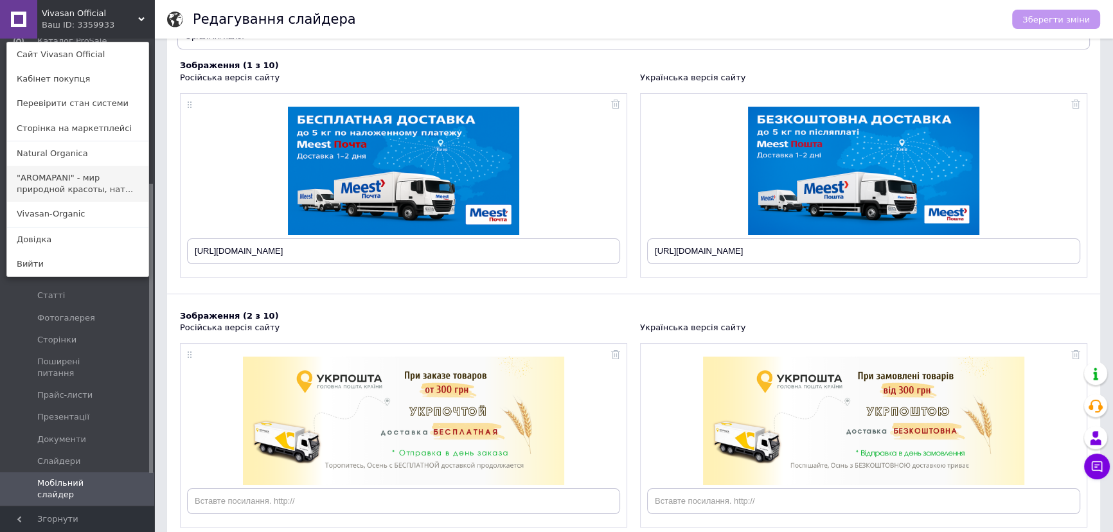
click at [73, 182] on link ""AROMAPANI" - мир природной красоты, нат..." at bounding box center [77, 184] width 141 height 36
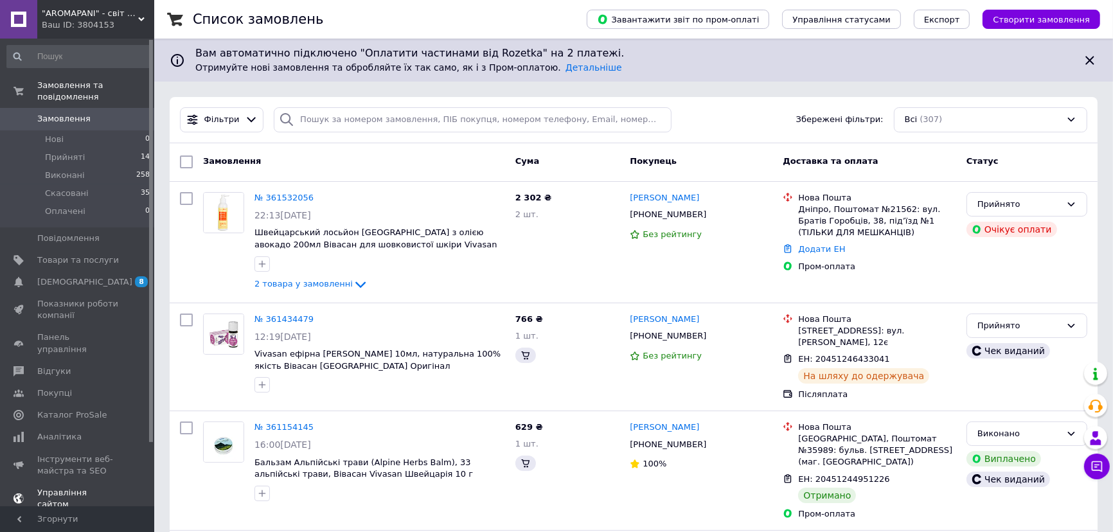
click at [94, 487] on span "Управління сайтом" at bounding box center [78, 498] width 82 height 23
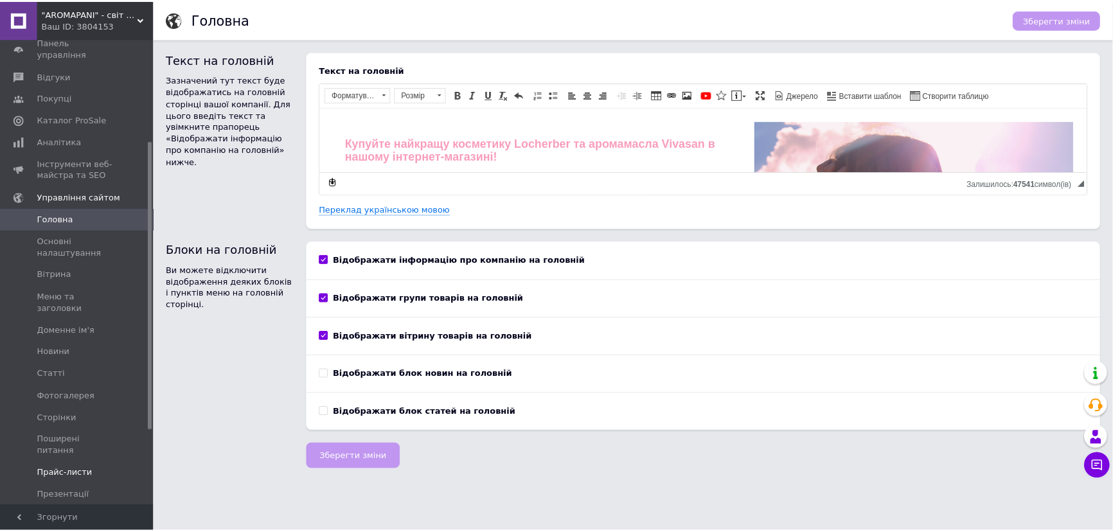
scroll to position [175, 0]
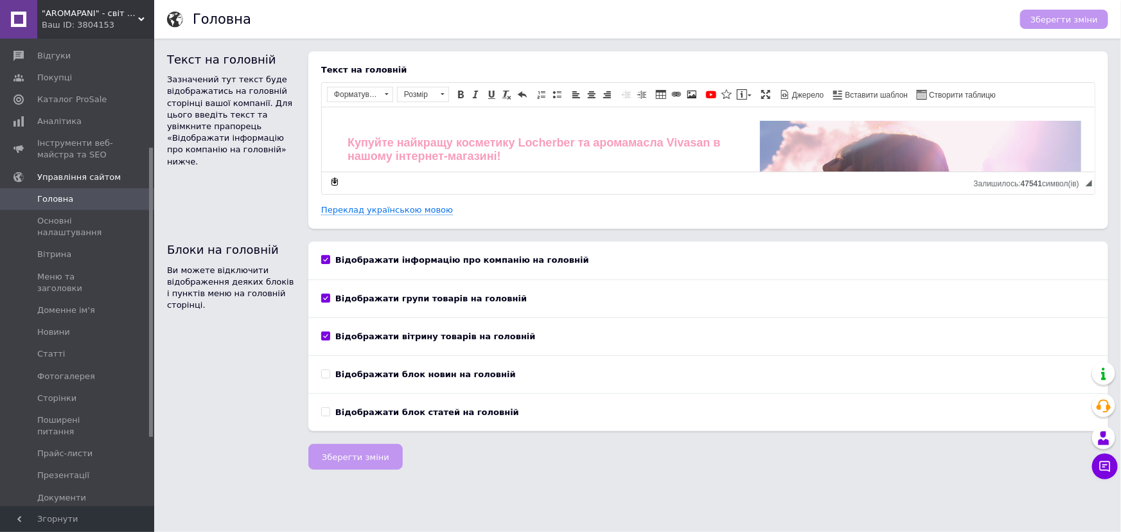
click at [67, 509] on link "Слайдери" at bounding box center [78, 520] width 157 height 22
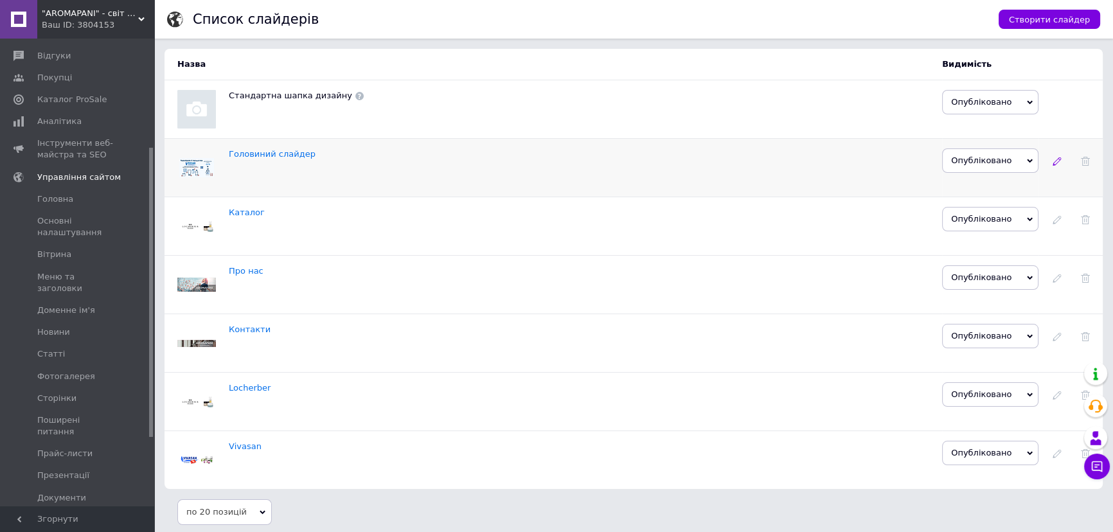
click at [1054, 164] on icon at bounding box center [1056, 161] width 9 height 9
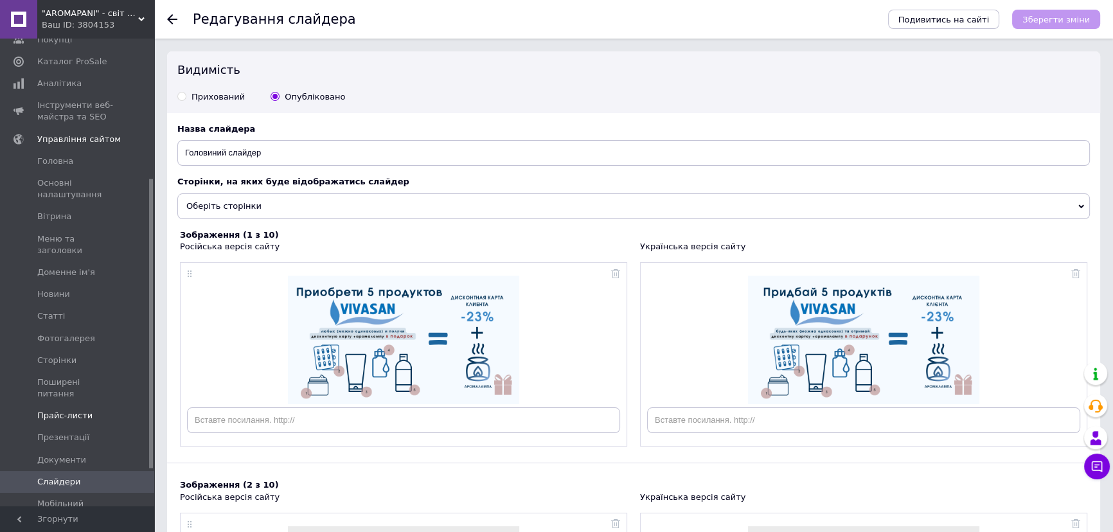
scroll to position [233, 0]
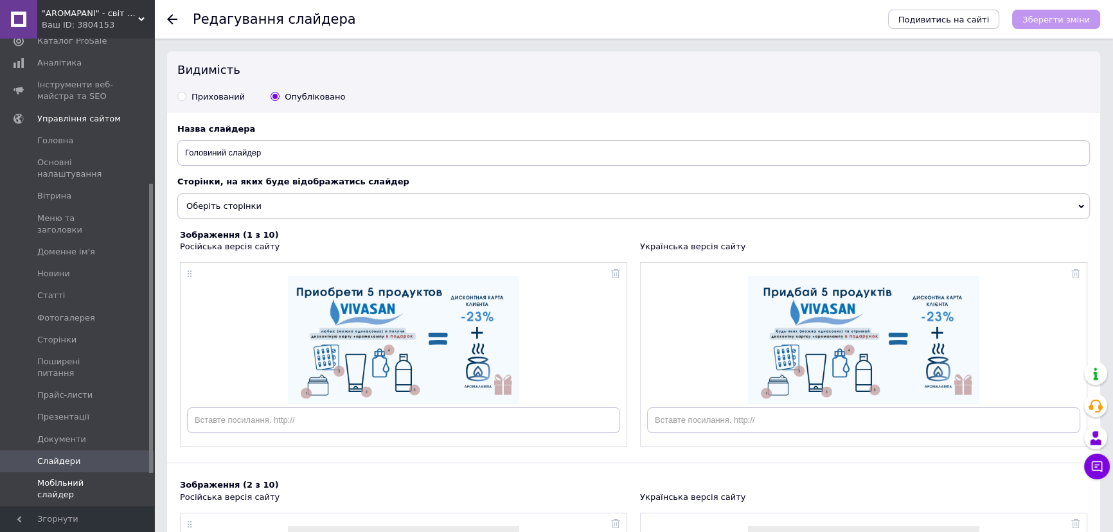
click at [87, 477] on span "Мобільний слайдер" at bounding box center [78, 488] width 82 height 23
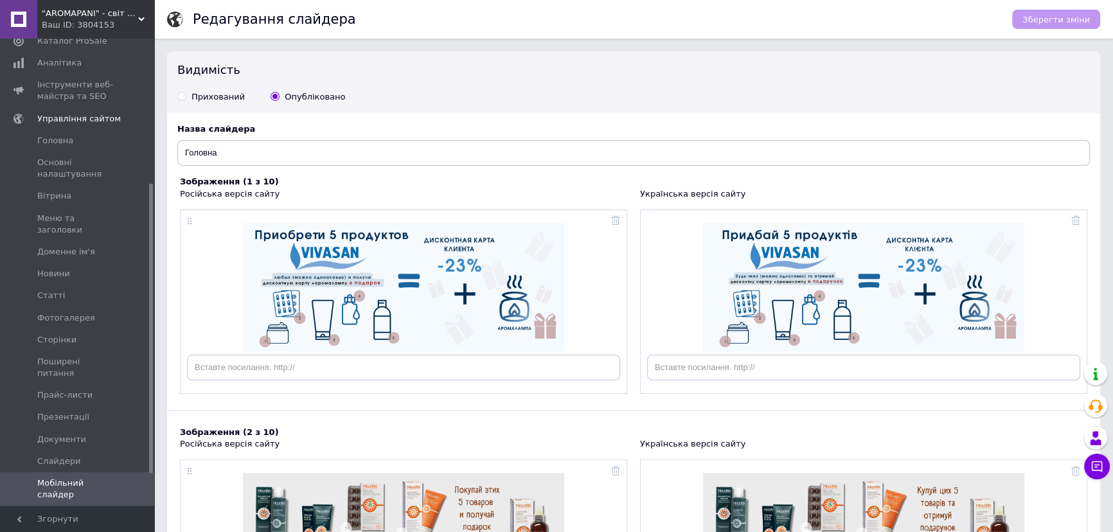
click at [136, 20] on div "Ваш ID: 3804153" at bounding box center [98, 25] width 112 height 12
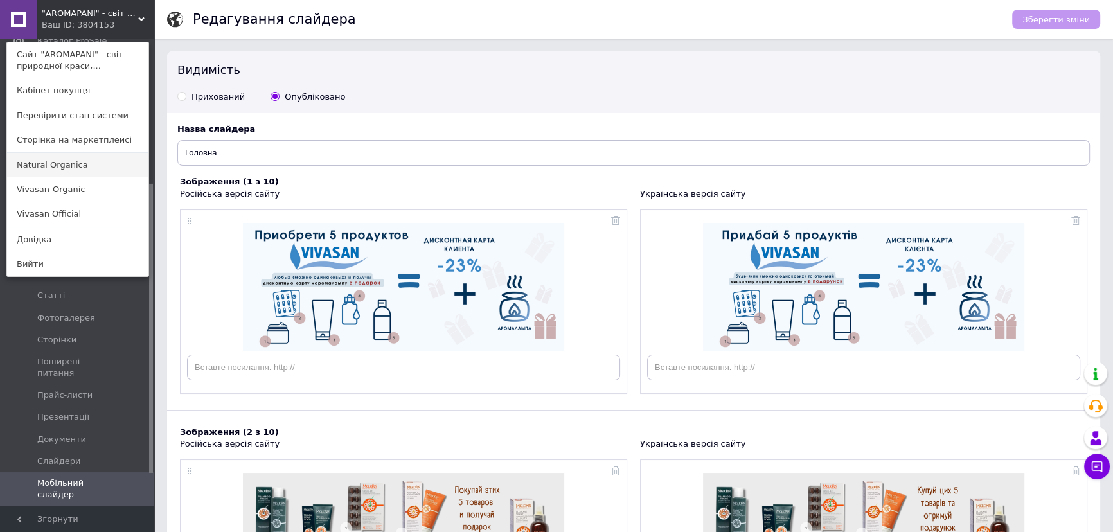
click at [83, 170] on link "Natural Organica" at bounding box center [77, 165] width 141 height 24
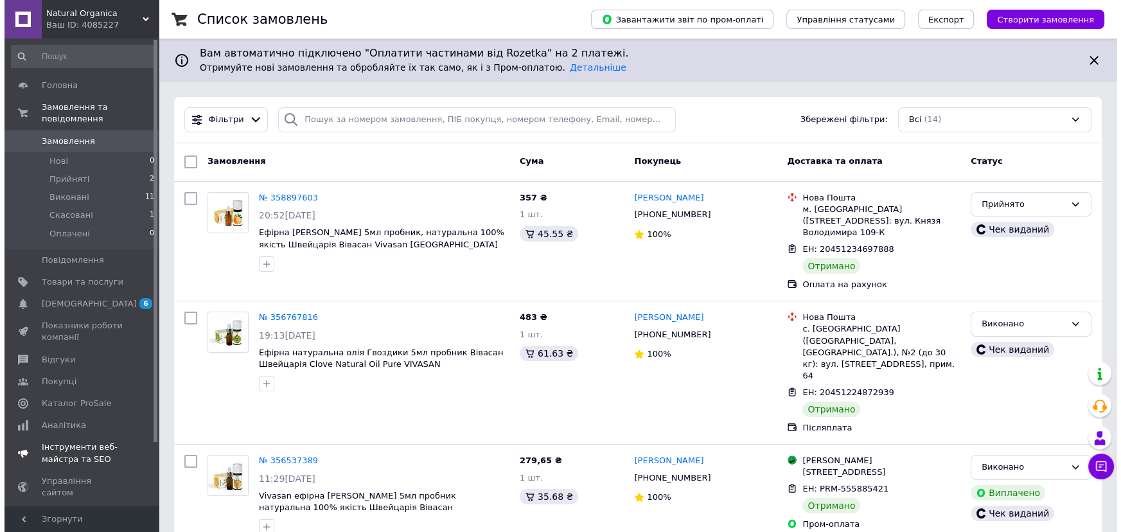
scroll to position [58, 0]
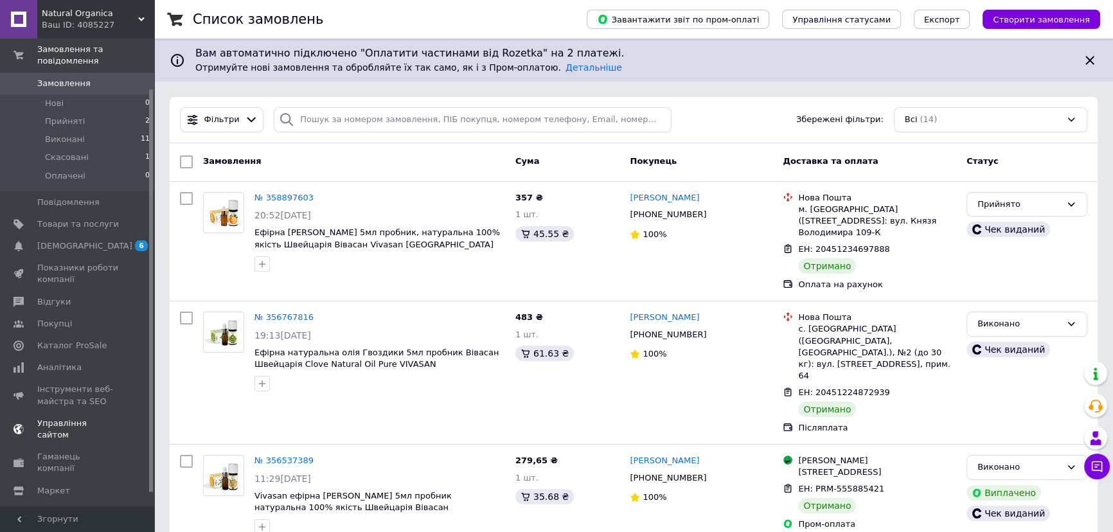
click at [89, 418] on span "Управління сайтом" at bounding box center [78, 429] width 82 height 23
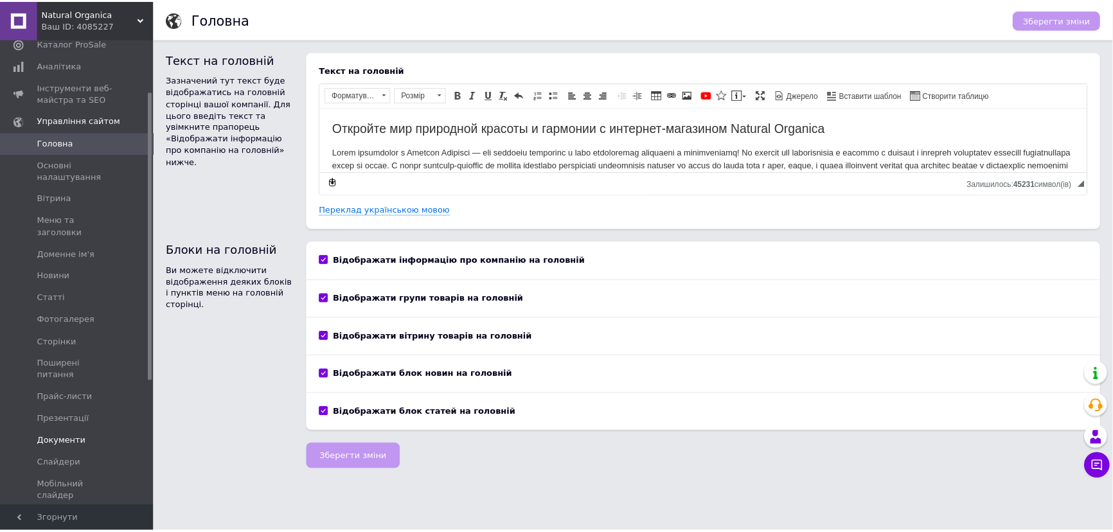
scroll to position [233, 0]
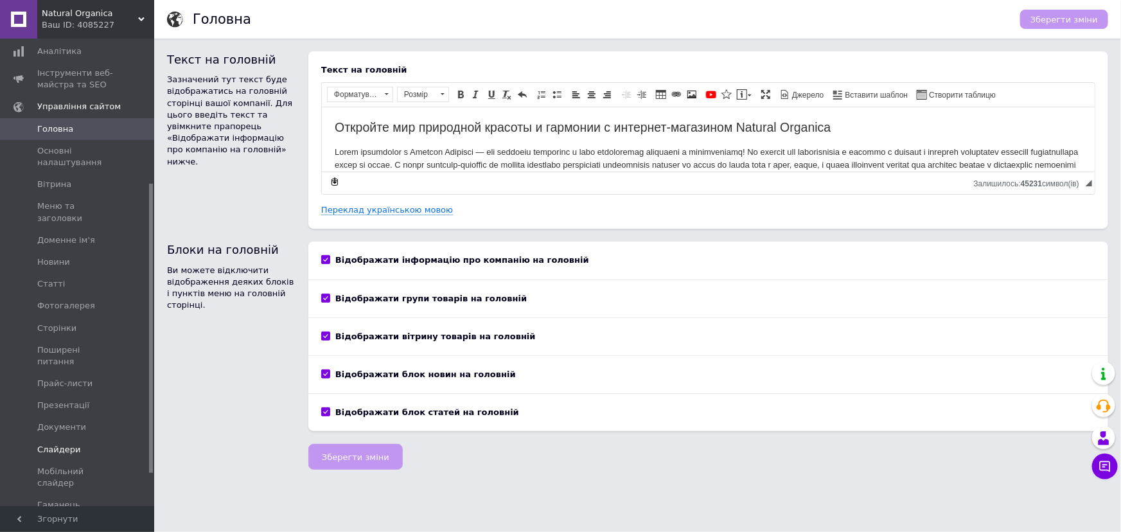
click at [76, 444] on span "Слайдери" at bounding box center [78, 450] width 82 height 12
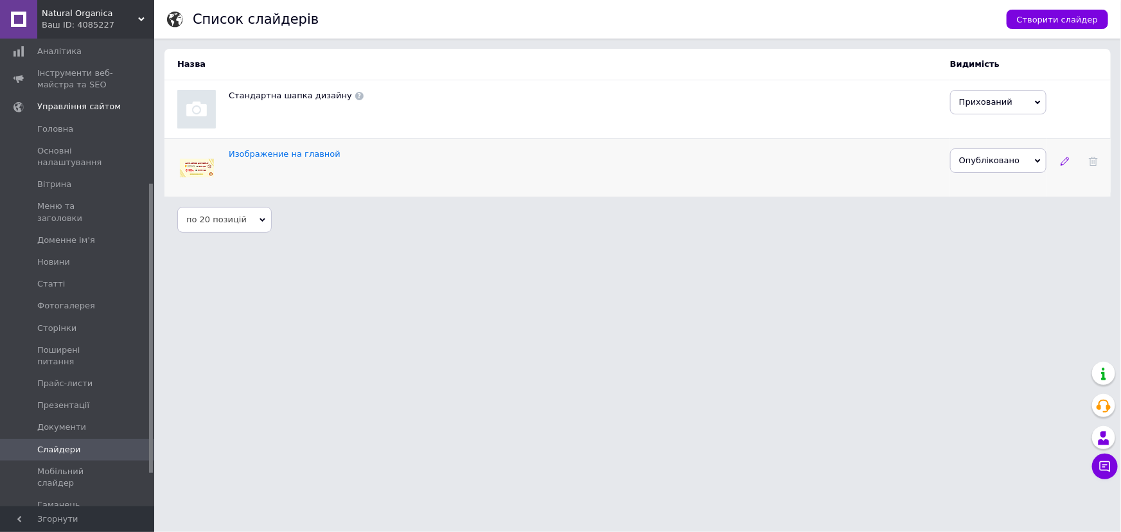
click at [1062, 164] on use at bounding box center [1065, 161] width 8 height 8
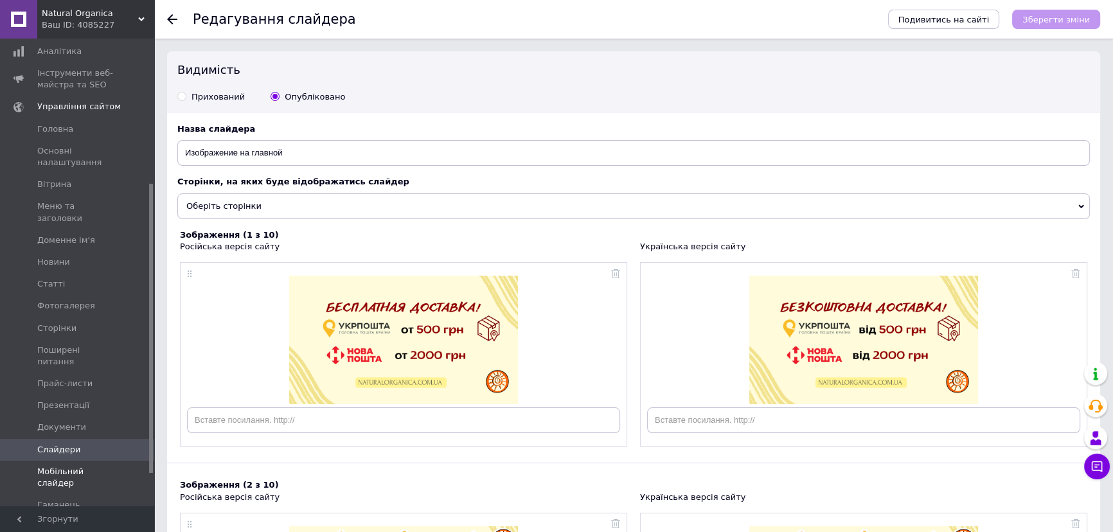
click at [91, 466] on span "Мобільний слайдер" at bounding box center [78, 477] width 82 height 23
